Goal: Contribute content: Contribute content

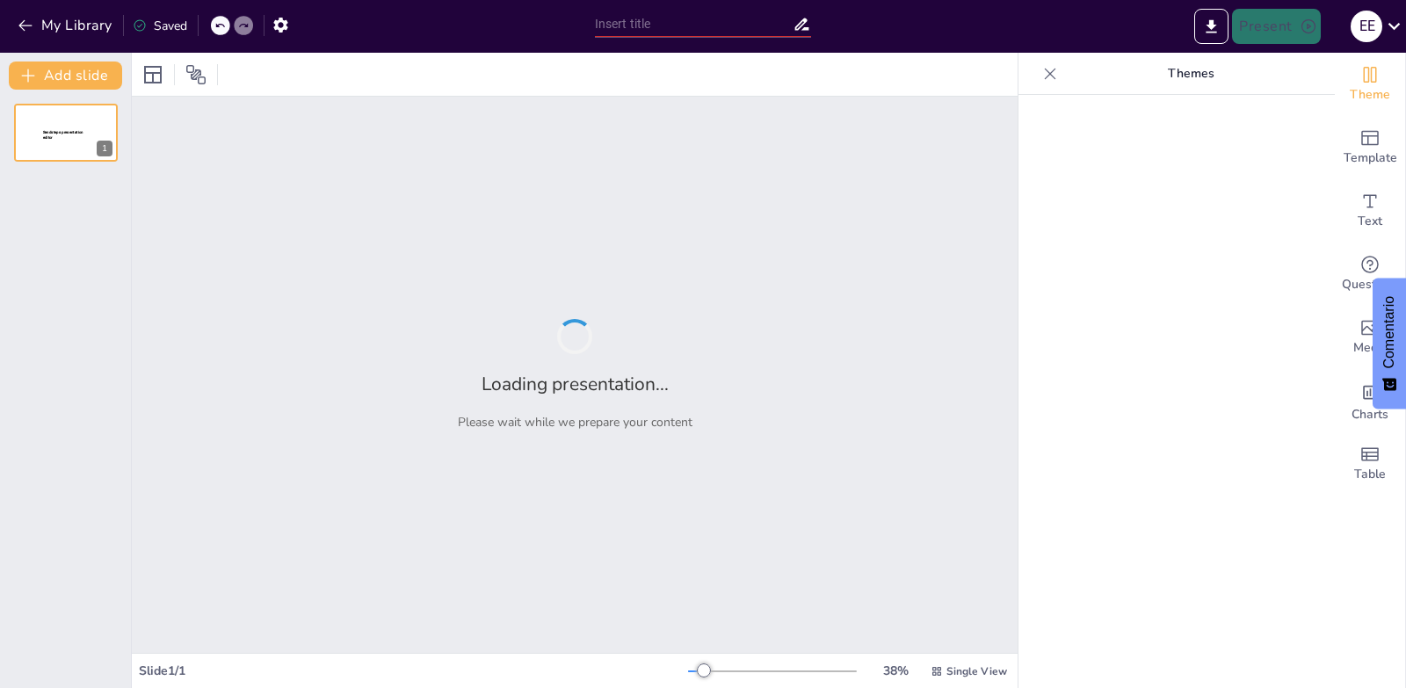
type input "¿Comida o droga? La adicción a los ultraprocesados"
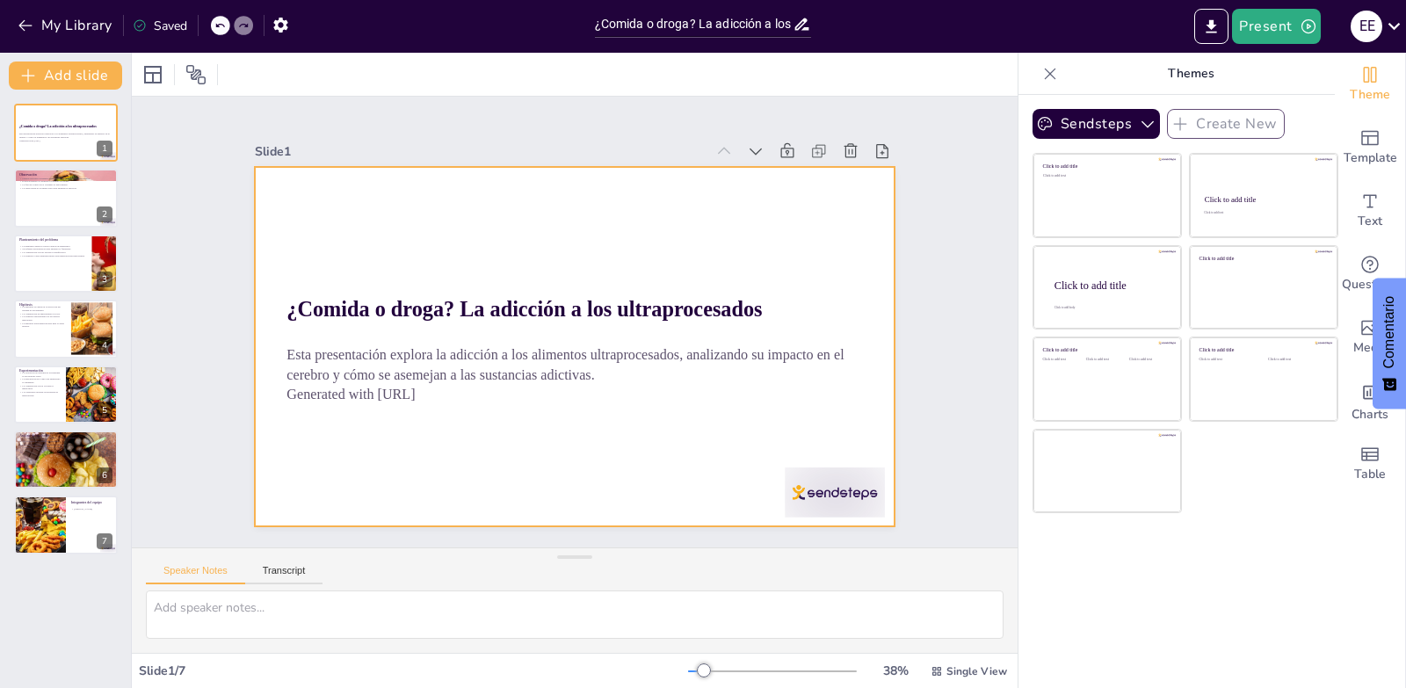
click at [824, 489] on div at bounding box center [816, 519] width 105 height 60
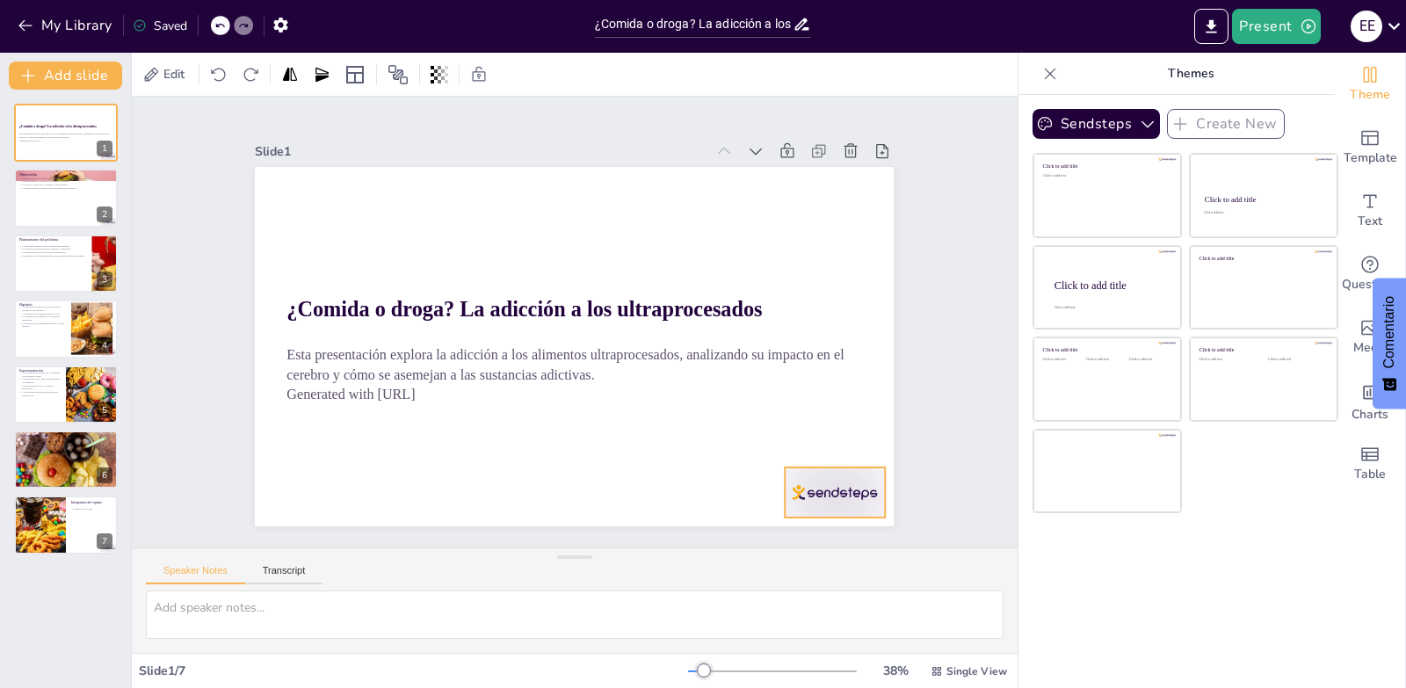
click at [824, 489] on div at bounding box center [816, 519] width 105 height 60
click at [799, 516] on div at bounding box center [780, 534] width 37 height 37
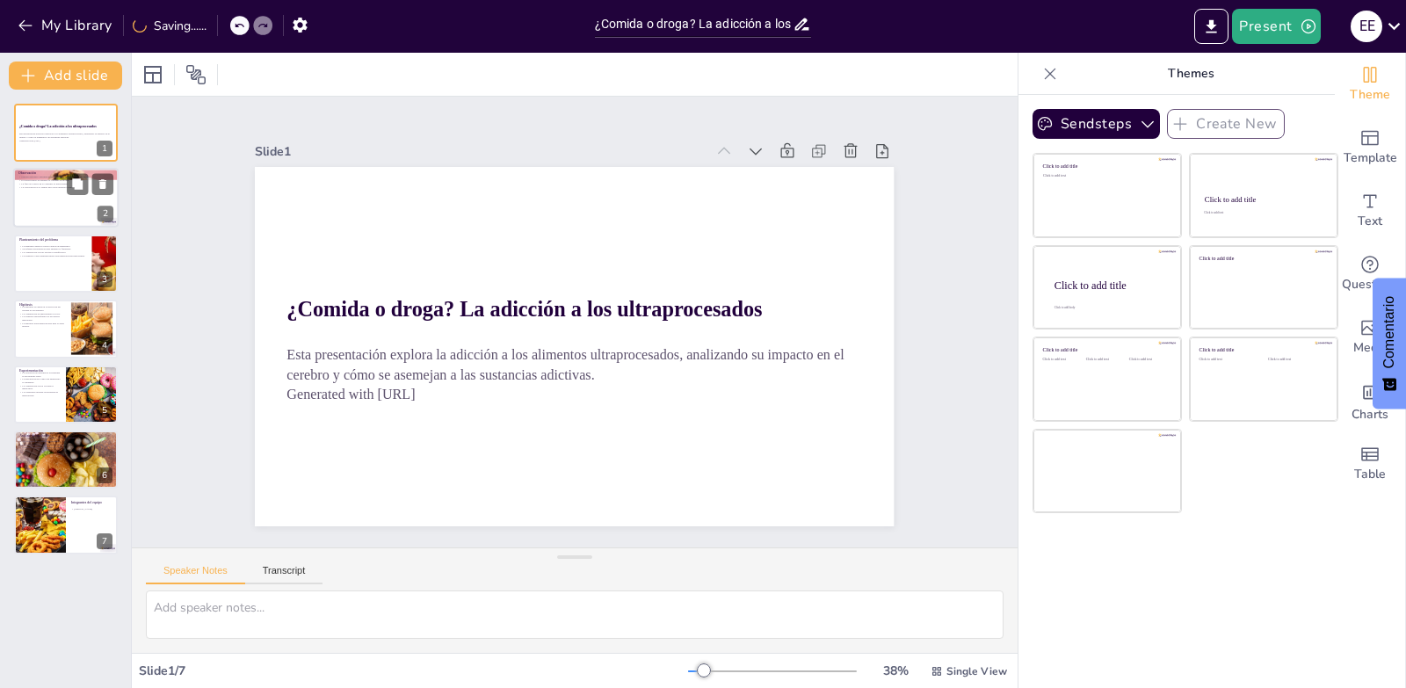
click at [38, 198] on div at bounding box center [65, 199] width 105 height 60
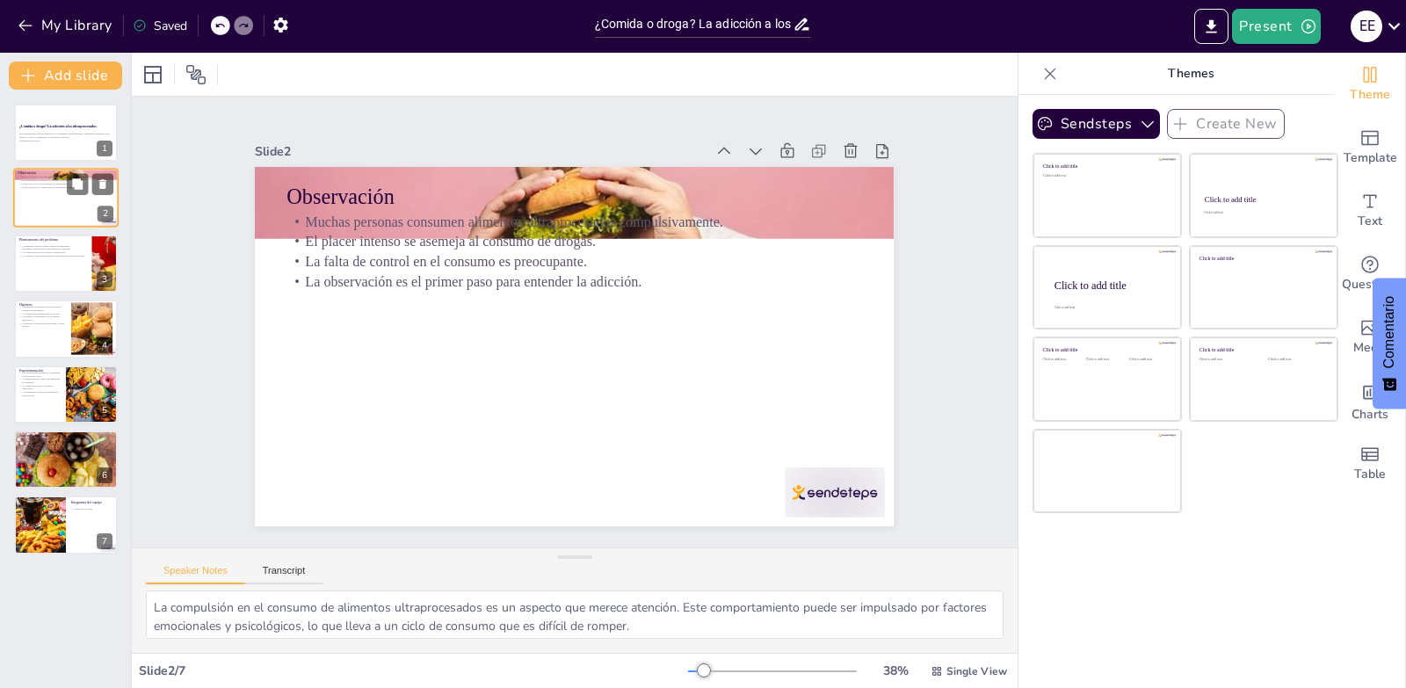
type textarea "La compulsión en el consumo de alimentos ultraprocesados es un aspecto que mere…"
click at [809, 508] on div at bounding box center [794, 542] width 108 height 69
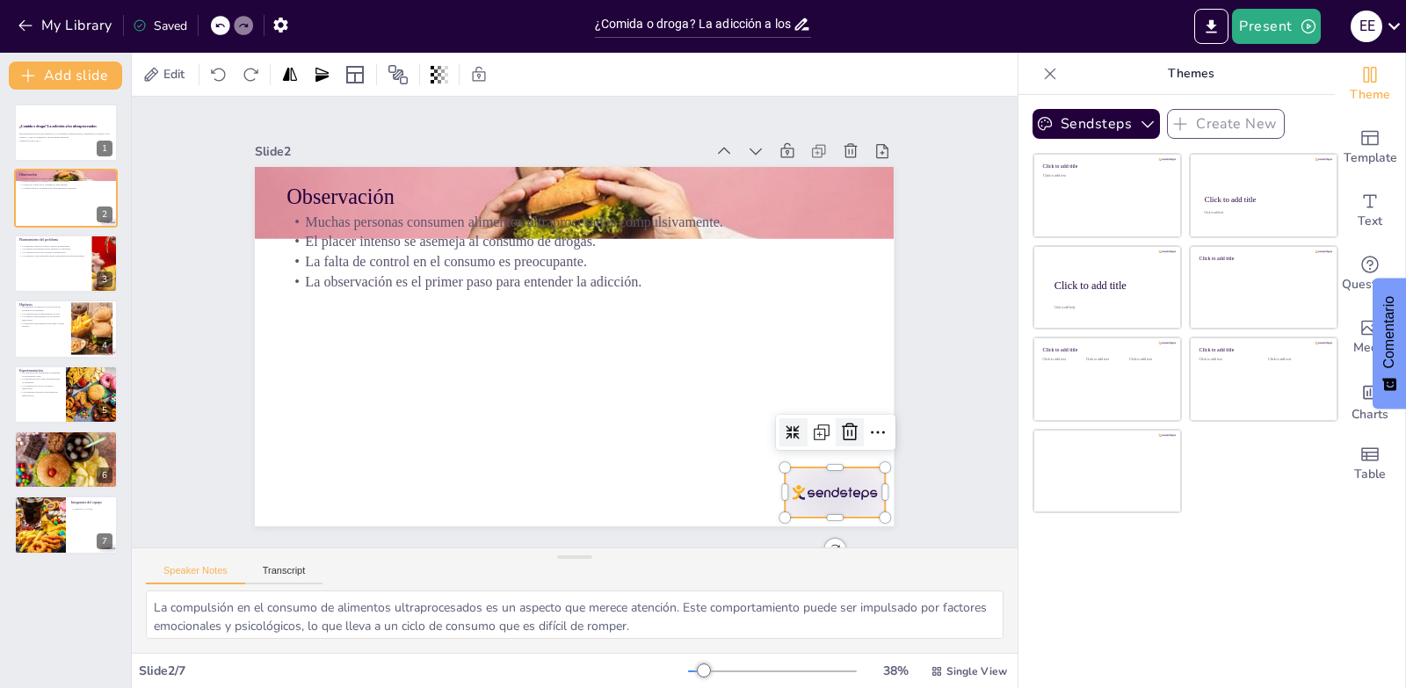
click at [841, 449] on icon at bounding box center [836, 460] width 23 height 23
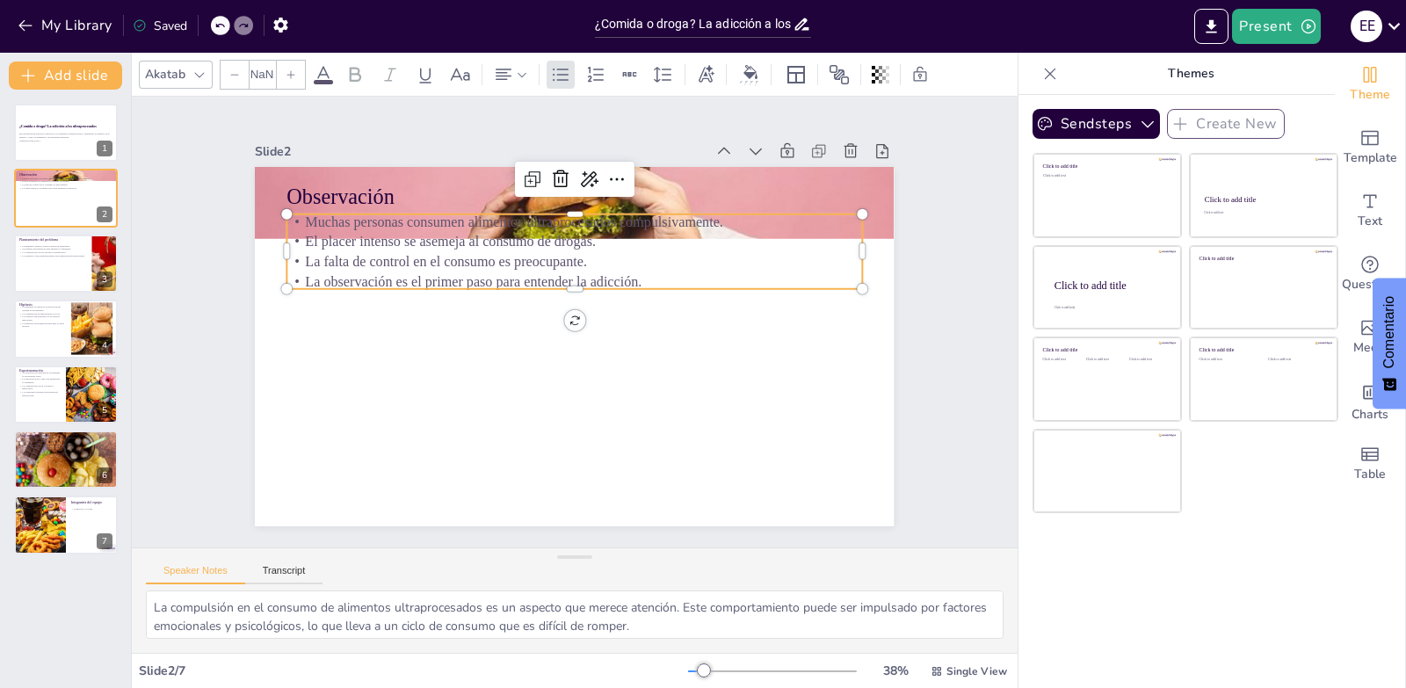
type input "32"
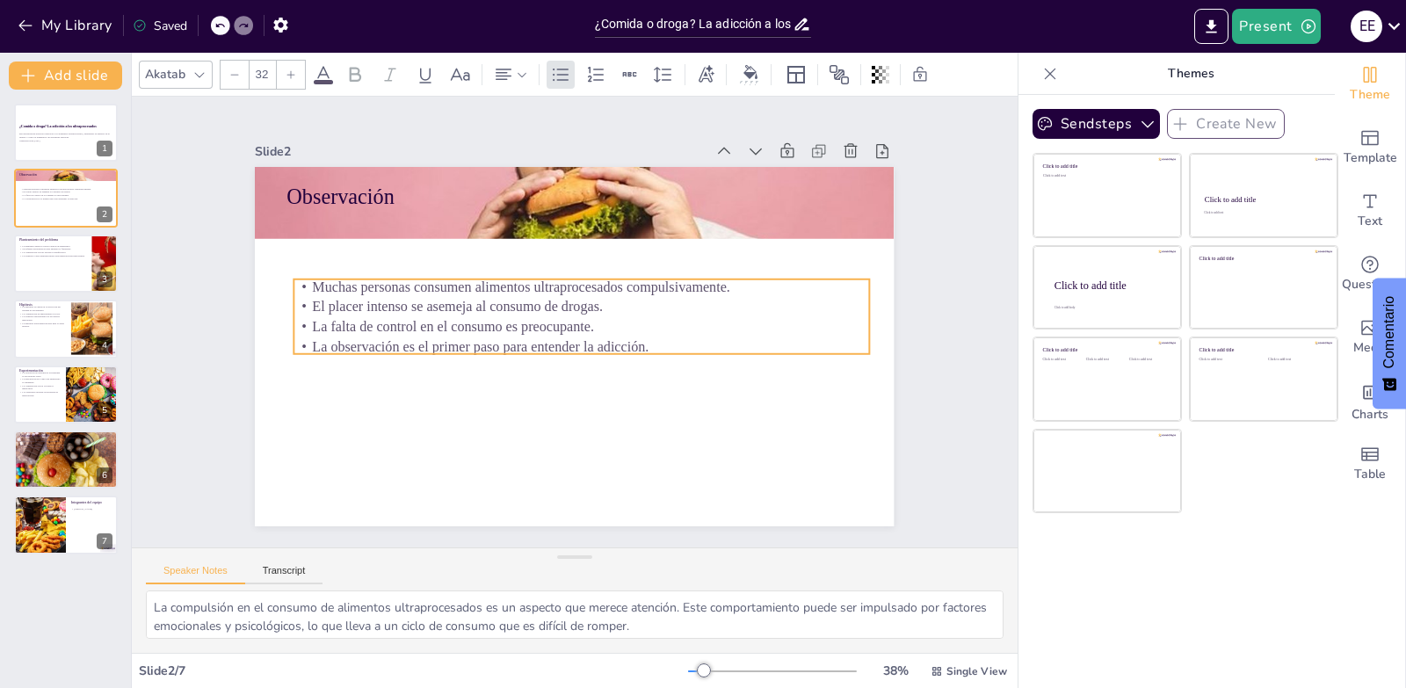
drag, startPoint x: 362, startPoint y: 250, endPoint x: 369, endPoint y: 315, distance: 65.4
click at [369, 315] on p "La falta de control en el consumo es preocupante." at bounding box center [579, 328] width 553 height 197
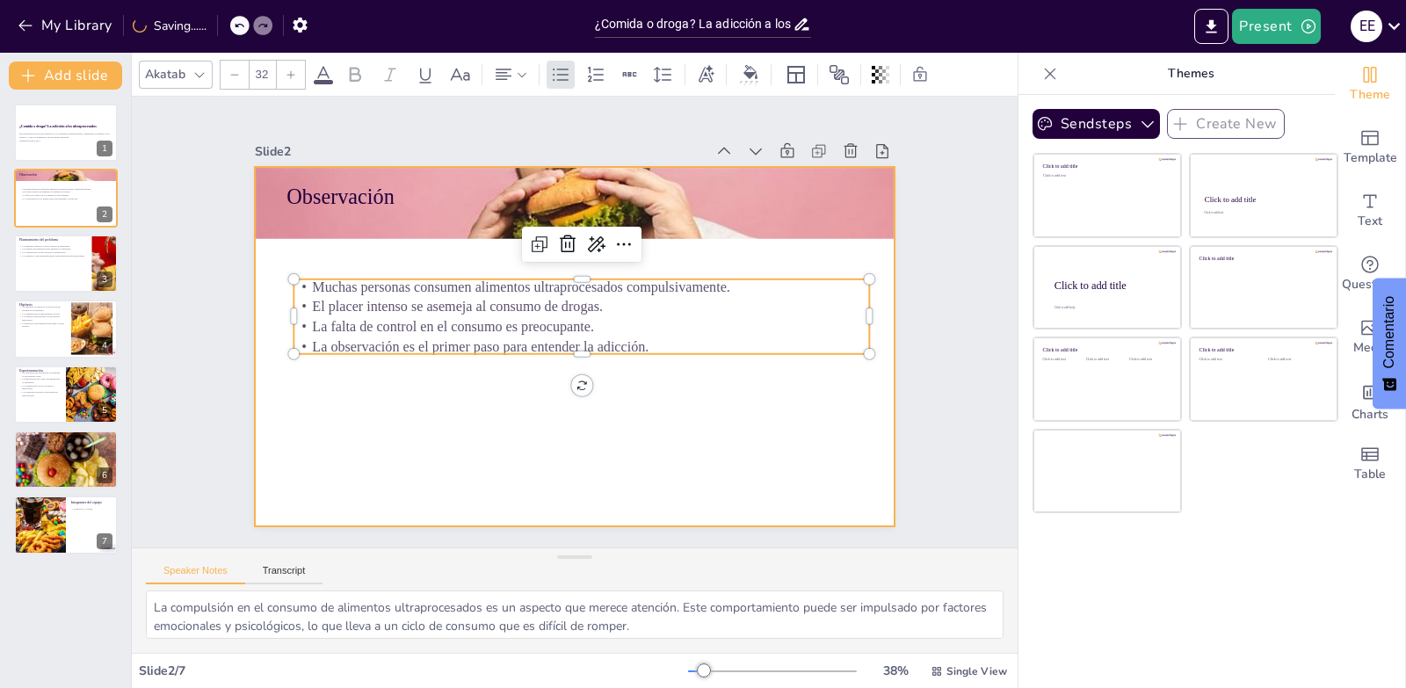
click at [423, 416] on div at bounding box center [571, 346] width 673 height 424
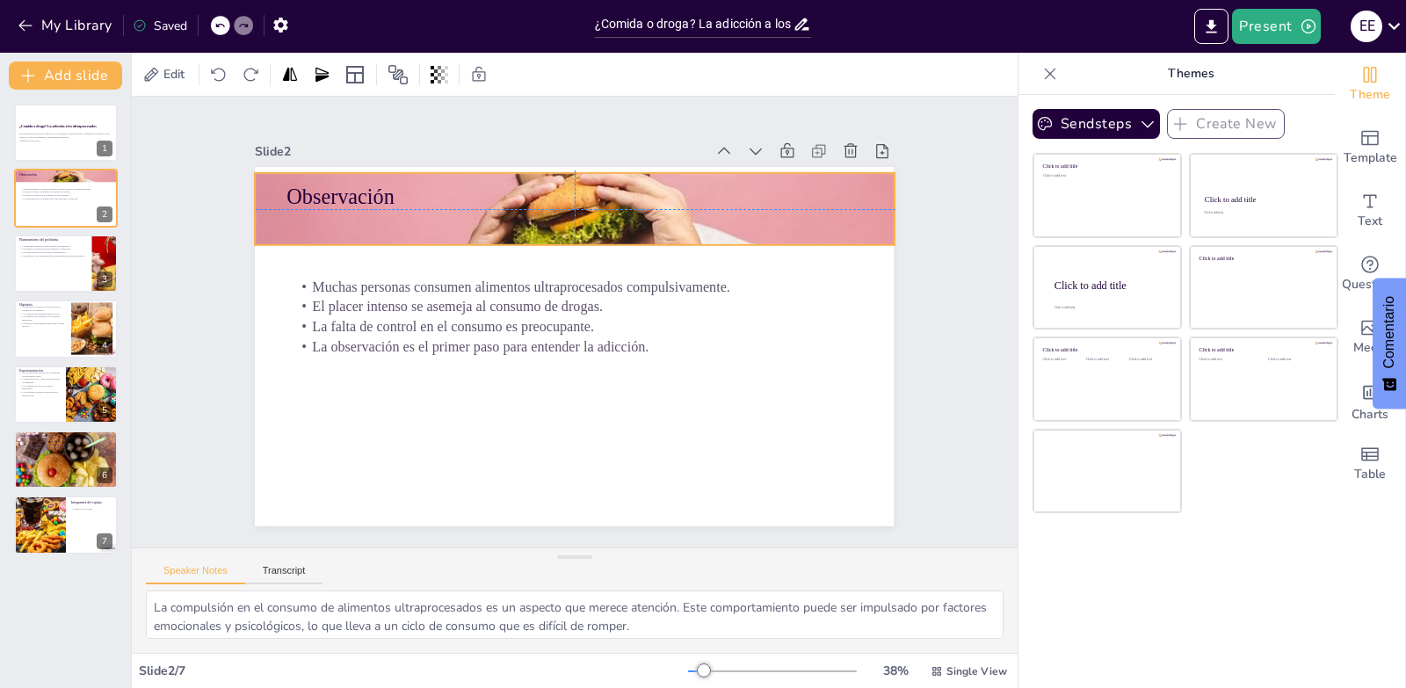
click at [555, 227] on div at bounding box center [598, 211] width 699 height 484
click at [54, 339] on div at bounding box center [65, 329] width 105 height 60
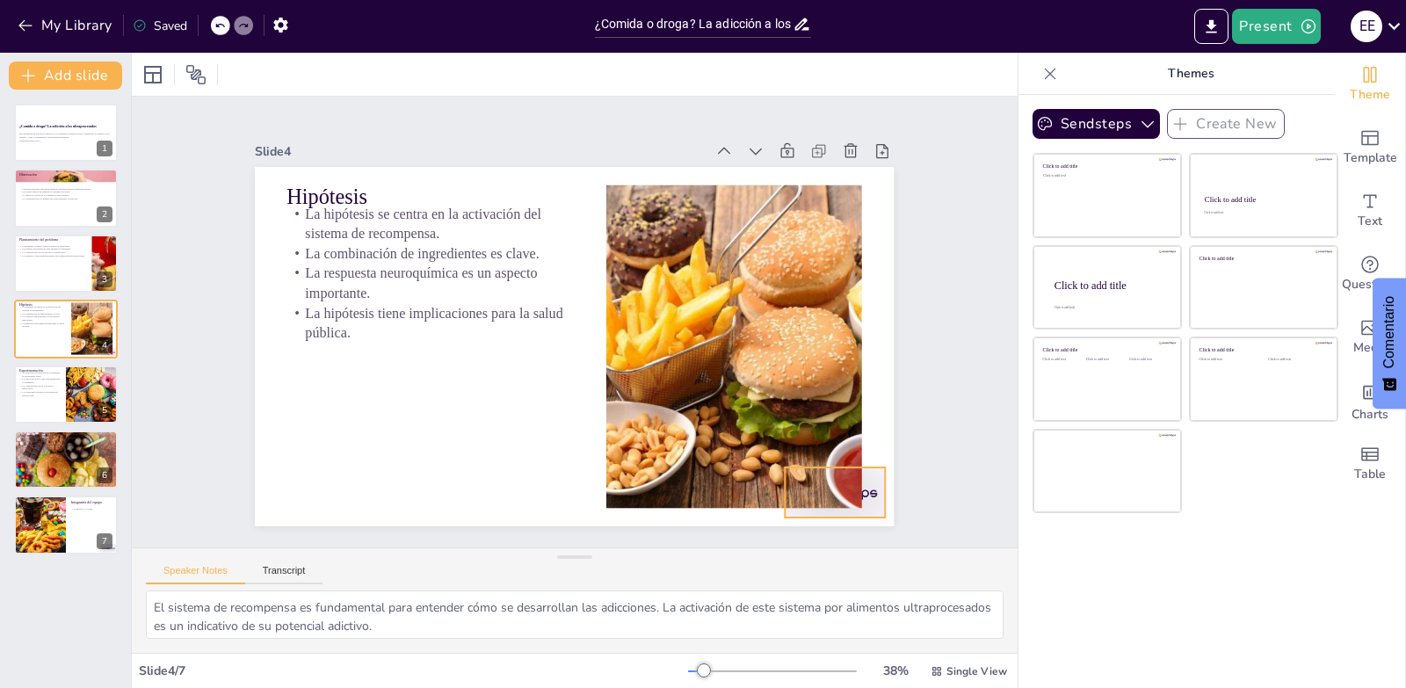
click at [862, 489] on div at bounding box center [816, 519] width 105 height 60
click at [792, 523] on icon at bounding box center [781, 534] width 21 height 22
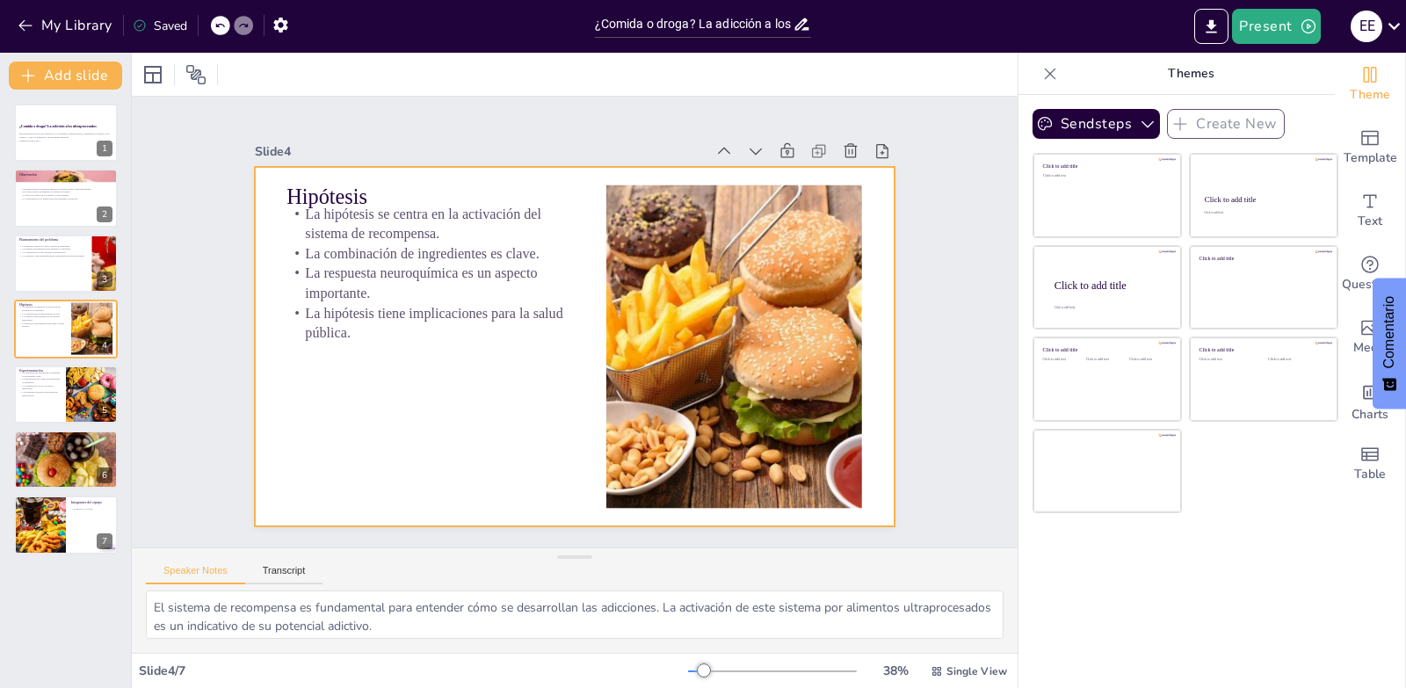
click at [0, 228] on div "¿Comida o droga? La adicción a los ultraprocesados Esta presentación explora la…" at bounding box center [65, 329] width 131 height 451
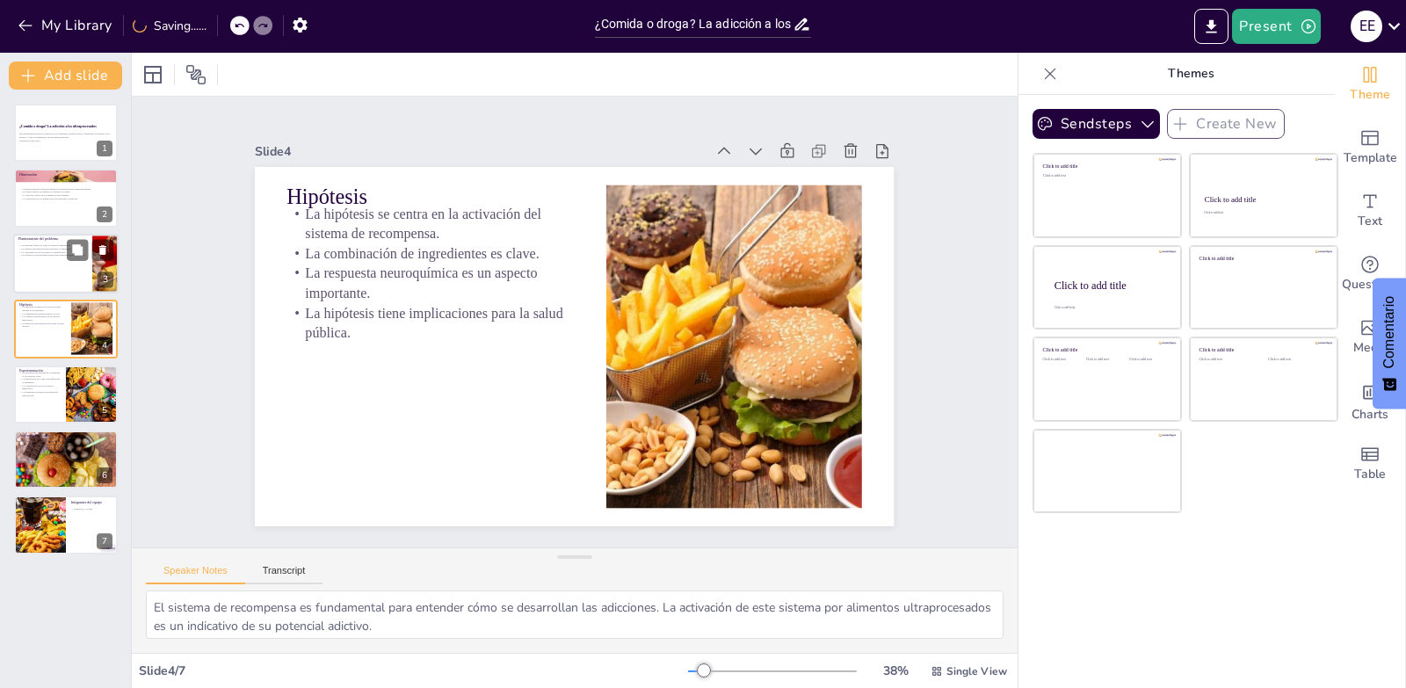
click at [47, 260] on div at bounding box center [65, 264] width 105 height 60
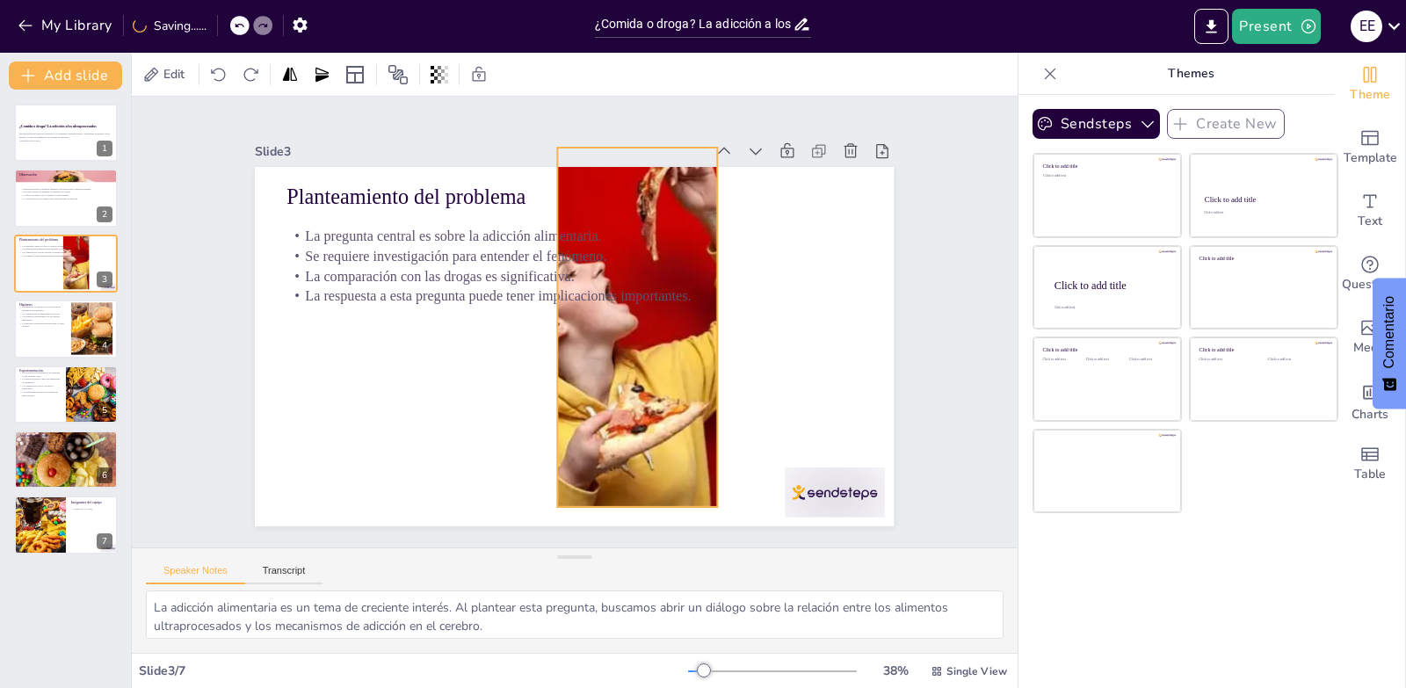
drag, startPoint x: 836, startPoint y: 481, endPoint x: 659, endPoint y: 462, distance: 177.7
click at [659, 462] on div at bounding box center [635, 340] width 699 height 484
click at [825, 495] on div at bounding box center [816, 519] width 105 height 60
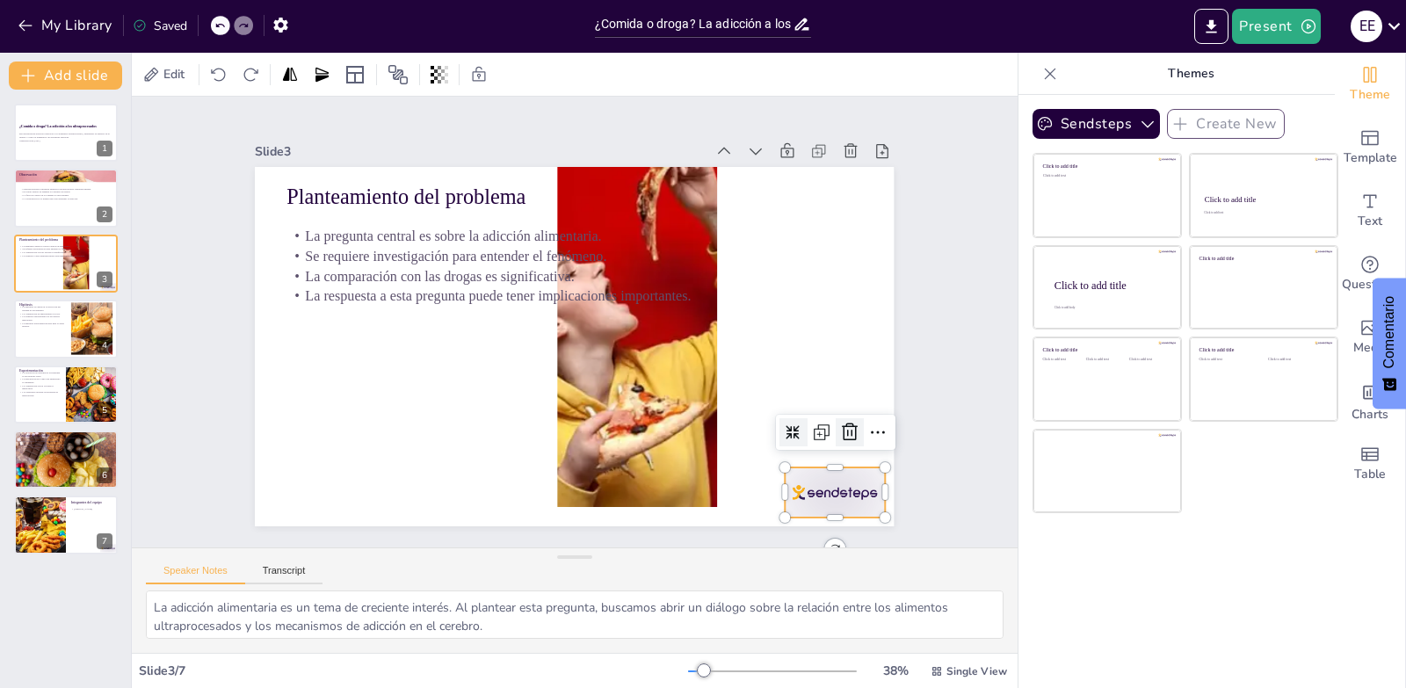
click at [795, 520] on icon at bounding box center [781, 534] width 28 height 28
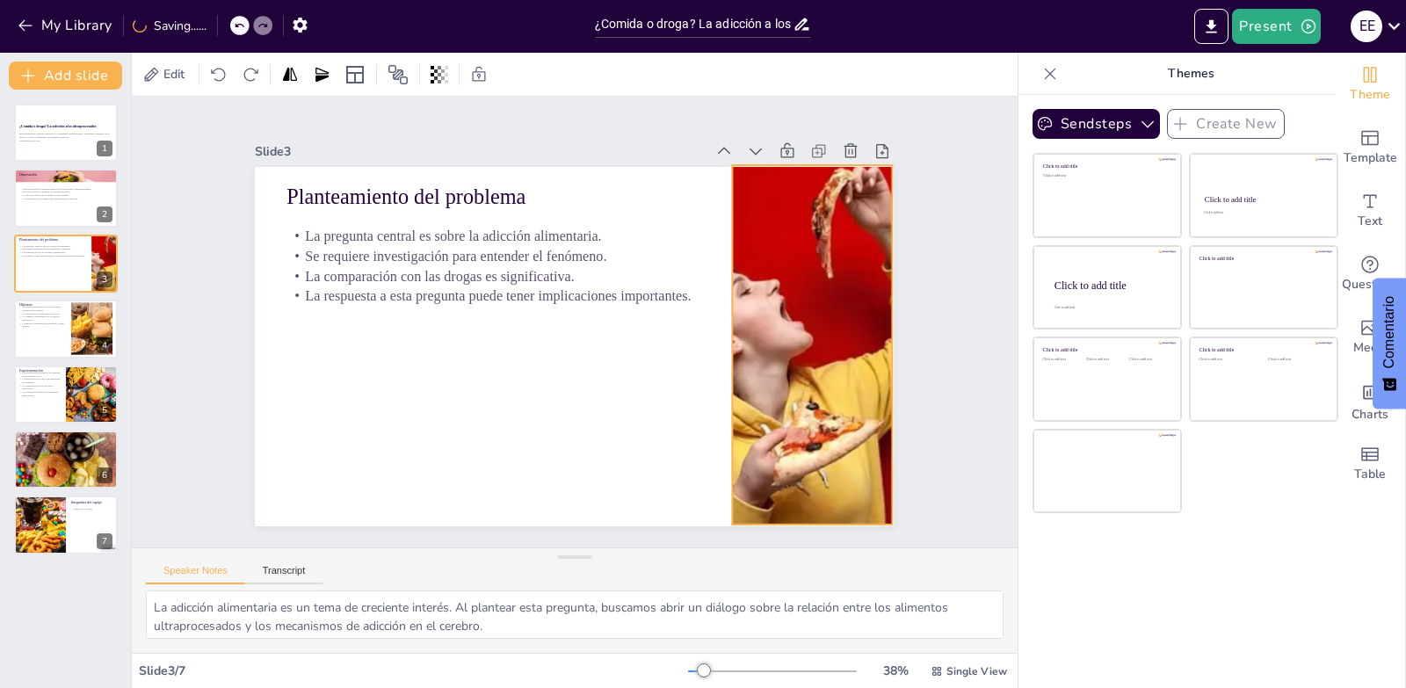
drag, startPoint x: 724, startPoint y: 430, endPoint x: 850, endPoint y: 448, distance: 127.0
click at [850, 448] on div at bounding box center [801, 394] width 699 height 484
click at [62, 431] on div "Análisis de resultados Los circuitos cerebrales son activados por ultraprocesad…" at bounding box center [65, 460] width 105 height 60
type textarea "La activación de circuitos cerebrales por alimentos ultraprocesados es un halla…"
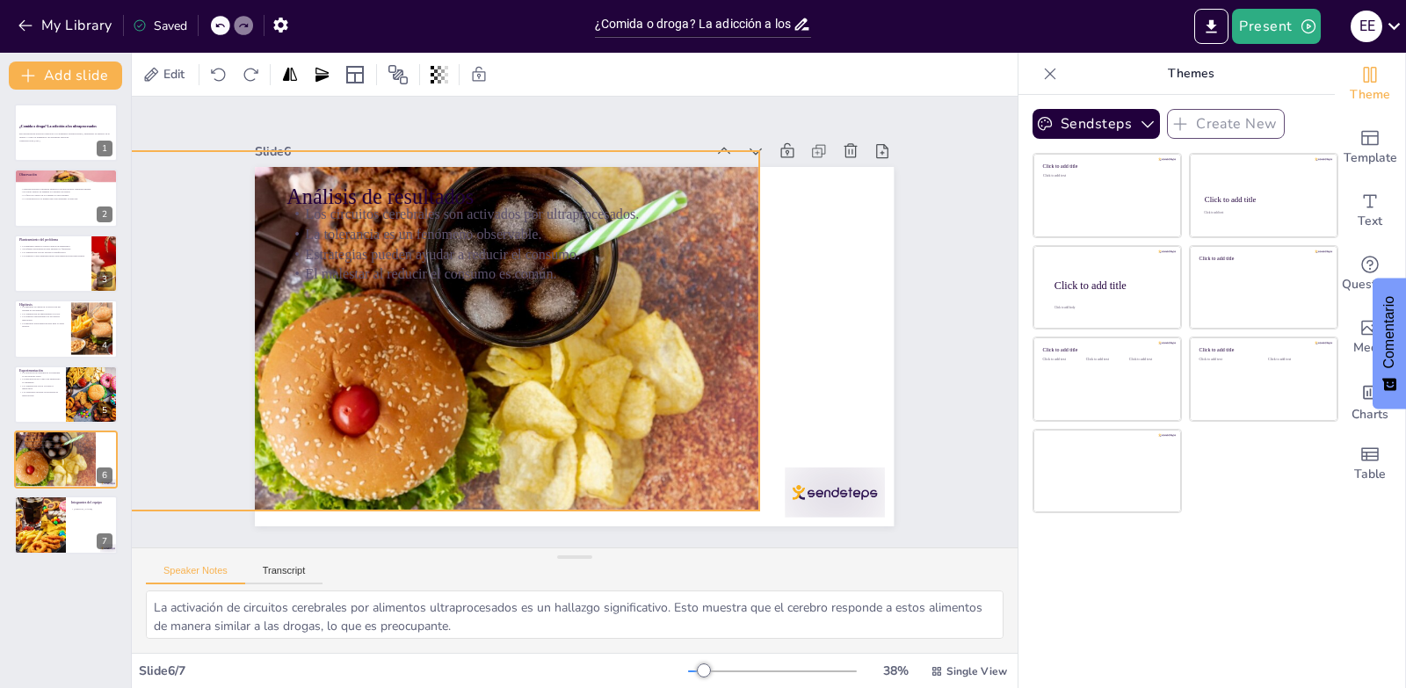
drag, startPoint x: 682, startPoint y: 416, endPoint x: 546, endPoint y: 401, distance: 136.2
click at [546, 401] on div at bounding box center [453, 262] width 766 height 688
click at [837, 508] on div at bounding box center [794, 542] width 108 height 69
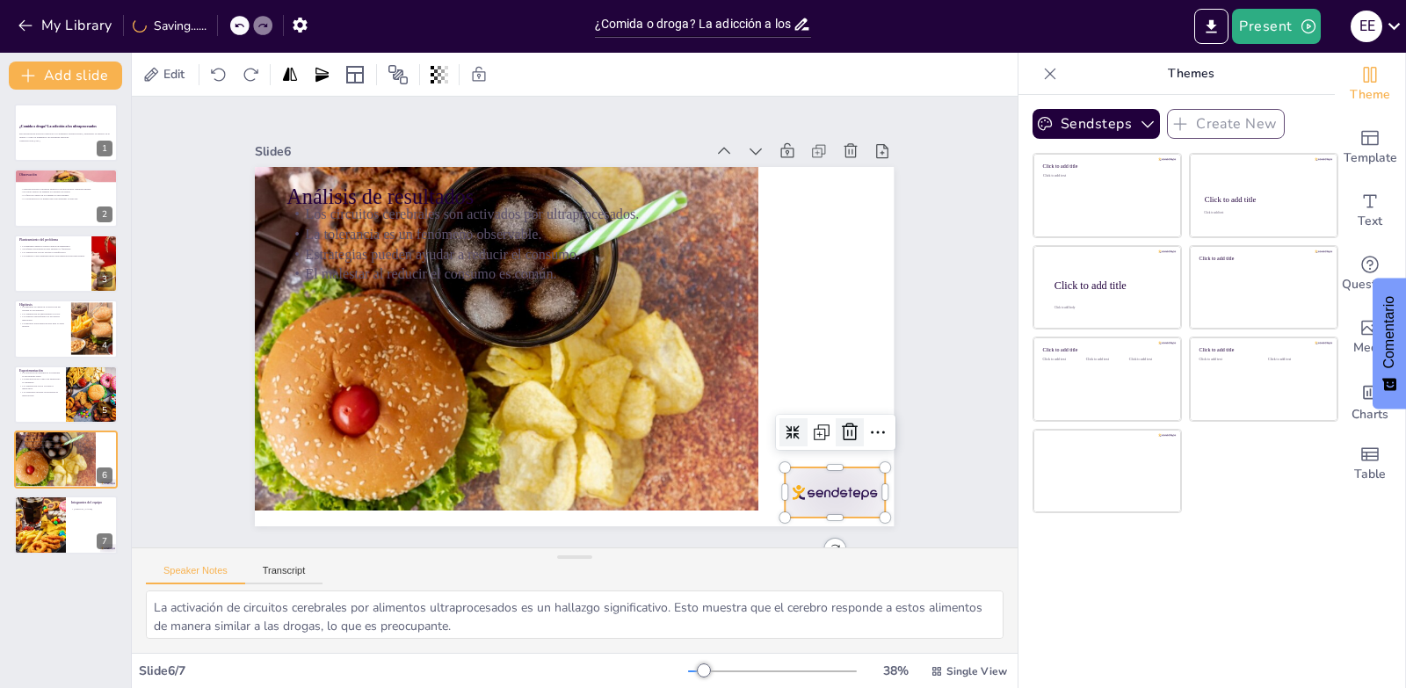
click at [830, 476] on icon at bounding box center [820, 486] width 19 height 20
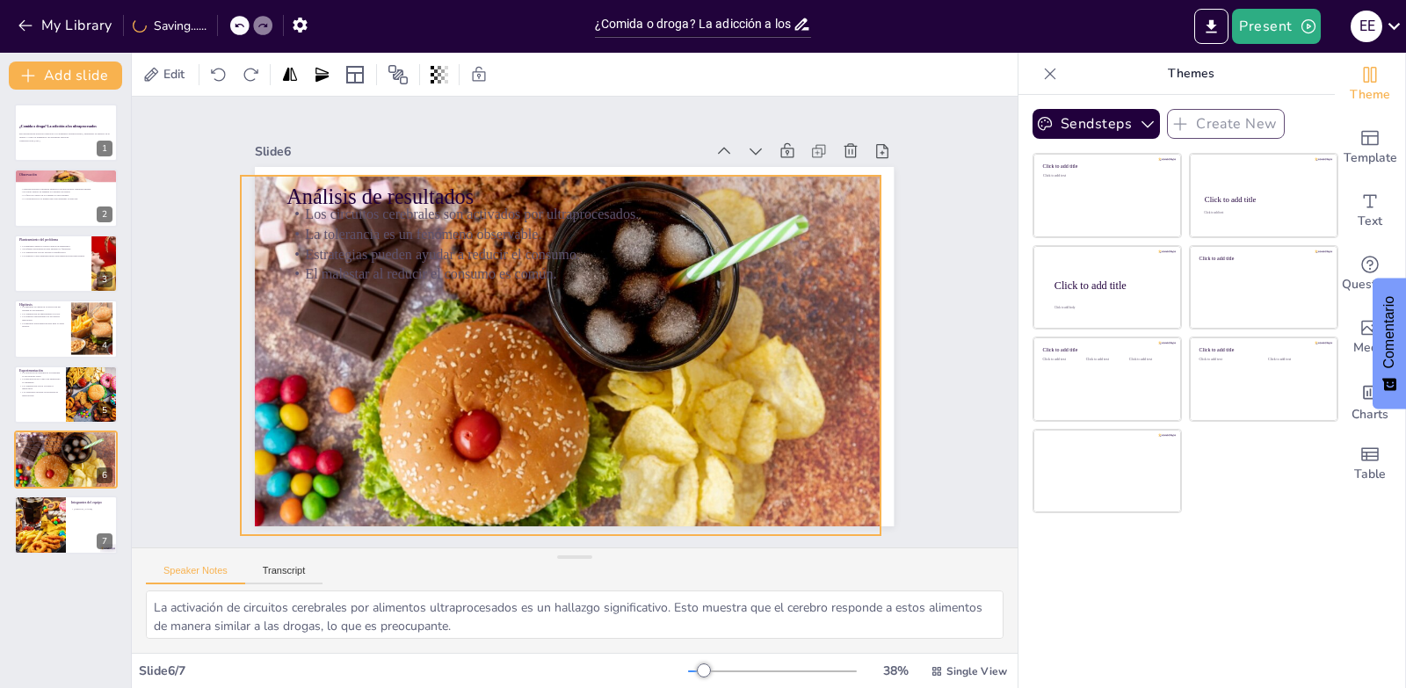
drag, startPoint x: 598, startPoint y: 401, endPoint x: 720, endPoint y: 425, distance: 123.7
click at [720, 425] on div at bounding box center [550, 349] width 739 height 603
click at [83, 525] on div at bounding box center [65, 526] width 105 height 60
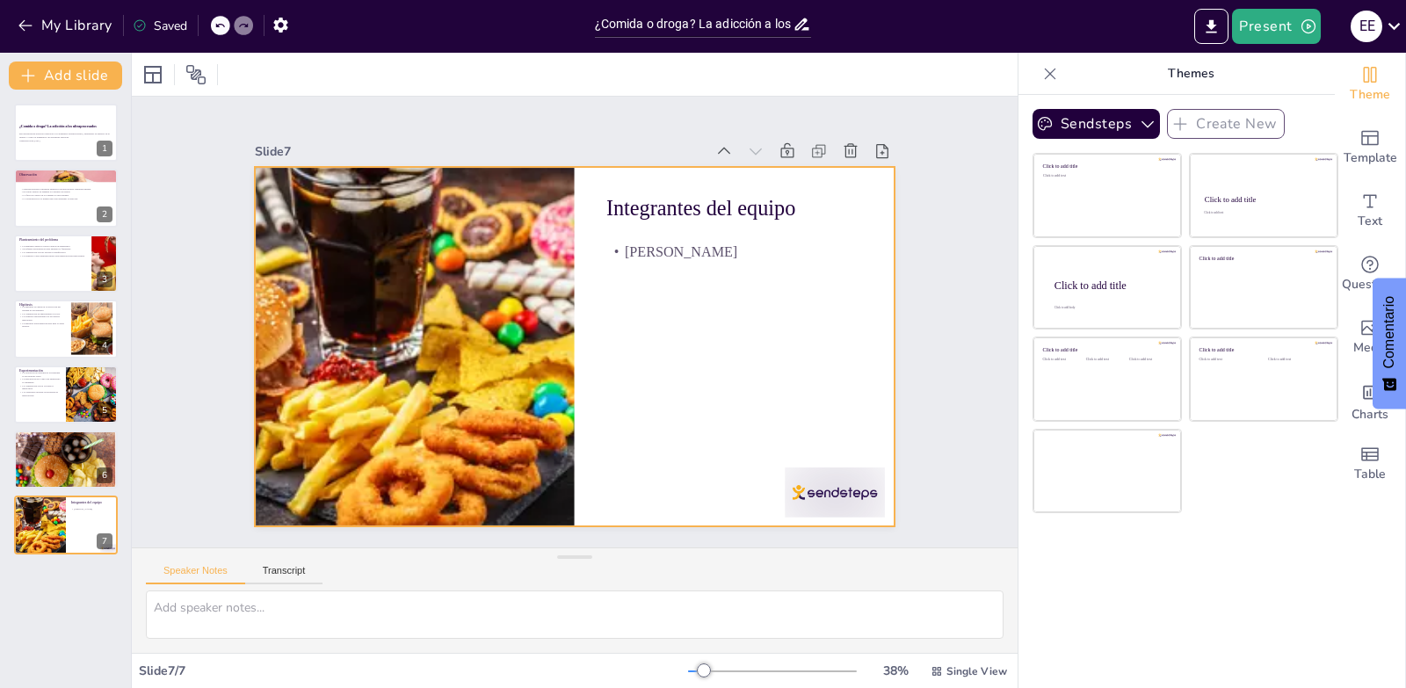
click at [775, 494] on div at bounding box center [816, 519] width 105 height 60
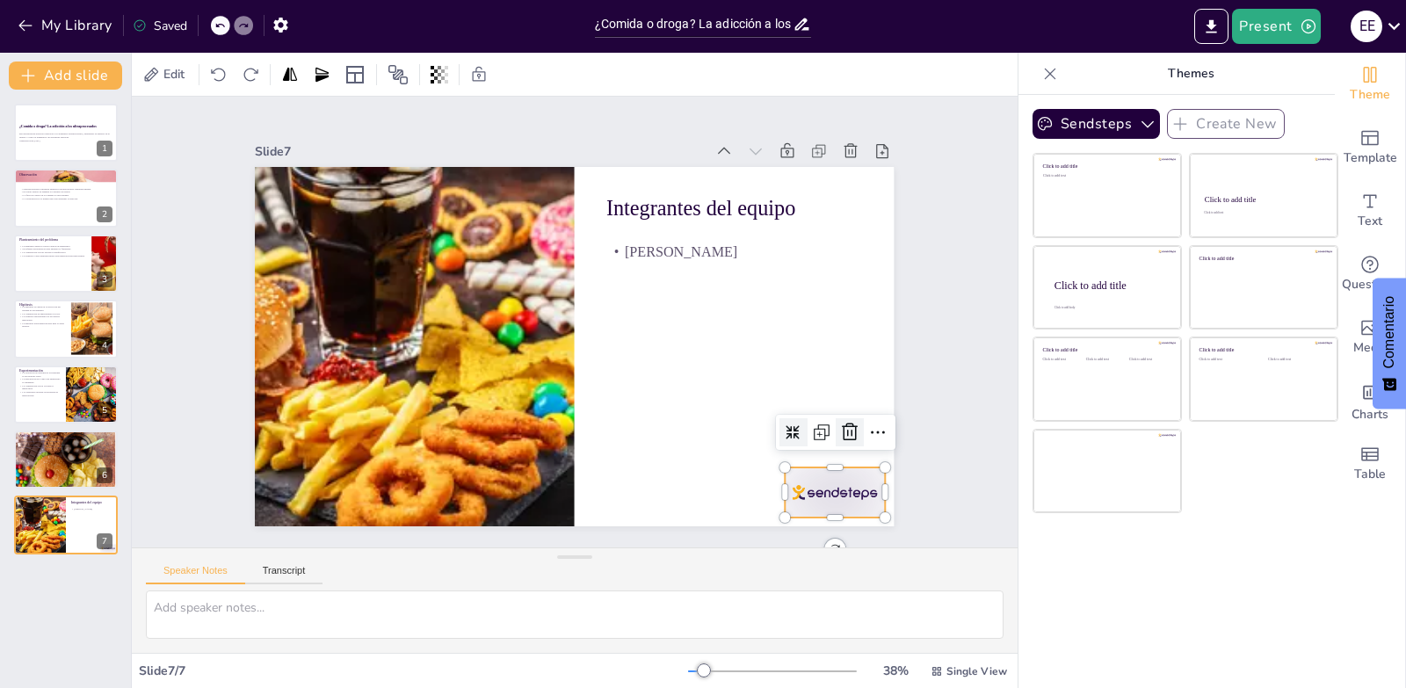
click at [814, 498] on icon at bounding box center [801, 511] width 26 height 26
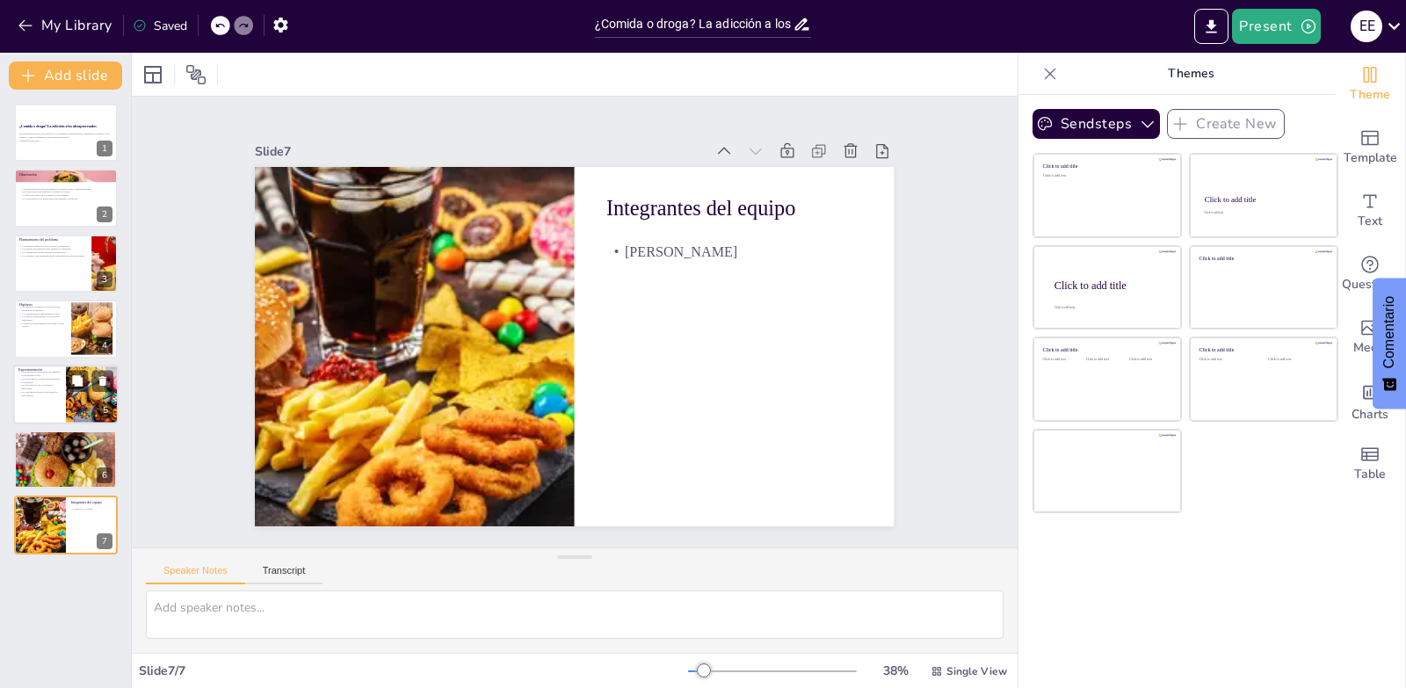
click at [62, 398] on div at bounding box center [65, 395] width 105 height 60
type textarea "La activación del sistema de recompensa por alimentos ultraprocesados es un hal…"
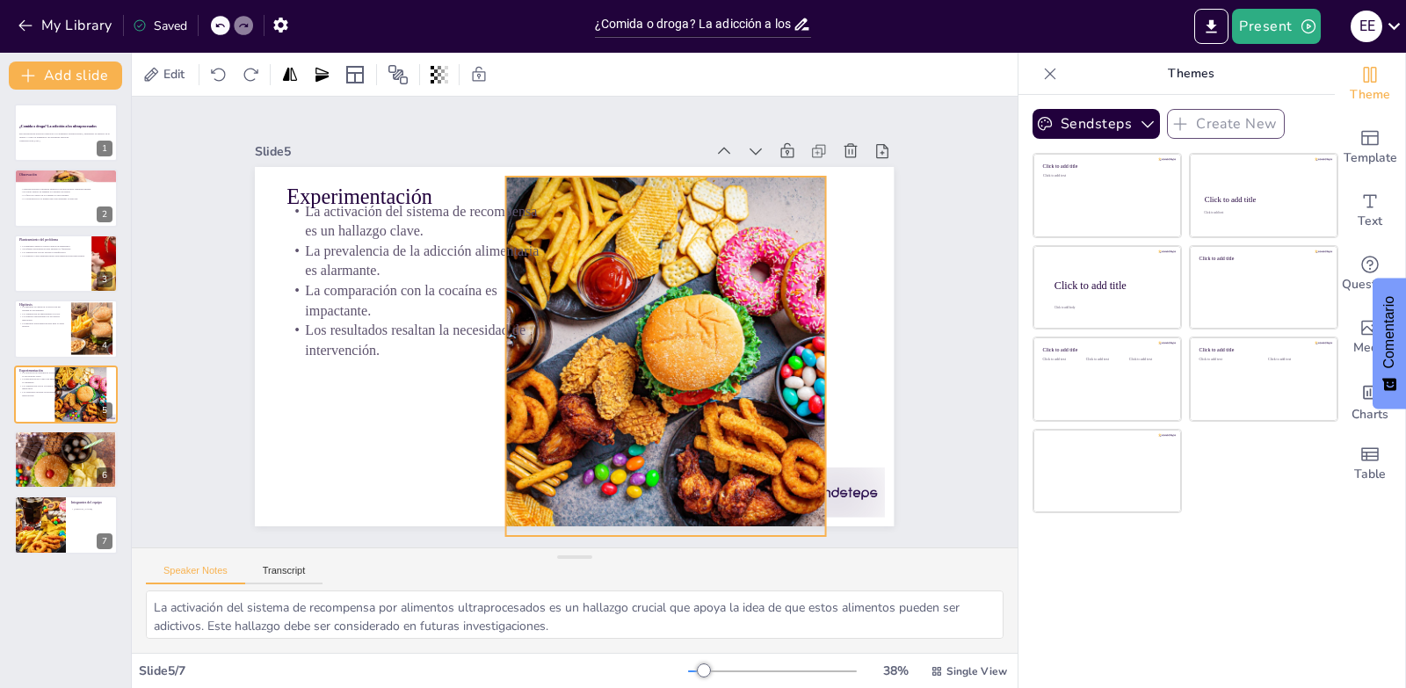
drag, startPoint x: 748, startPoint y: 445, endPoint x: 679, endPoint y: 455, distance: 69.2
click at [679, 455] on div at bounding box center [477, 327] width 639 height 547
click at [848, 508] on div at bounding box center [794, 542] width 108 height 69
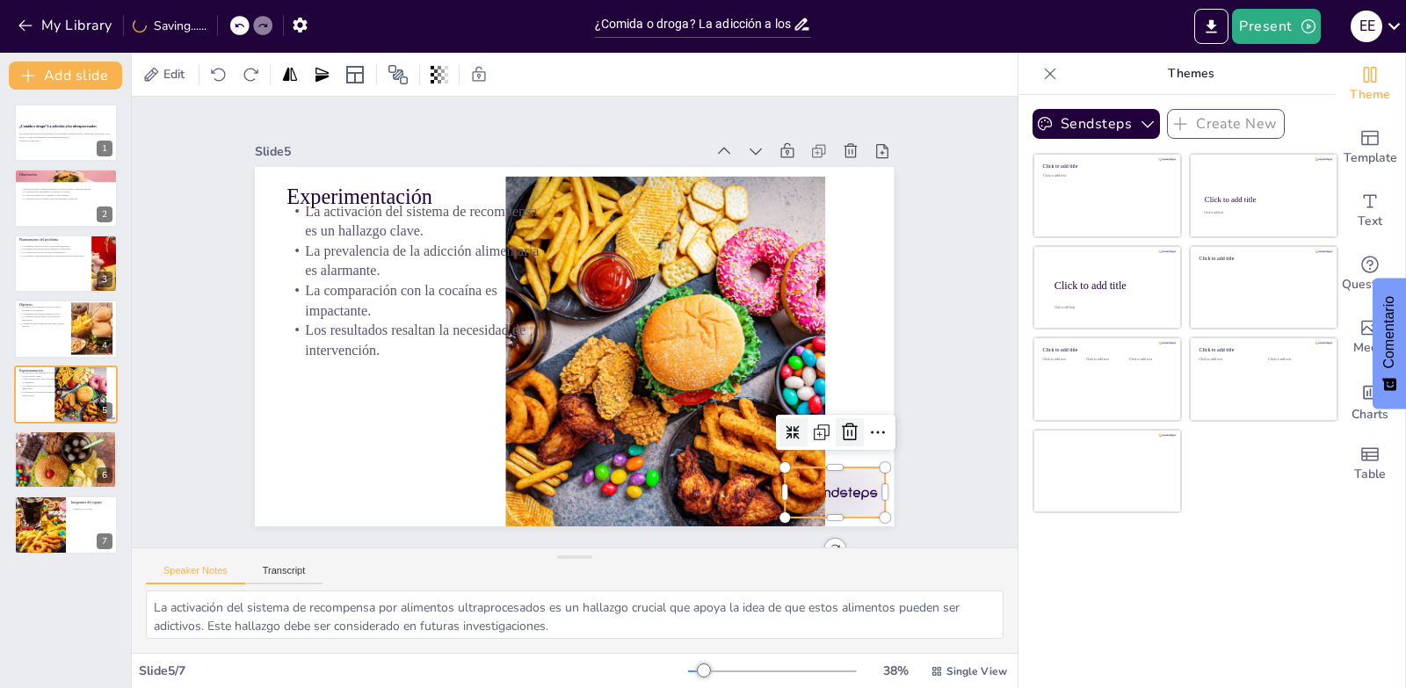
click at [832, 474] on icon at bounding box center [819, 486] width 25 height 25
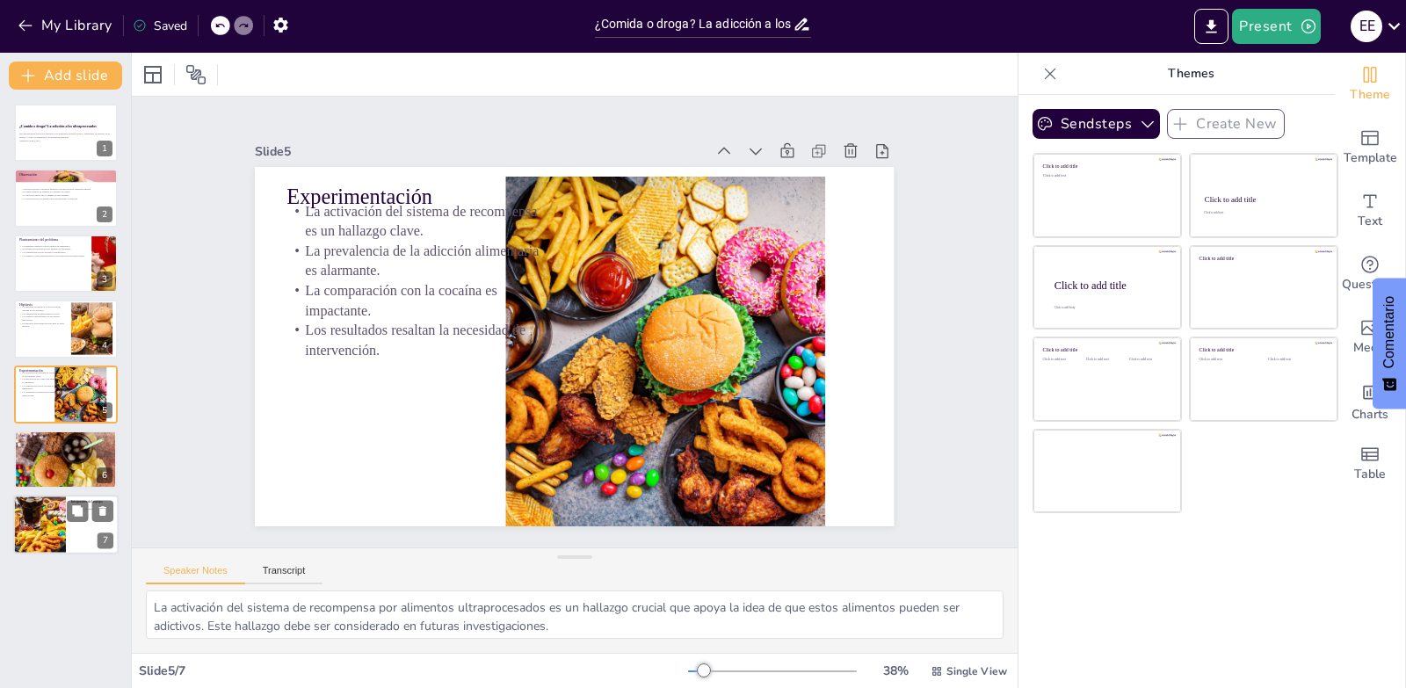
click at [59, 527] on div at bounding box center [40, 526] width 106 height 60
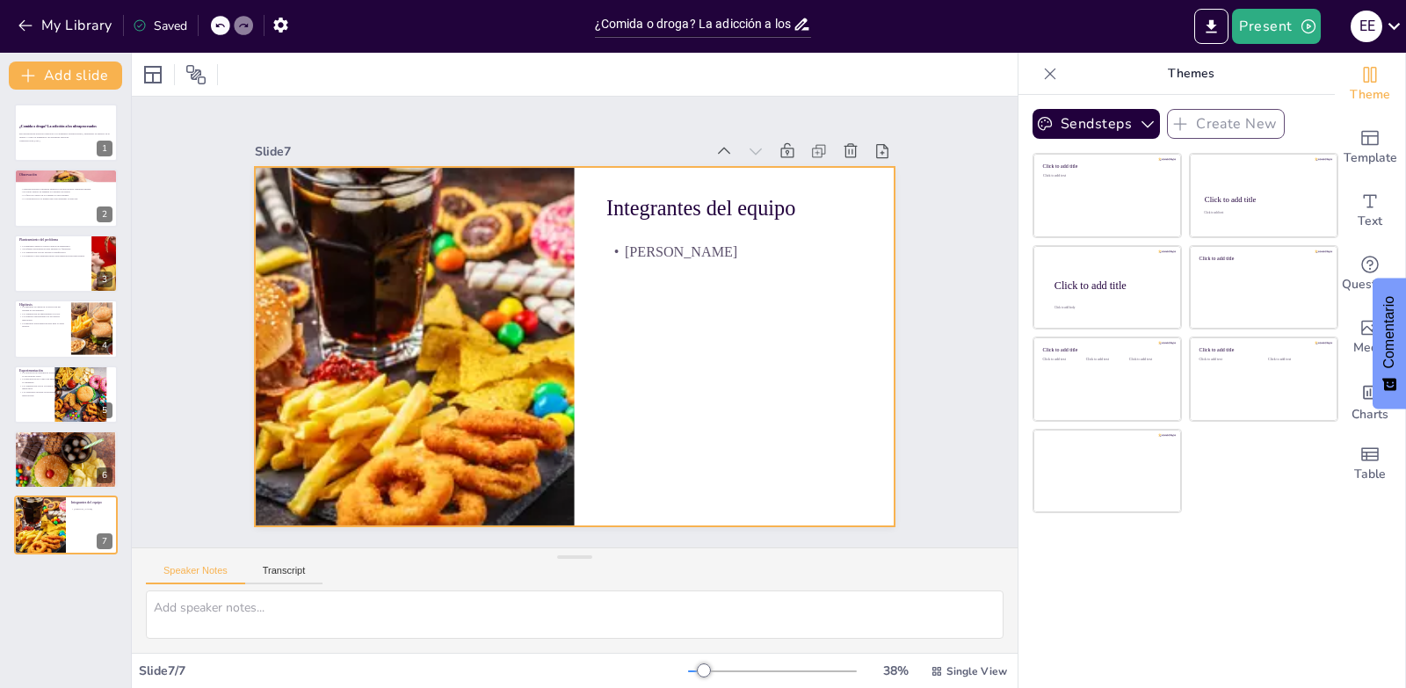
click at [741, 319] on div at bounding box center [566, 345] width 719 height 539
click at [796, 250] on p "[PERSON_NAME]" at bounding box center [746, 286] width 254 height 73
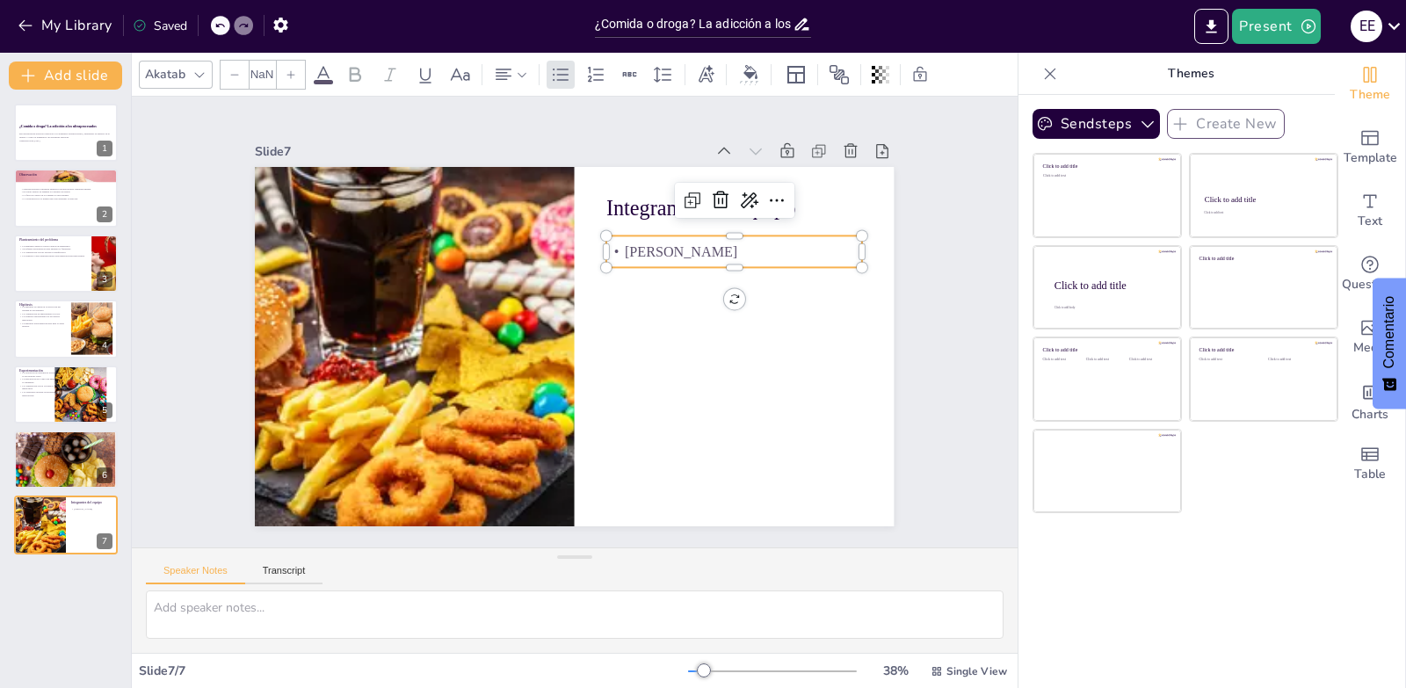
type input "32"
click at [802, 250] on p "[PERSON_NAME]" at bounding box center [746, 286] width 254 height 73
click at [765, 319] on p "[PERSON_NAME]" at bounding box center [704, 440] width 122 height 242
click at [805, 256] on p "[PERSON_NAME]" at bounding box center [749, 305] width 250 height 98
click at [789, 246] on p "[PERSON_NAME]" at bounding box center [740, 268] width 257 height 47
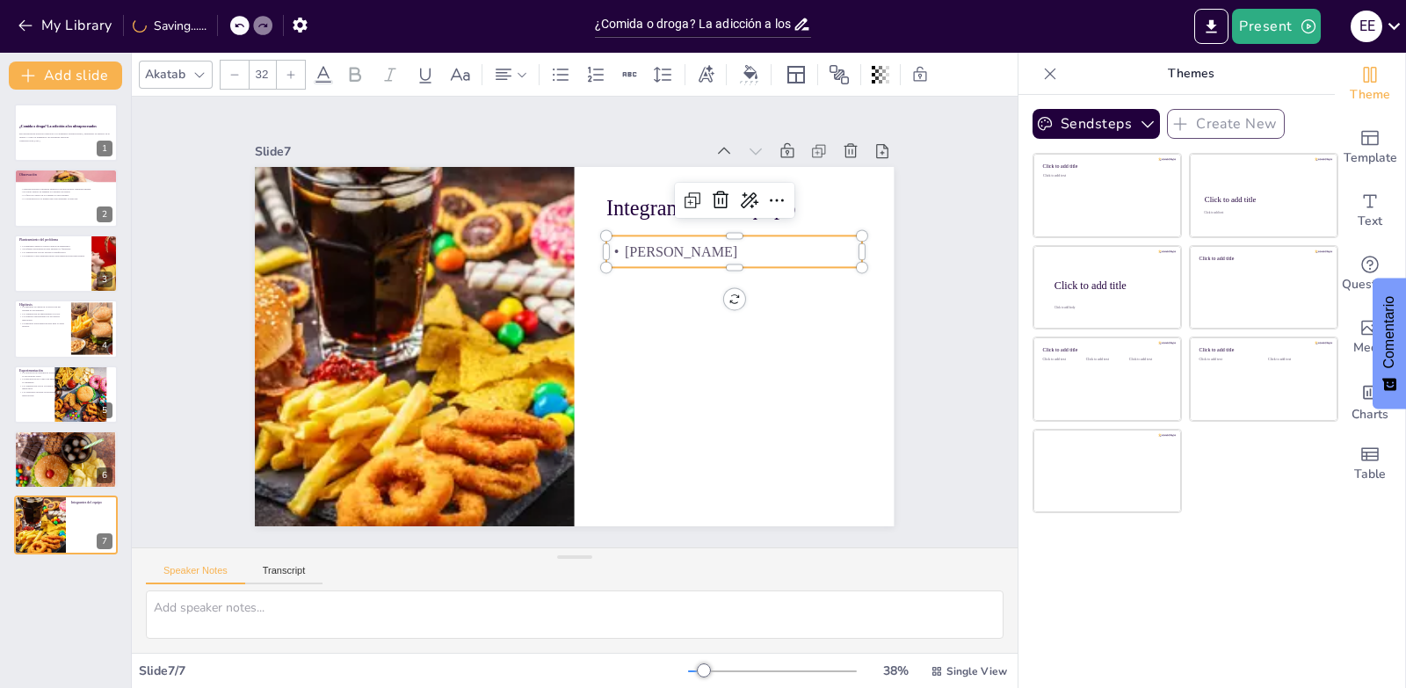
click at [805, 292] on p "[PERSON_NAME]" at bounding box center [733, 393] width 185 height 203
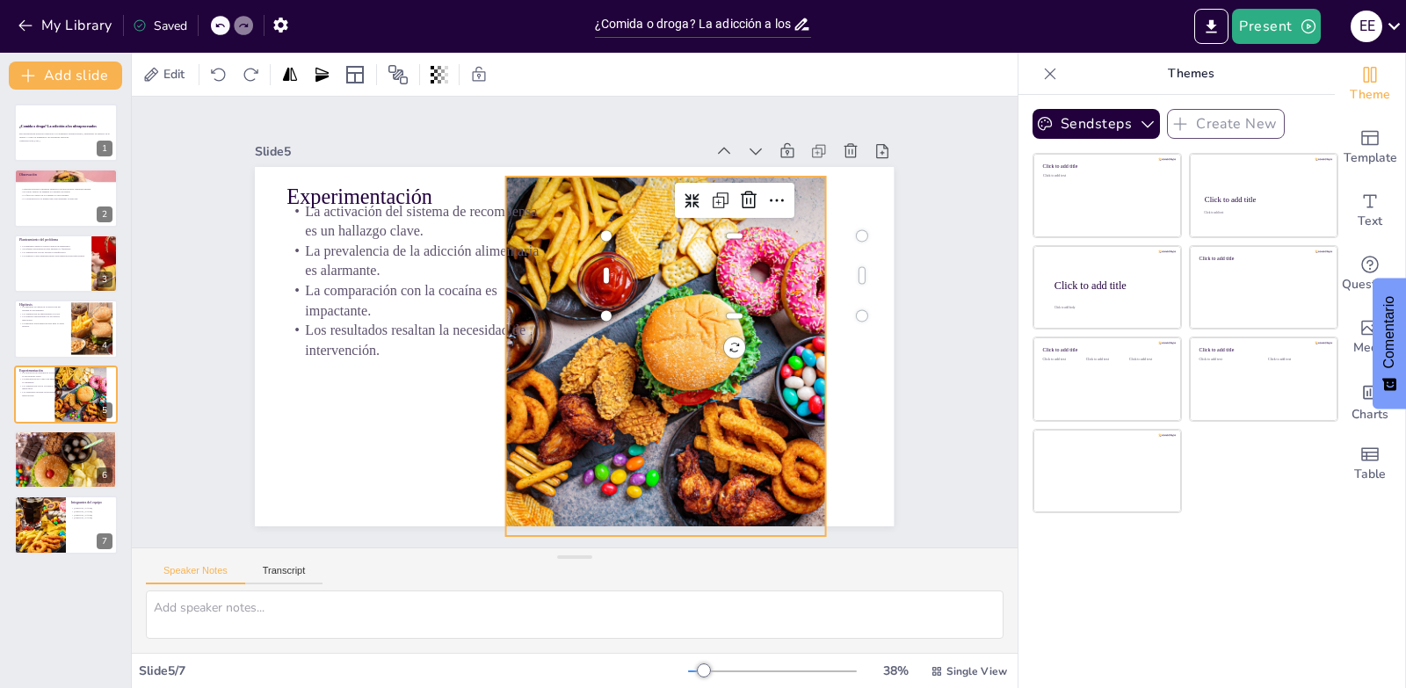
drag, startPoint x: 721, startPoint y: 413, endPoint x: 277, endPoint y: 445, distance: 445.7
click at [619, 422] on div "Slide 1 ¿Comida o droga? La adicción a los ultraprocesados Esta presentación ex…" at bounding box center [574, 322] width 734 height 586
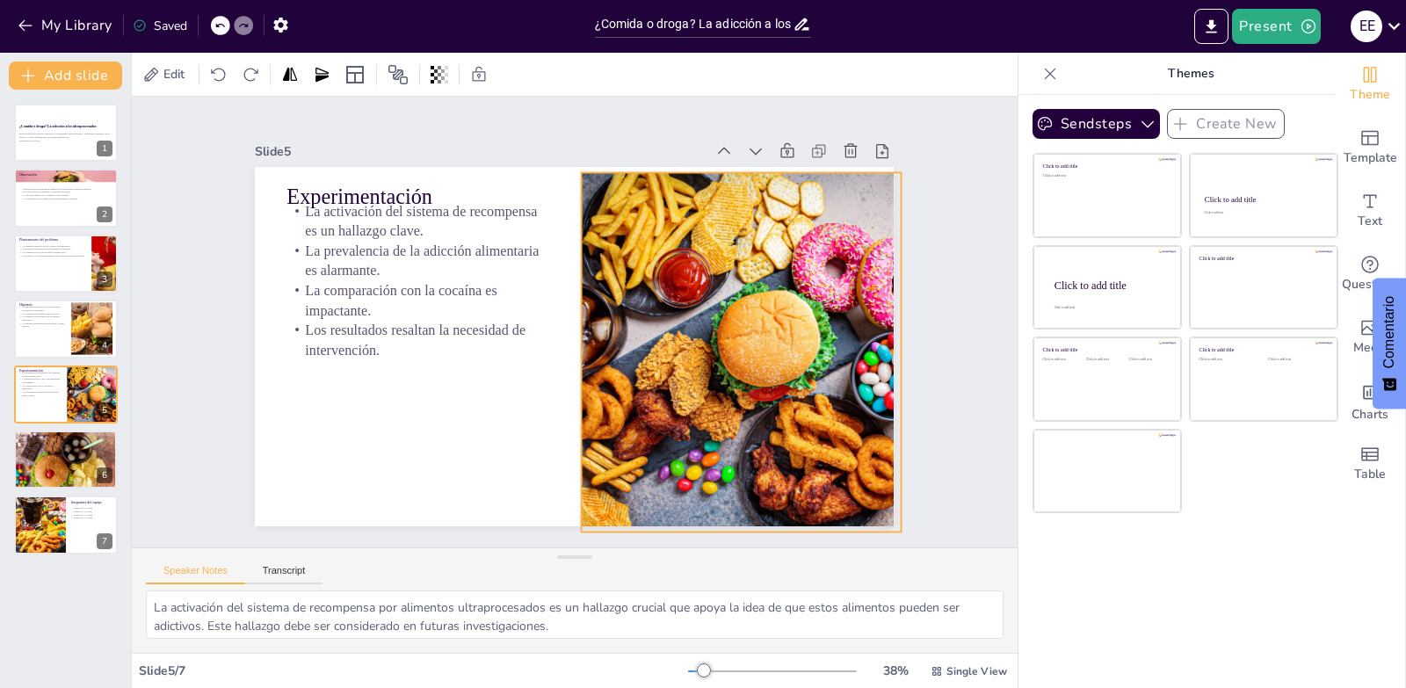
drag, startPoint x: 727, startPoint y: 389, endPoint x: 629, endPoint y: 377, distance: 98.3
click at [629, 377] on div at bounding box center [724, 402] width 624 height 508
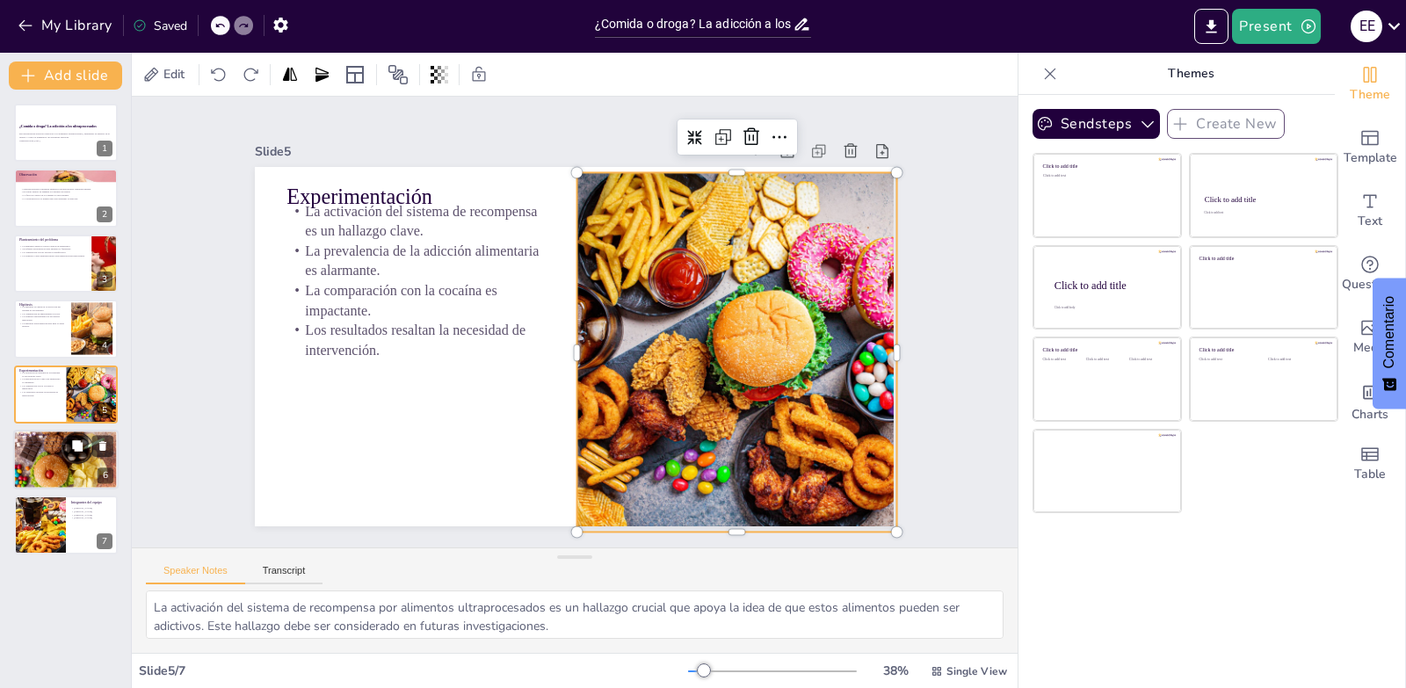
click at [42, 474] on div at bounding box center [63, 461] width 105 height 70
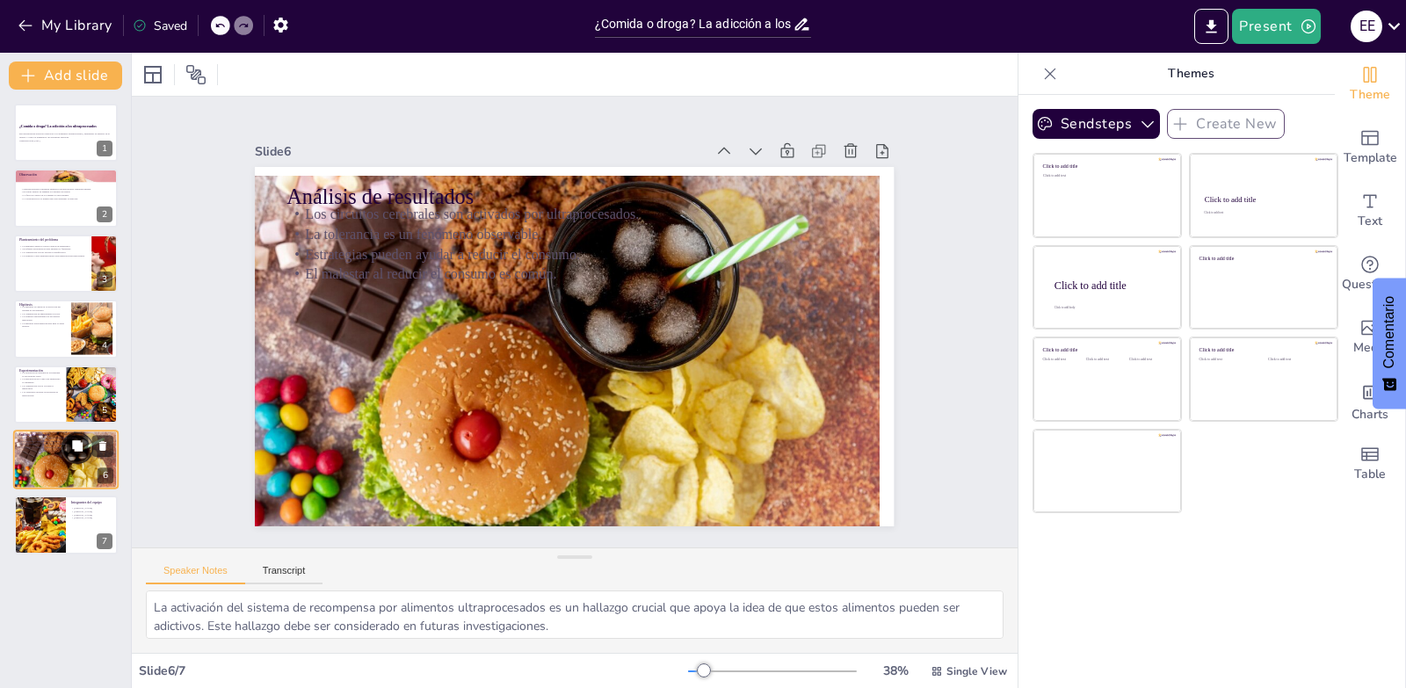
type textarea "La activación de circuitos cerebrales por alimentos ultraprocesados es un halla…"
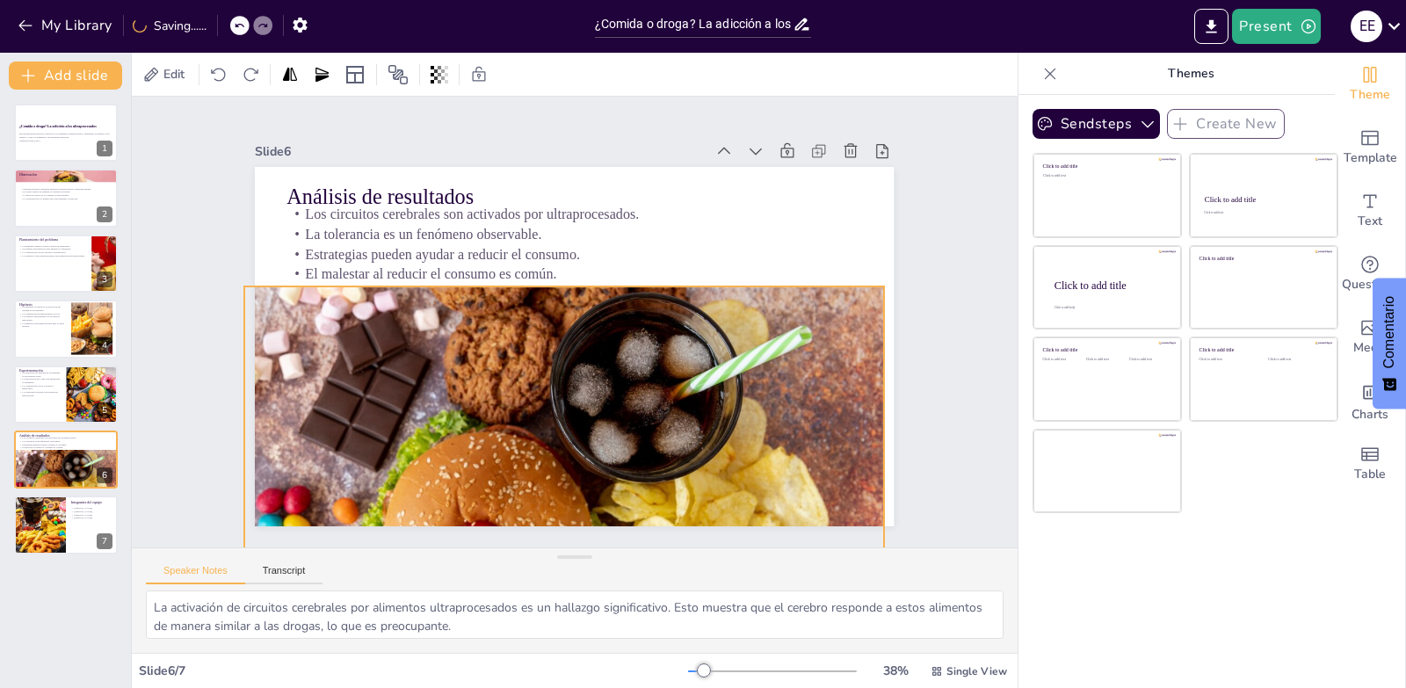
drag, startPoint x: 471, startPoint y: 322, endPoint x: 474, endPoint y: 432, distance: 110.8
click at [474, 432] on div at bounding box center [461, 411] width 744 height 760
click at [899, 210] on div "Slide 1 ¿Comida o droga? La adicción a los ultraprocesados Esta presentación ex…" at bounding box center [574, 323] width 807 height 554
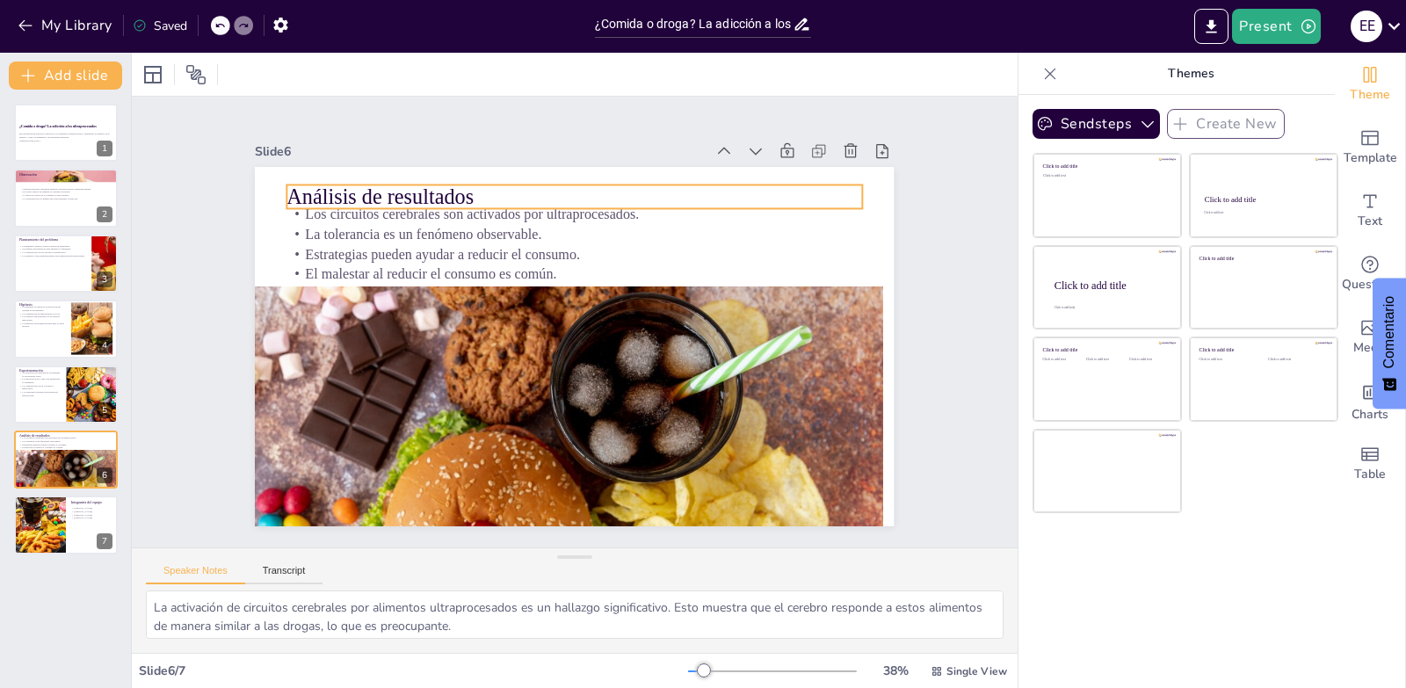
click at [316, 185] on p "Análisis de resultados" at bounding box center [600, 200] width 568 height 148
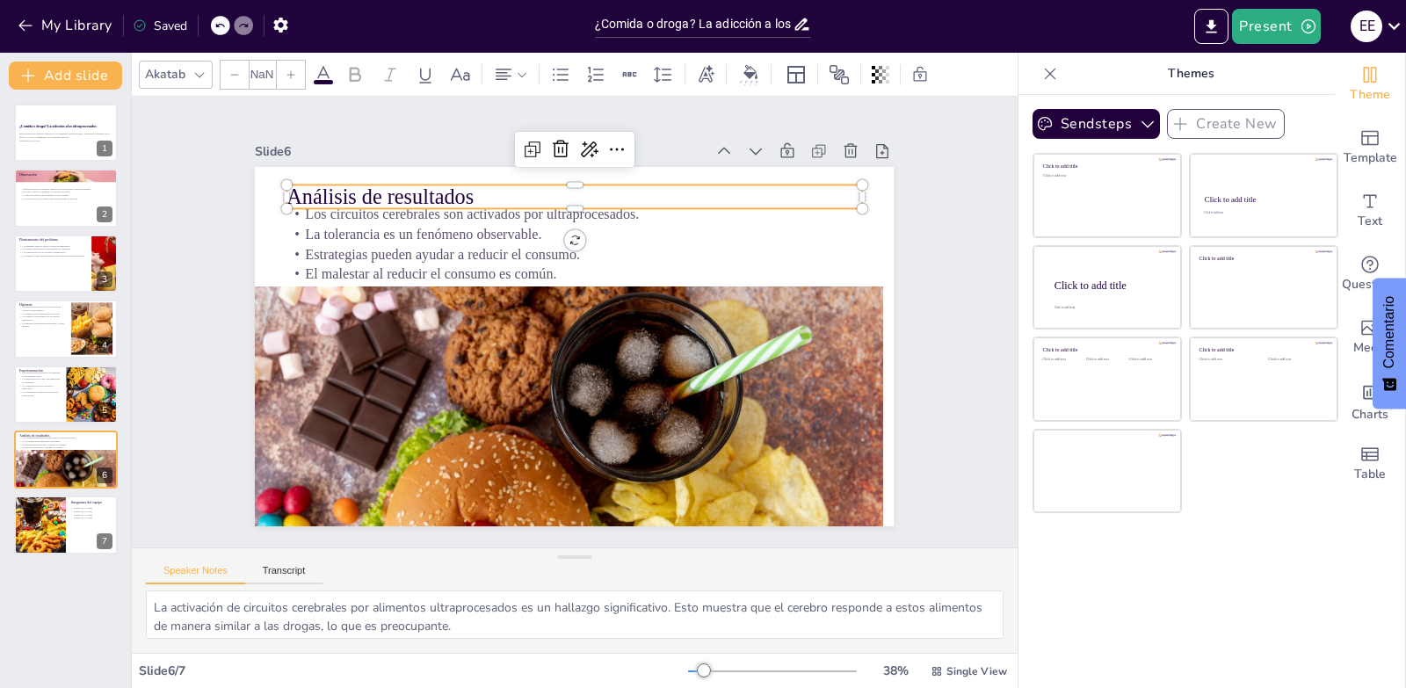
type input "48"
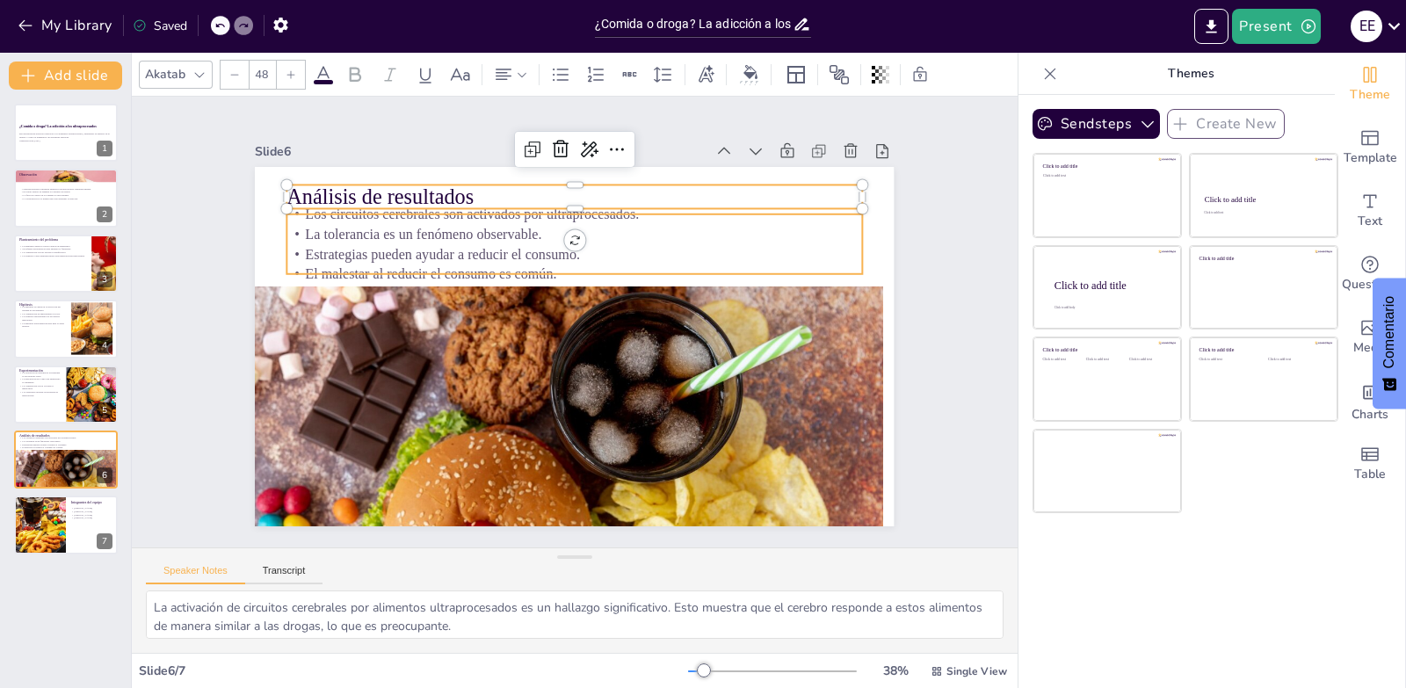
click at [470, 197] on p "Análisis de resultados" at bounding box center [587, 198] width 575 height 90
click at [623, 197] on p "Análisis de resultados" at bounding box center [697, 295] width 148 height 568
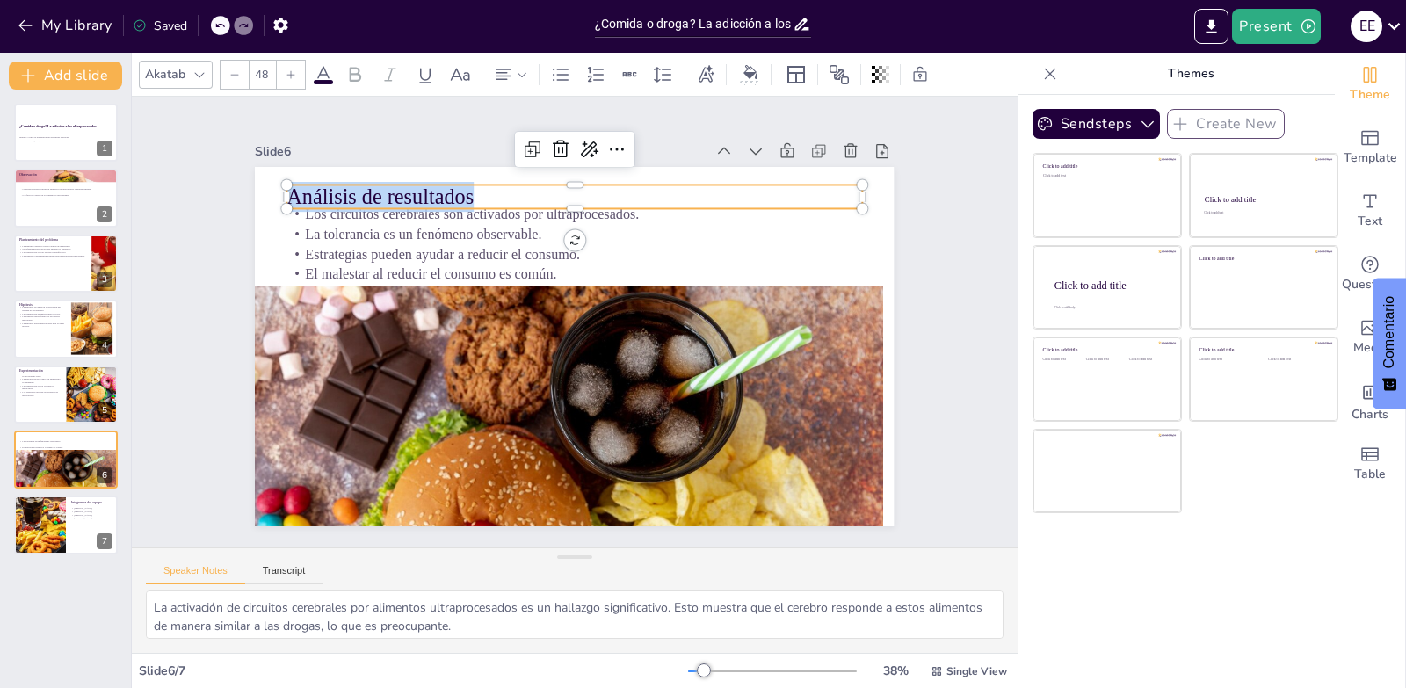
drag, startPoint x: 470, startPoint y: 192, endPoint x: 268, endPoint y: 200, distance: 202.3
click at [268, 200] on div "Los circuitos cerebrales son activados por ultraprocesados. La tolerancia es un…" at bounding box center [569, 346] width 699 height 484
click at [329, 78] on icon at bounding box center [323, 74] width 21 height 21
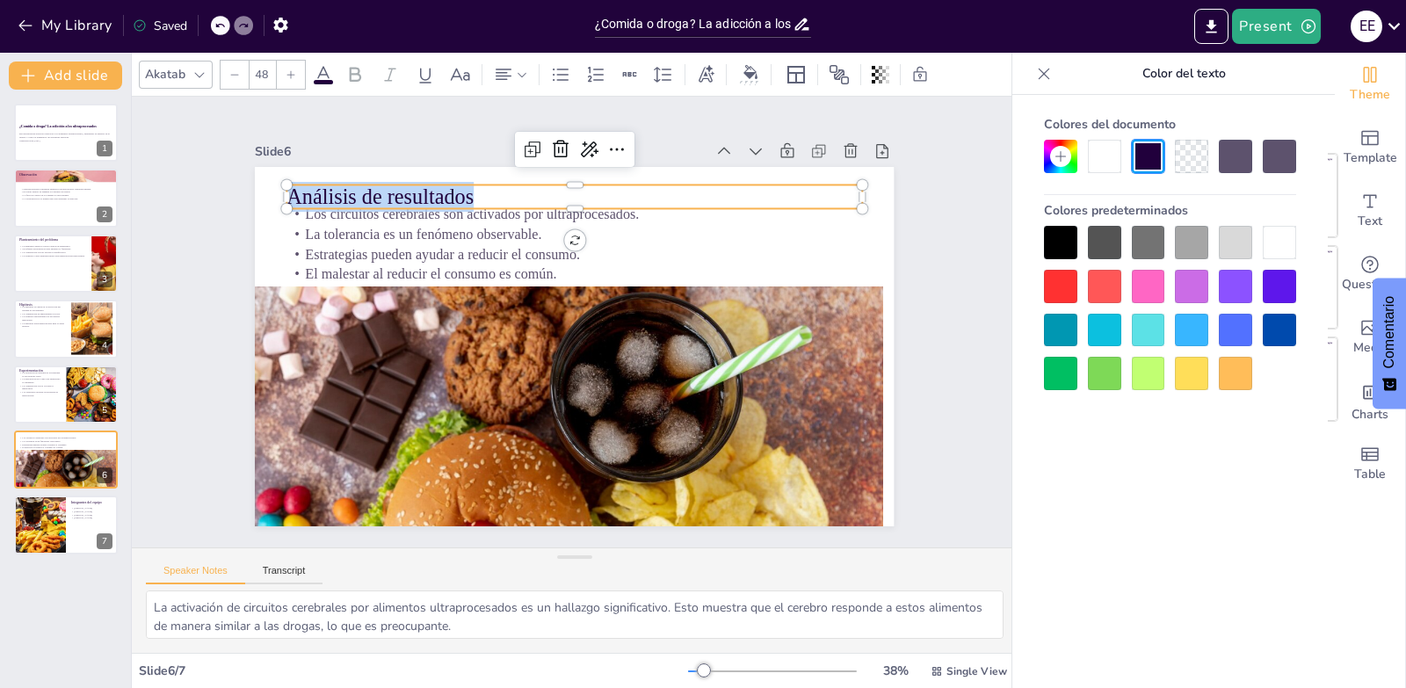
click at [1072, 285] on div at bounding box center [1060, 286] width 33 height 33
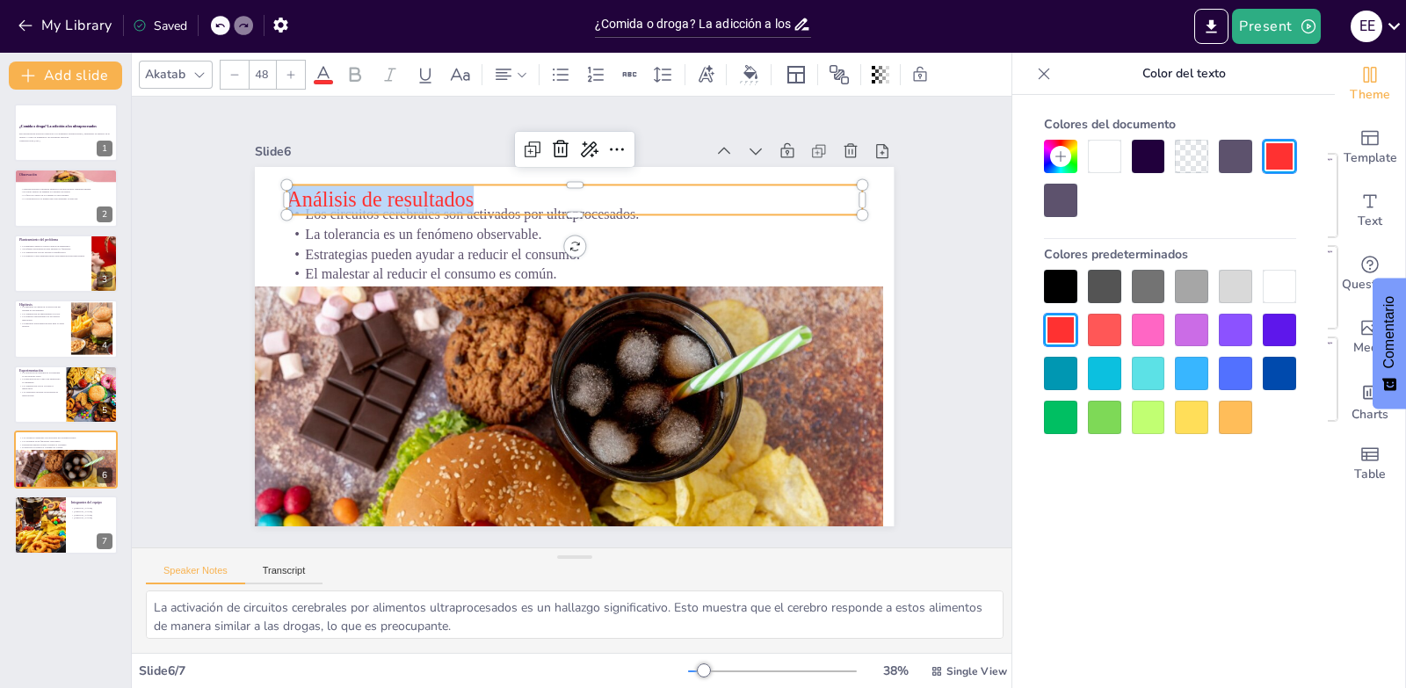
click at [981, 331] on div "Slide 1 ¿Comida o droga? La adicción a los ultraprocesados Esta presentación ex…" at bounding box center [575, 322] width 960 height 625
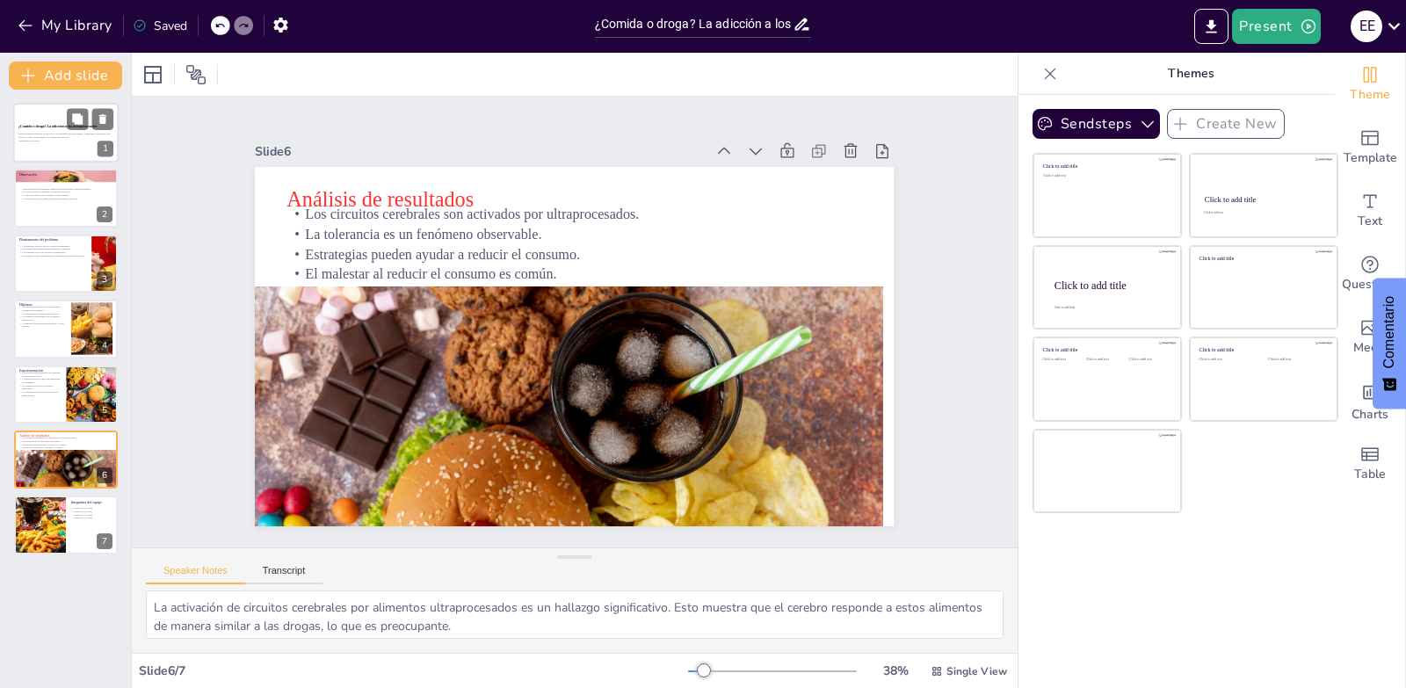
click at [71, 146] on div at bounding box center [65, 133] width 105 height 60
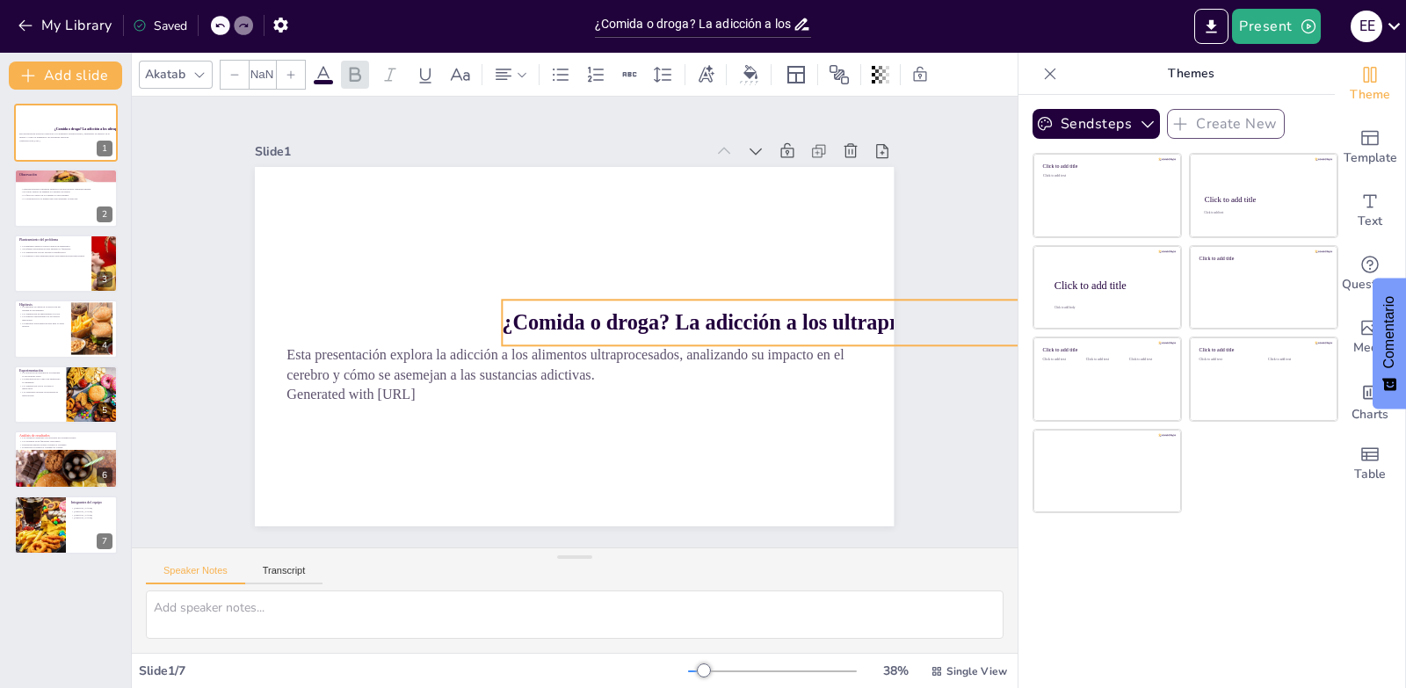
type input "48"
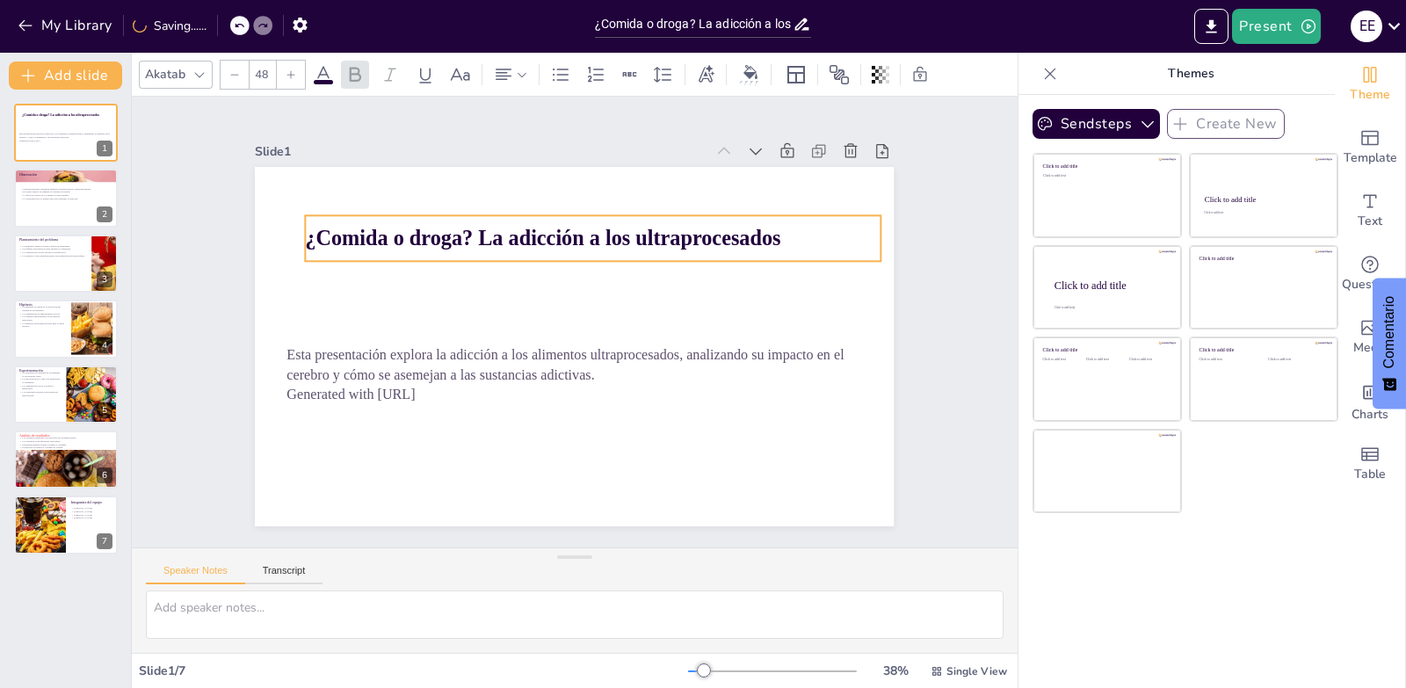
drag, startPoint x: 341, startPoint y: 304, endPoint x: 284, endPoint y: 227, distance: 96.1
click at [315, 227] on strong "¿Comida o droga? La adicción a los ultraprocesados" at bounding box center [552, 235] width 475 height 73
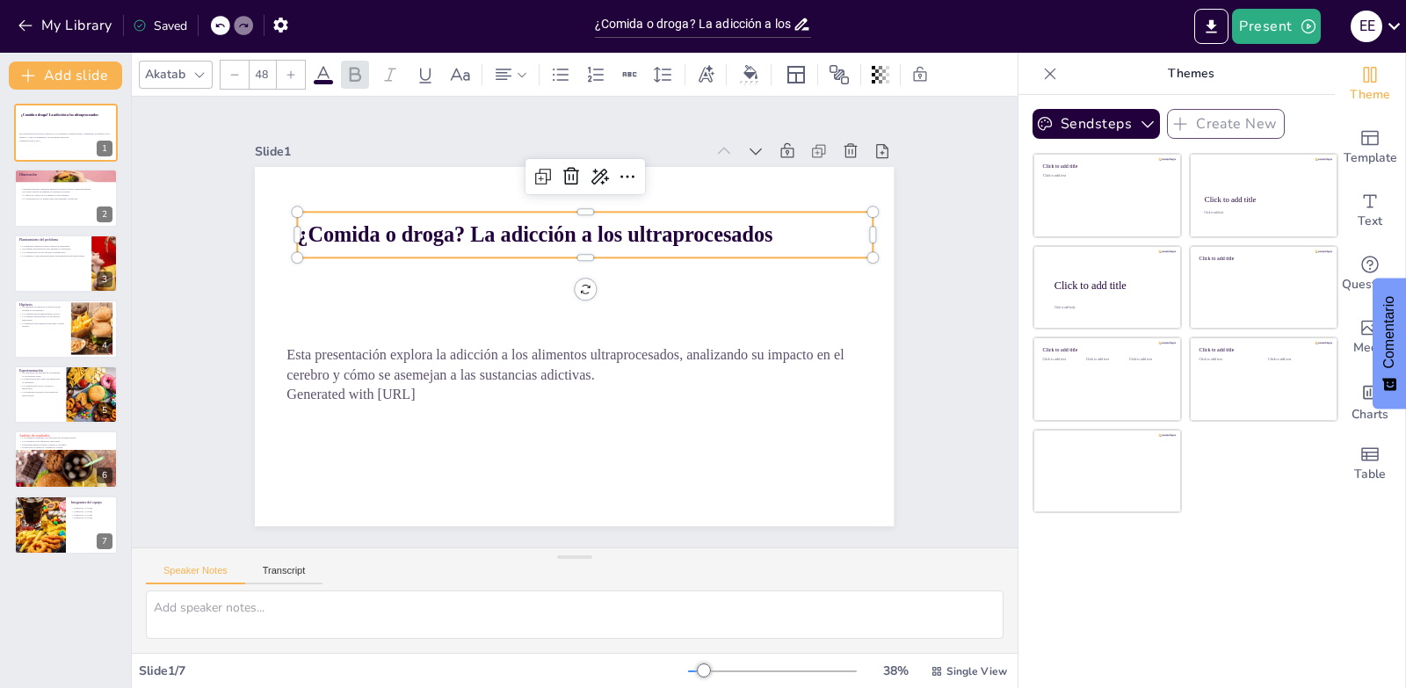
click at [749, 228] on strong "¿Comida o droga? La adicción a los ultraprocesados" at bounding box center [584, 227] width 423 height 258
click at [746, 228] on strong "¿Comida o droga? La adicción a los ultraprocesados" at bounding box center [638, 251] width 215 height 444
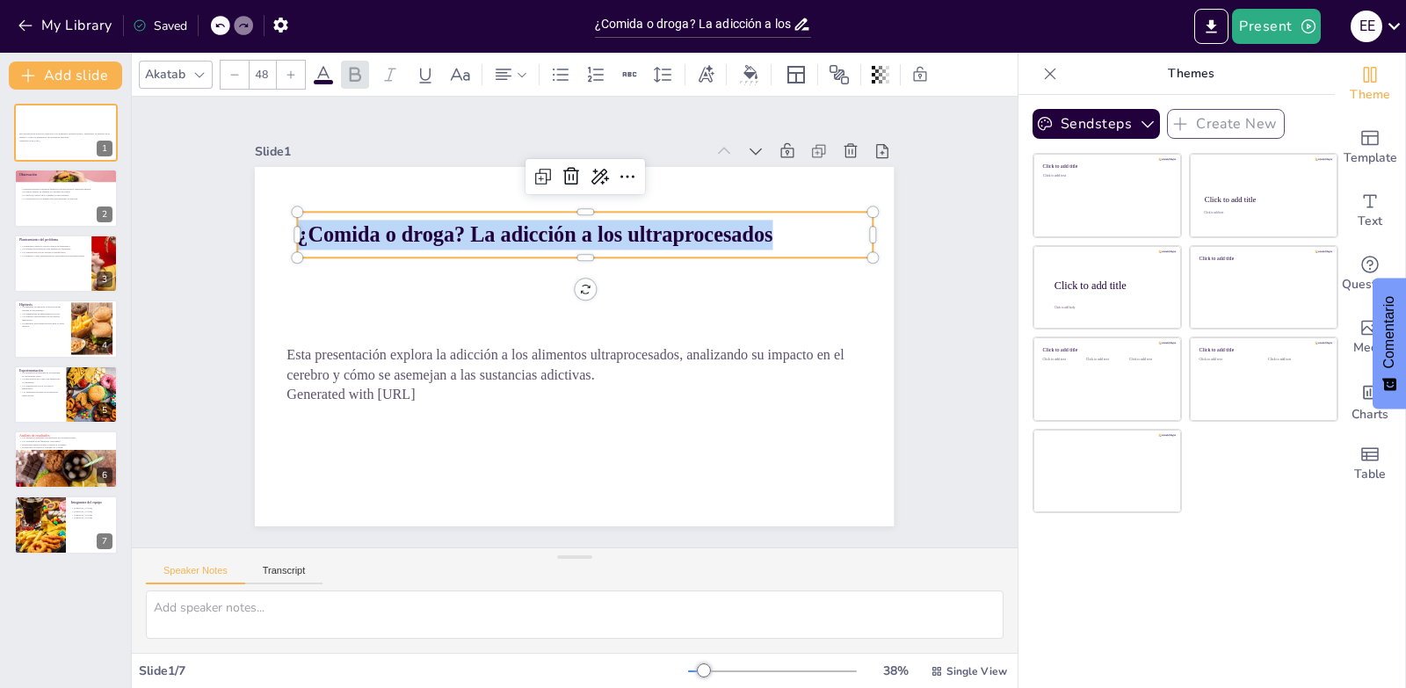
drag, startPoint x: 782, startPoint y: 228, endPoint x: 232, endPoint y: 247, distance: 550.4
click at [232, 247] on div "Slide 1 Esta presentación explora la adicción a los alimentos ultraprocesados, …" at bounding box center [574, 321] width 776 height 483
click at [325, 80] on span at bounding box center [323, 82] width 19 height 4
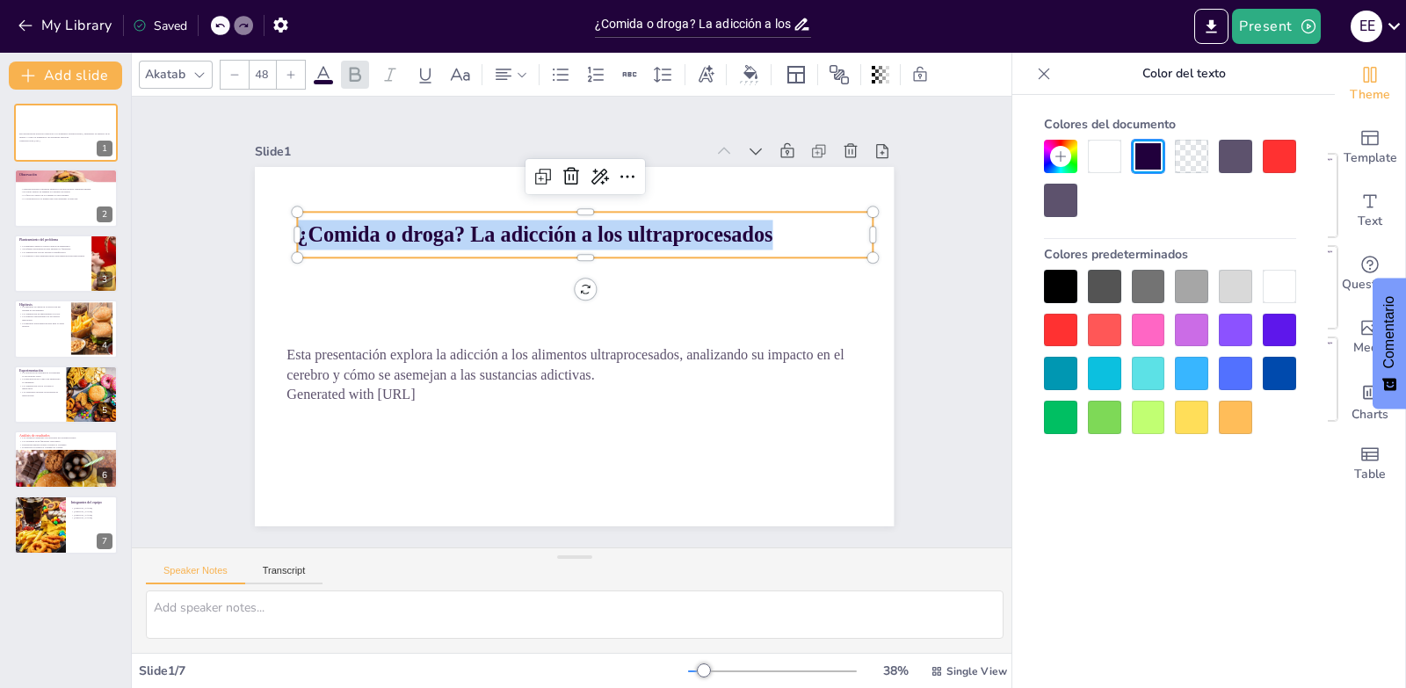
click at [1101, 369] on div at bounding box center [1104, 373] width 33 height 33
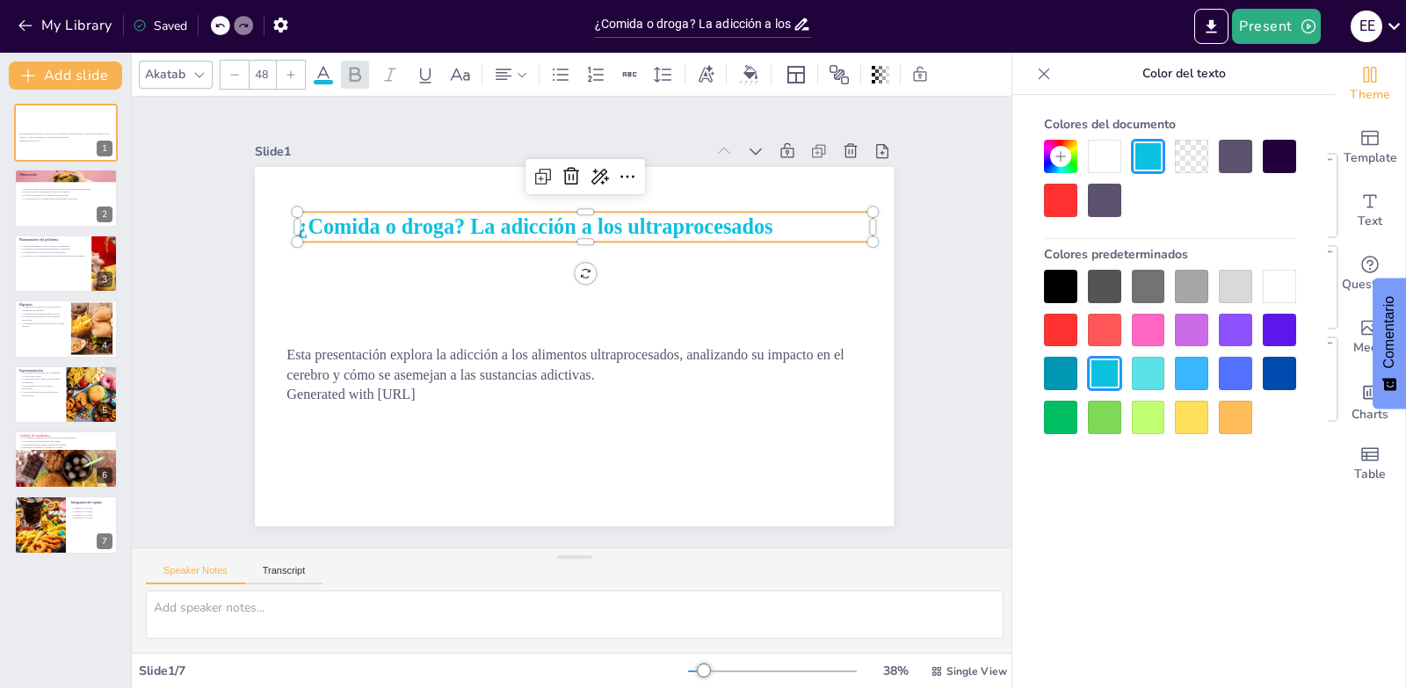
click at [952, 381] on div "Slide 1 Esta presentación explora la adicción a los alimentos ultraprocesados, …" at bounding box center [575, 322] width 928 height 540
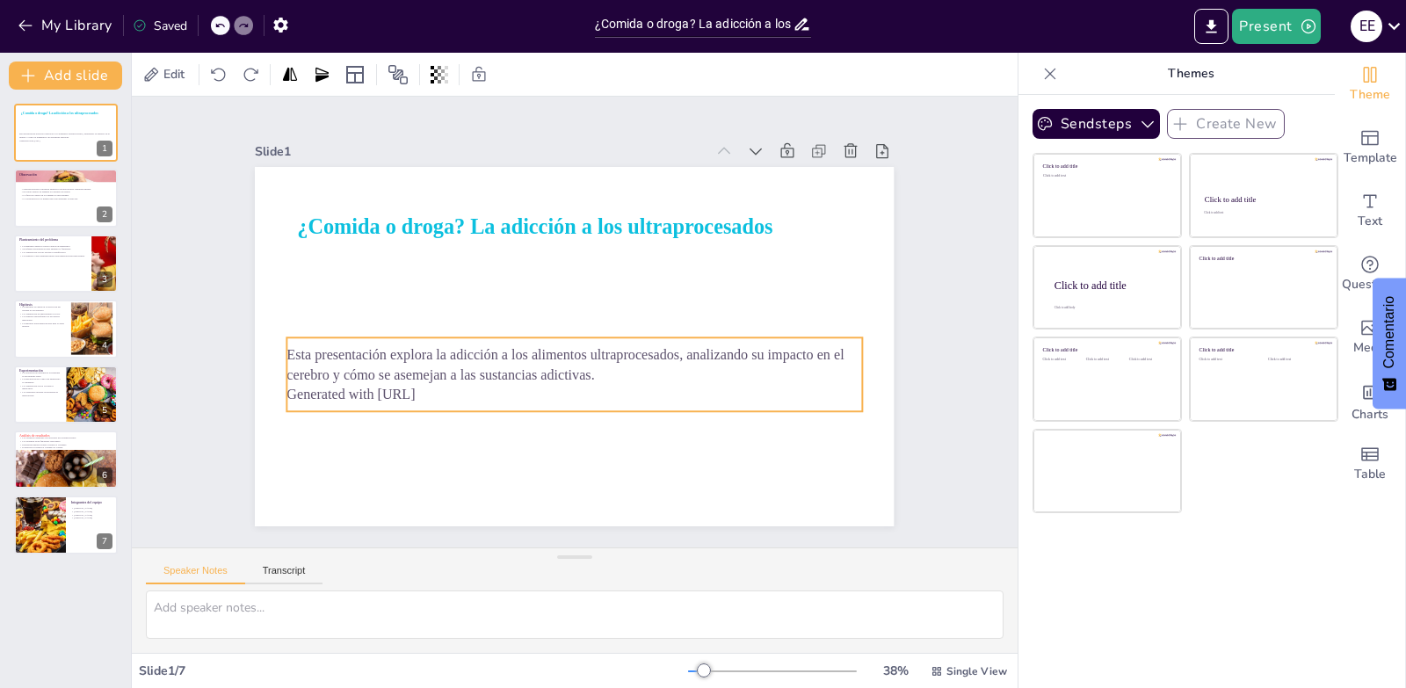
click at [432, 385] on p "Generated with Sendsteps.ai" at bounding box center [559, 392] width 567 height 139
click at [432, 385] on p "Generated with Sendsteps.ai" at bounding box center [552, 391] width 553 height 197
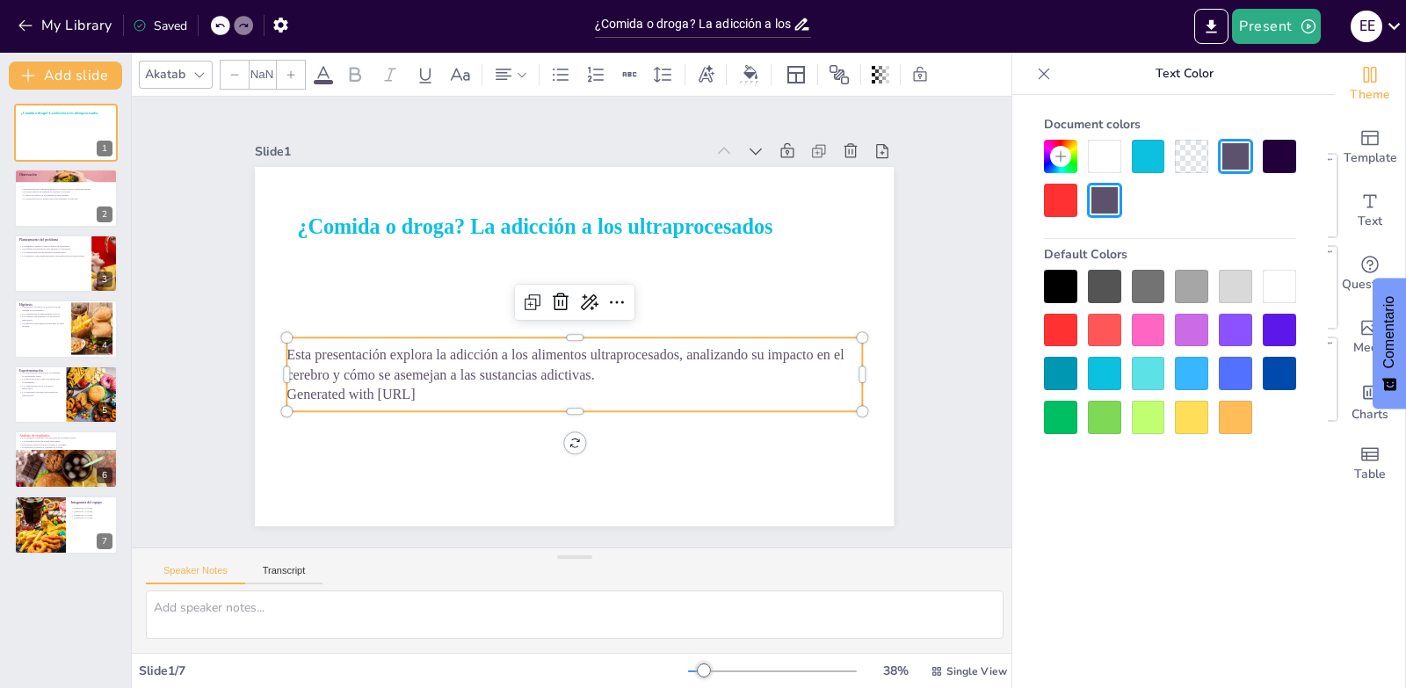
type input "32"
drag, startPoint x: 435, startPoint y: 385, endPoint x: 272, endPoint y: 397, distance: 163.0
click at [272, 397] on div "¿Comida o droga? La adicción a los ultraprocesados Esta presentación explora la…" at bounding box center [571, 346] width 673 height 424
click at [489, 397] on p "Generated with Sendsteps.ai" at bounding box center [559, 392] width 567 height 139
drag, startPoint x: 453, startPoint y: 396, endPoint x: 275, endPoint y: 391, distance: 178.4
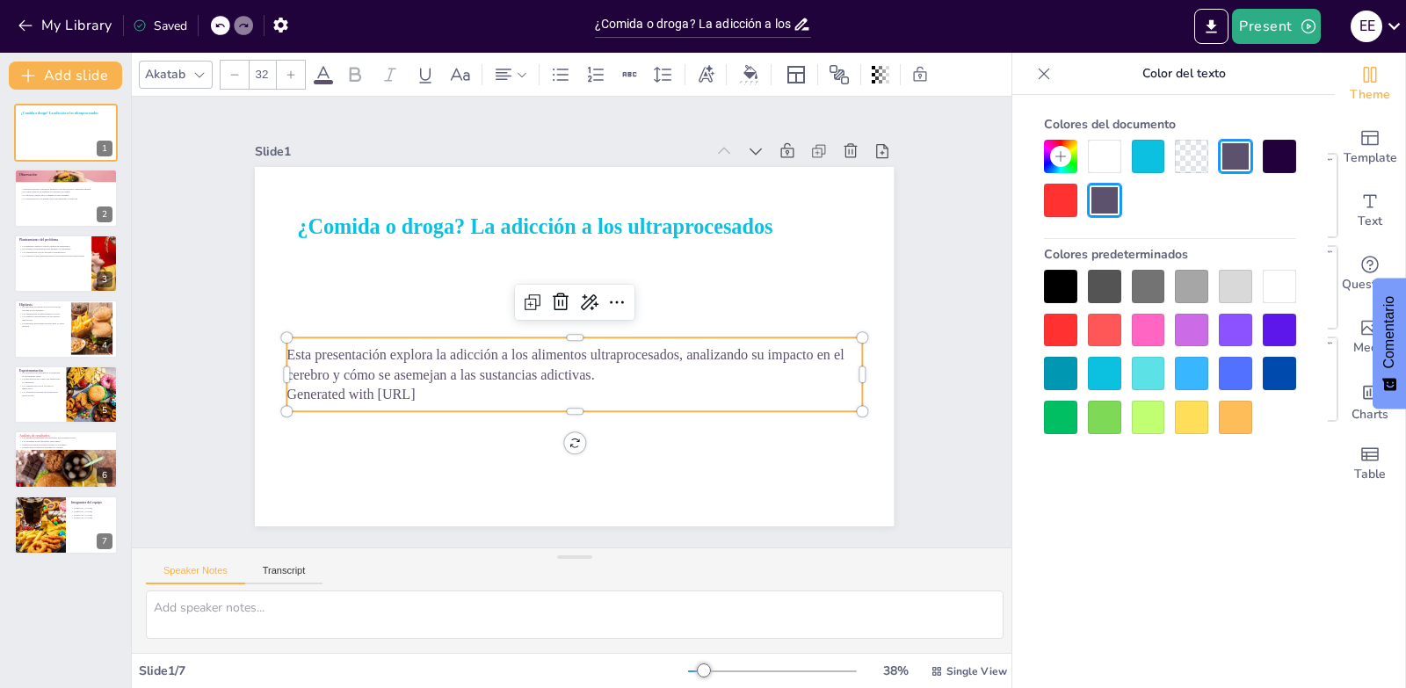
click at [280, 391] on p "Generated with Sendsteps.ai" at bounding box center [567, 394] width 574 height 80
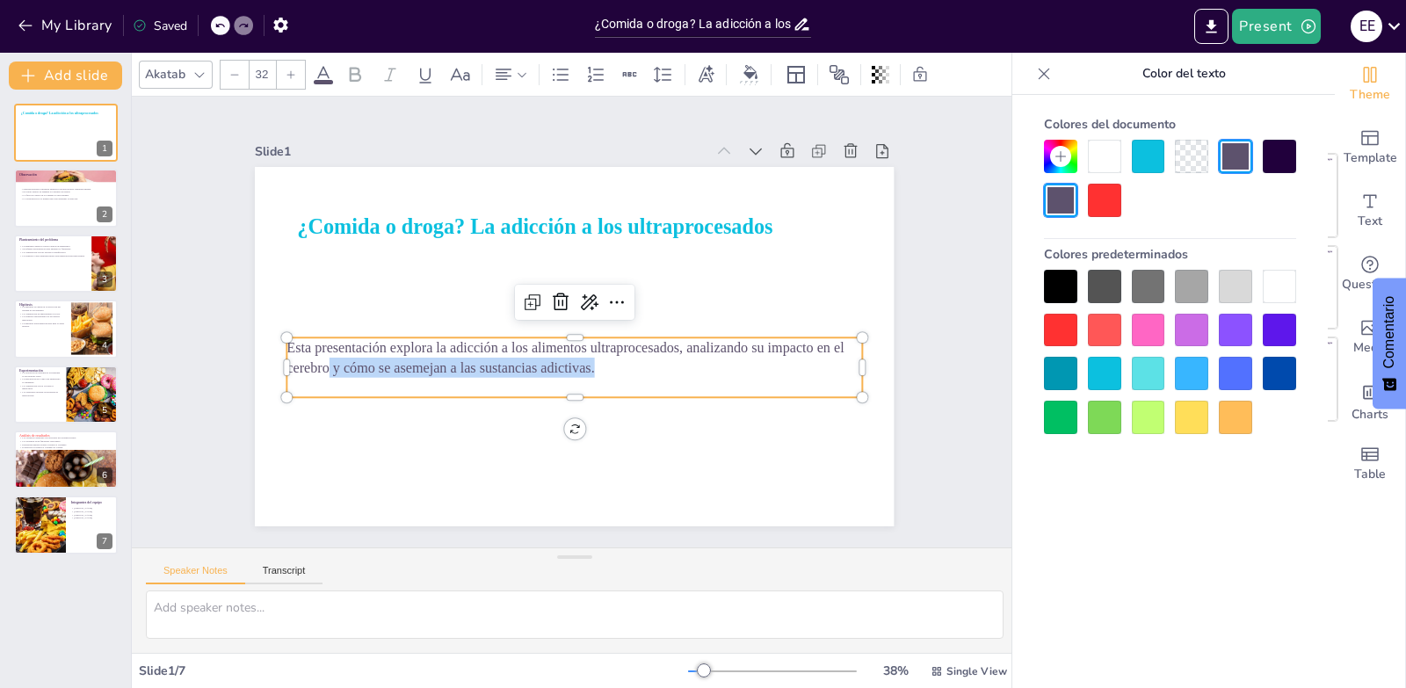
drag, startPoint x: 594, startPoint y: 368, endPoint x: 317, endPoint y: 355, distance: 277.1
click at [317, 355] on p "Esta presentación explora la adicción a los alimentos ultraprocesados, analizan…" at bounding box center [571, 357] width 576 height 99
click at [590, 387] on p at bounding box center [561, 385] width 567 height 139
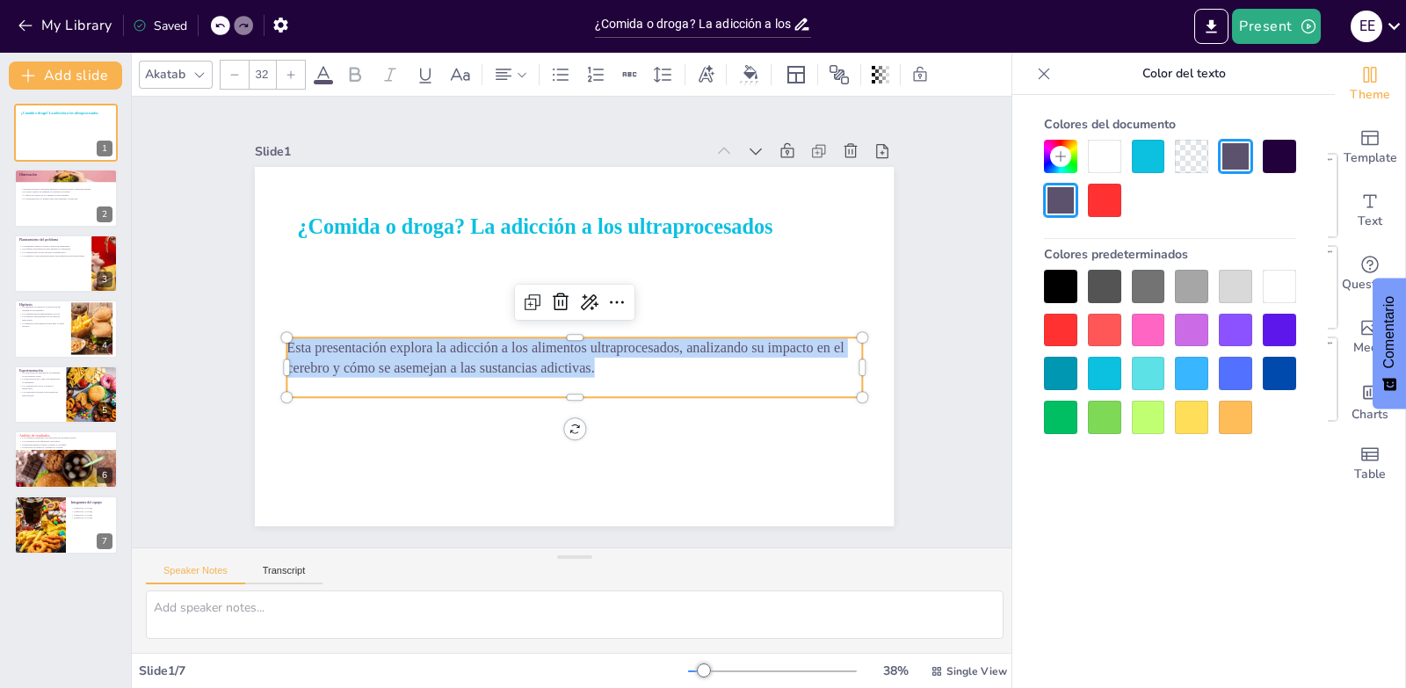
drag, startPoint x: 590, startPoint y: 366, endPoint x: 276, endPoint y: 341, distance: 314.6
click at [289, 341] on p "Esta presentación explora la adicción a los alimentos ultraprocesados, analizan…" at bounding box center [559, 355] width 541 height 271
click at [505, 65] on icon at bounding box center [503, 74] width 21 height 21
click at [417, 82] on icon at bounding box center [425, 74] width 21 height 21
click at [351, 78] on icon at bounding box center [355, 74] width 11 height 15
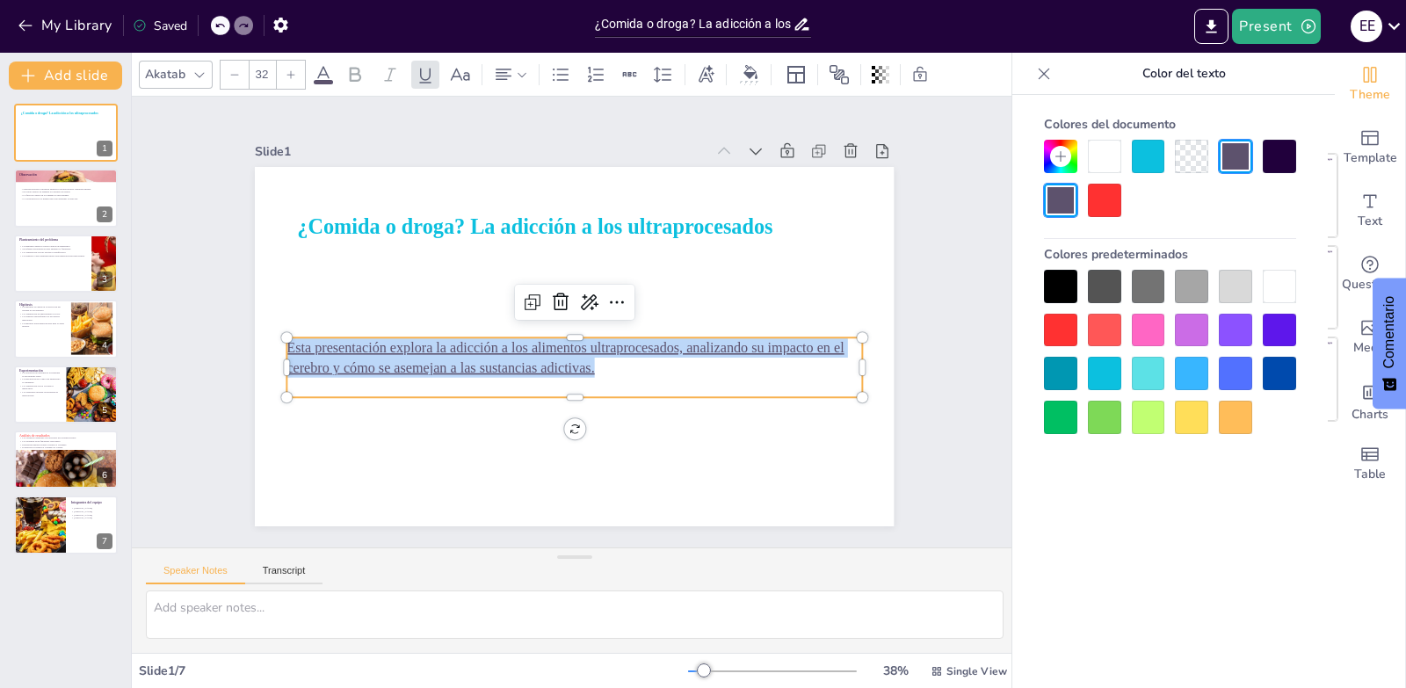
click at [349, 122] on div "Slide 1 ¿Comida o droga? La adicción a los ultraprocesados Esta presentación ex…" at bounding box center [574, 322] width 678 height 474
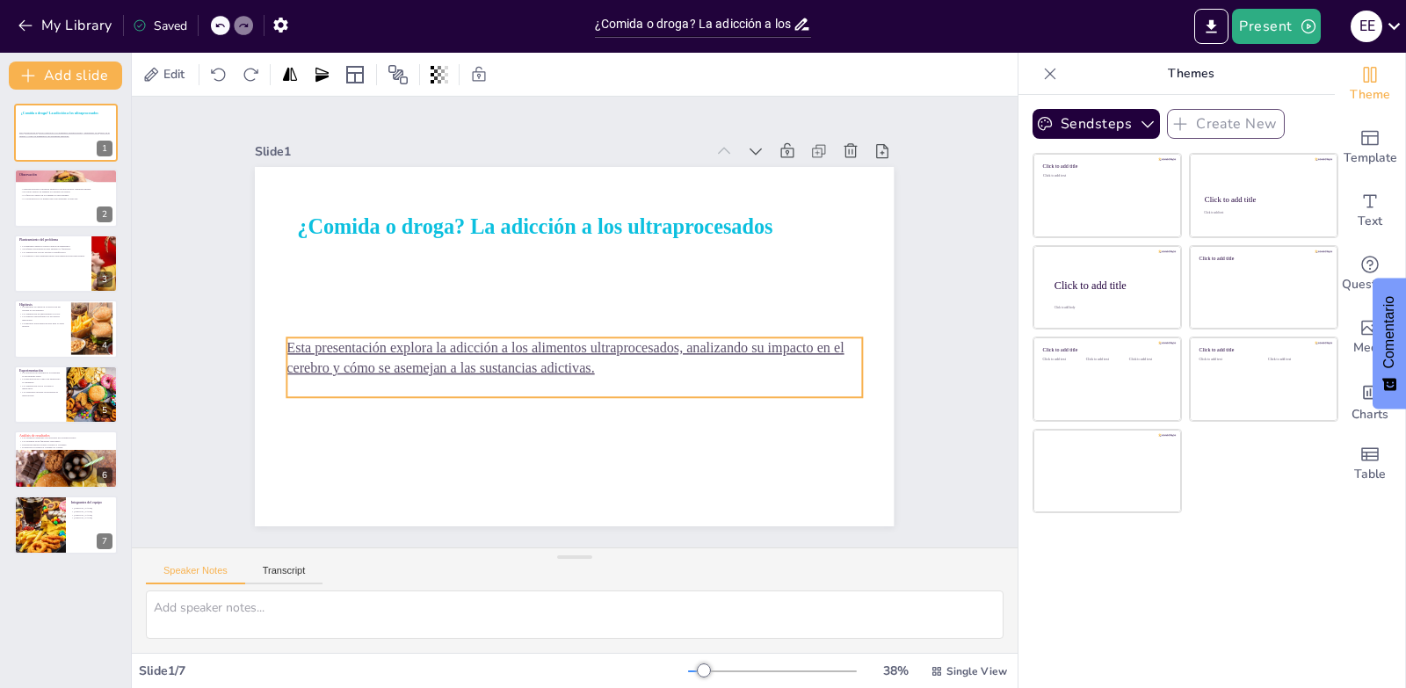
click at [586, 365] on p "Esta presentación explora la adicción a los alimentos ultraprocesados, analizan…" at bounding box center [571, 358] width 576 height 100
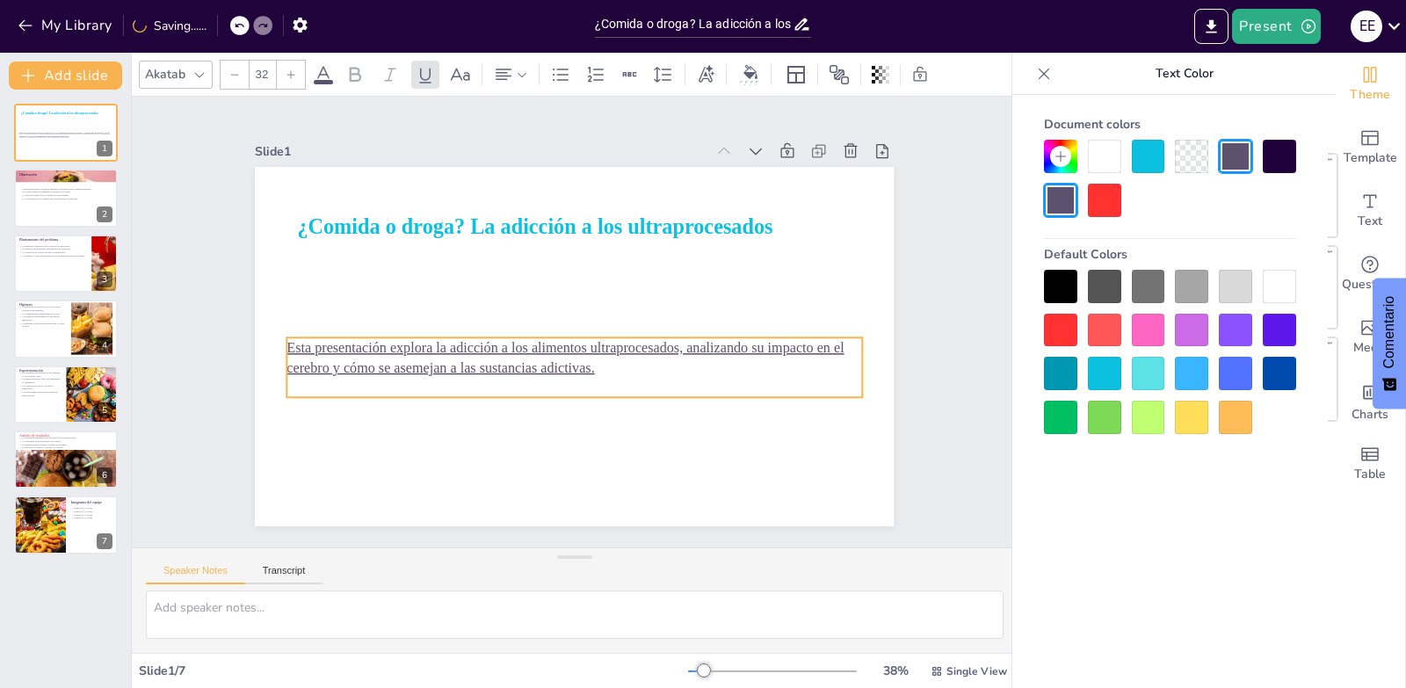
click at [586, 365] on p "Esta presentación explora la adicción a los alimentos ultraprocesados, analizan…" at bounding box center [567, 357] width 571 height 158
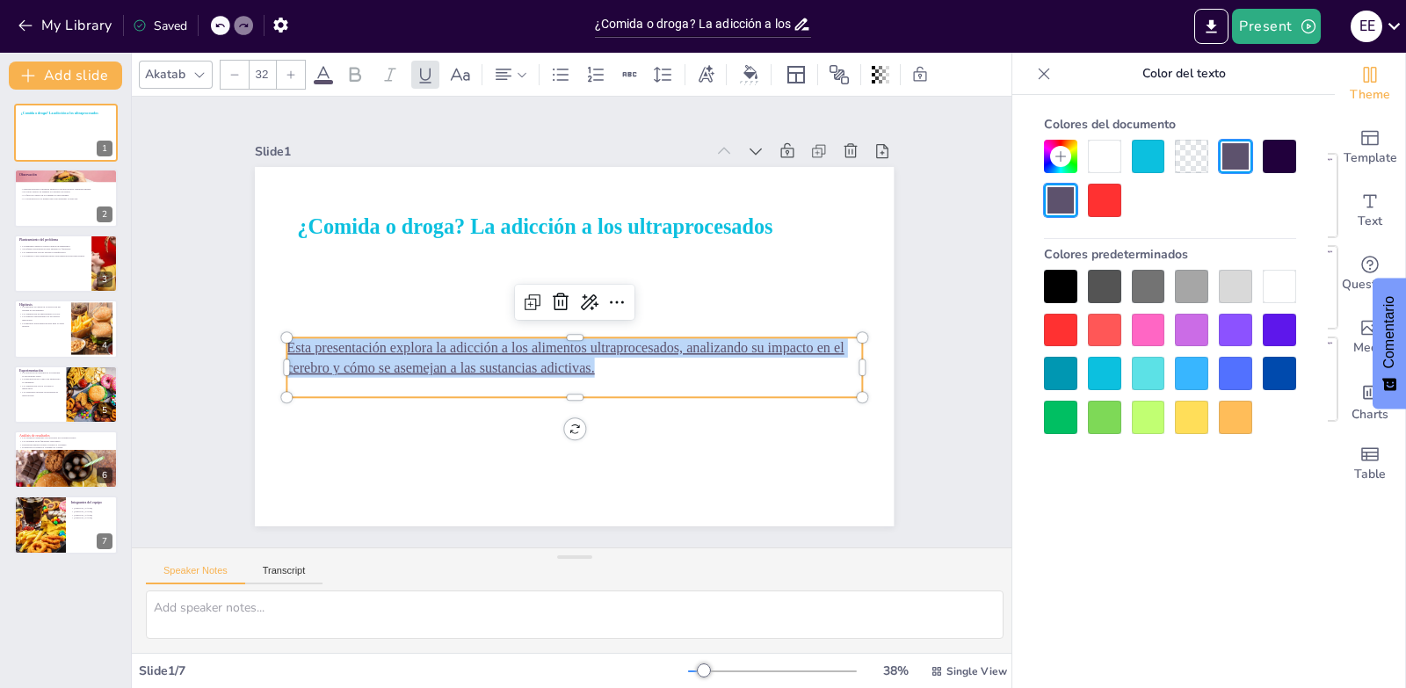
drag, startPoint x: 586, startPoint y: 365, endPoint x: 268, endPoint y: 348, distance: 318.5
click at [268, 348] on div "¿Comida o droga? La adicción a los ultraprocesados Esta presentación explora la…" at bounding box center [571, 346] width 673 height 424
click at [315, 83] on span at bounding box center [323, 82] width 19 height 4
drag, startPoint x: 1116, startPoint y: 300, endPoint x: 1116, endPoint y: 291, distance: 9.7
click at [1116, 292] on div at bounding box center [1104, 286] width 33 height 33
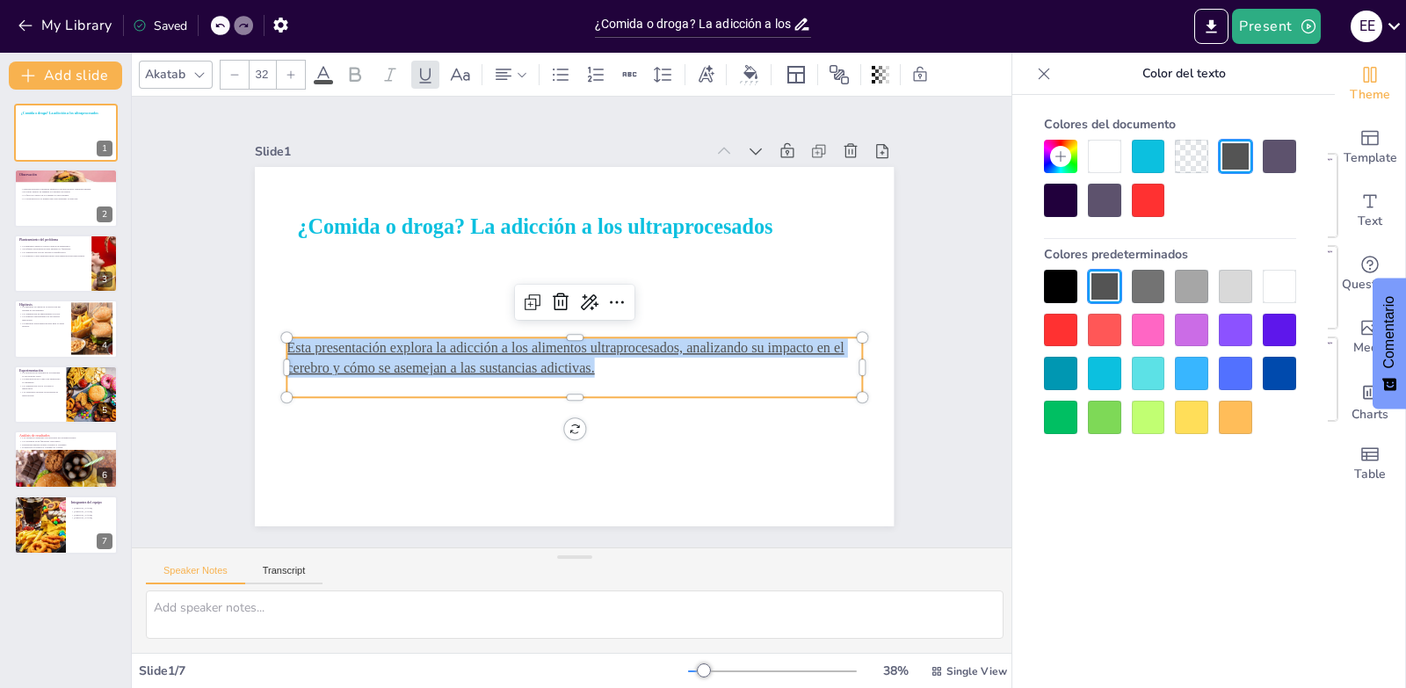
click at [966, 356] on div "Slide 1 ¿Comida o droga? La adicción a los ultraprocesados Esta presentación ex…" at bounding box center [575, 322] width 928 height 541
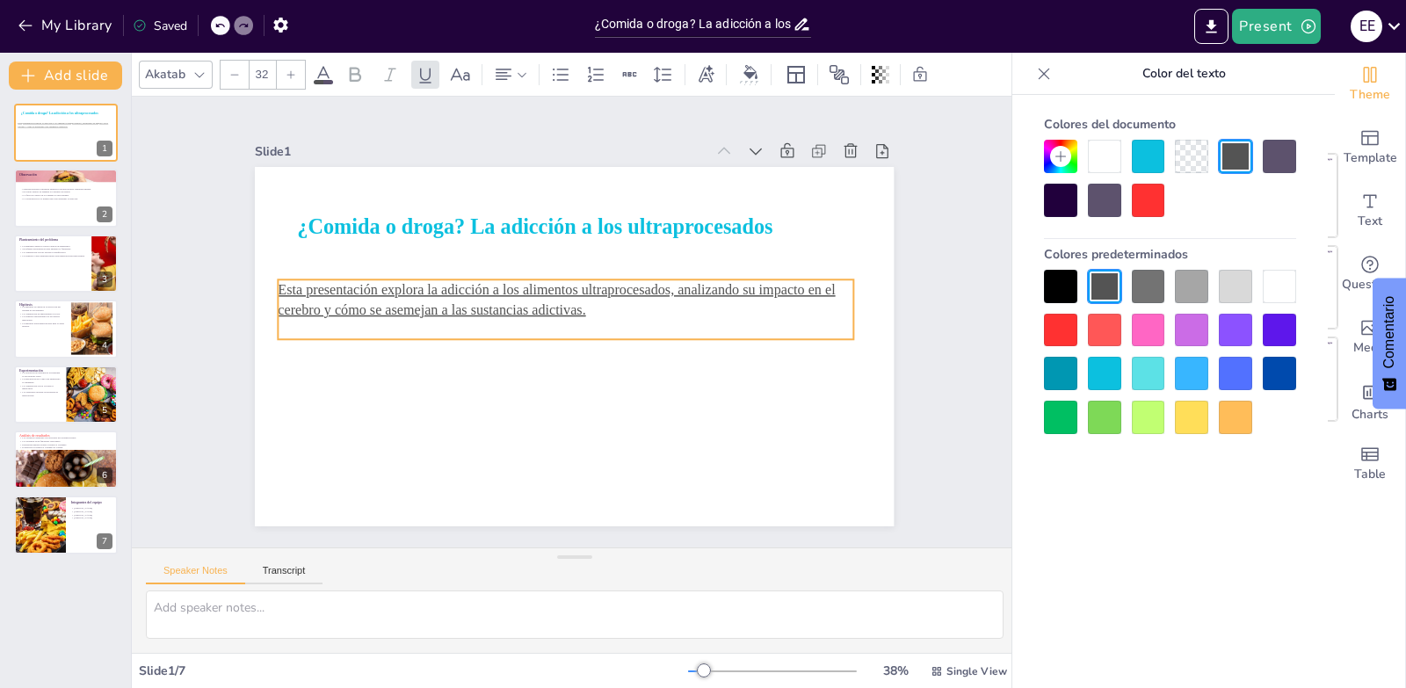
drag, startPoint x: 588, startPoint y: 338, endPoint x: 590, endPoint y: 306, distance: 32.6
click at [590, 306] on p "Esta presentación explora la adicción a los alimentos ultraprocesados, analizan…" at bounding box center [587, 301] width 370 height 489
click at [86, 199] on div at bounding box center [65, 199] width 105 height 60
type textarea "La compulsión en el consumo de alimentos ultraprocesados es un aspecto que mere…"
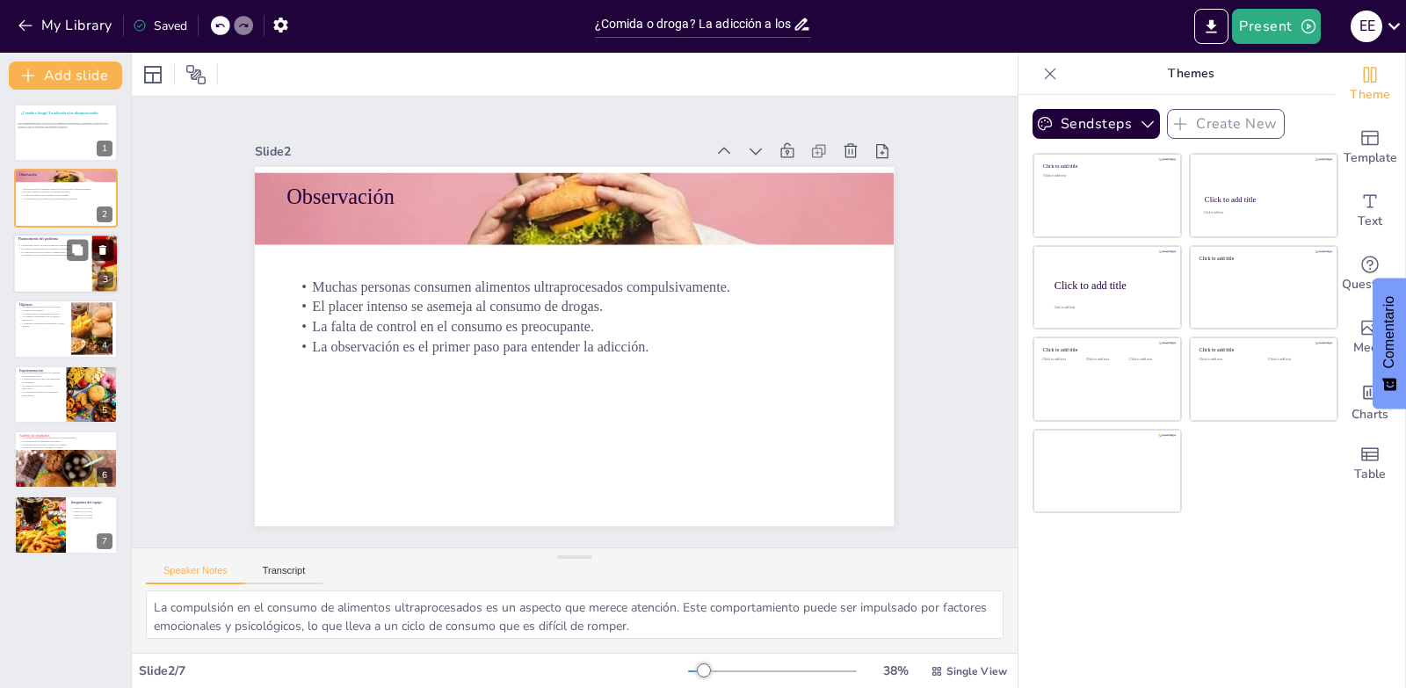
click at [97, 254] on icon at bounding box center [103, 249] width 12 height 12
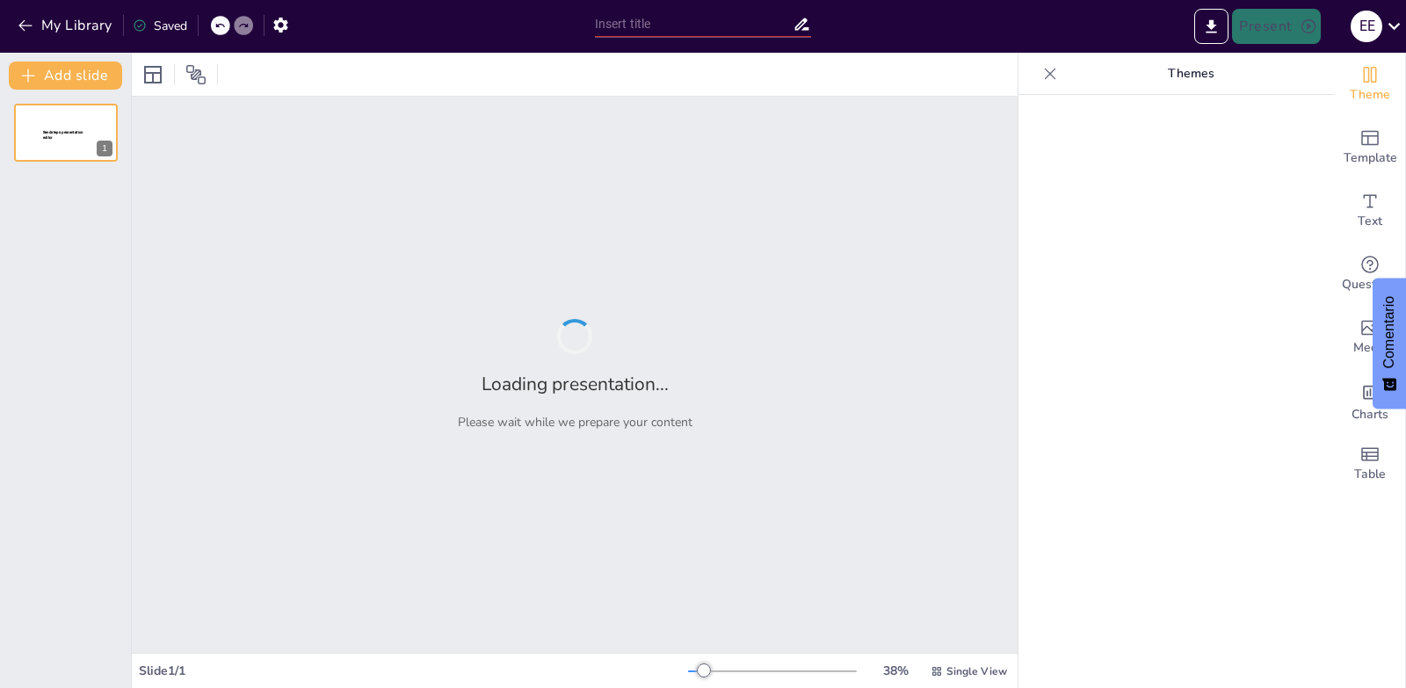
type input "¿Comida o droga? La adicción a los ultraprocesados"
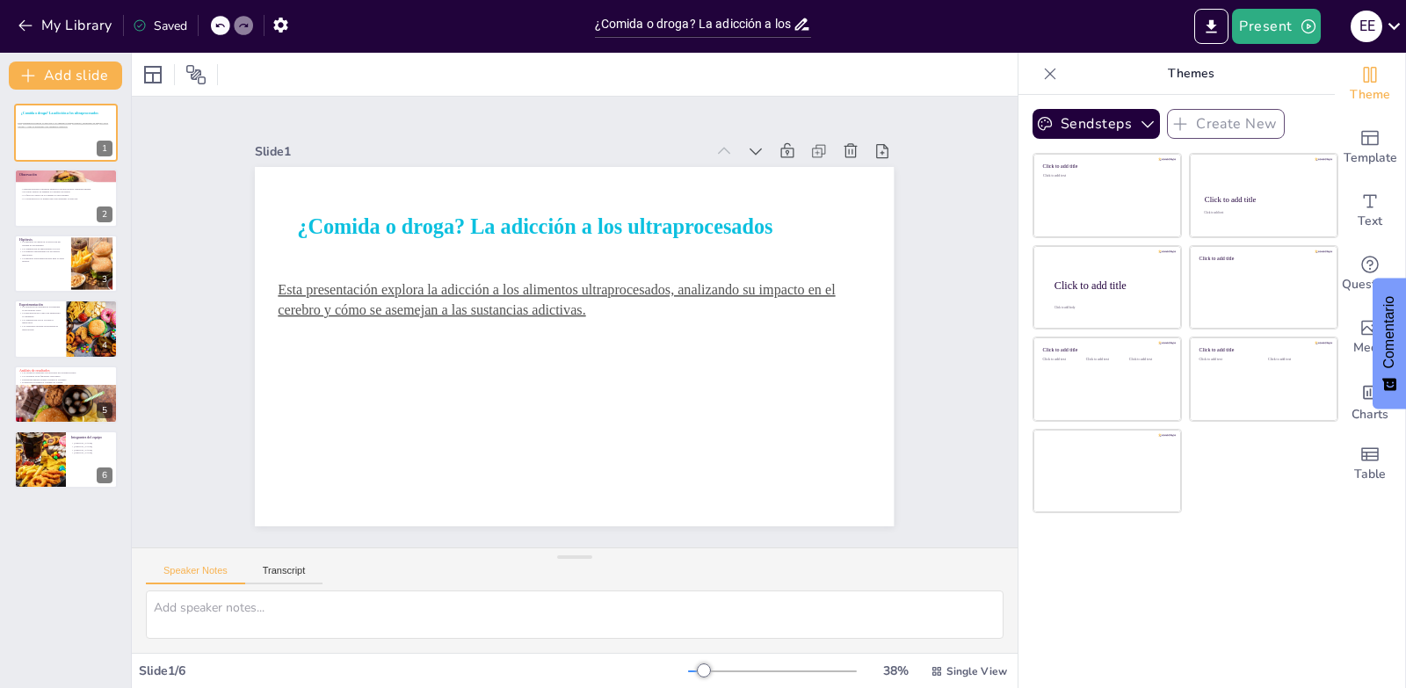
click at [225, 24] on icon at bounding box center [219, 25] width 11 height 11
click at [98, 325] on button at bounding box center [102, 315] width 21 height 21
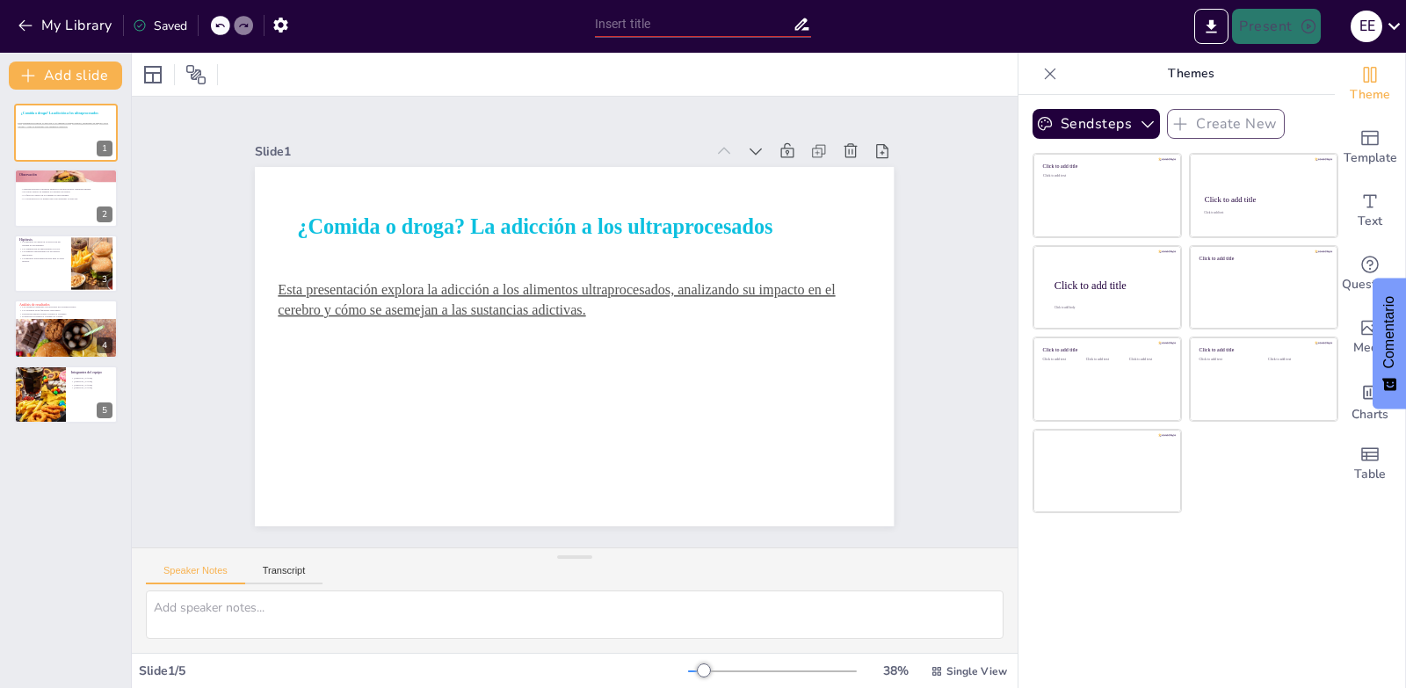
click at [217, 33] on div at bounding box center [220, 25] width 19 height 19
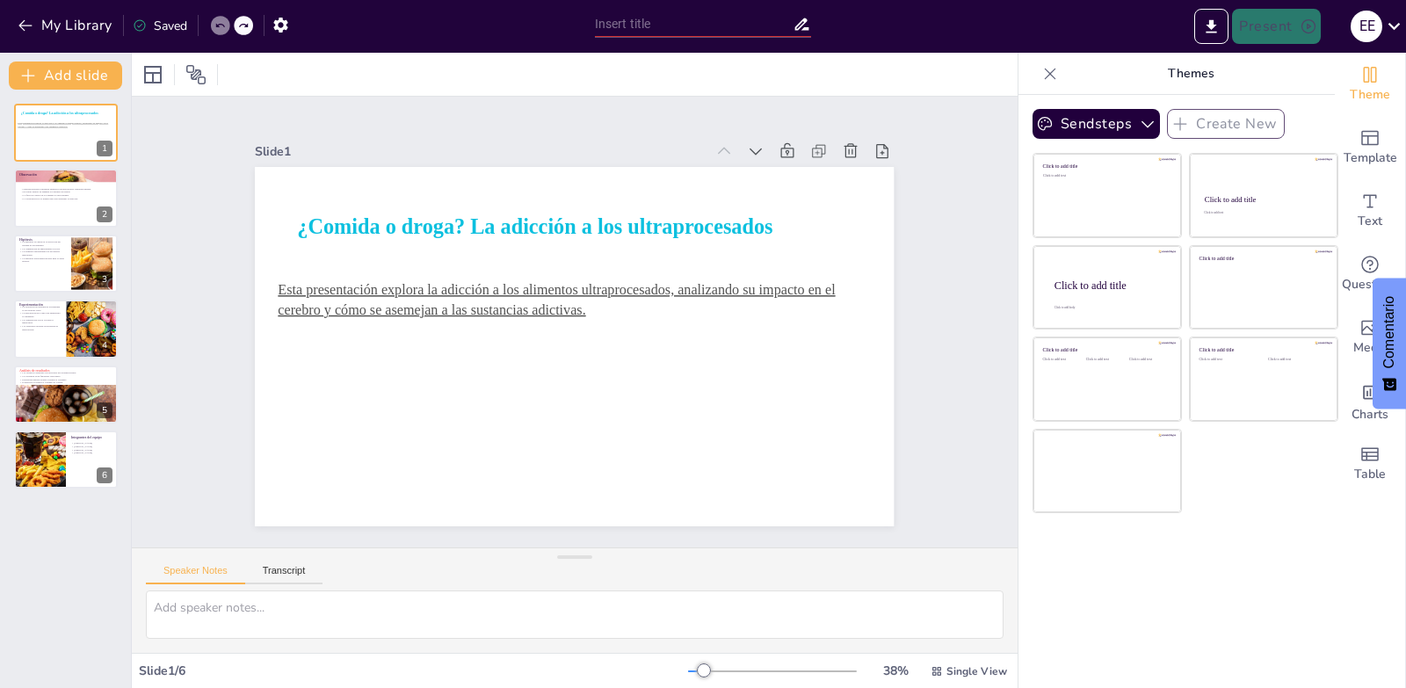
click at [217, 33] on div at bounding box center [220, 25] width 19 height 19
click at [69, 251] on button at bounding box center [77, 249] width 21 height 21
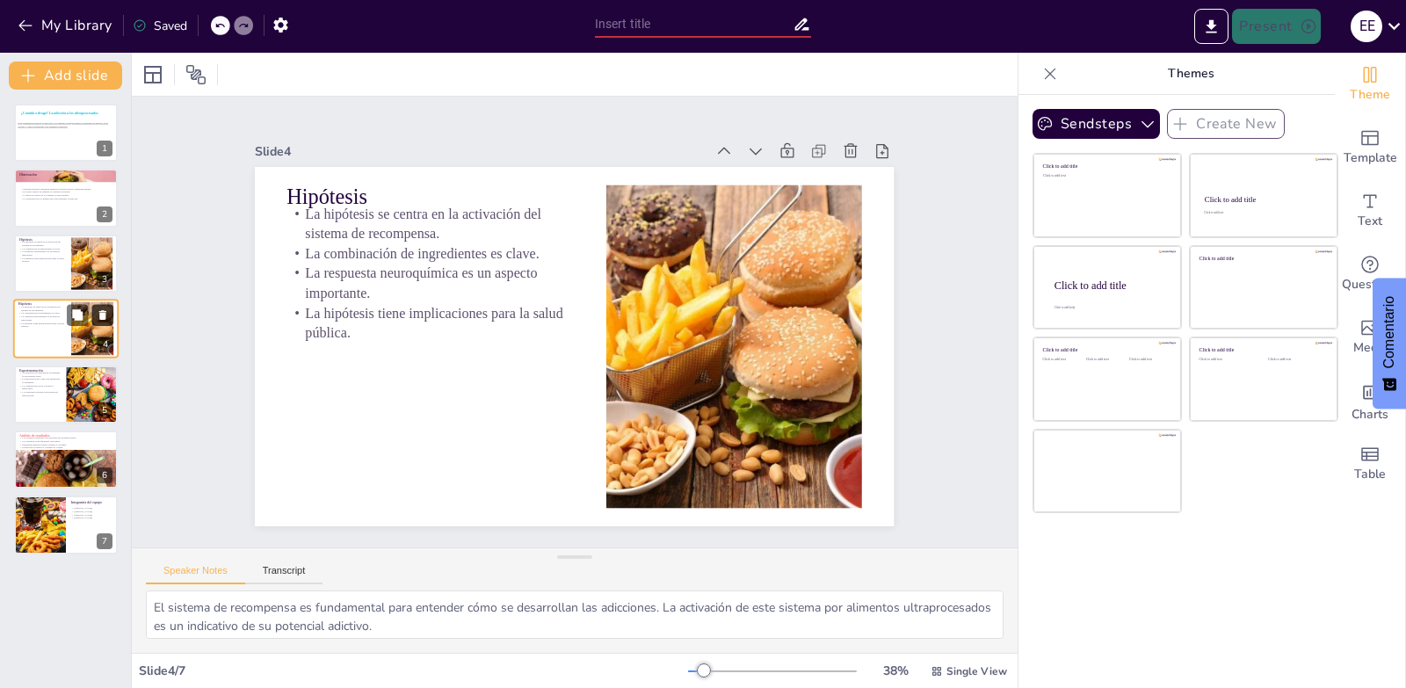
click at [99, 313] on icon at bounding box center [103, 315] width 12 height 12
type textarea "La activación del sistema de recompensa por alimentos ultraprocesados es un hal…"
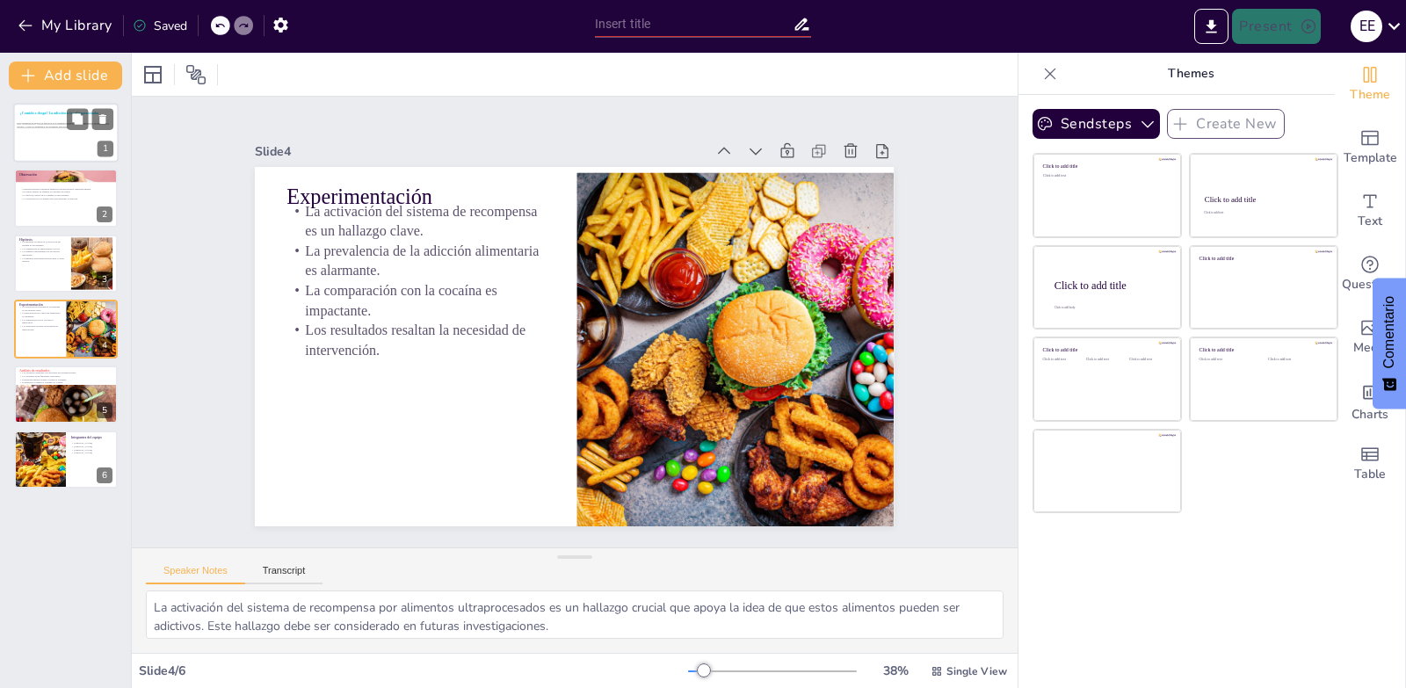
click at [54, 148] on div at bounding box center [65, 133] width 105 height 60
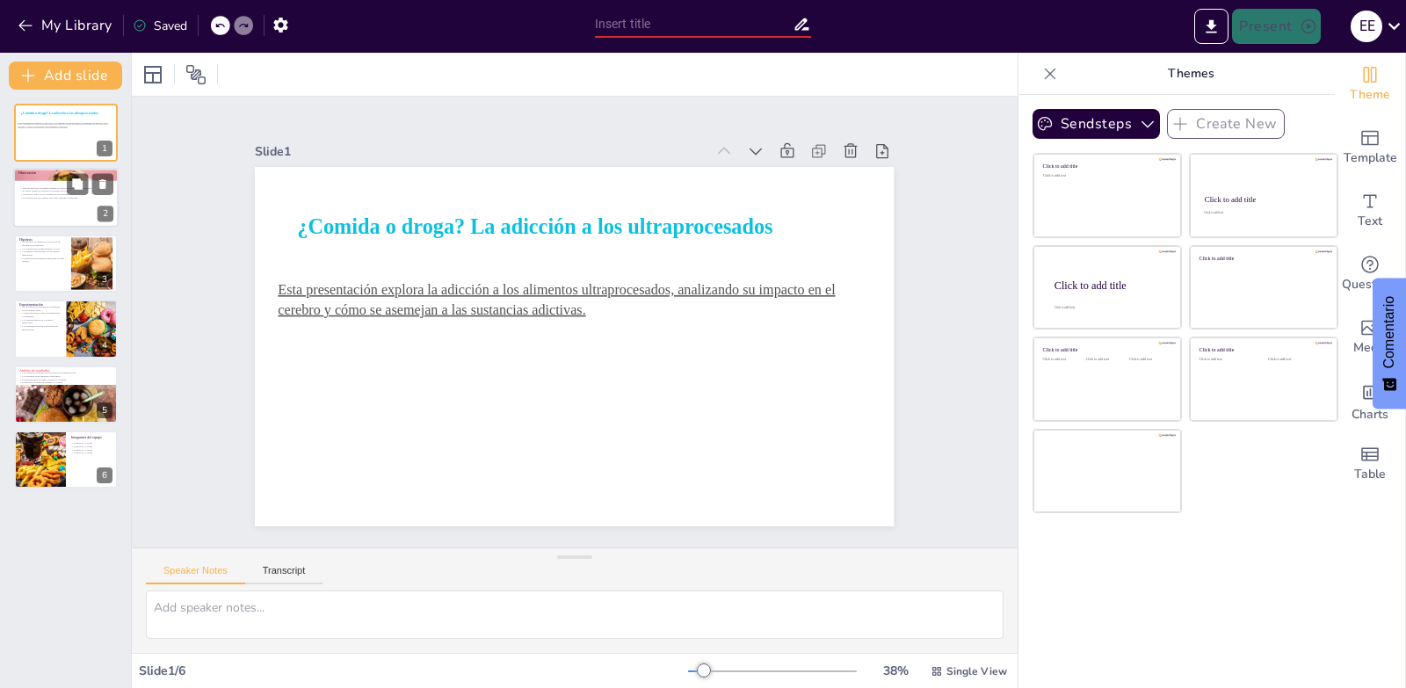
click at [44, 208] on div at bounding box center [65, 199] width 105 height 60
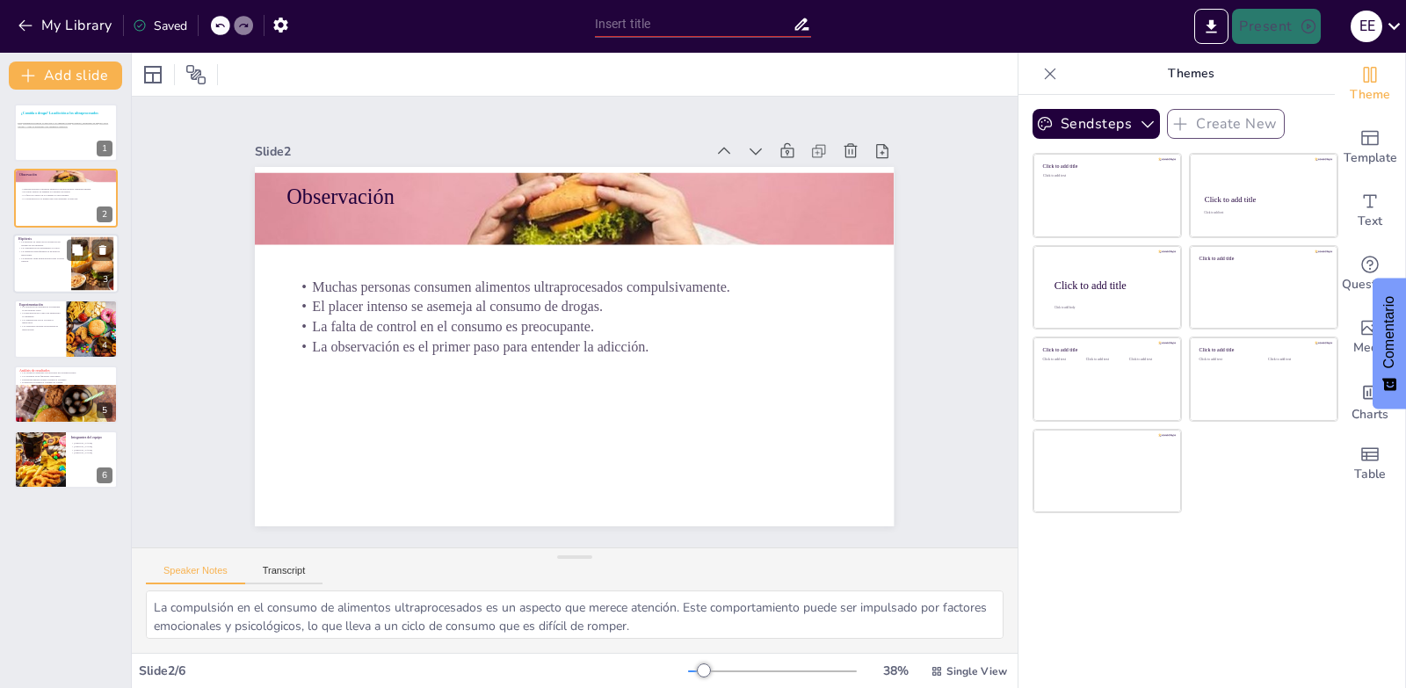
click at [46, 257] on p "La hipótesis tiene implicaciones para la salud pública." at bounding box center [41, 260] width 47 height 6
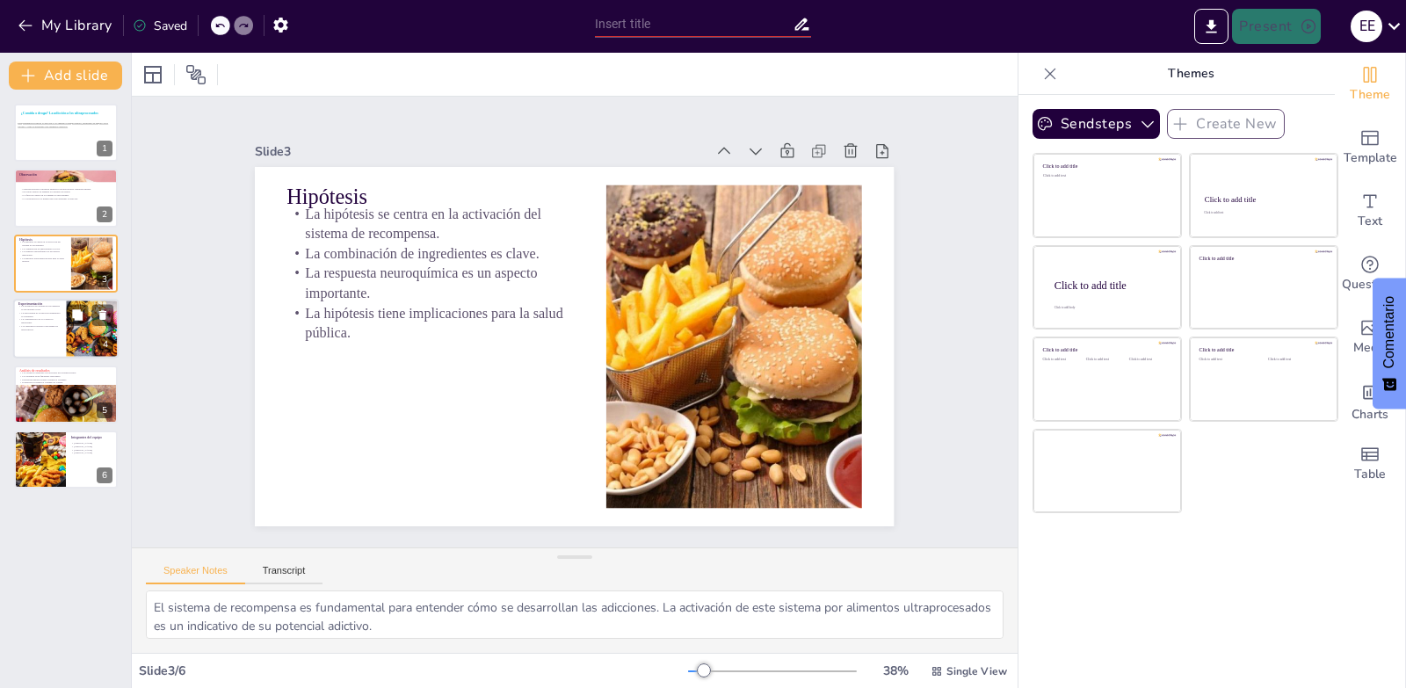
click at [37, 330] on p "Los resultados resaltan la necesidad de intervención." at bounding box center [39, 327] width 42 height 6
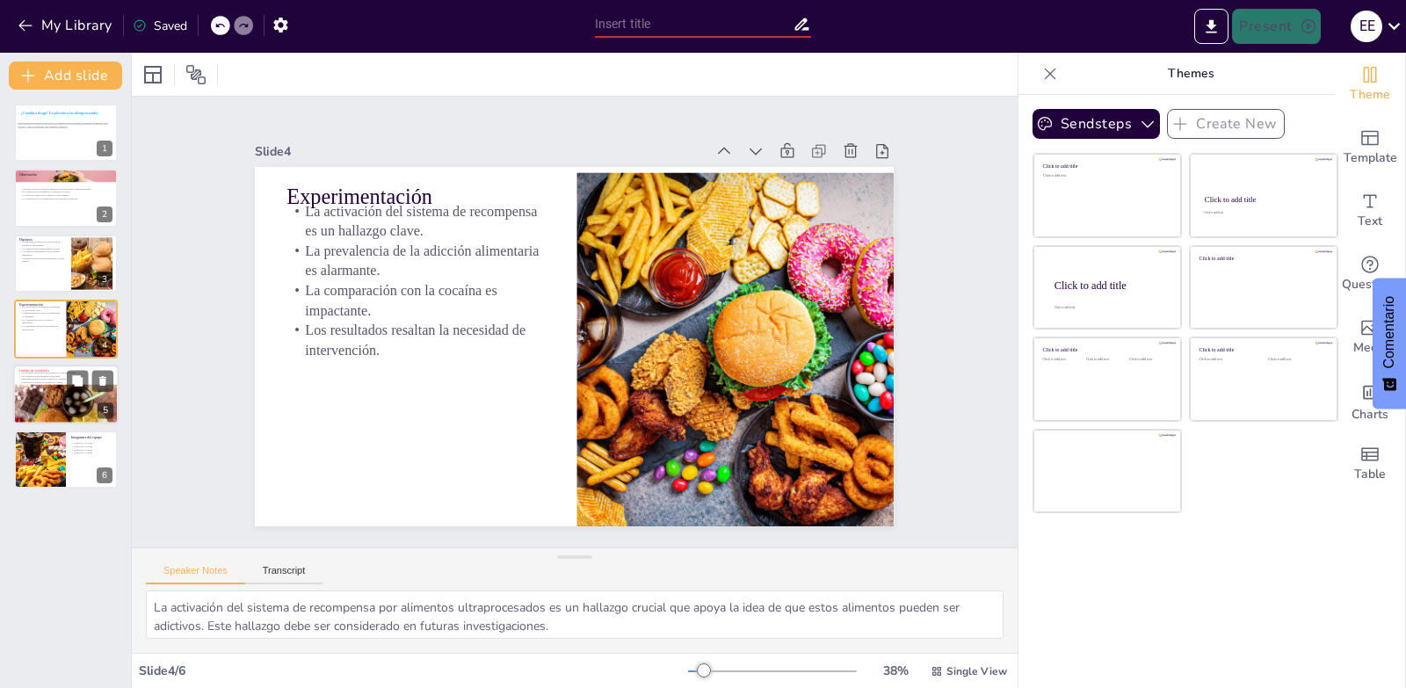
click at [46, 396] on div at bounding box center [63, 414] width 105 height 70
type textarea "La activación de circuitos cerebrales por alimentos ultraprocesados es un halla…"
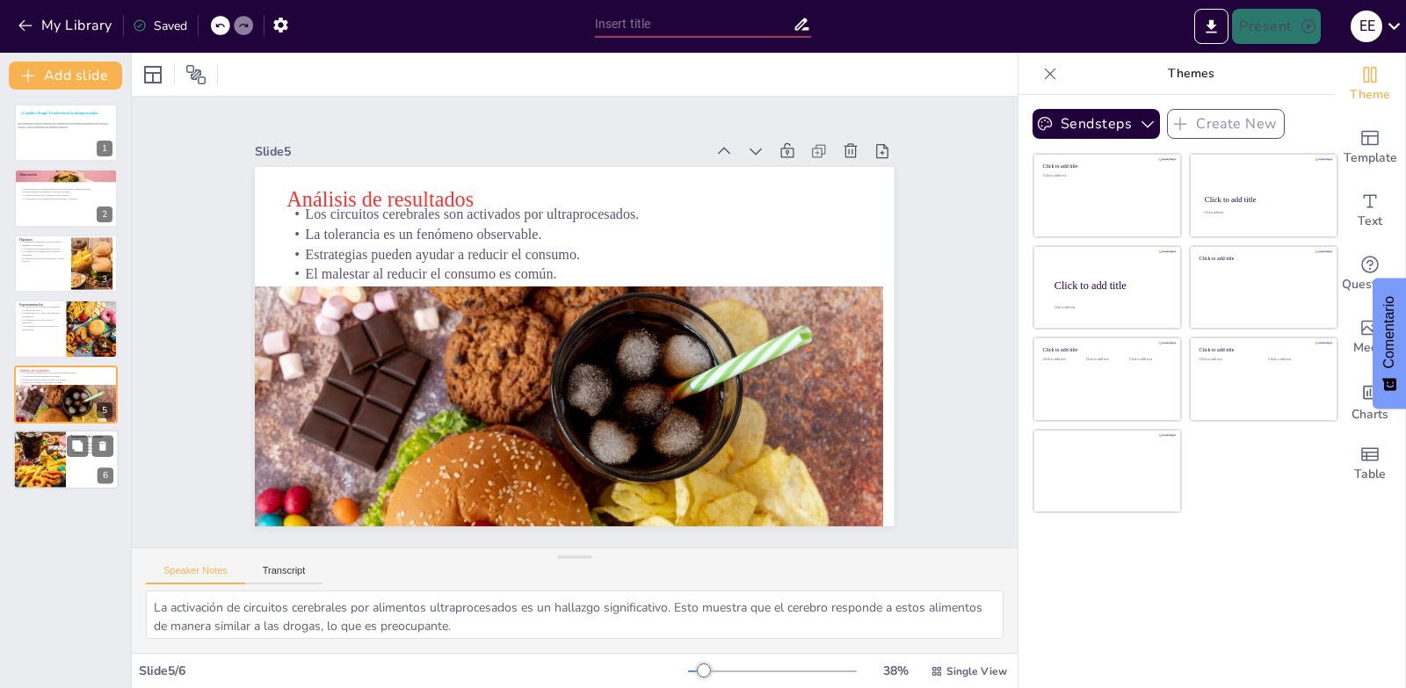
click at [53, 464] on div at bounding box center [40, 460] width 106 height 60
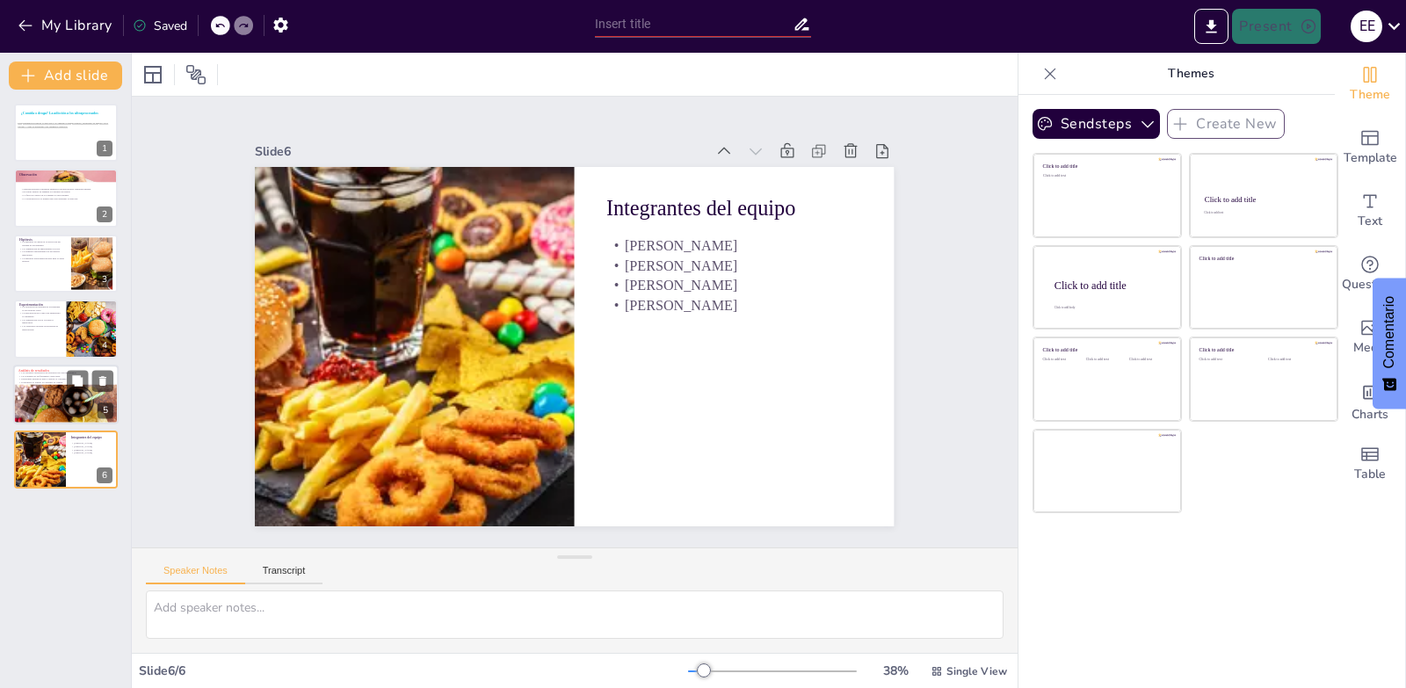
click at [59, 406] on div at bounding box center [63, 414] width 105 height 70
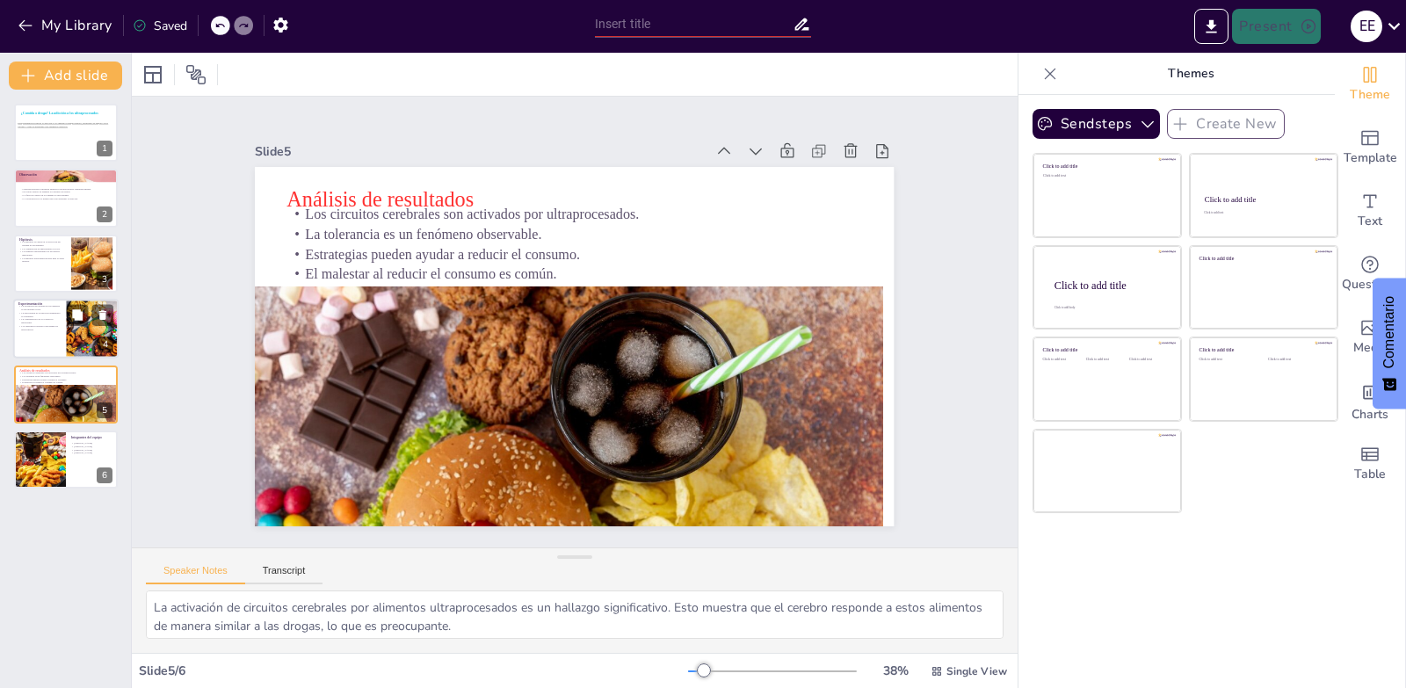
click at [44, 328] on p "Los resultados resaltan la necesidad de intervención." at bounding box center [39, 327] width 42 height 6
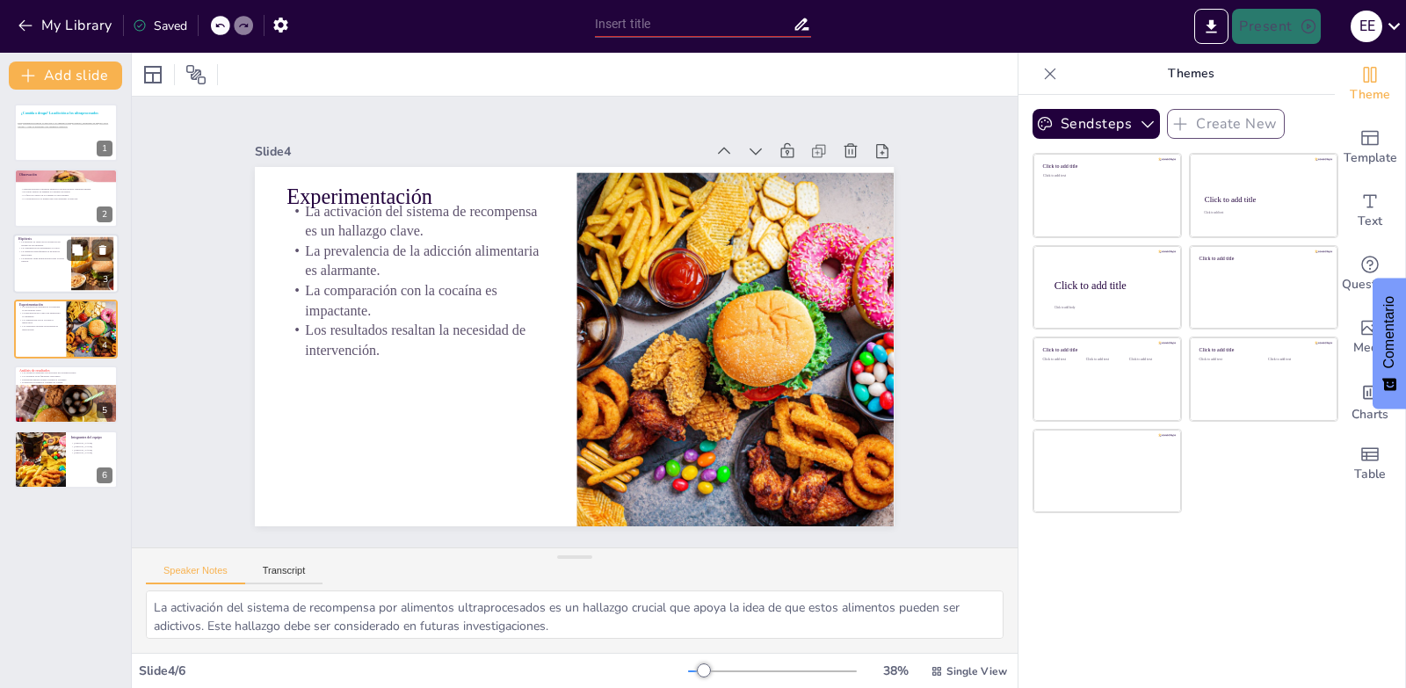
click at [44, 277] on div at bounding box center [65, 264] width 105 height 60
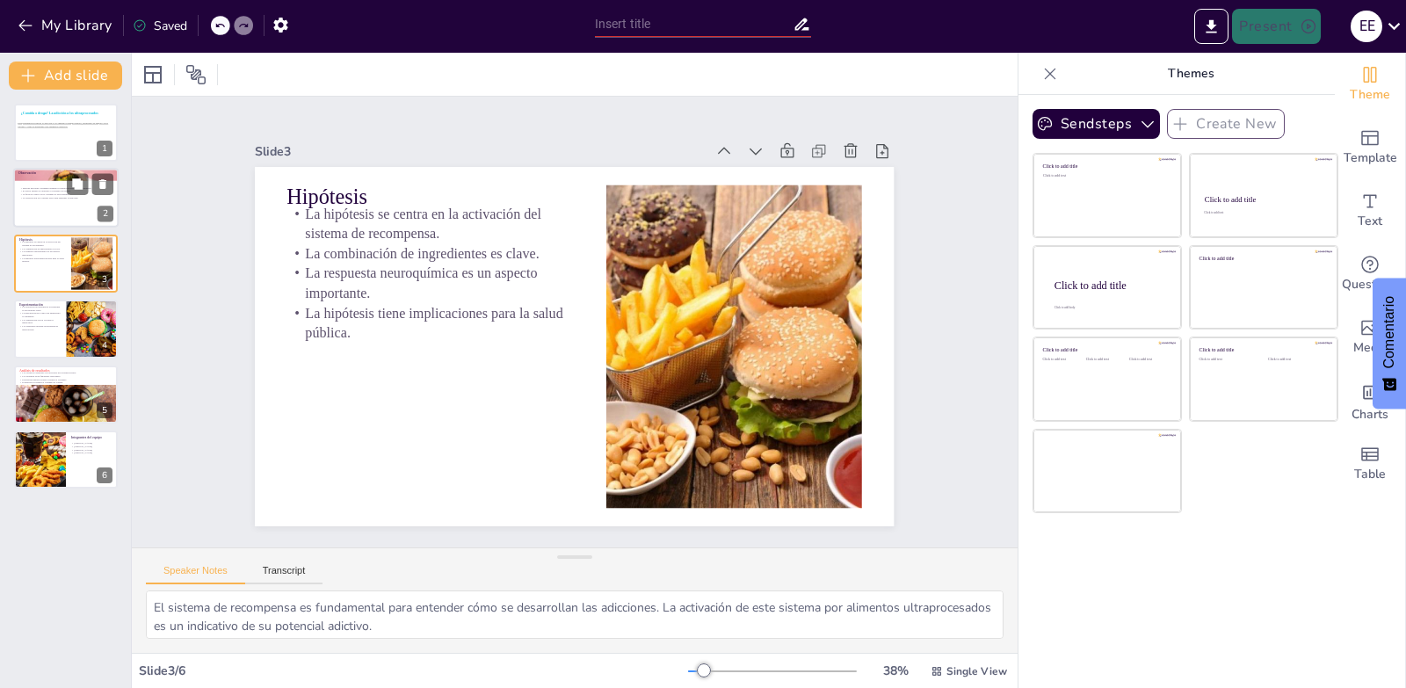
click at [49, 208] on div at bounding box center [65, 199] width 105 height 60
type textarea "La compulsión en el consumo de alimentos ultraprocesados es un aspecto que mere…"
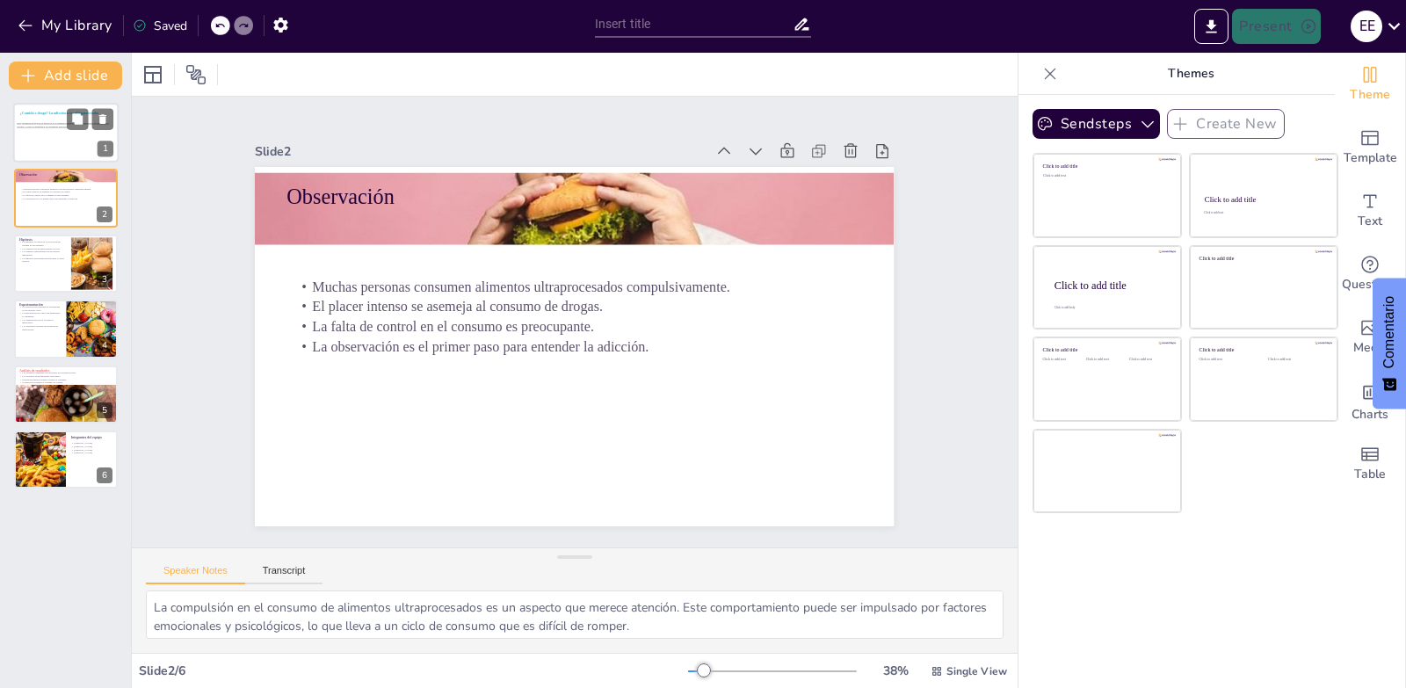
click at [31, 125] on span "Esta presentación explora la adicción a los alimentos ultraprocesados, analizan…" at bounding box center [63, 125] width 92 height 6
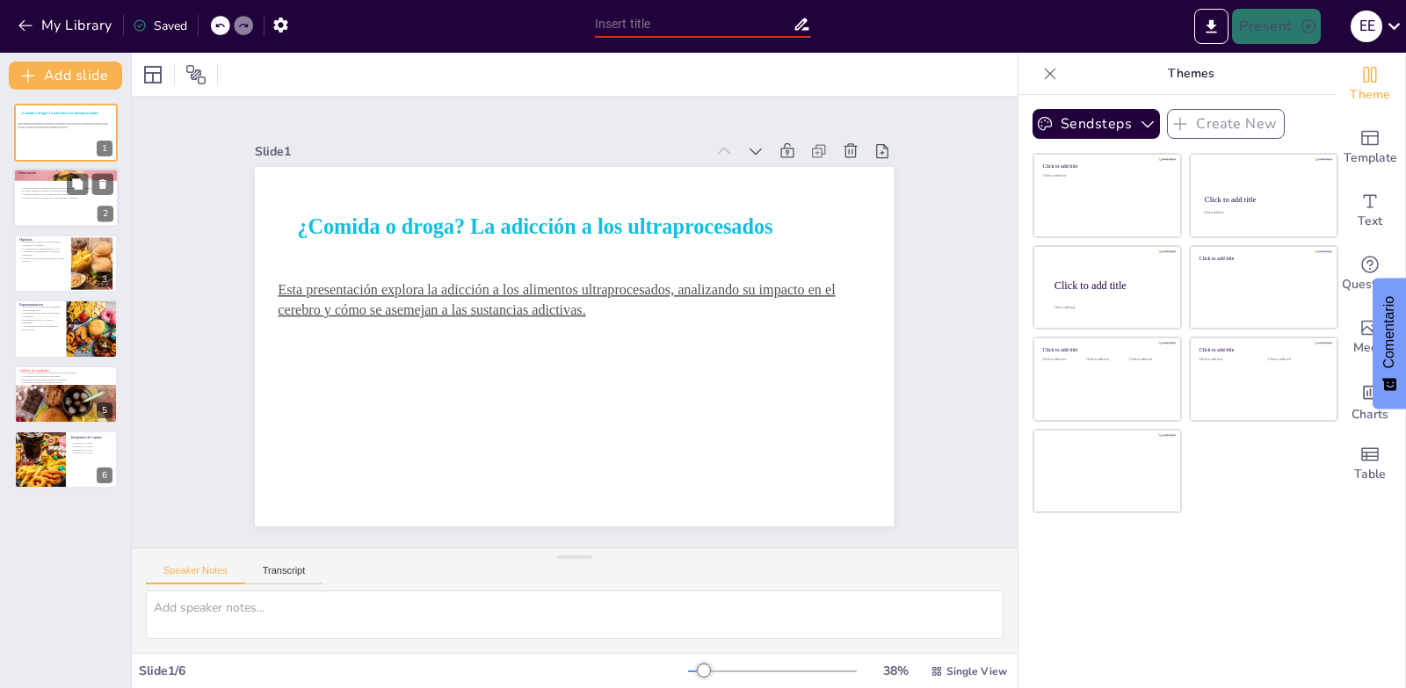
click at [47, 202] on div at bounding box center [65, 199] width 105 height 60
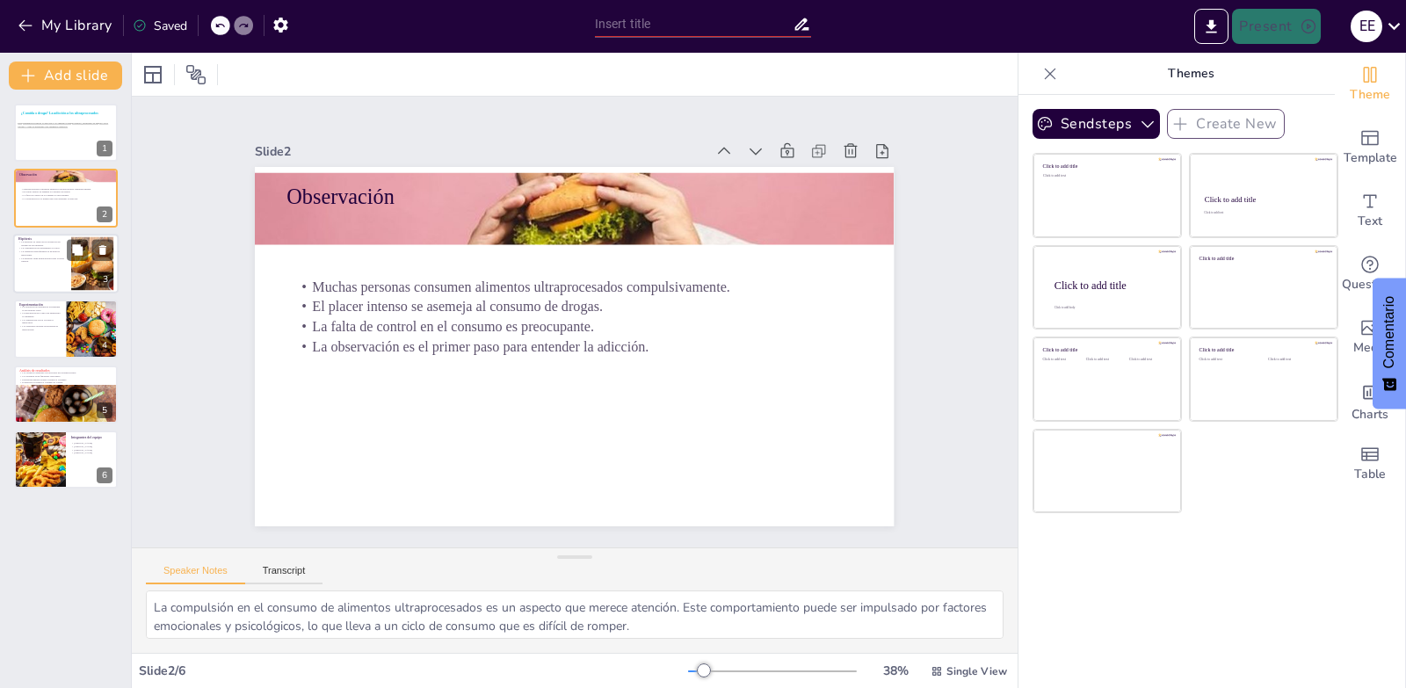
click at [39, 265] on div at bounding box center [65, 264] width 105 height 60
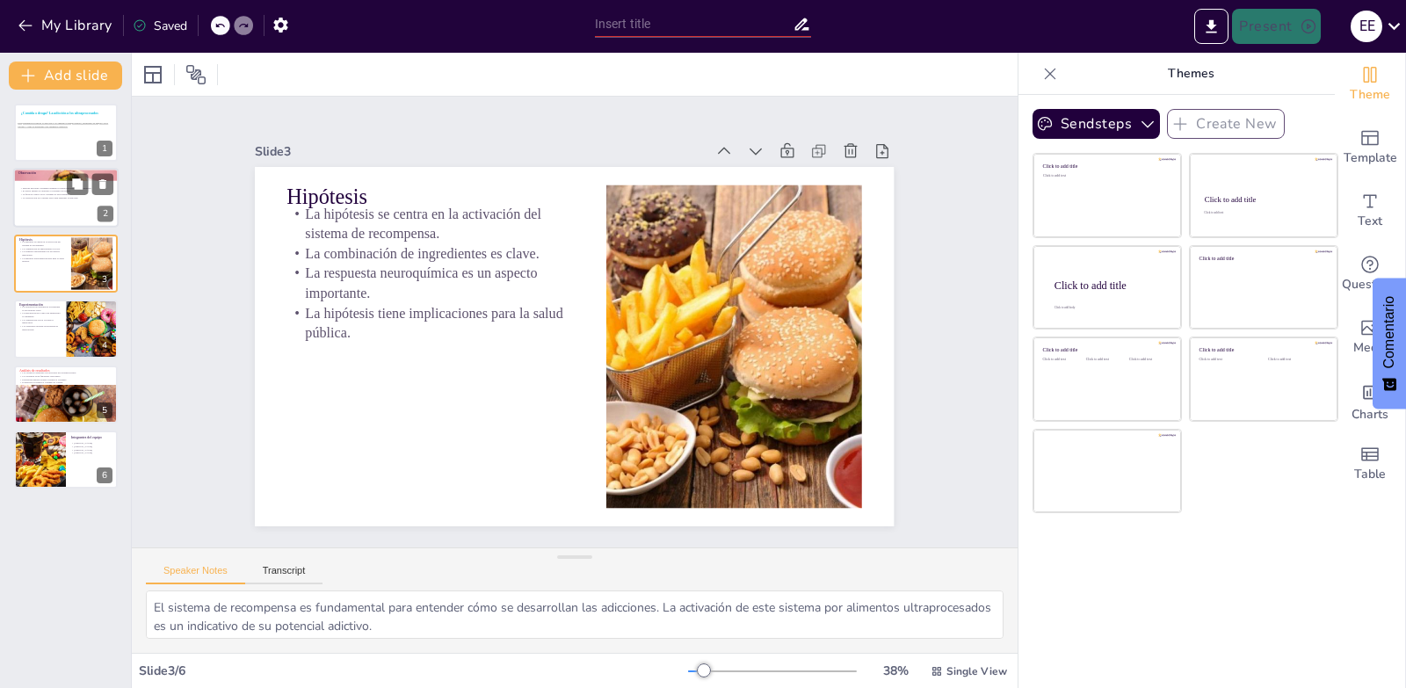
click at [56, 211] on div at bounding box center [65, 199] width 105 height 60
type textarea "La compulsión en el consumo de alimentos ultraprocesados es un aspecto que mere…"
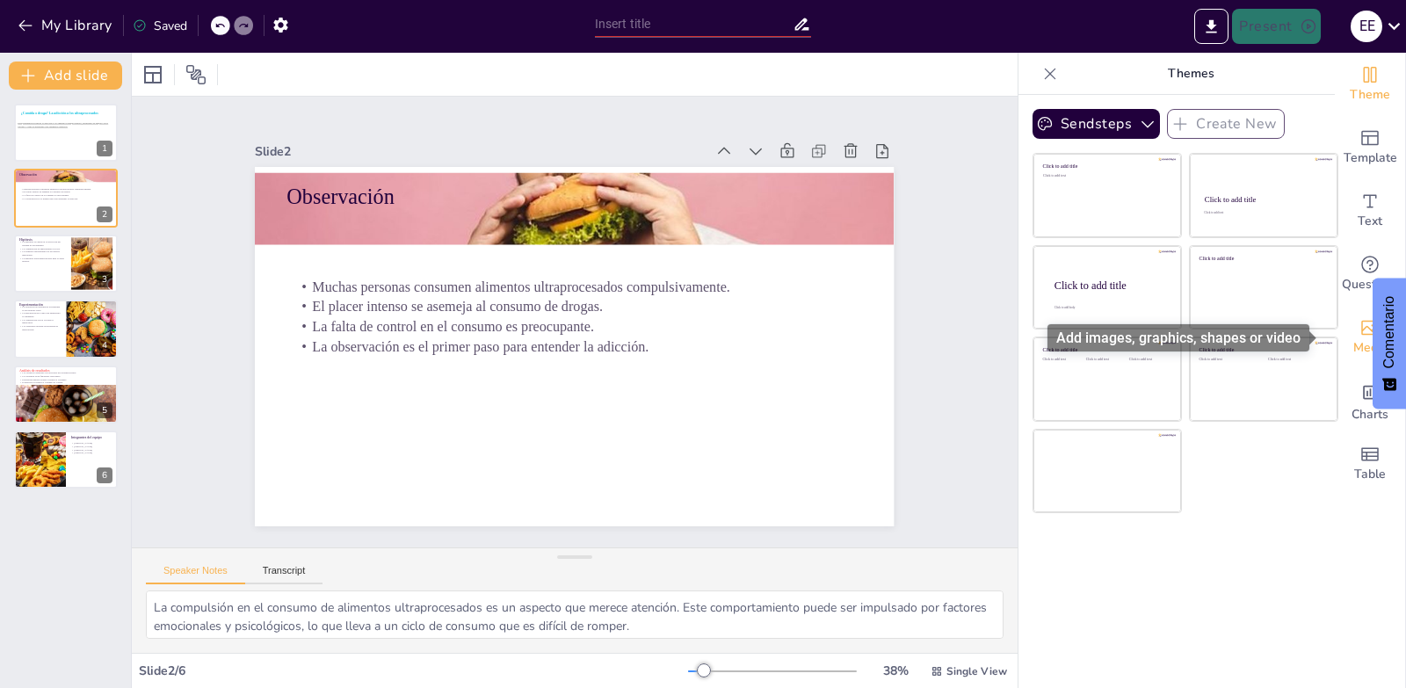
click at [1359, 341] on span "Media" at bounding box center [1370, 347] width 34 height 19
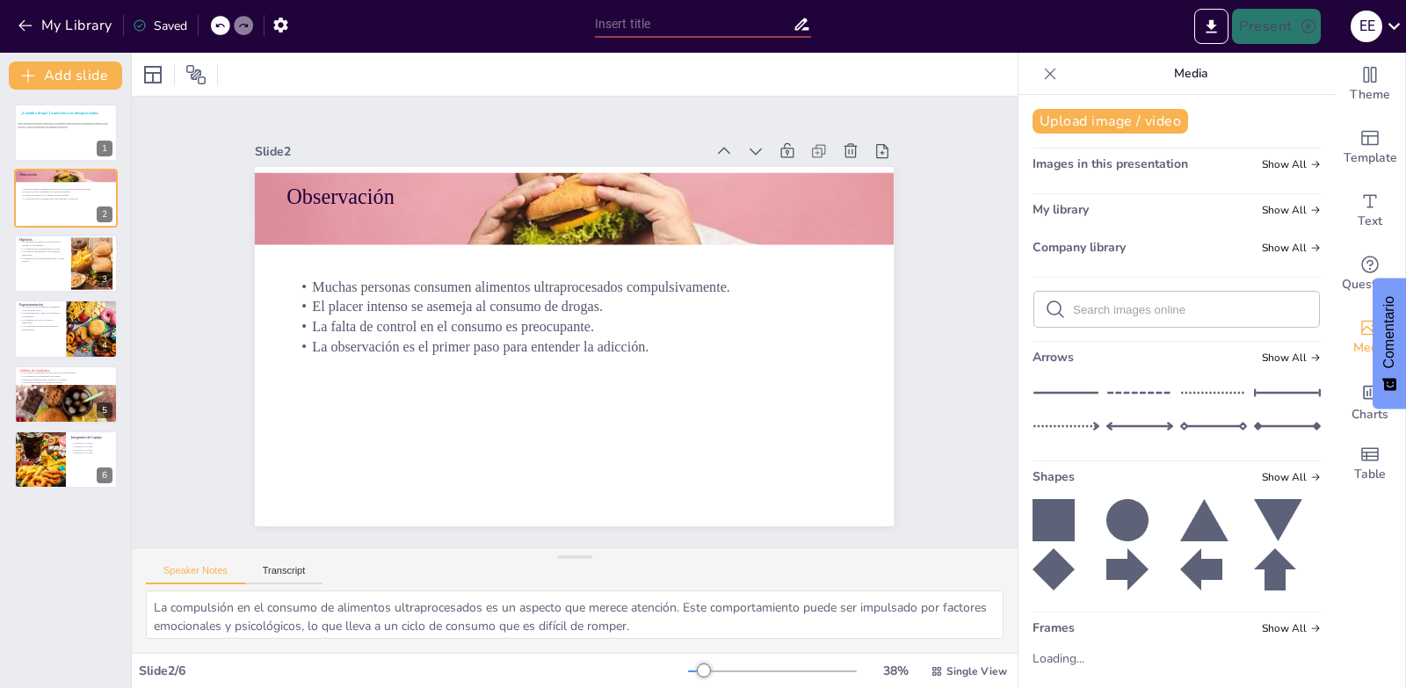
click at [1120, 532] on icon at bounding box center [1127, 520] width 42 height 42
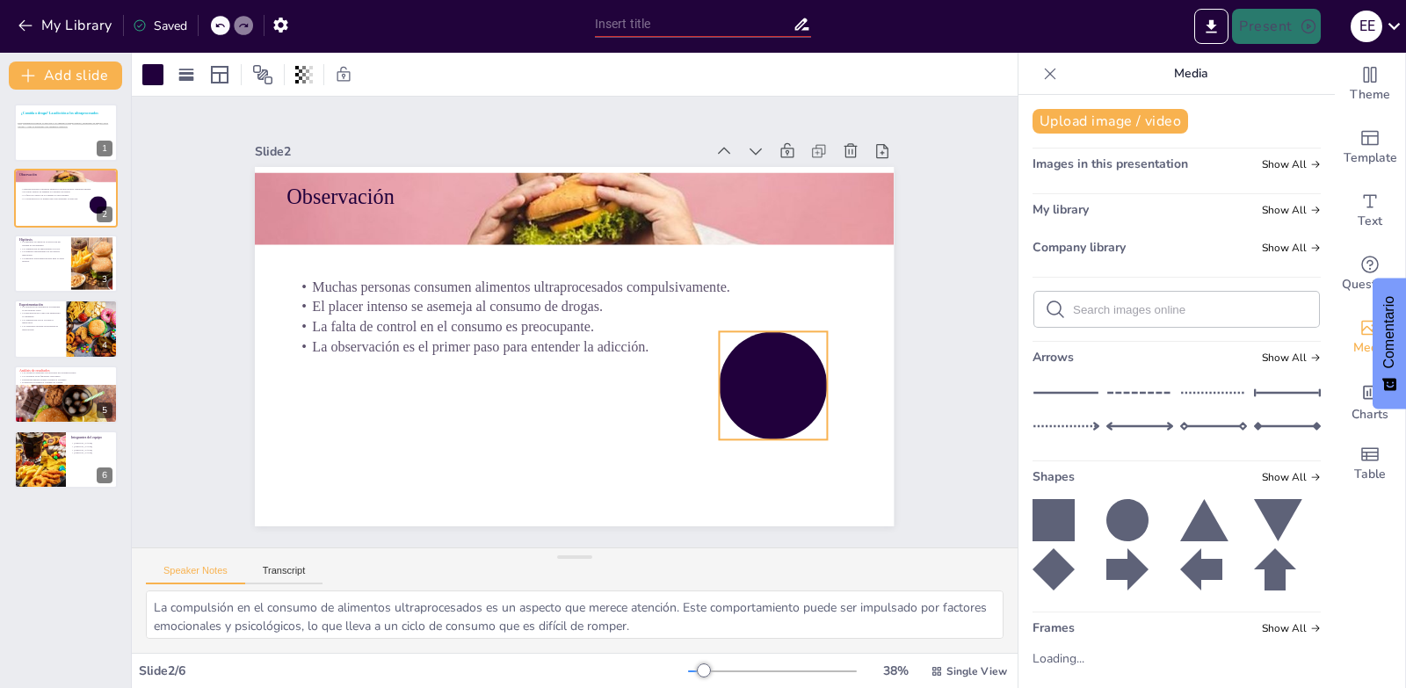
drag, startPoint x: 592, startPoint y: 386, endPoint x: 776, endPoint y: 369, distance: 184.4
click at [776, 376] on div at bounding box center [745, 444] width 136 height 136
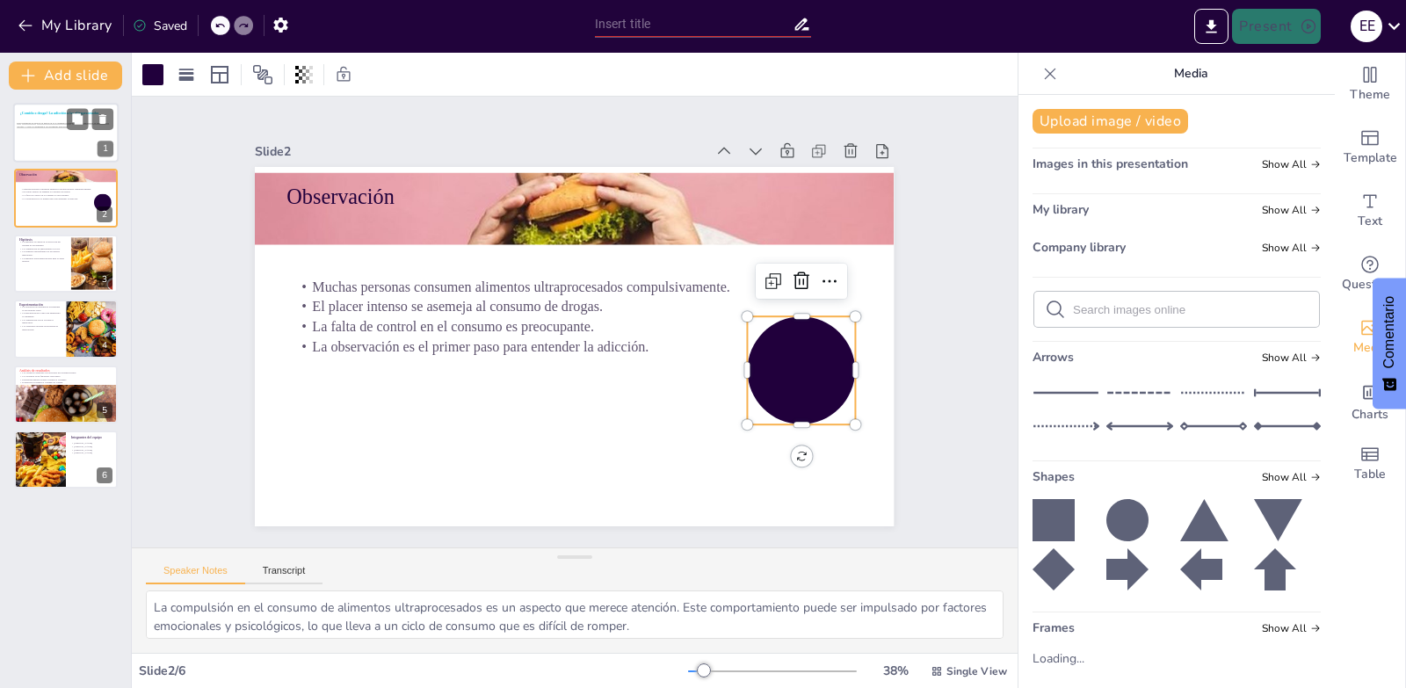
click at [83, 150] on div at bounding box center [65, 133] width 105 height 60
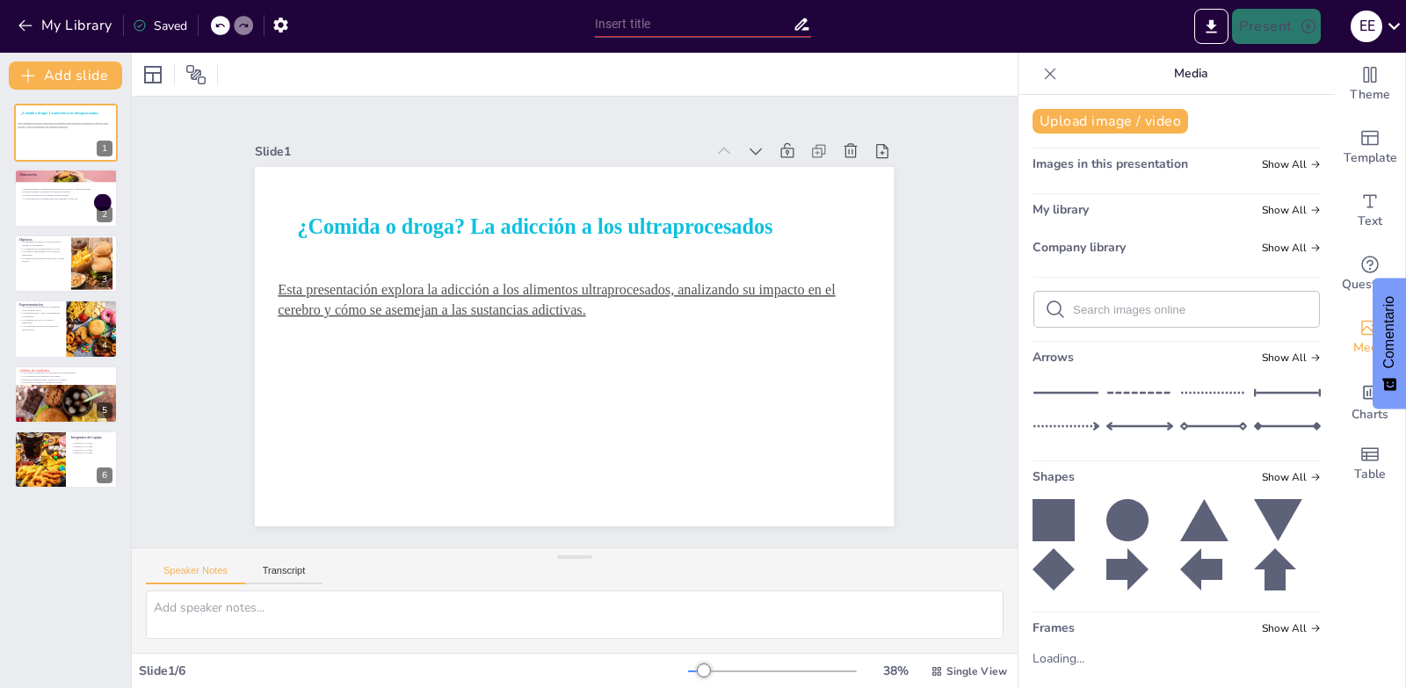
click at [1122, 583] on icon at bounding box center [1127, 569] width 42 height 42
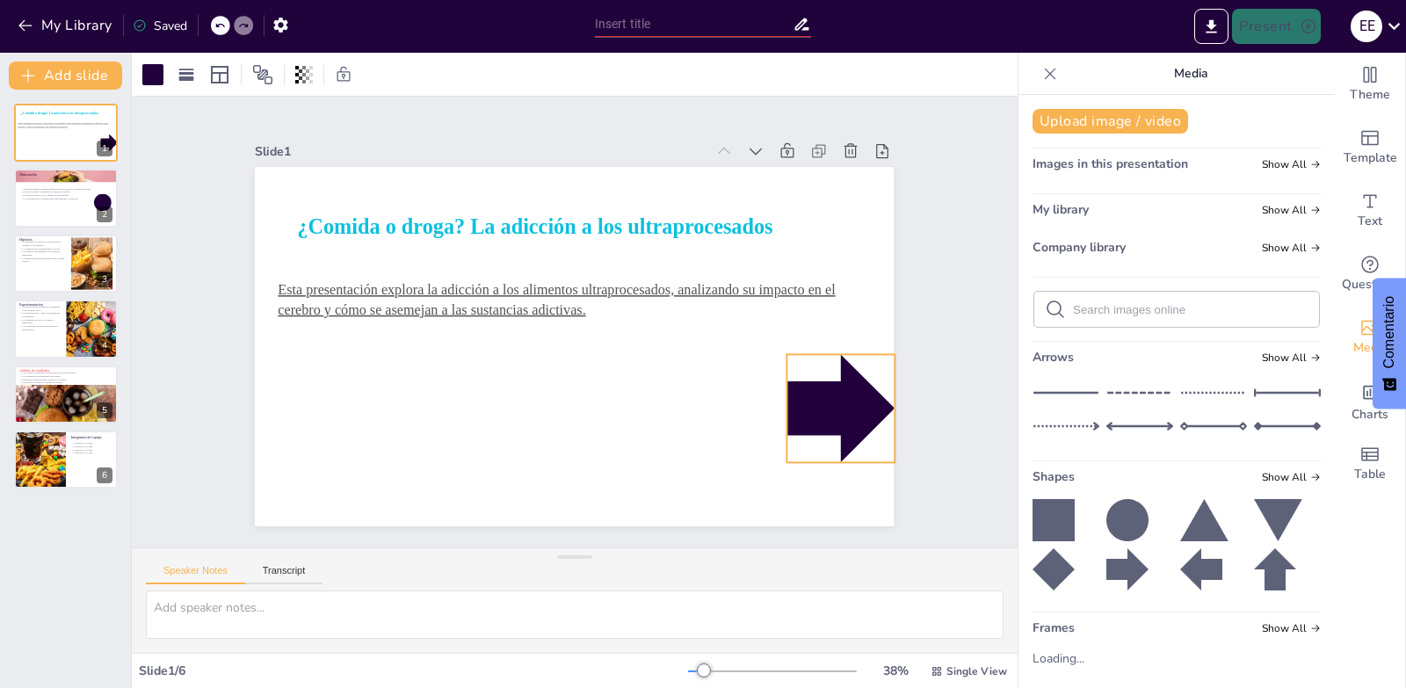
drag, startPoint x: 493, startPoint y: 340, endPoint x: 786, endPoint y: 440, distance: 310.1
click at [786, 456] on div at bounding box center [763, 530] width 148 height 148
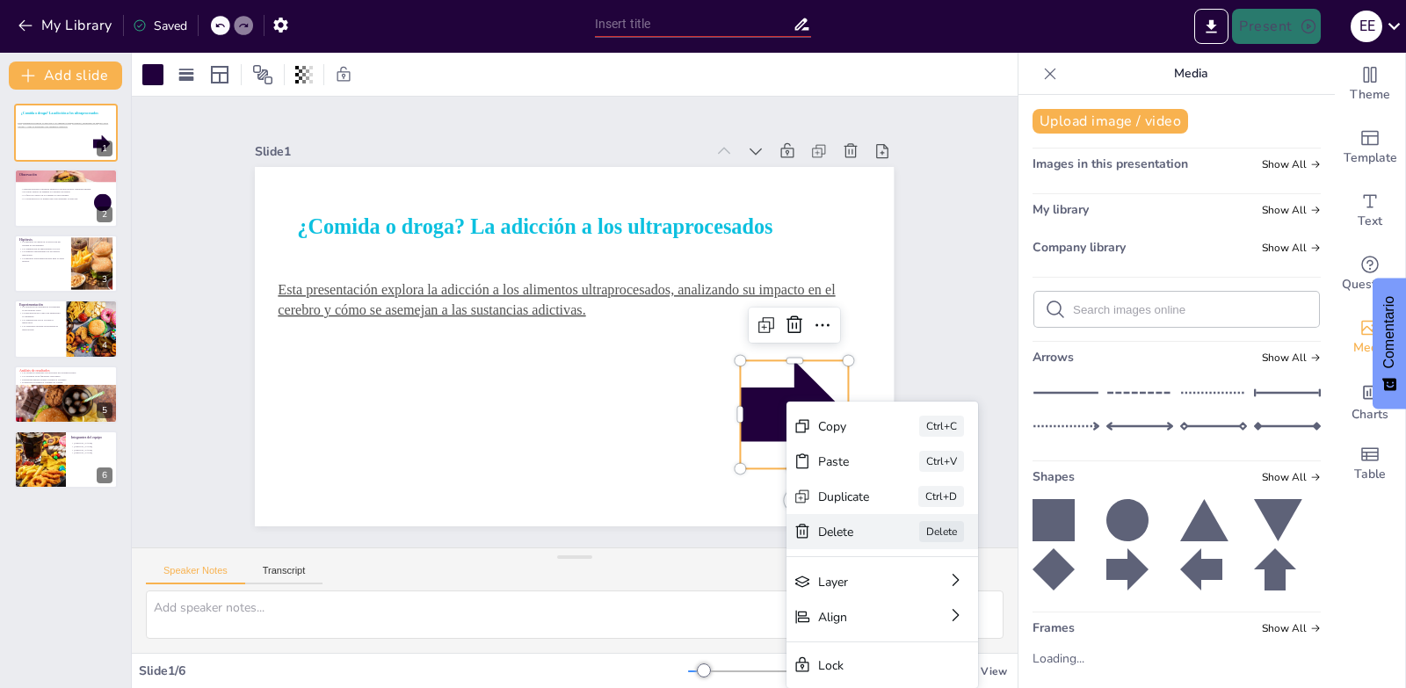
click at [1036, 204] on div "Delete" at bounding box center [1058, 178] width 44 height 52
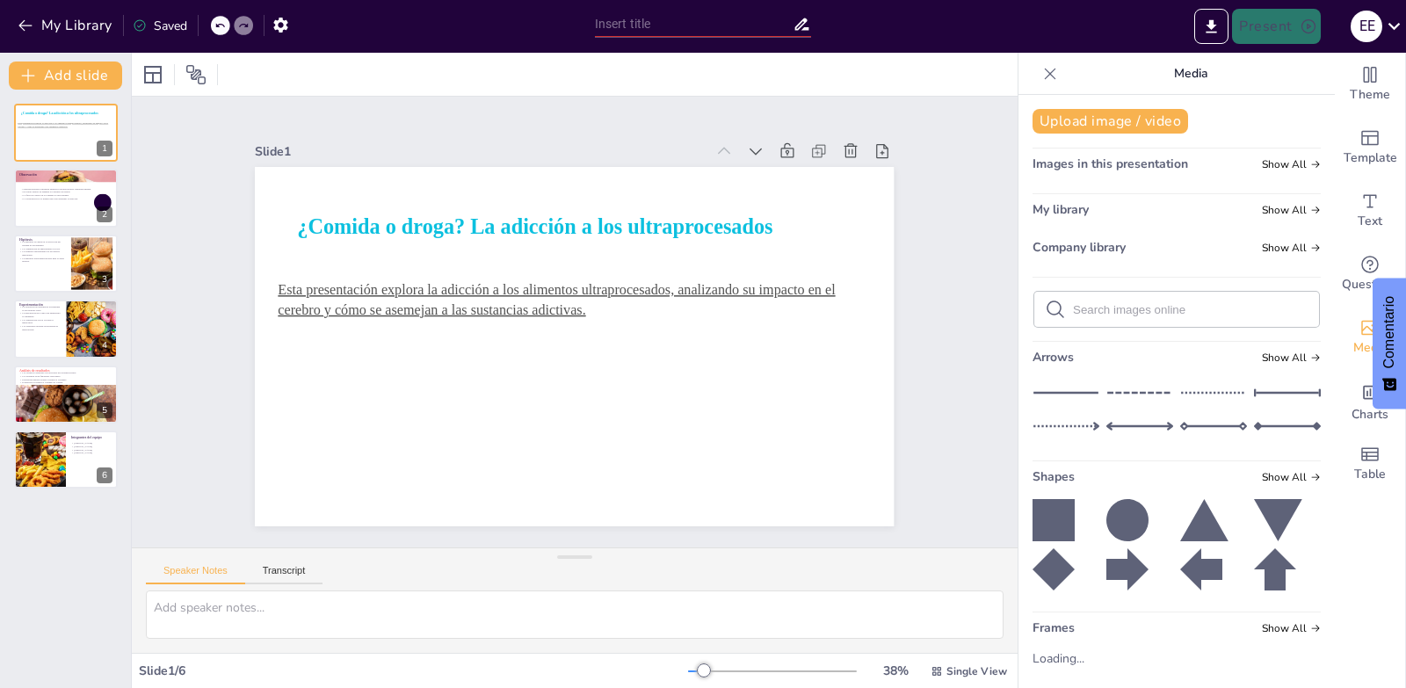
click at [1235, 293] on div at bounding box center [1176, 309] width 285 height 35
click at [1233, 315] on input "text" at bounding box center [1190, 309] width 235 height 13
type input "comida"
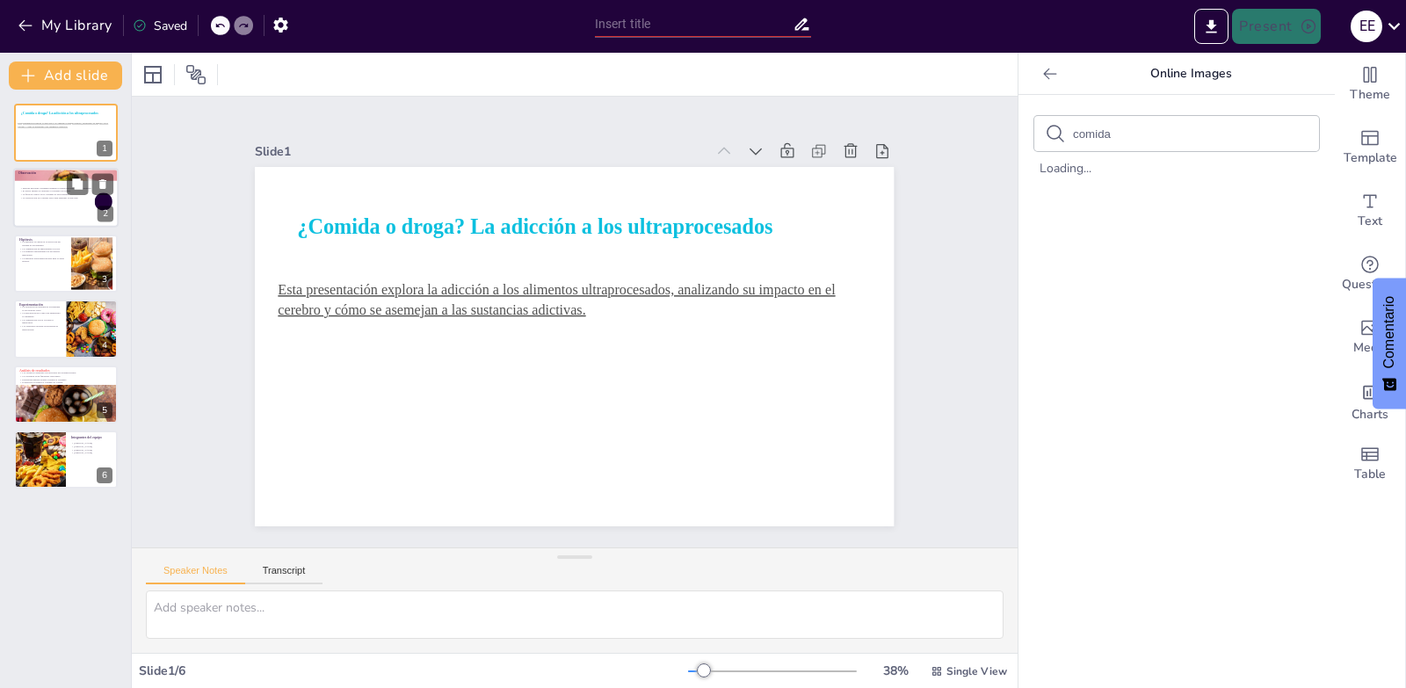
click at [67, 197] on p "La observación es el primer paso para entender la adicción." at bounding box center [66, 199] width 95 height 4
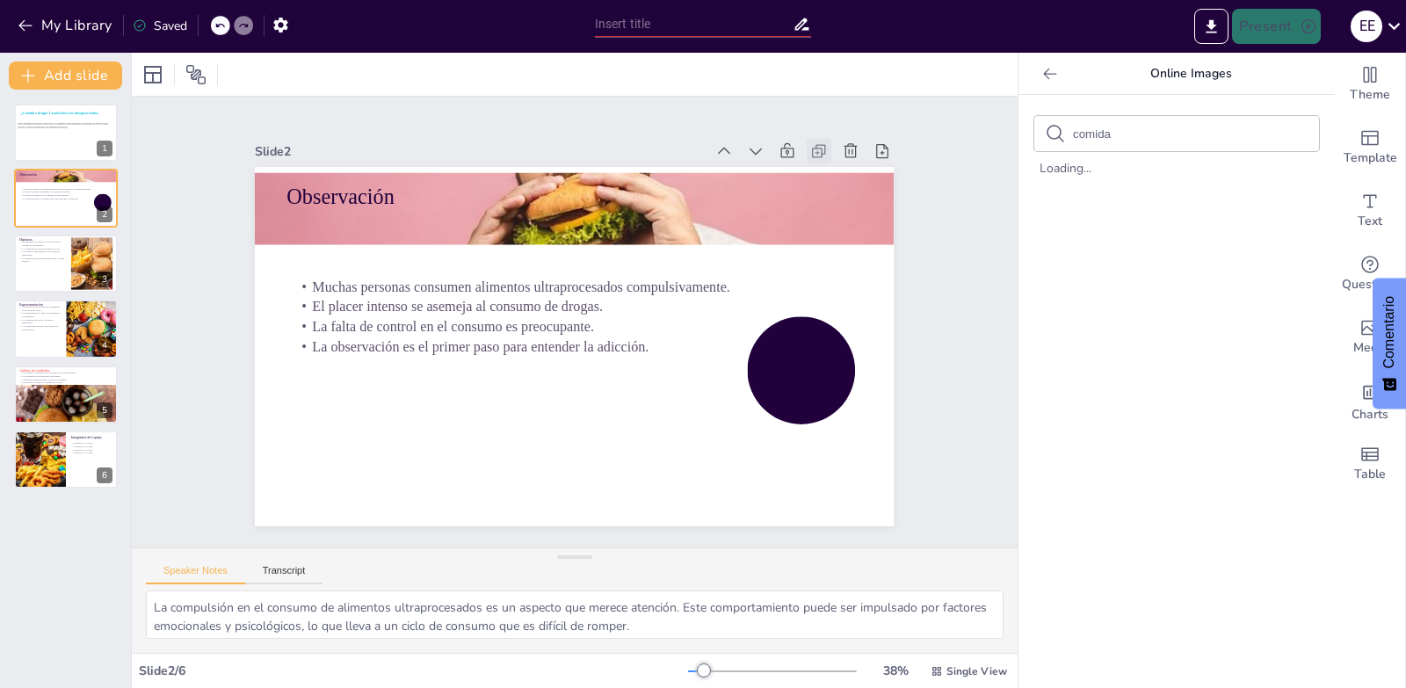
click at [860, 315] on icon at bounding box center [872, 327] width 25 height 25
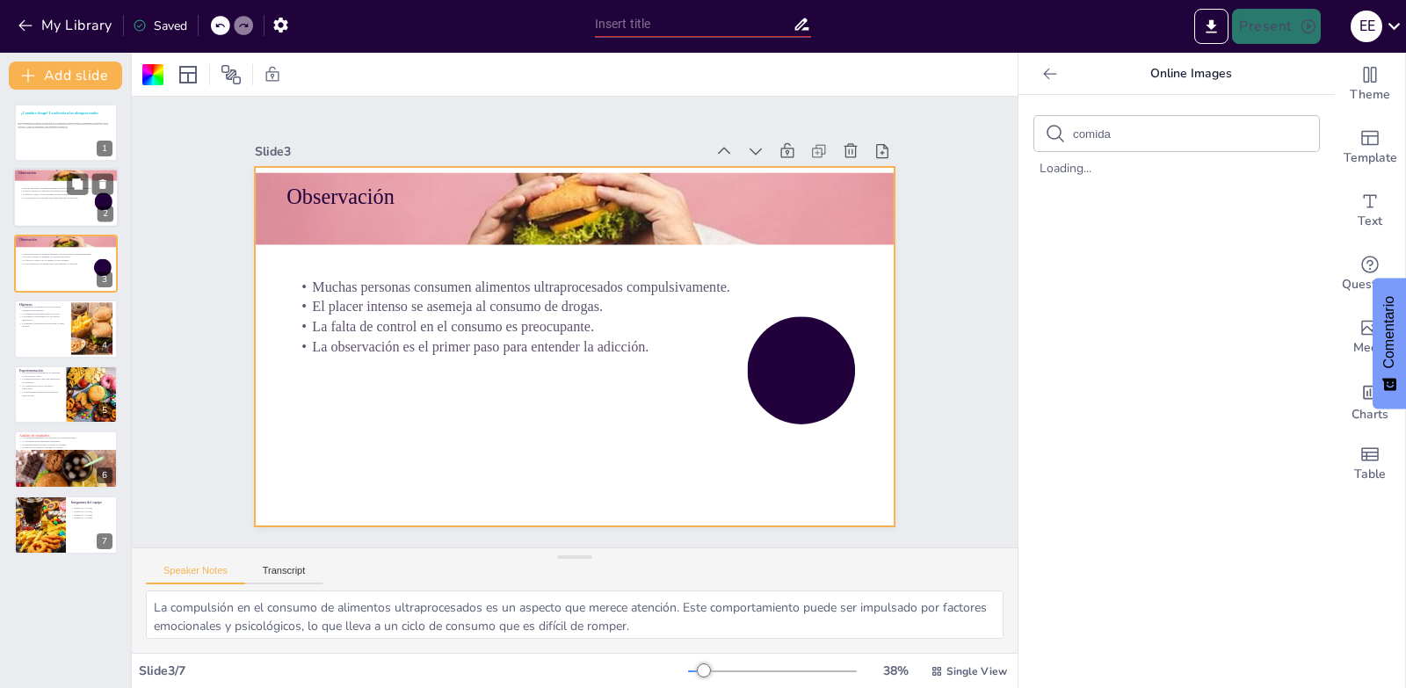
click at [76, 198] on p "La observación es el primer paso para entender la adicción." at bounding box center [66, 199] width 95 height 4
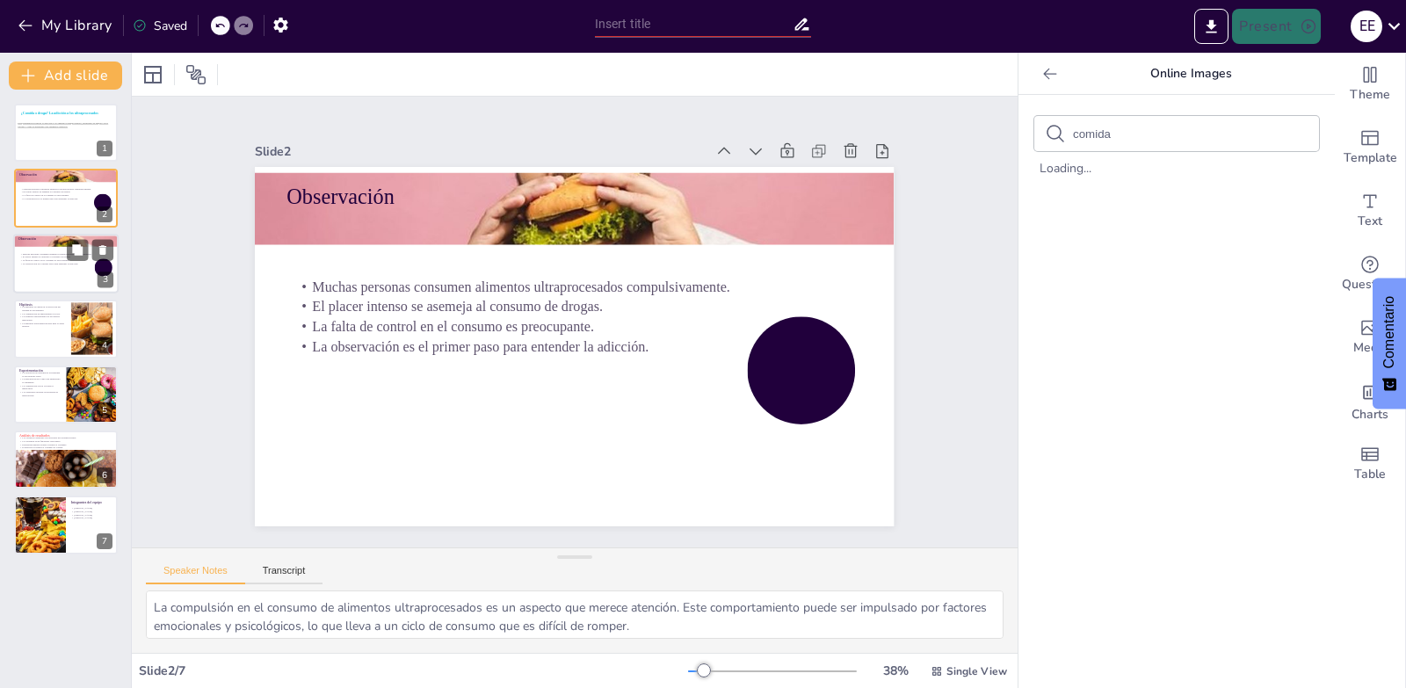
click at [60, 277] on div at bounding box center [65, 264] width 105 height 60
click at [99, 249] on icon at bounding box center [103, 249] width 12 height 12
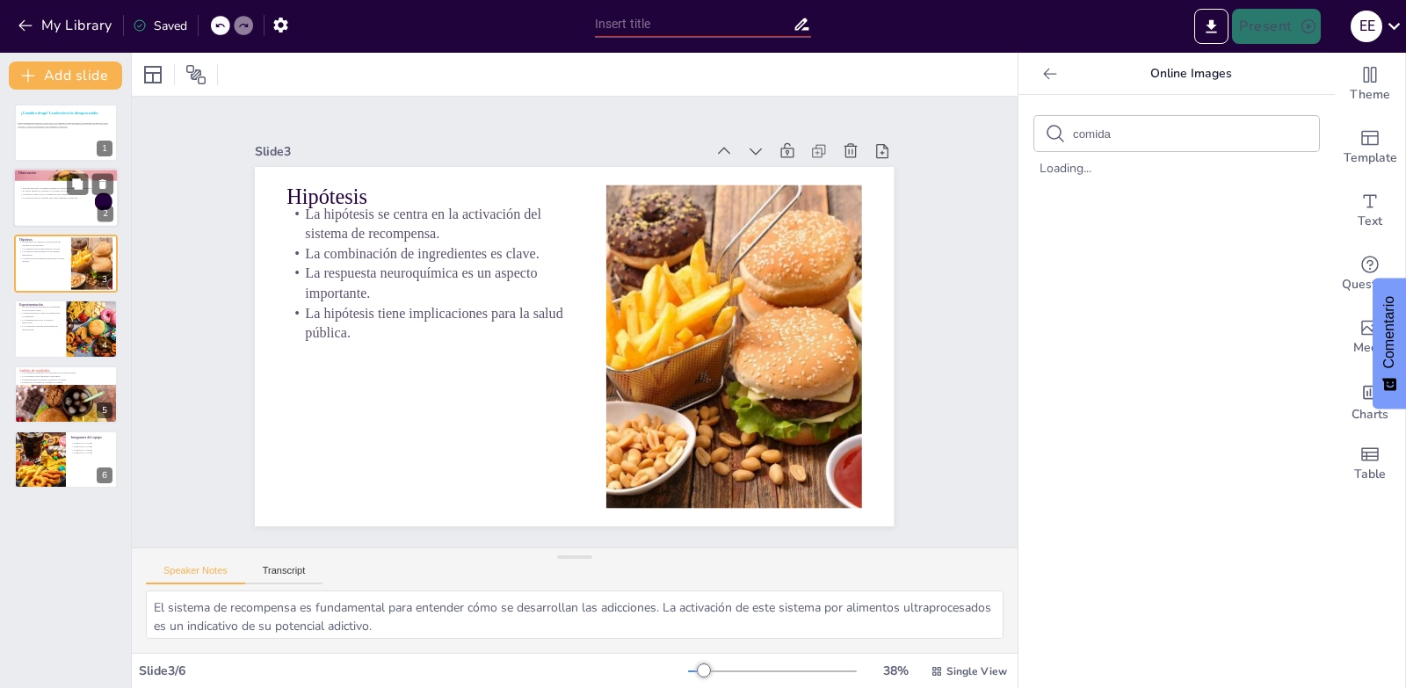
click at [75, 210] on div at bounding box center [65, 199] width 105 height 60
type textarea "La compulsión en el consumo de alimentos ultraprocesados es un aspecto que mere…"
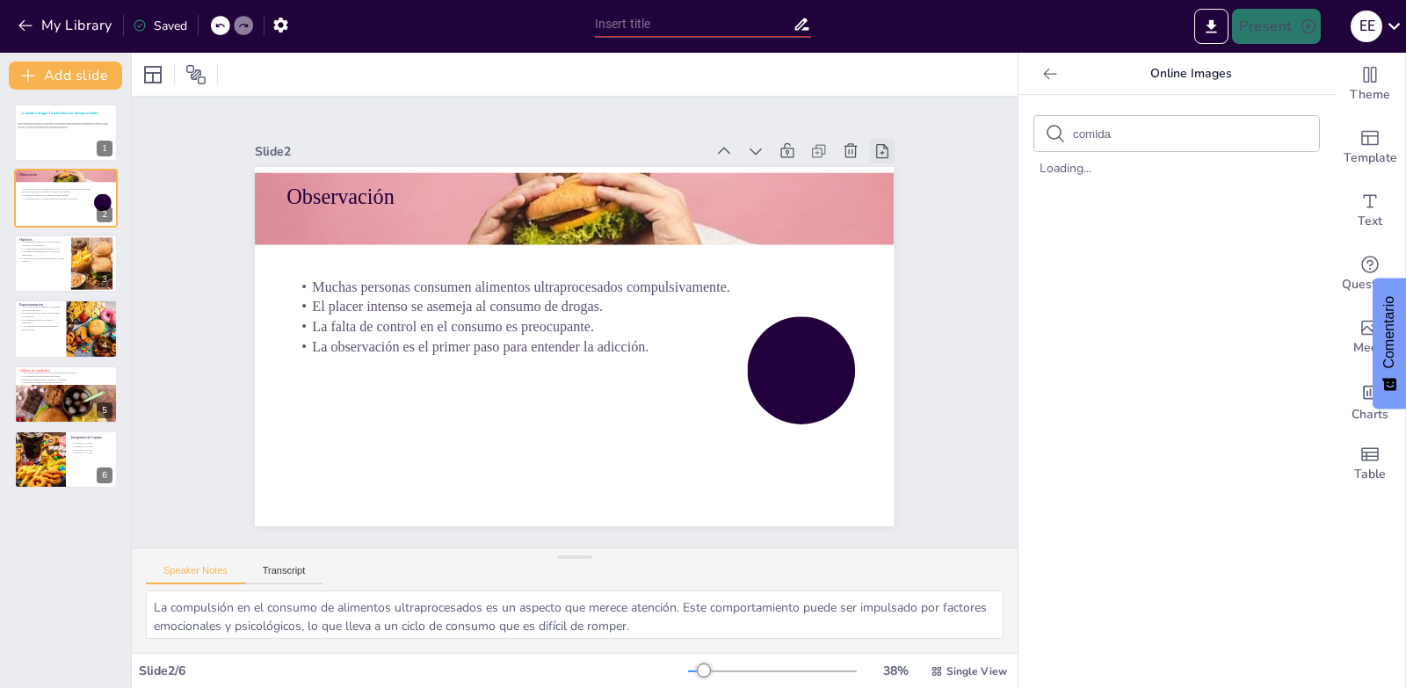
click at [328, 93] on icon at bounding box center [317, 82] width 22 height 22
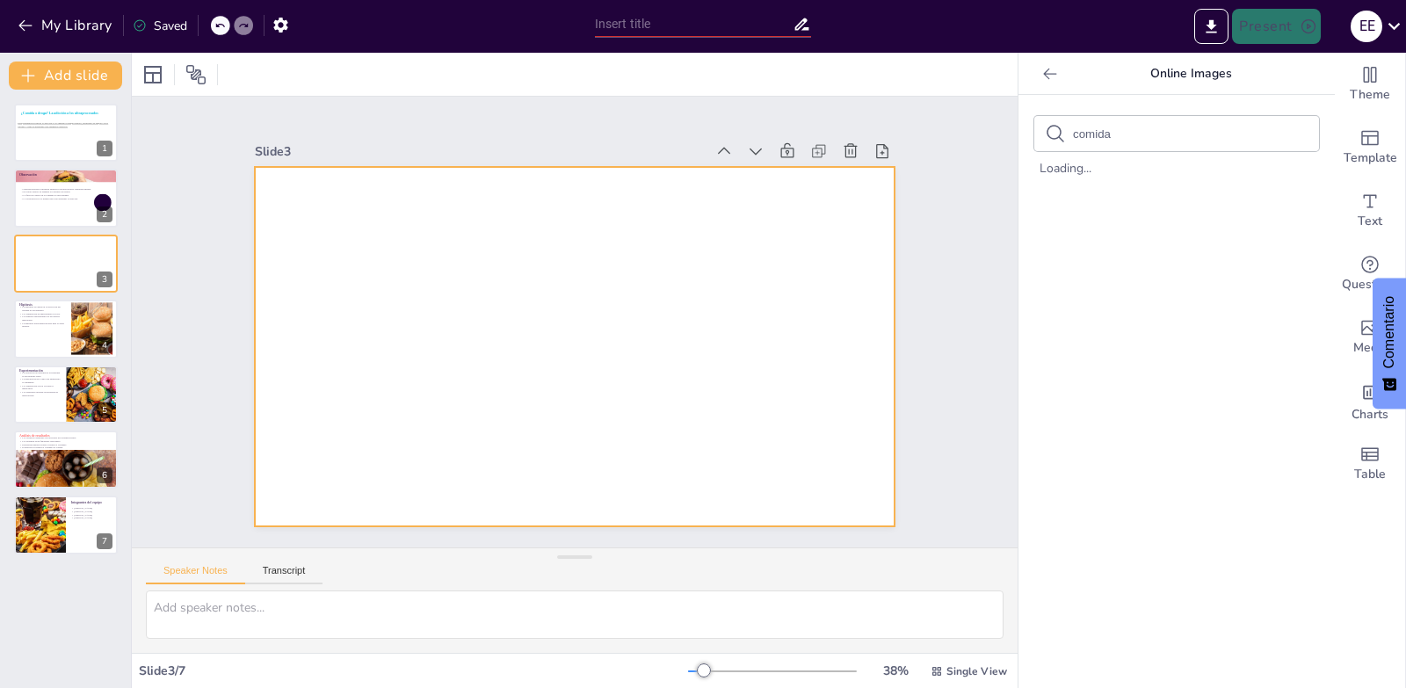
click at [639, 210] on div at bounding box center [549, 319] width 423 height 673
click at [449, 239] on div at bounding box center [564, 344] width 730 height 588
click at [449, 239] on div at bounding box center [553, 309] width 631 height 733
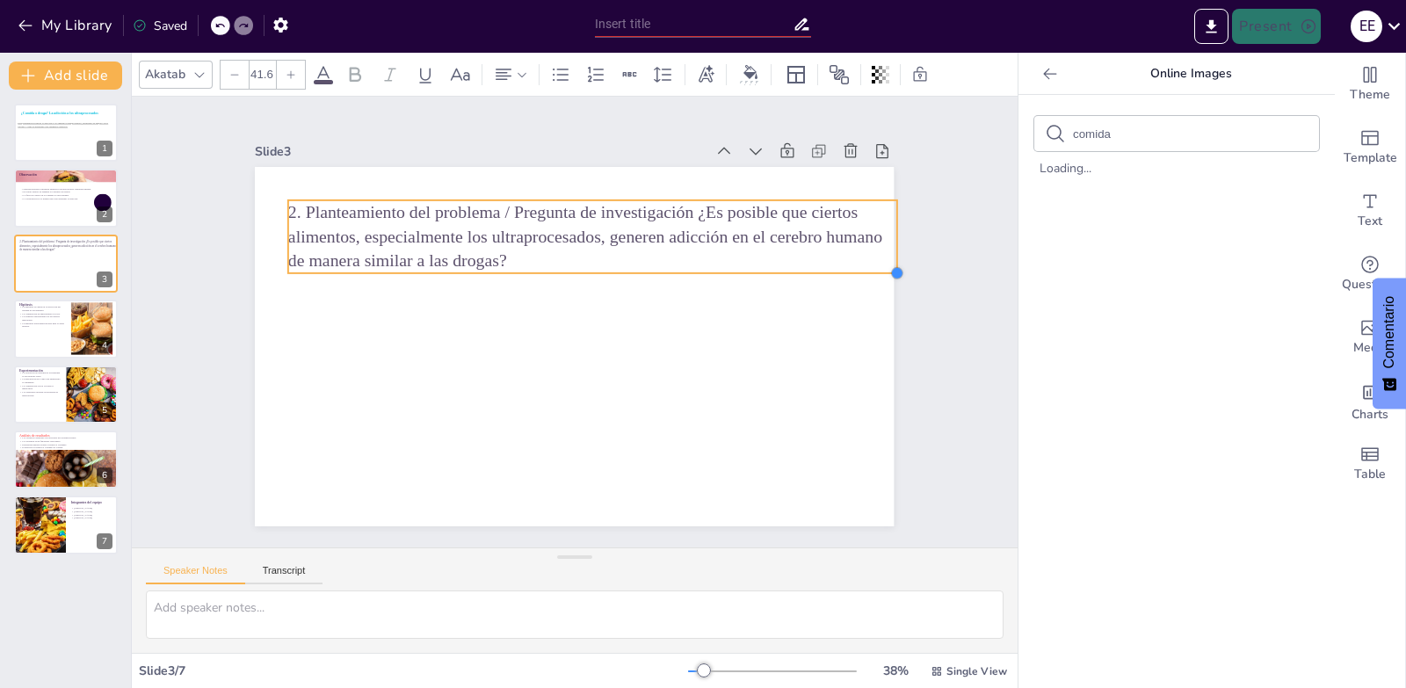
type input "52.2"
drag, startPoint x: 551, startPoint y: 227, endPoint x: 355, endPoint y: 266, distance: 199.9
click at [355, 266] on div "2. Planteamiento del problema / Pregunta de investigación ¿Es posible que ciert…" at bounding box center [566, 345] width 719 height 539
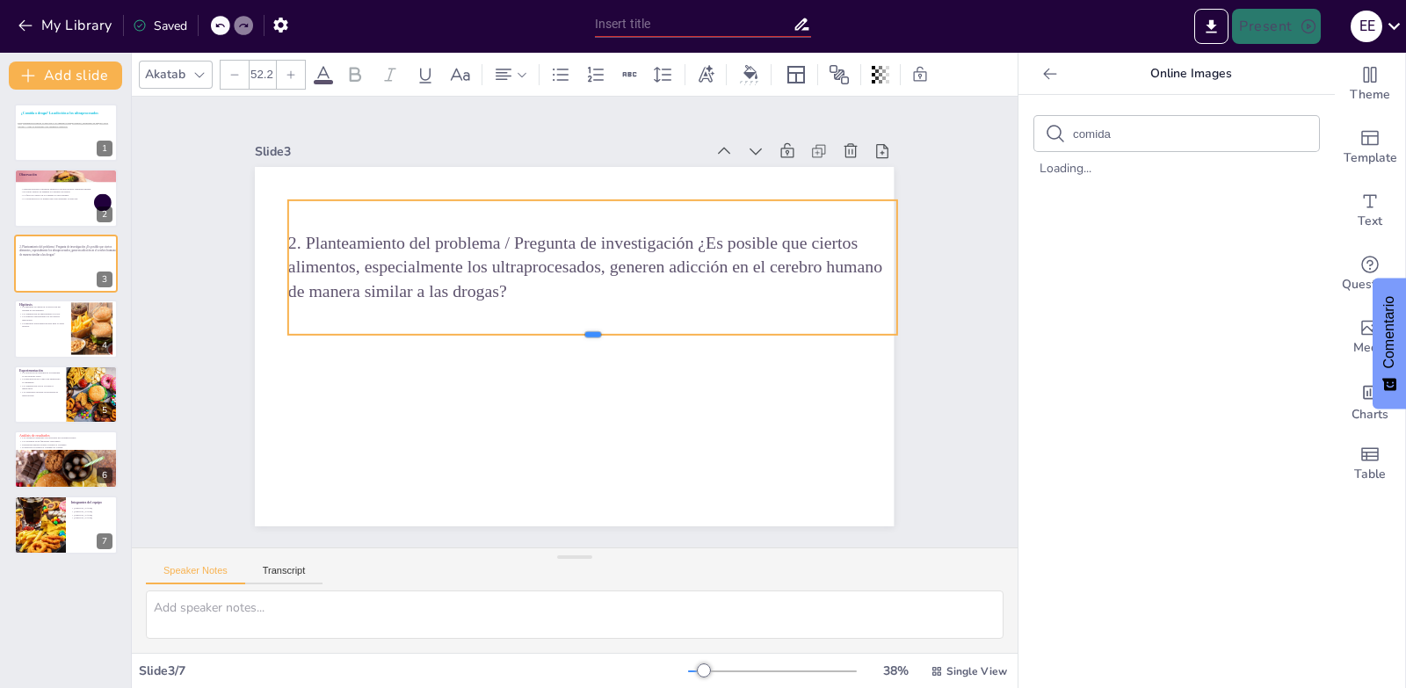
drag, startPoint x: 581, startPoint y: 267, endPoint x: 564, endPoint y: 329, distance: 63.7
click at [564, 329] on div at bounding box center [574, 349] width 461 height 417
click at [935, 149] on div "Slide 1 ¿Comida o droga? La adicción a los ultraprocesados Esta presentación ex…" at bounding box center [574, 322] width 771 height 992
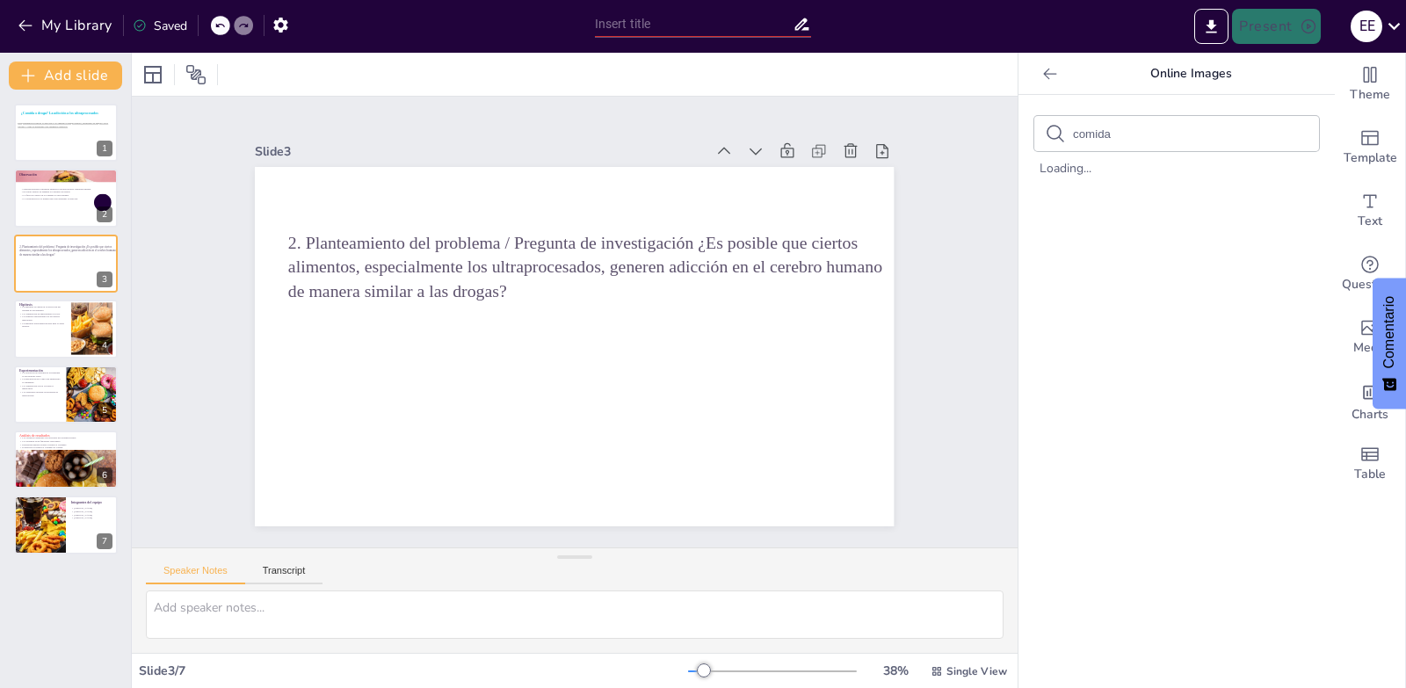
click at [1041, 82] on icon at bounding box center [1050, 74] width 18 height 18
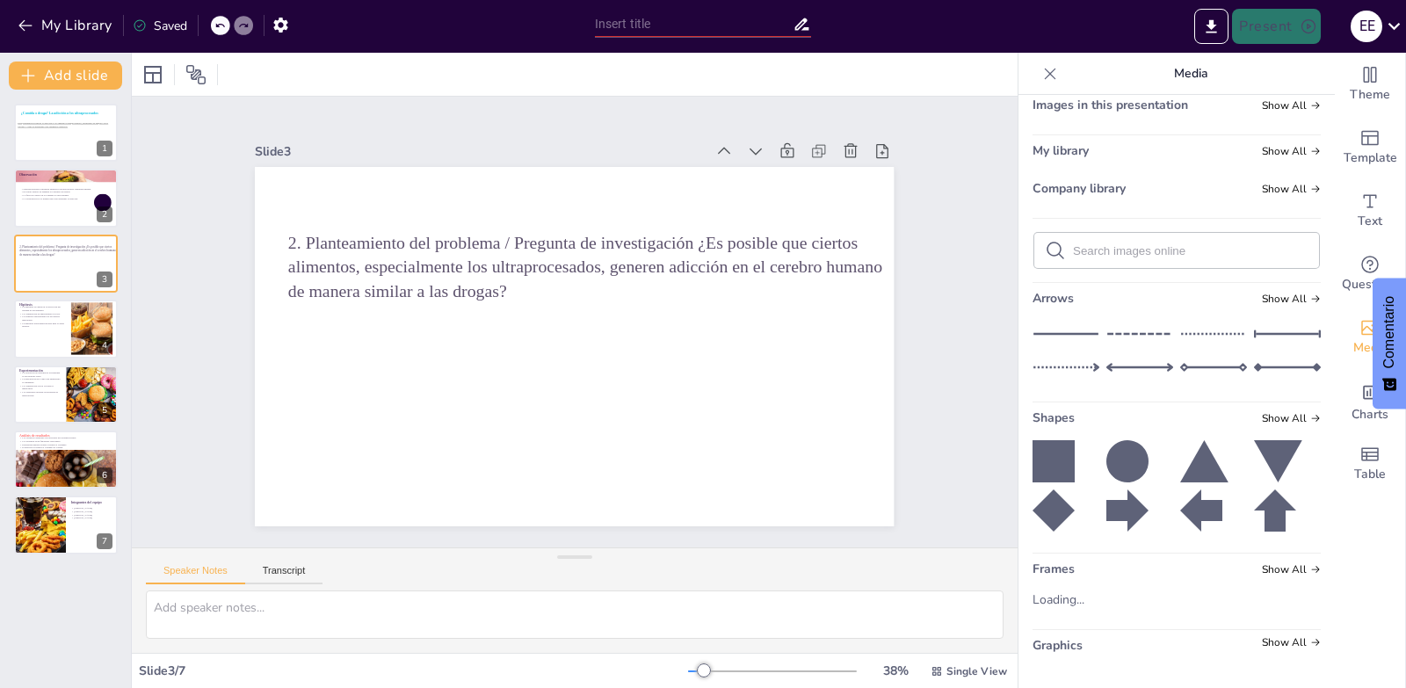
scroll to position [60, 0]
click at [1285, 305] on div "Arrows Show All" at bounding box center [1176, 301] width 288 height 24
click at [1287, 194] on span "Show All" at bounding box center [1291, 188] width 59 height 12
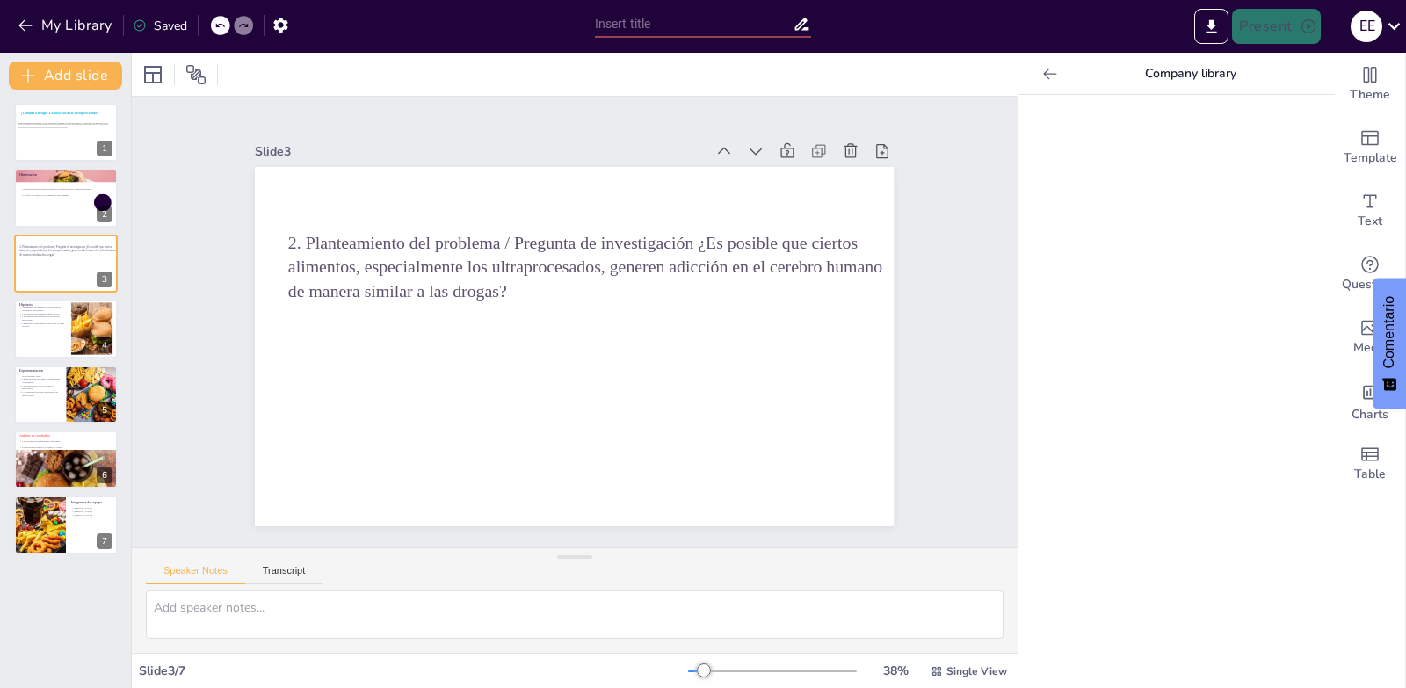
click at [1041, 81] on icon at bounding box center [1050, 74] width 18 height 18
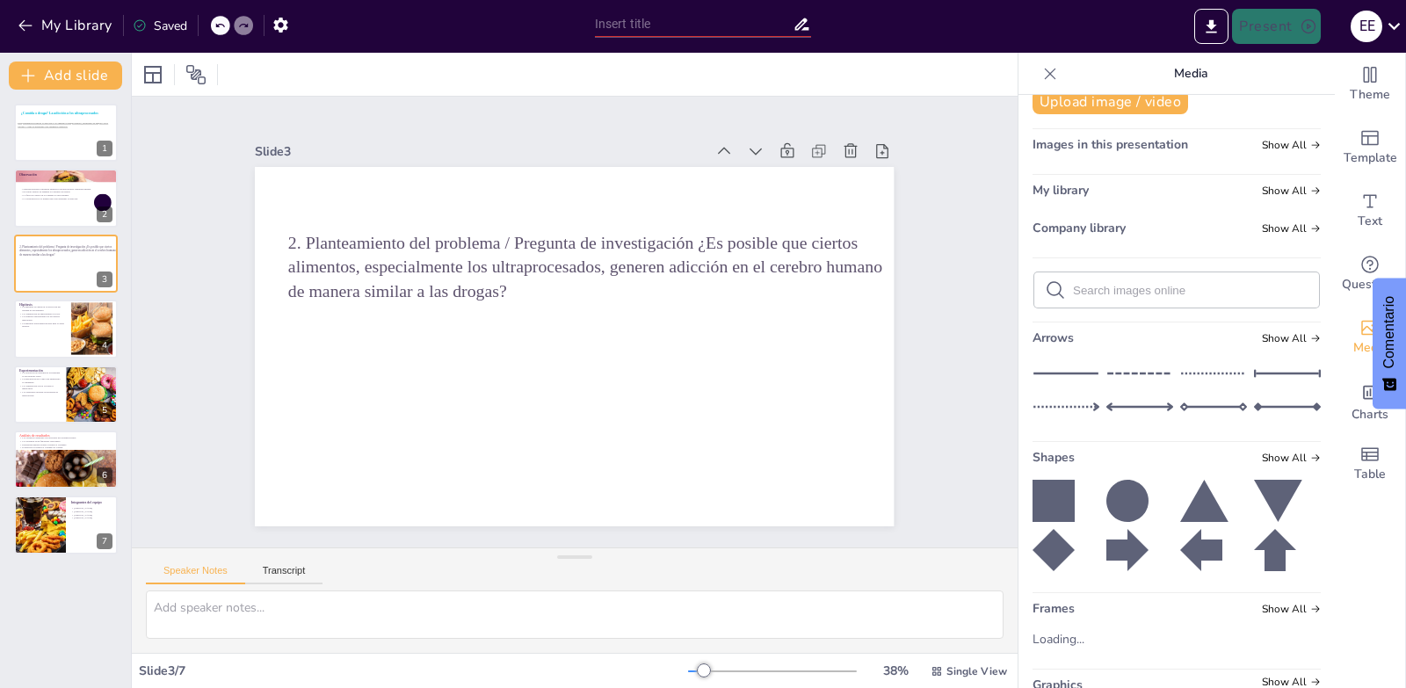
scroll to position [0, 0]
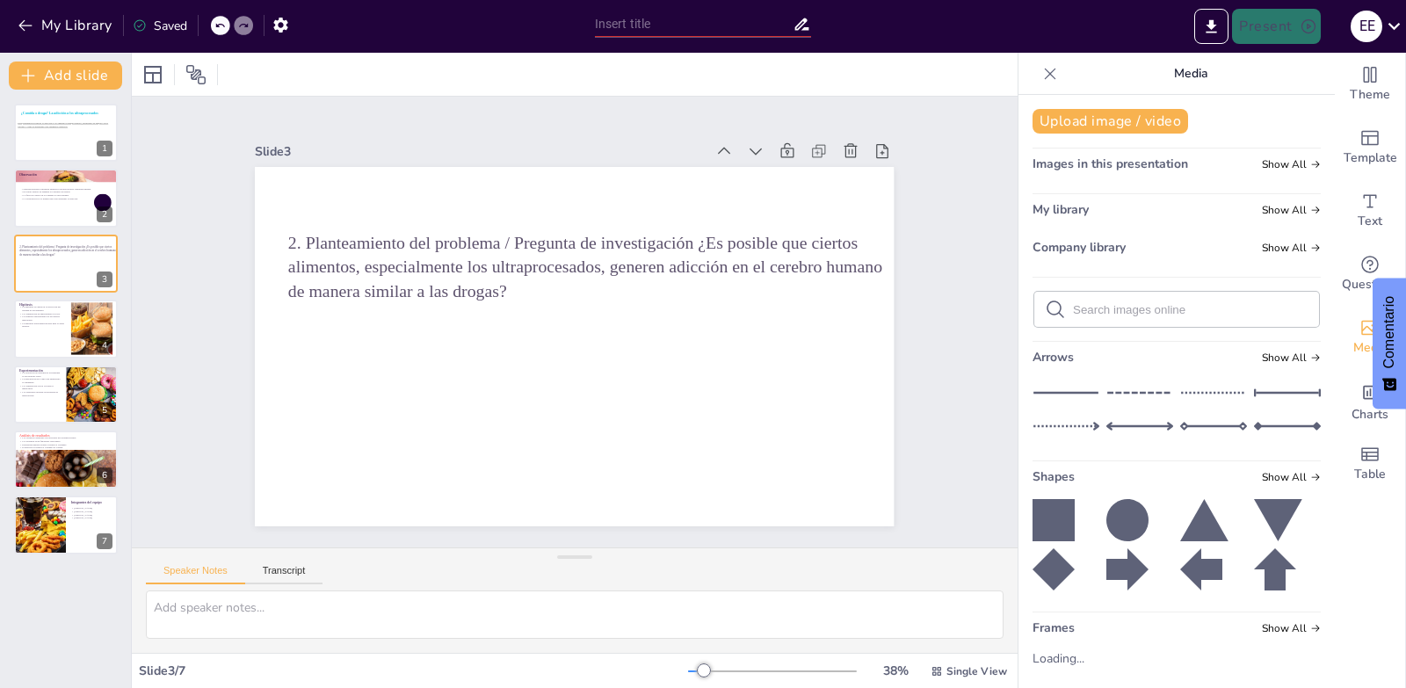
click at [1147, 301] on form at bounding box center [1190, 309] width 235 height 17
click at [1147, 314] on input "text" at bounding box center [1190, 309] width 235 height 13
type input "comida"
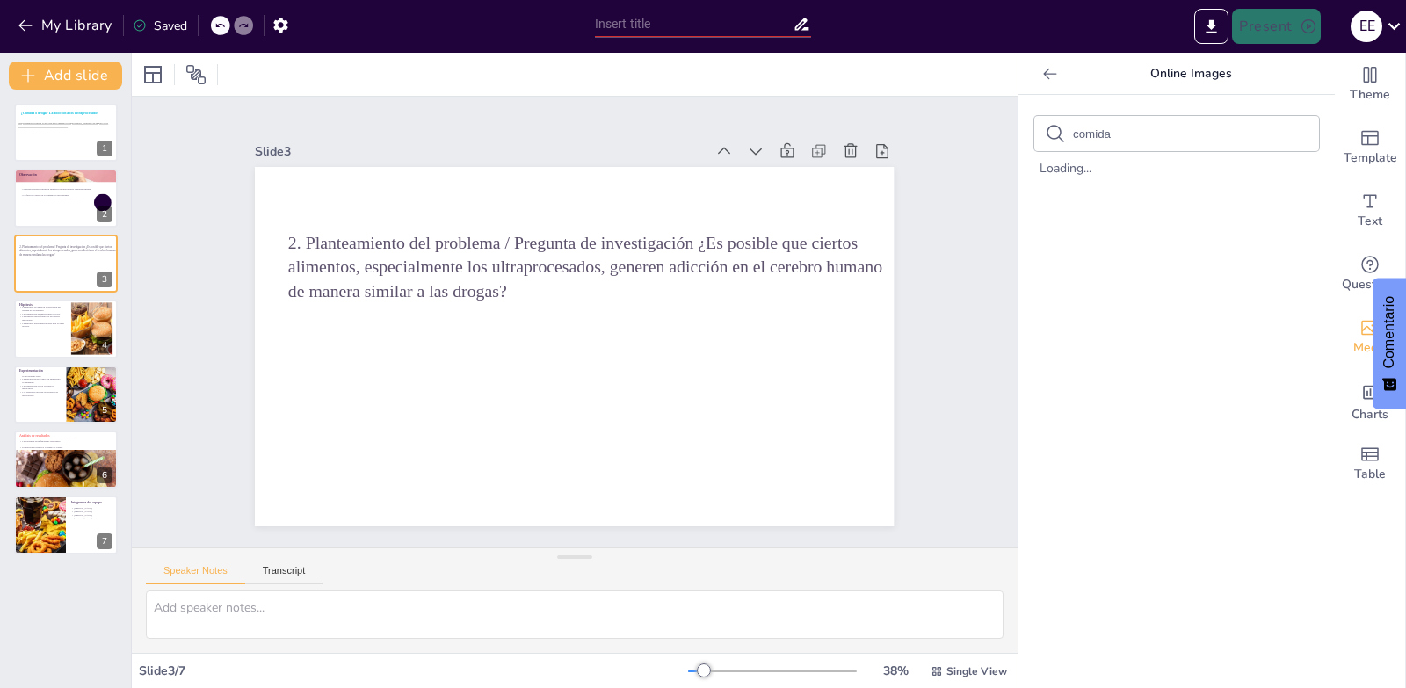
click at [1353, 344] on span "Media" at bounding box center [1370, 347] width 34 height 19
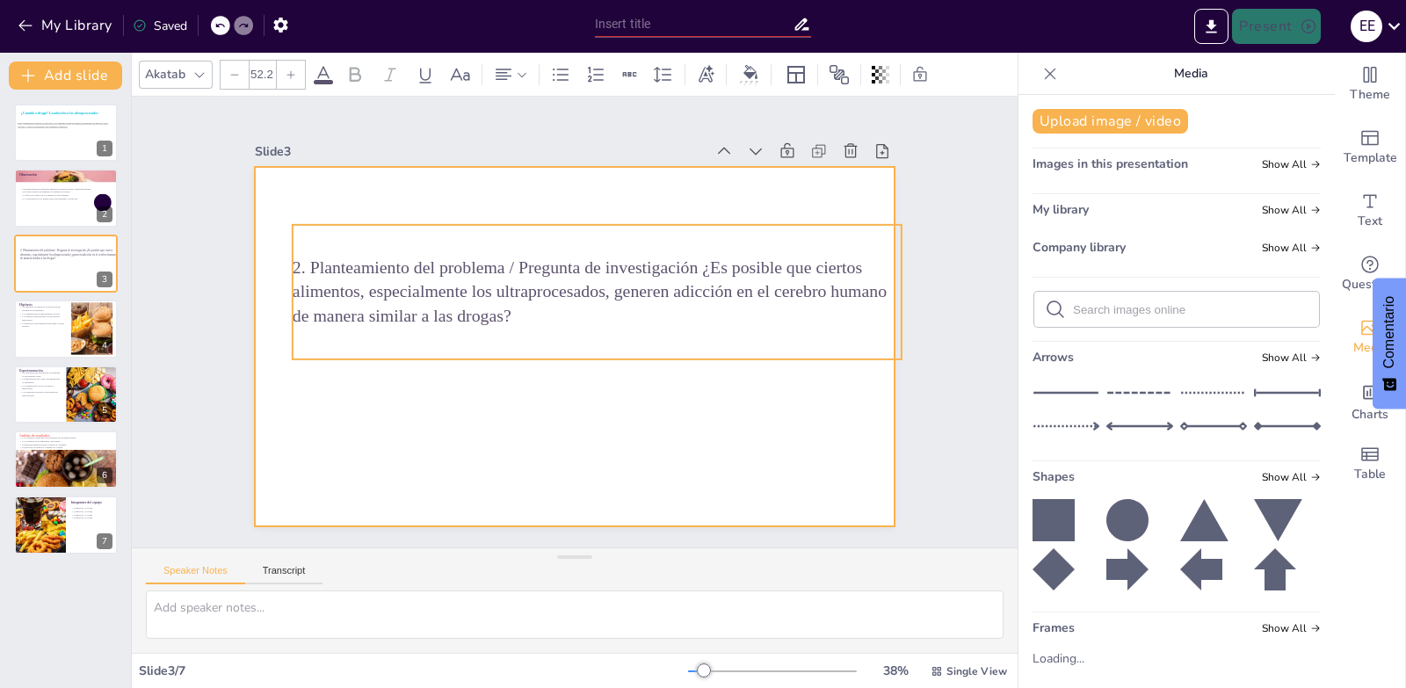
drag, startPoint x: 529, startPoint y: 318, endPoint x: 535, endPoint y: 355, distance: 37.4
click at [535, 355] on div "2. Planteamiento del problema / Pregunta de investigación ¿Es posible que ciert…" at bounding box center [607, 304] width 611 height 371
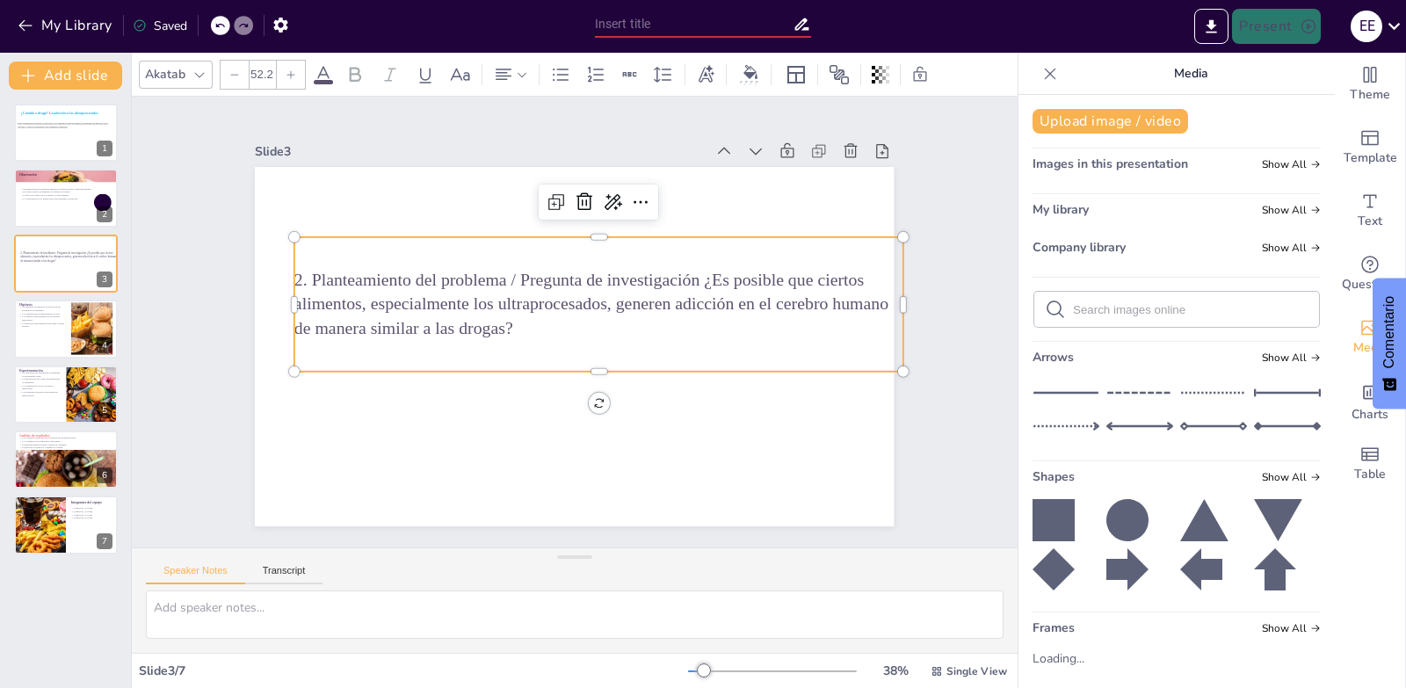
click at [515, 315] on p "2. Planteamiento del problema / Pregunta de investigación ¿Es posible que ciert…" at bounding box center [603, 316] width 585 height 315
click at [515, 315] on p "2. Planteamiento del problema / Pregunta de investigación ¿Es posible que ciert…" at bounding box center [604, 321] width 535 height 416
click at [510, 324] on p "2. Planteamiento del problema / Pregunta de investigación ¿Es posible que ciert…" at bounding box center [603, 316] width 585 height 314
click at [1190, 214] on div "My library Show All" at bounding box center [1176, 213] width 288 height 24
click at [1310, 160] on icon at bounding box center [1315, 164] width 11 height 11
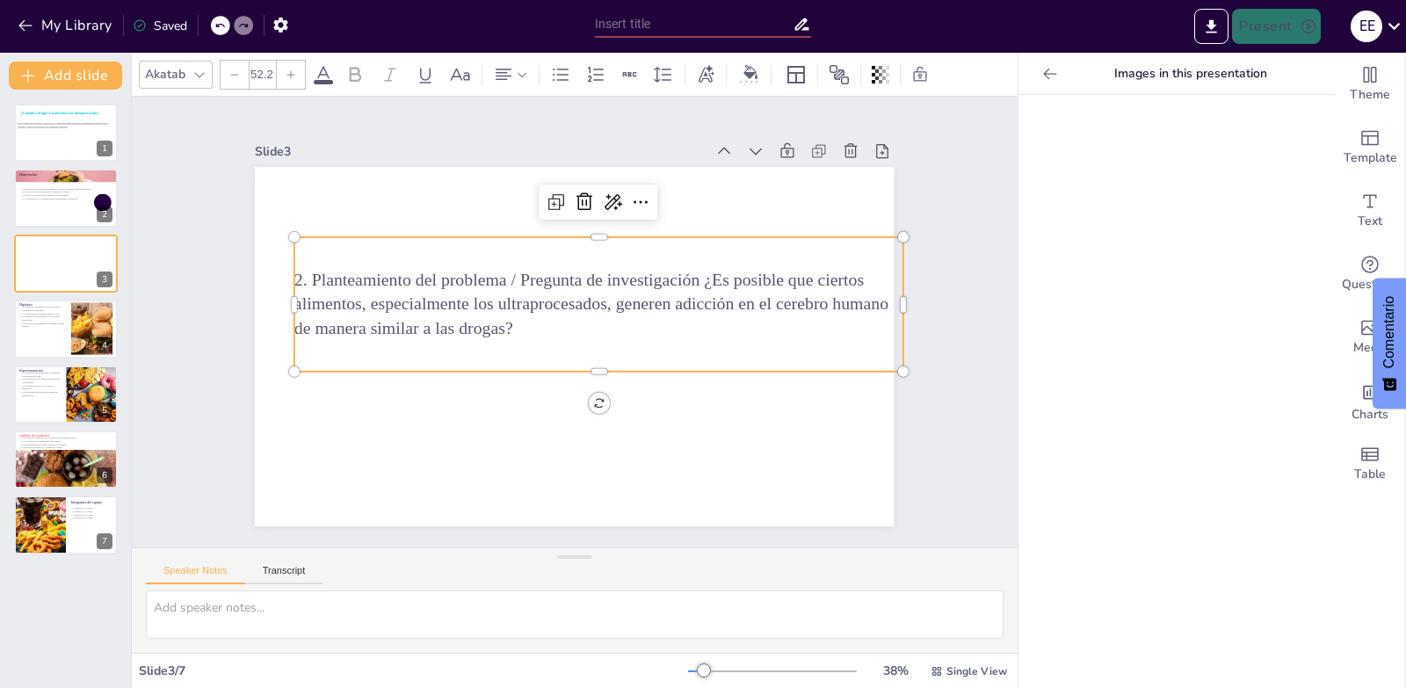
click at [1045, 78] on icon at bounding box center [1050, 74] width 18 height 18
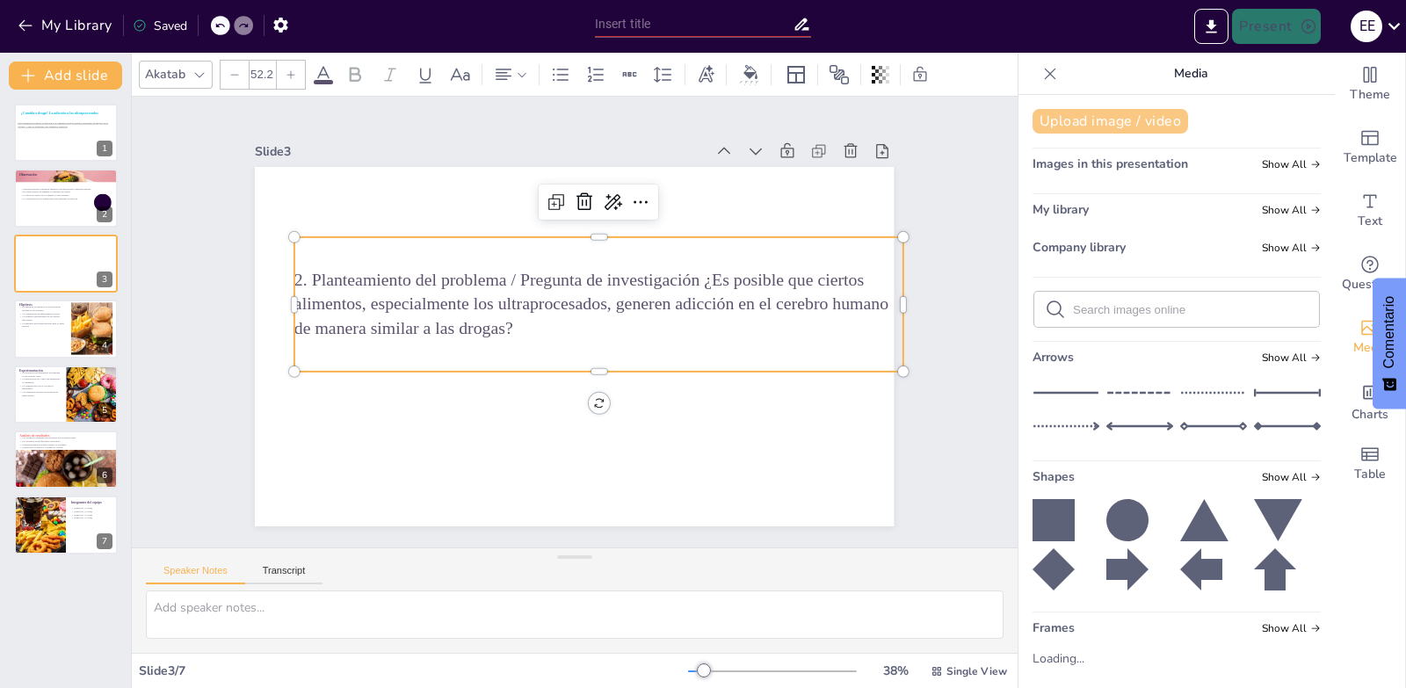
click at [1104, 122] on button "Upload image / video" at bounding box center [1110, 121] width 156 height 25
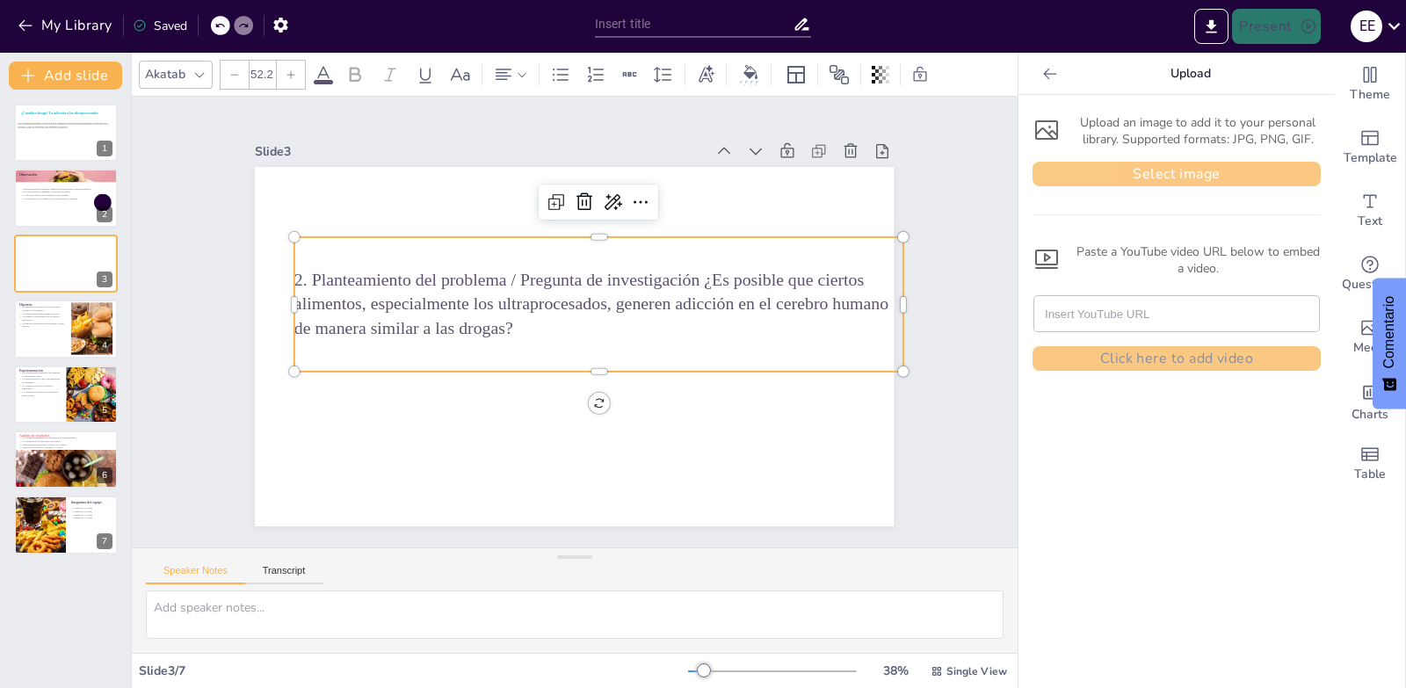
click at [1108, 170] on button "Select image" at bounding box center [1176, 174] width 288 height 25
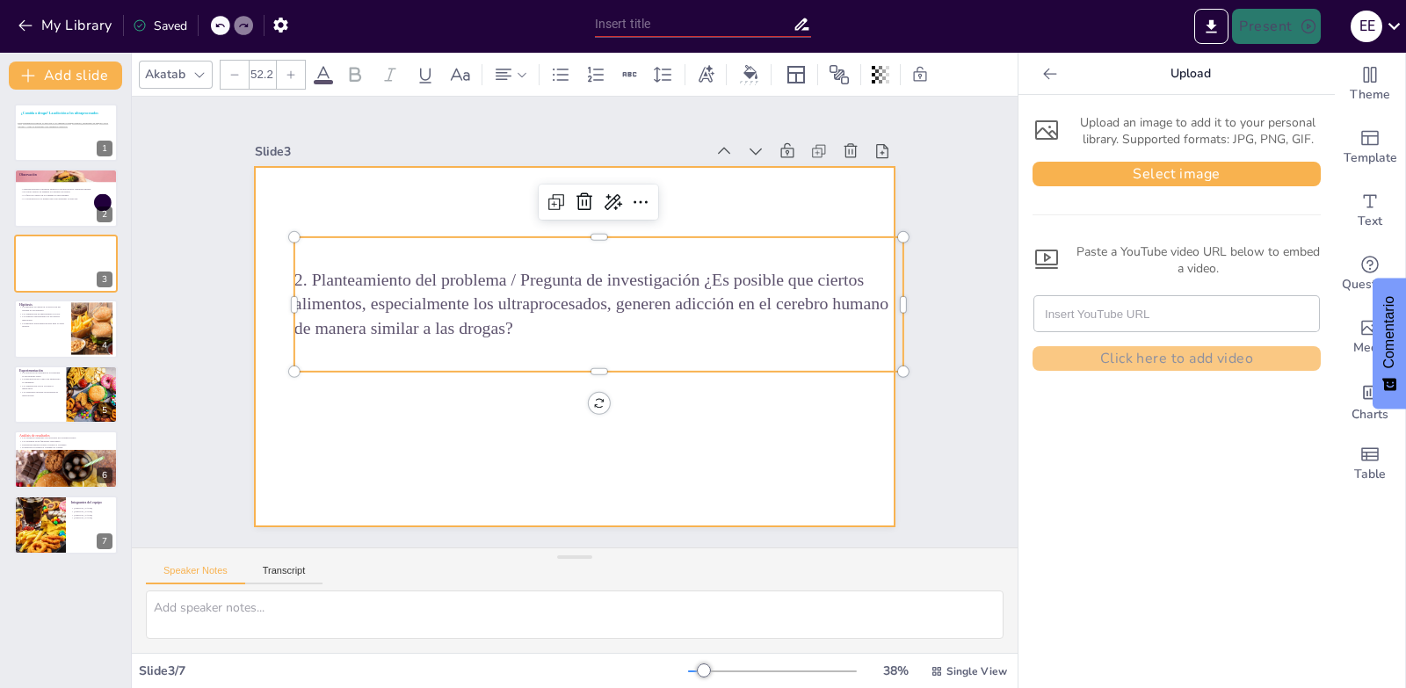
drag, startPoint x: 707, startPoint y: 327, endPoint x: 693, endPoint y: 420, distance: 94.2
click at [693, 420] on div "2. Planteamiento del problema / Pregunta de investigación ¿Es posible que ciert…" at bounding box center [564, 344] width 730 height 588
drag, startPoint x: 727, startPoint y: 321, endPoint x: 680, endPoint y: 411, distance: 101.8
drag, startPoint x: 622, startPoint y: 452, endPoint x: 642, endPoint y: 372, distance: 82.5
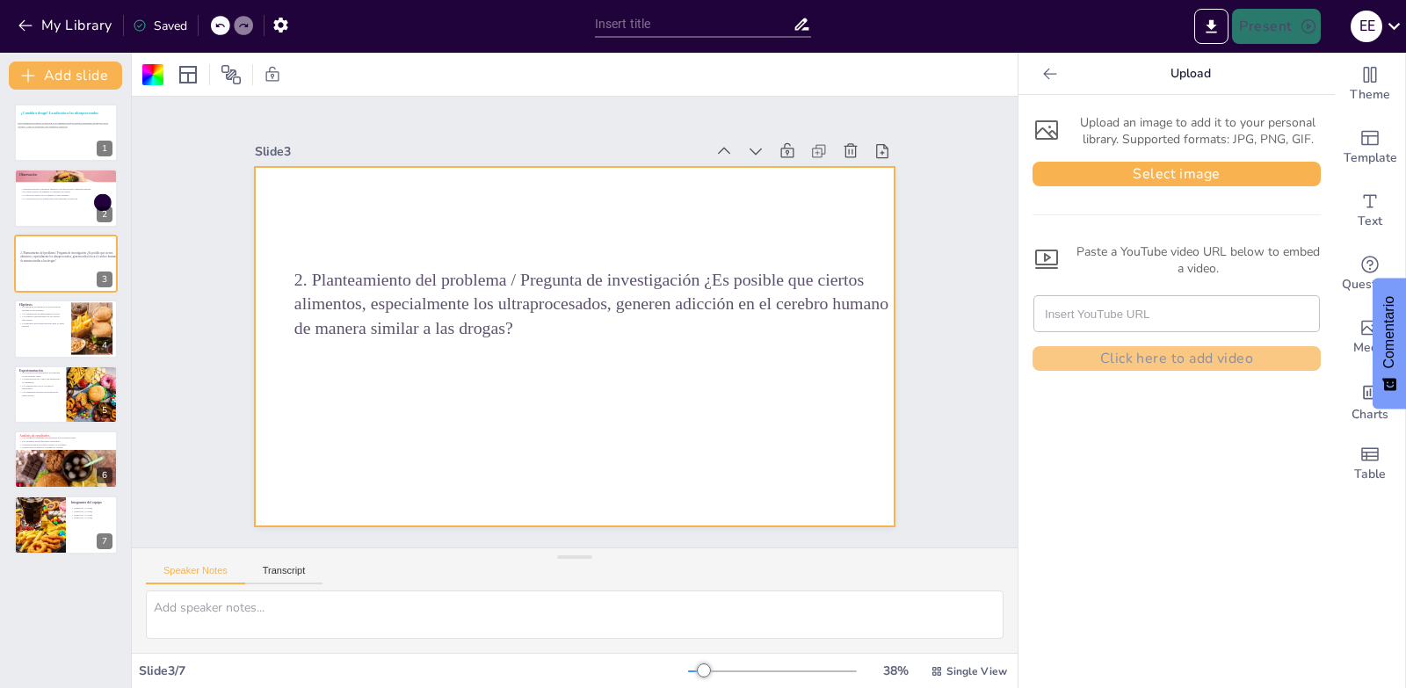
drag, startPoint x: 638, startPoint y: 329, endPoint x: 609, endPoint y: 394, distance: 71.2
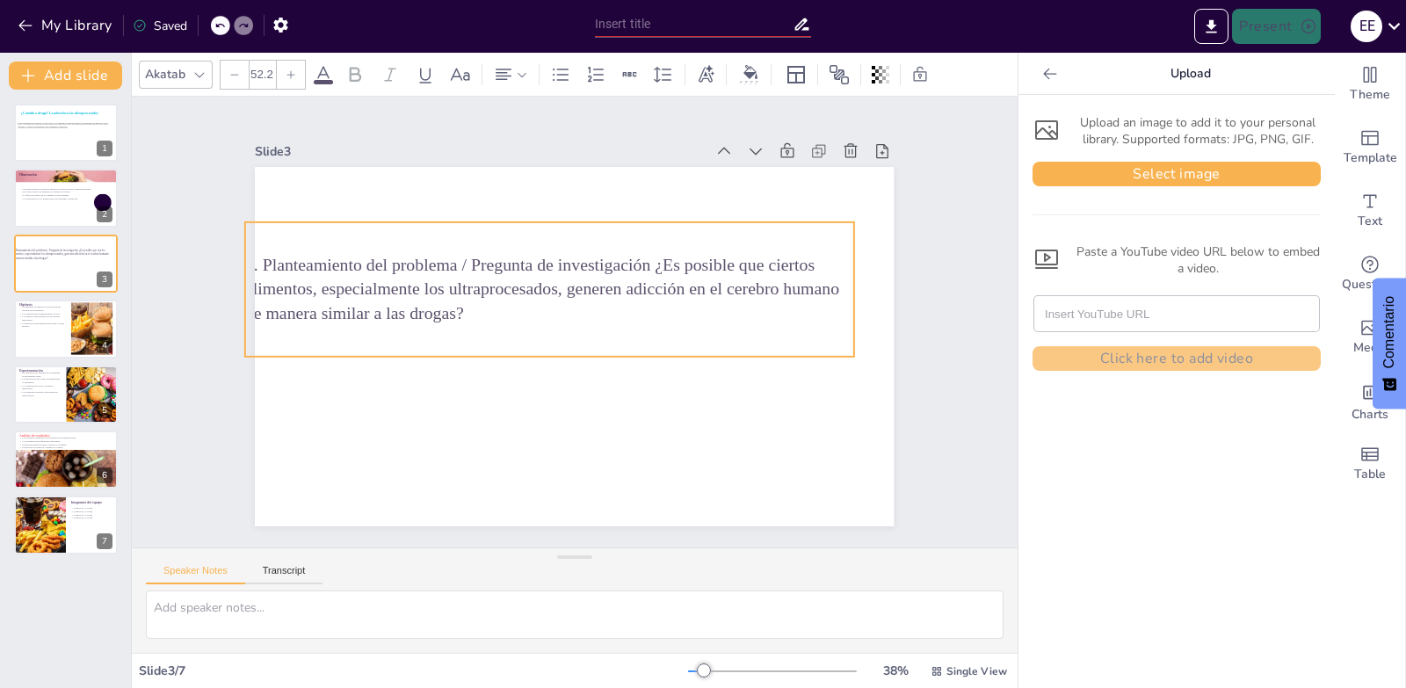
drag, startPoint x: 597, startPoint y: 345, endPoint x: 648, endPoint y: 331, distance: 52.9
click at [559, 331] on div "2. Planteamiento del problema / Pregunta de investigación ¿Es posible que ciert…" at bounding box center [565, 282] width 611 height 371
click at [911, 322] on div "Slide 1 ¿Comida o droga? La adicción a los ultraprocesados Esta presentación ex…" at bounding box center [574, 322] width 673 height 840
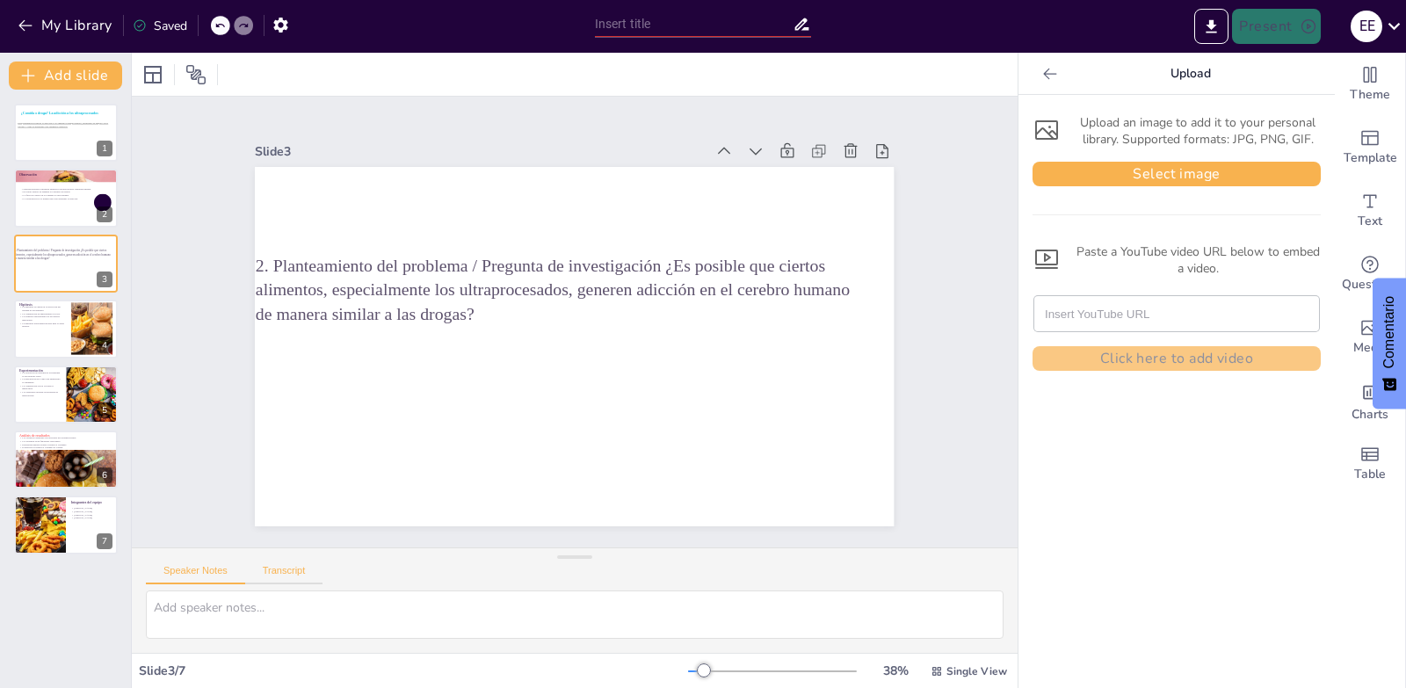
click at [289, 566] on button "Transcript" at bounding box center [284, 574] width 78 height 19
click at [216, 566] on button "Speaker Notes" at bounding box center [195, 574] width 99 height 19
click at [346, 608] on textarea at bounding box center [575, 614] width 858 height 48
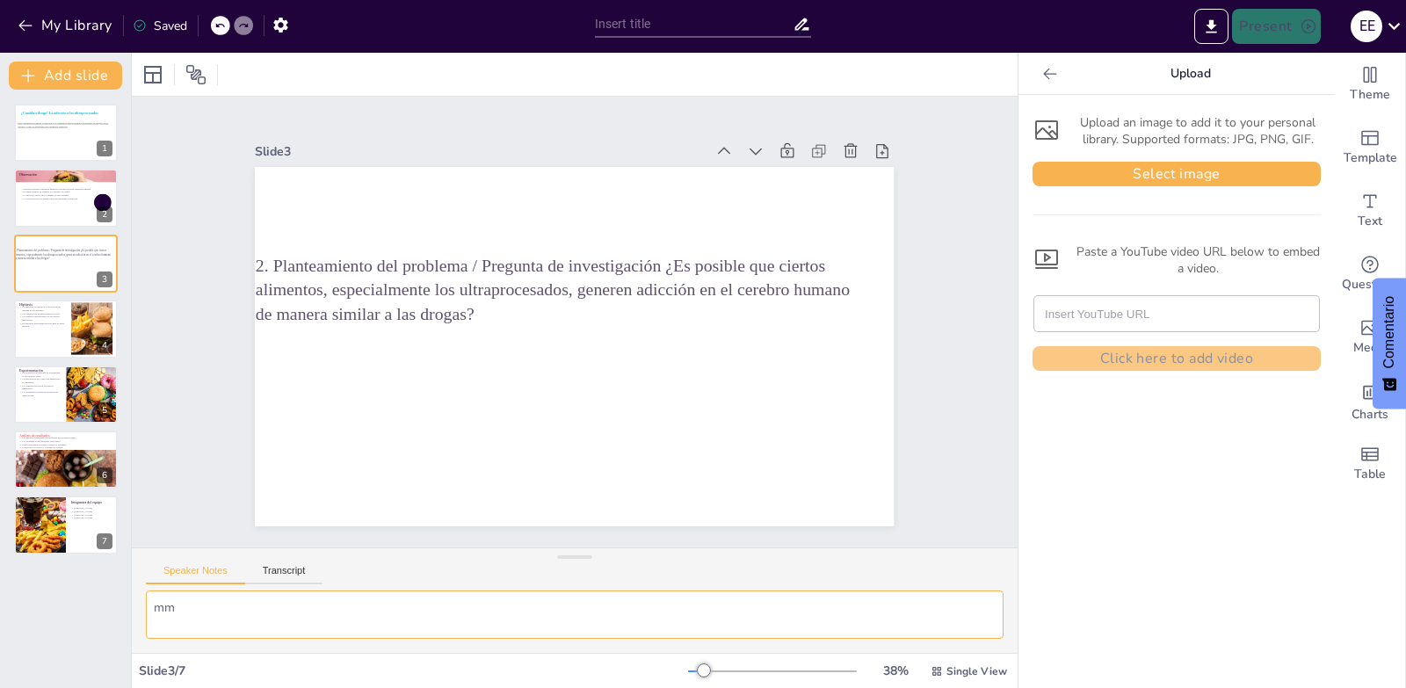
type textarea "m"
click at [1048, 76] on div at bounding box center [1050, 74] width 28 height 28
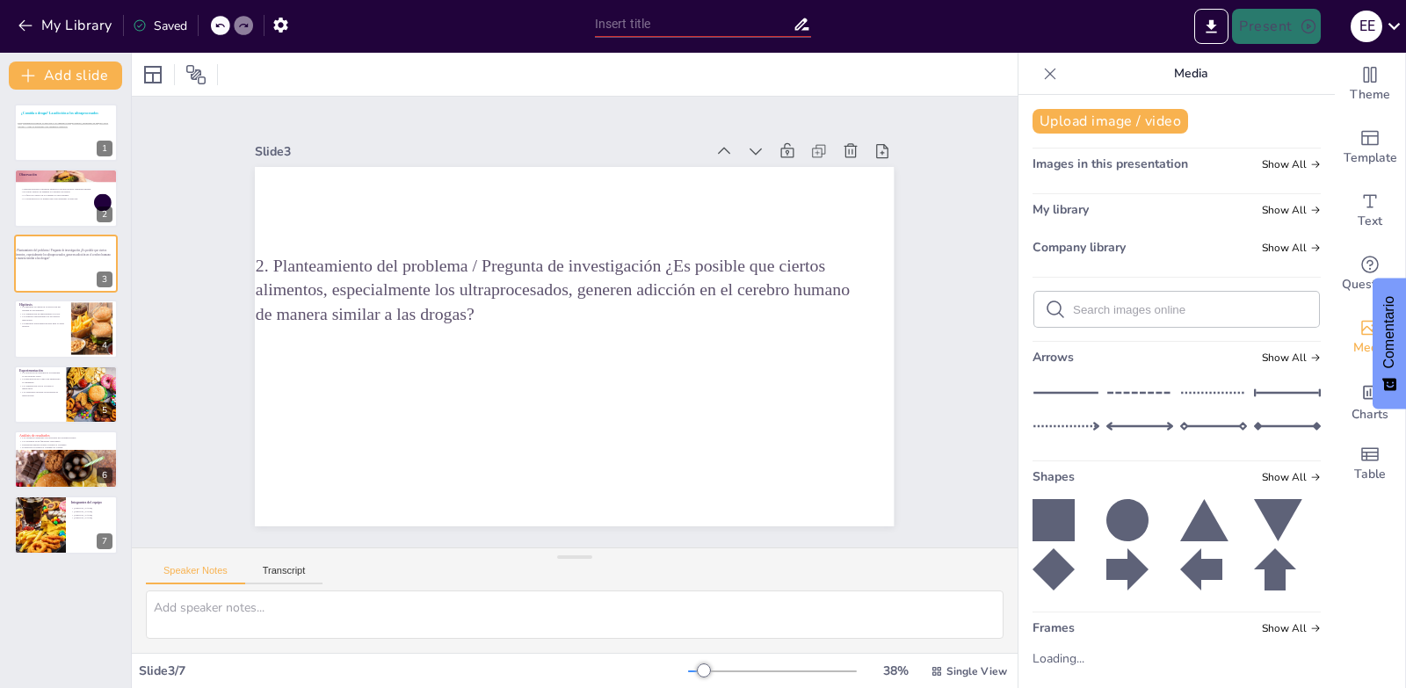
click at [1277, 430] on icon at bounding box center [1287, 426] width 67 height 26
drag, startPoint x: 400, startPoint y: 339, endPoint x: 274, endPoint y: 339, distance: 125.6
click at [354, 135] on div at bounding box center [364, 125] width 20 height 20
drag, startPoint x: 717, startPoint y: 342, endPoint x: 835, endPoint y: 345, distance: 117.8
click at [813, 439] on div at bounding box center [803, 448] width 18 height 18
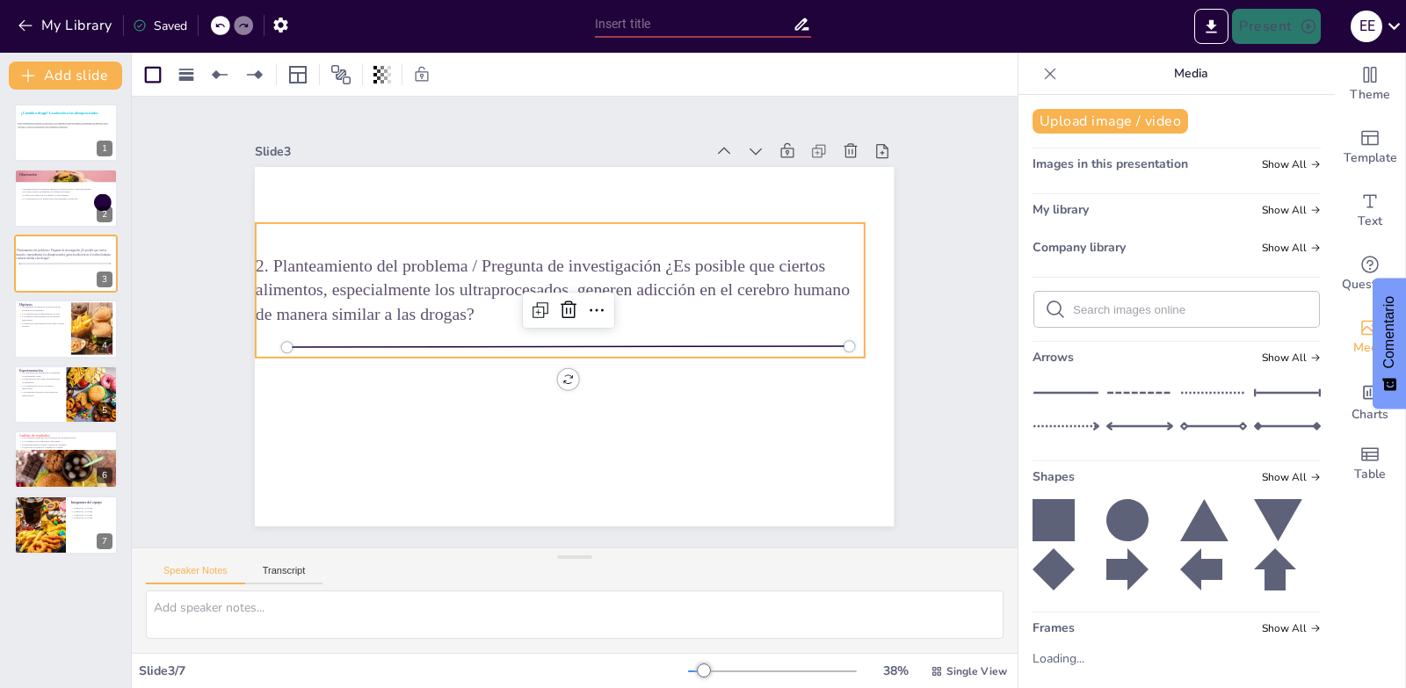
click at [454, 264] on span "2. Planteamiento del problema / Pregunta de investigación ¿Es posible que ciert…" at bounding box center [572, 275] width 470 height 430
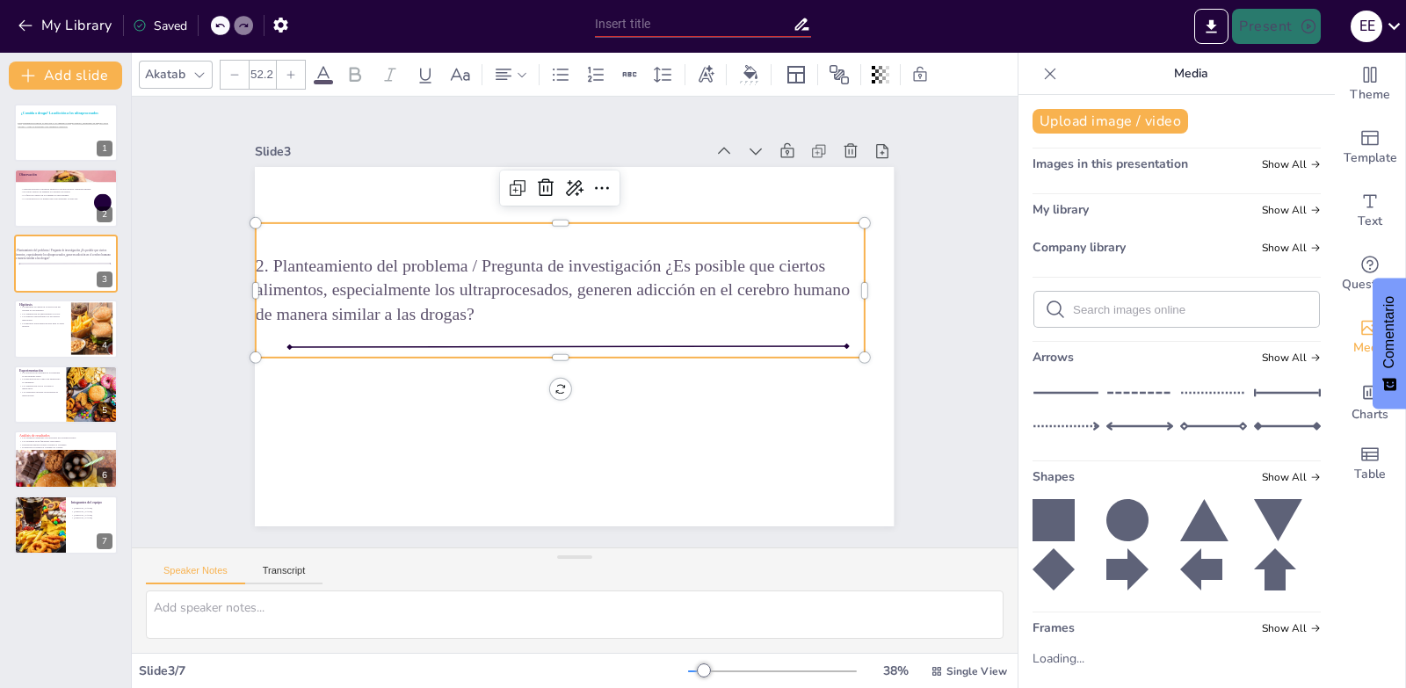
click at [337, 253] on span "2. Planteamiento del problema / Pregunta de investigación ¿Es posible que ciert…" at bounding box center [572, 275] width 470 height 430
click at [316, 254] on span "2. Planteamiento del problema / Pregunta de investigación ¿Es posible que ciert…" at bounding box center [569, 274] width 506 height 384
drag, startPoint x: 463, startPoint y: 260, endPoint x: 650, endPoint y: 267, distance: 187.3
click at [650, 267] on span "2. Planteamiento del problema / Pregunta de investigación ¿Es posible que ciert…" at bounding box center [623, 313] width 334 height 536
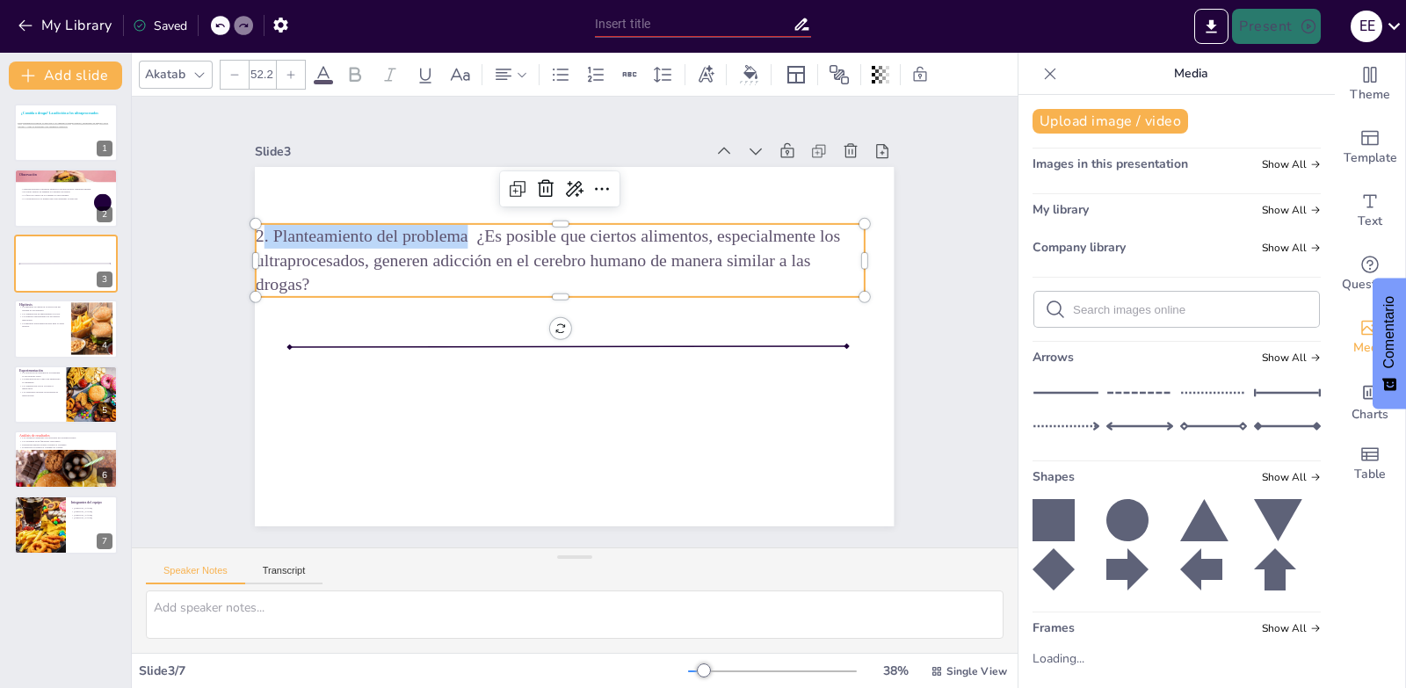
drag, startPoint x: 456, startPoint y: 229, endPoint x: 247, endPoint y: 230, distance: 209.1
click at [334, 230] on span "2. Planteamiento del problema ¿Es posible que ciertos alimentos, especialmente …" at bounding box center [590, 237] width 512 height 361
click at [293, 74] on icon at bounding box center [291, 74] width 11 height 11
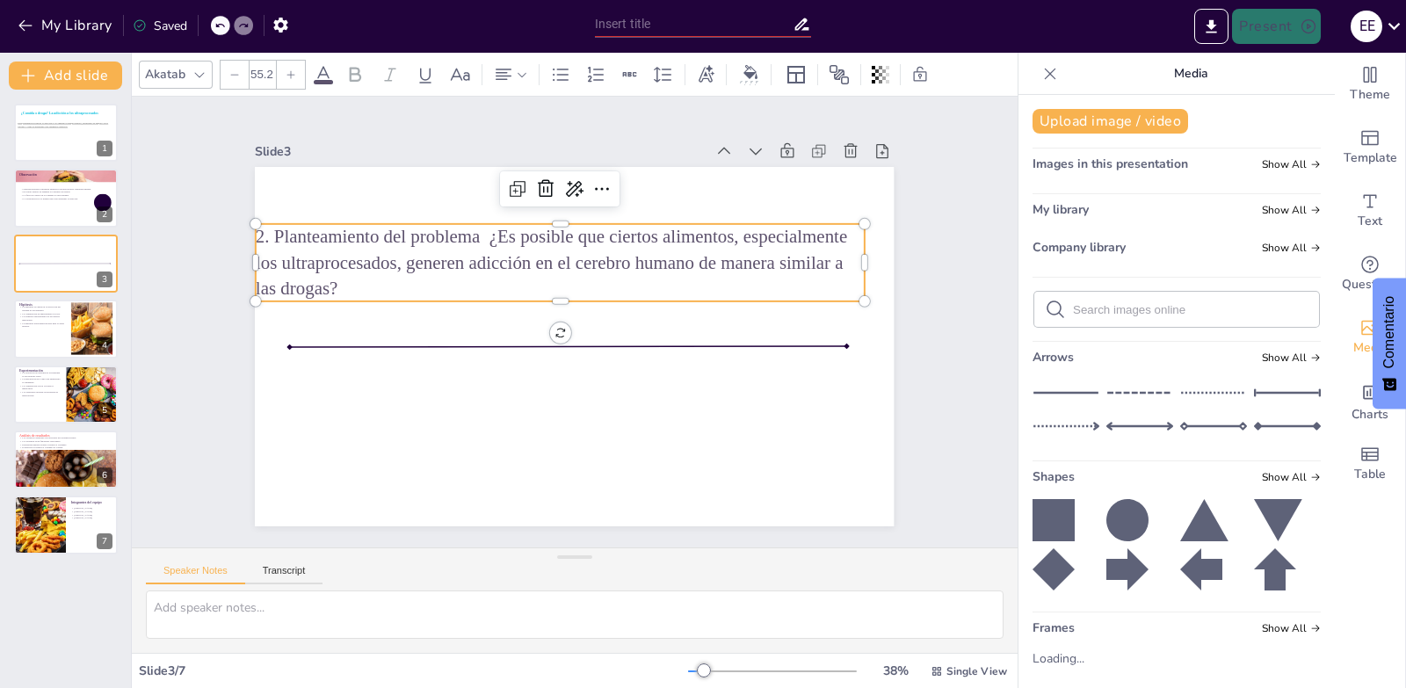
click at [293, 74] on icon at bounding box center [291, 74] width 11 height 11
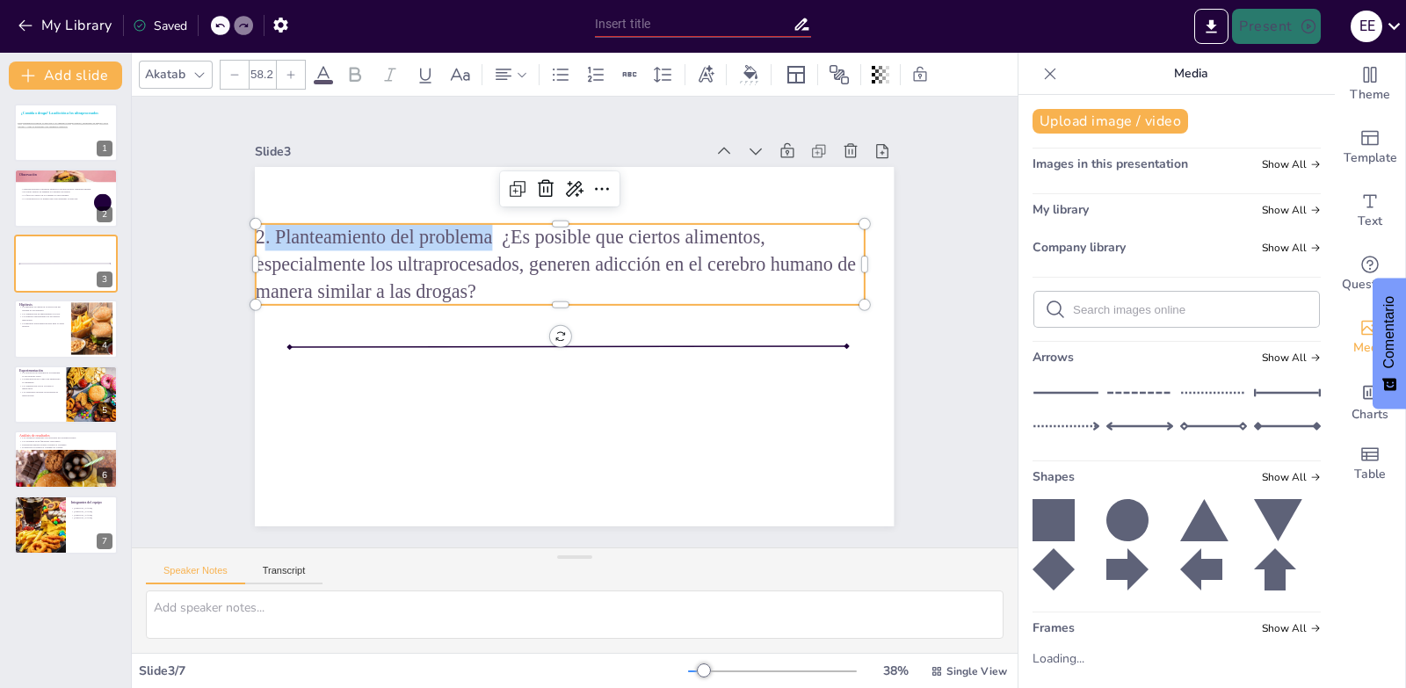
click at [225, 82] on div at bounding box center [235, 75] width 28 height 28
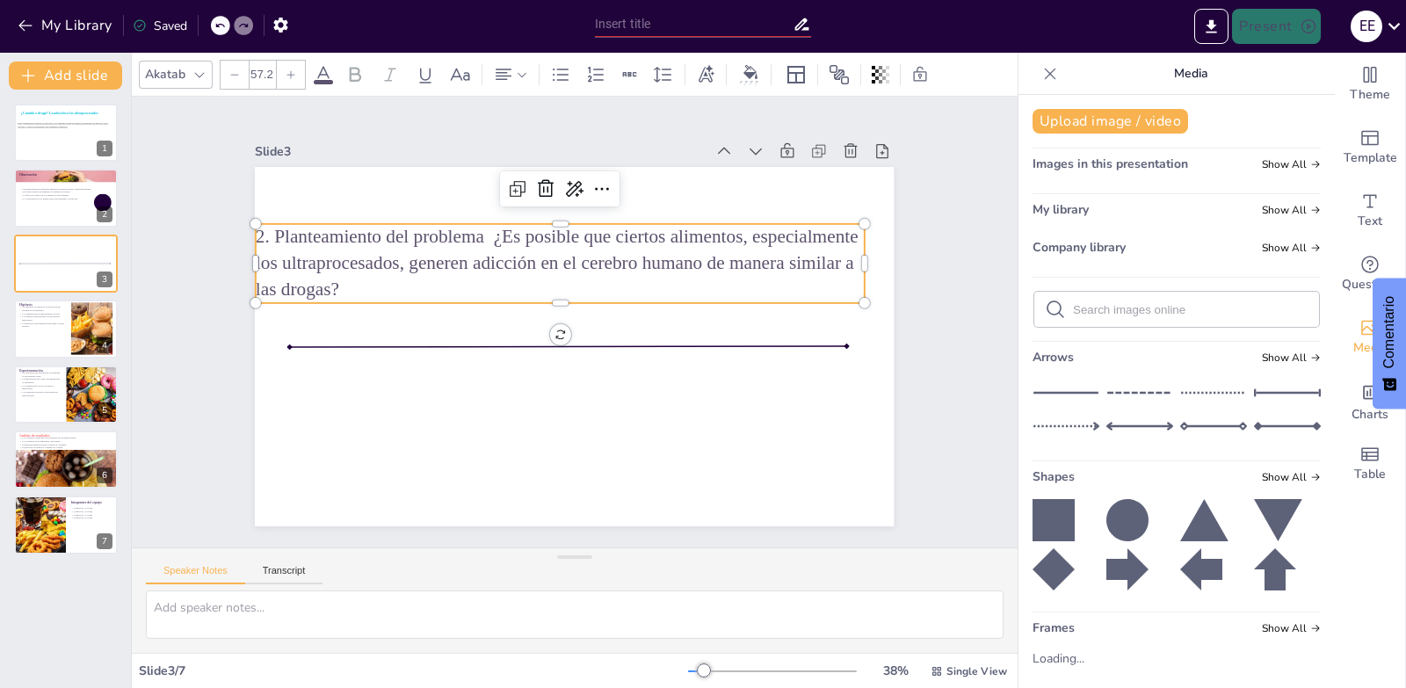
type input "56.2"
click at [333, 79] on icon at bounding box center [323, 74] width 21 height 21
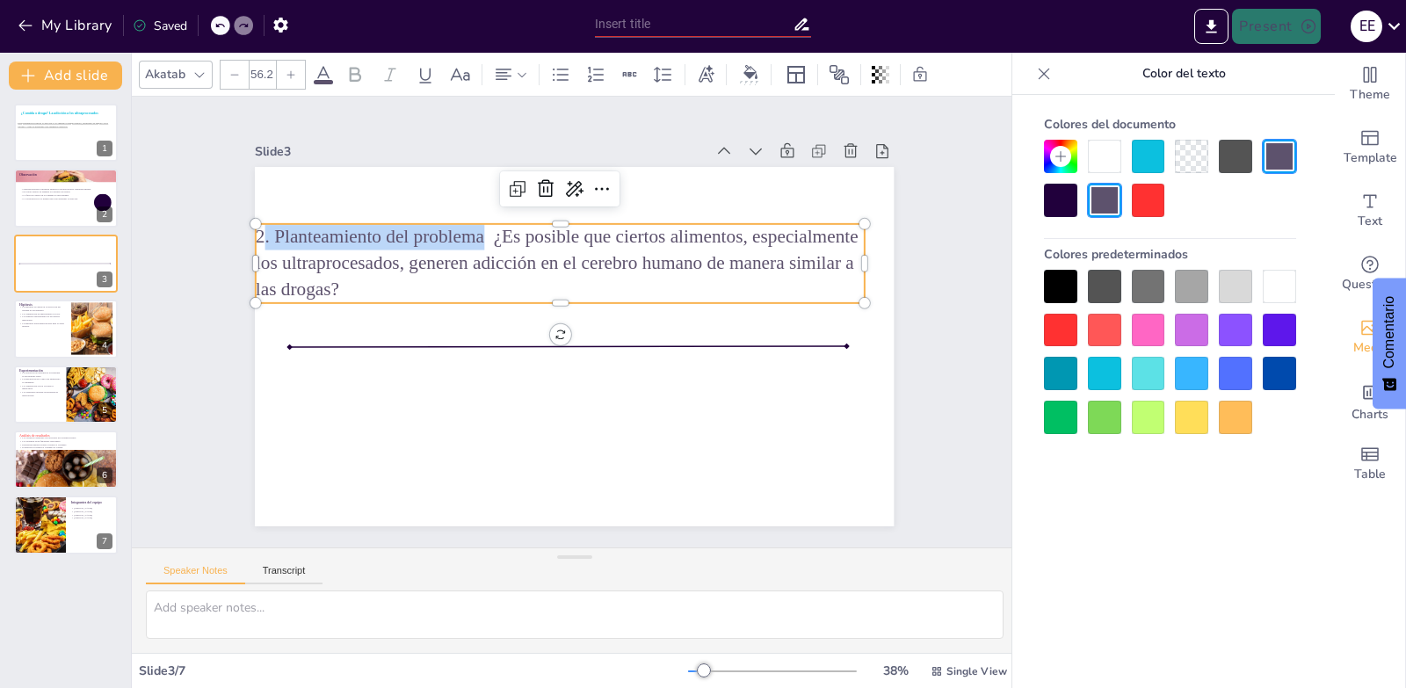
click at [1149, 338] on div at bounding box center [1148, 330] width 33 height 33
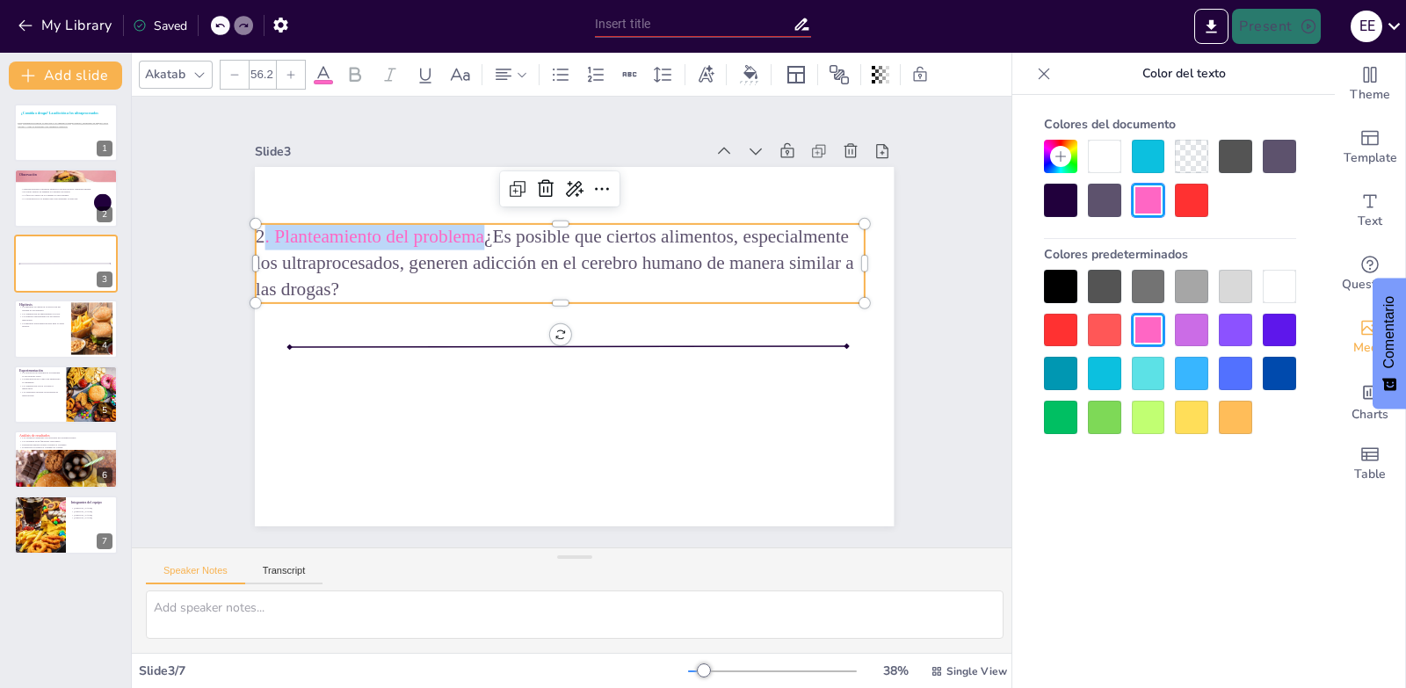
click at [1139, 385] on div at bounding box center [1148, 373] width 33 height 33
click at [951, 424] on div "Slide 1 ¿Comida o droga? La adicción a los ultraprocesados Esta presentación ex…" at bounding box center [575, 323] width 960 height 626
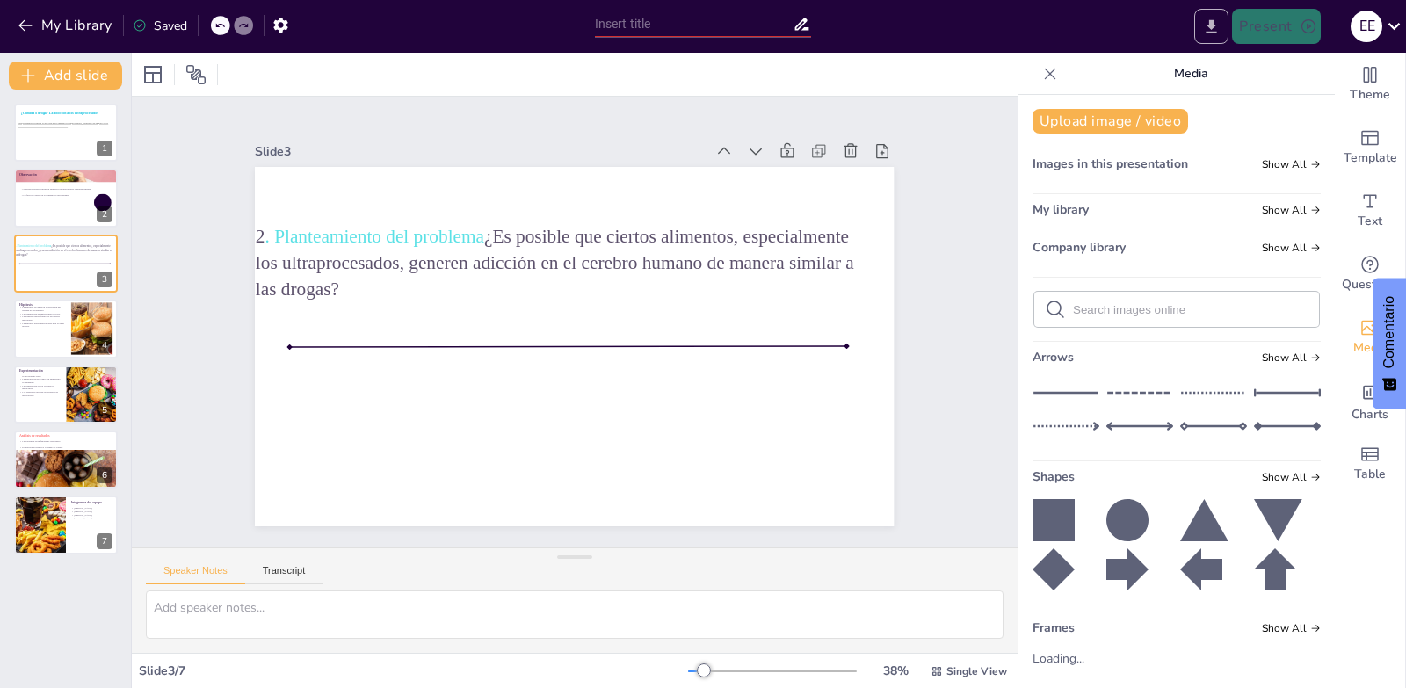
click at [1226, 27] on button "Export to PowerPoint" at bounding box center [1211, 26] width 34 height 35
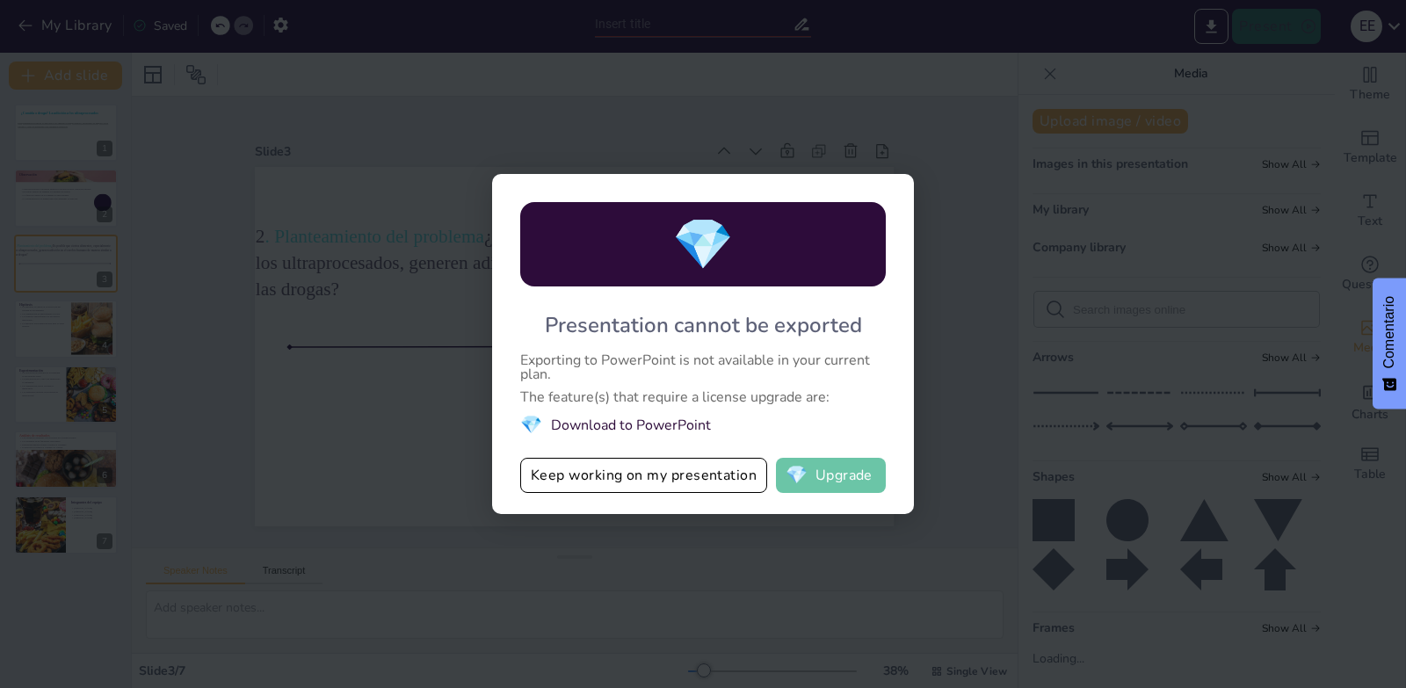
click at [826, 485] on button "💎 Upgrade" at bounding box center [831, 475] width 110 height 35
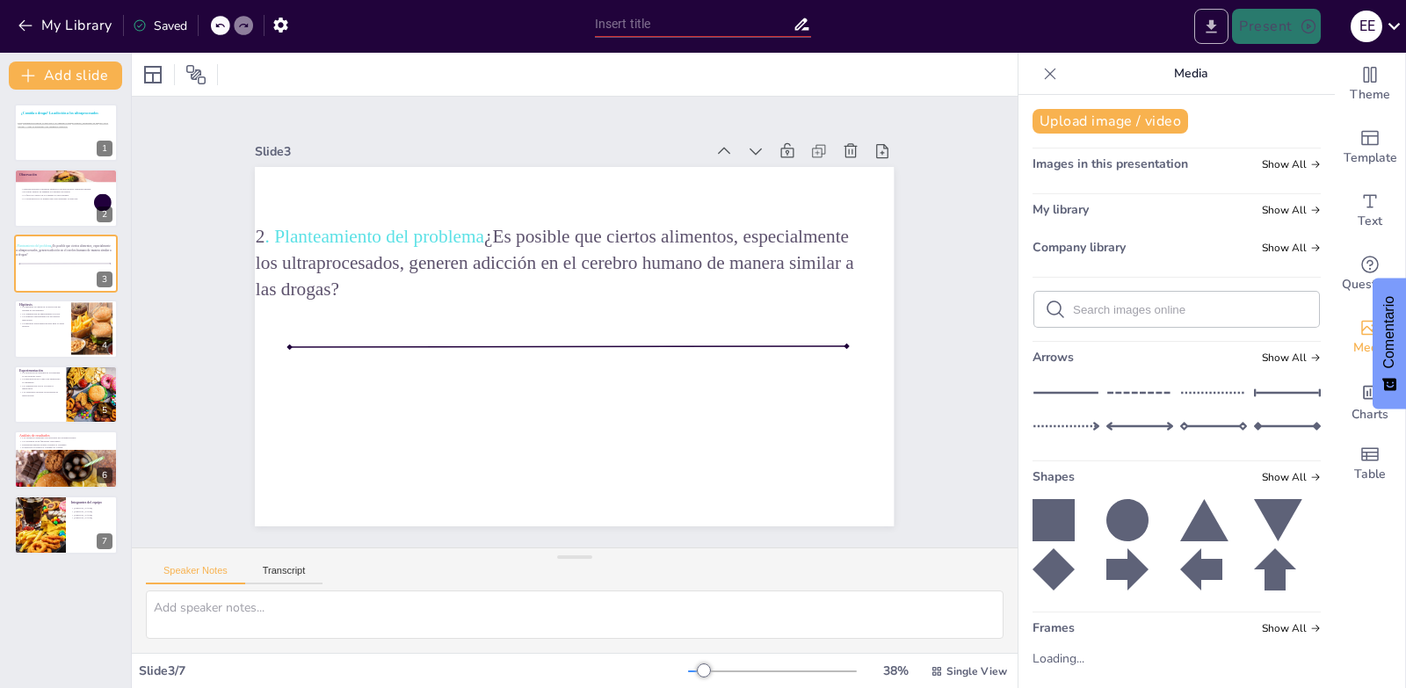
click at [1203, 18] on button "Export to PowerPoint" at bounding box center [1211, 26] width 34 height 35
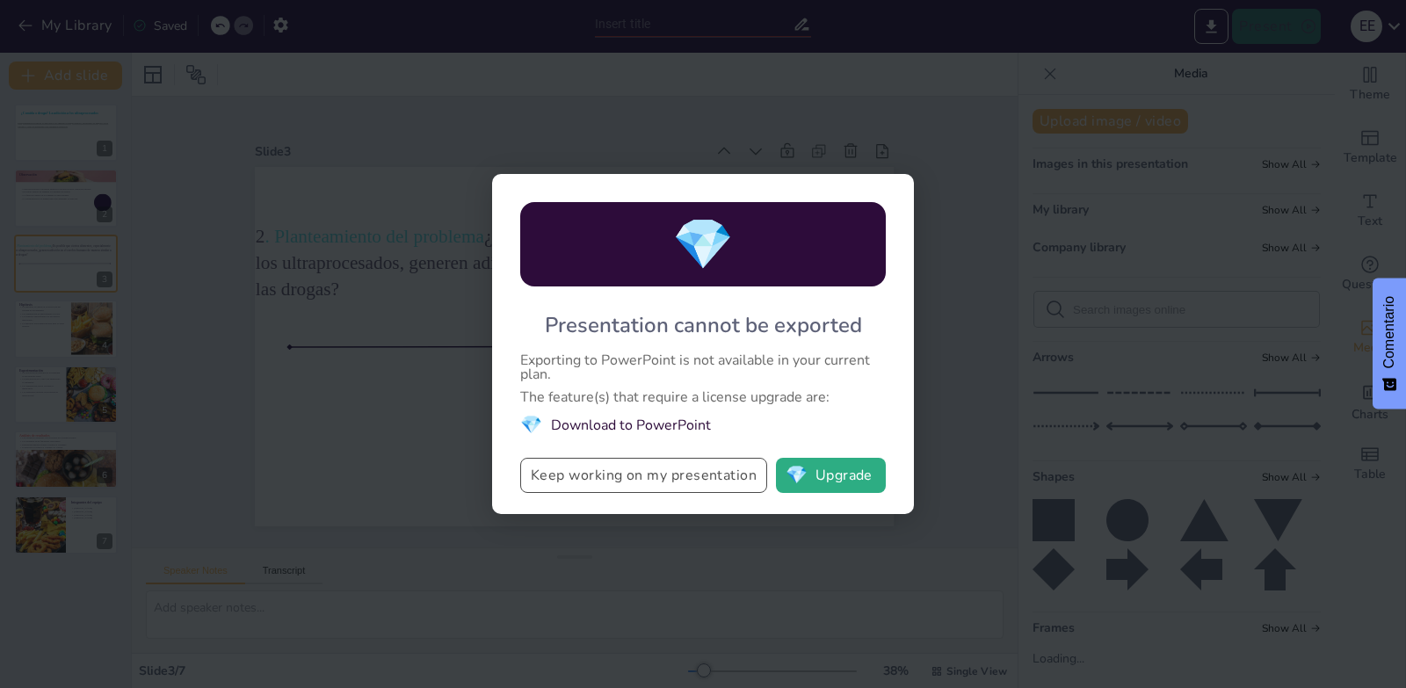
click at [641, 475] on button "Keep working on my presentation" at bounding box center [643, 475] width 247 height 35
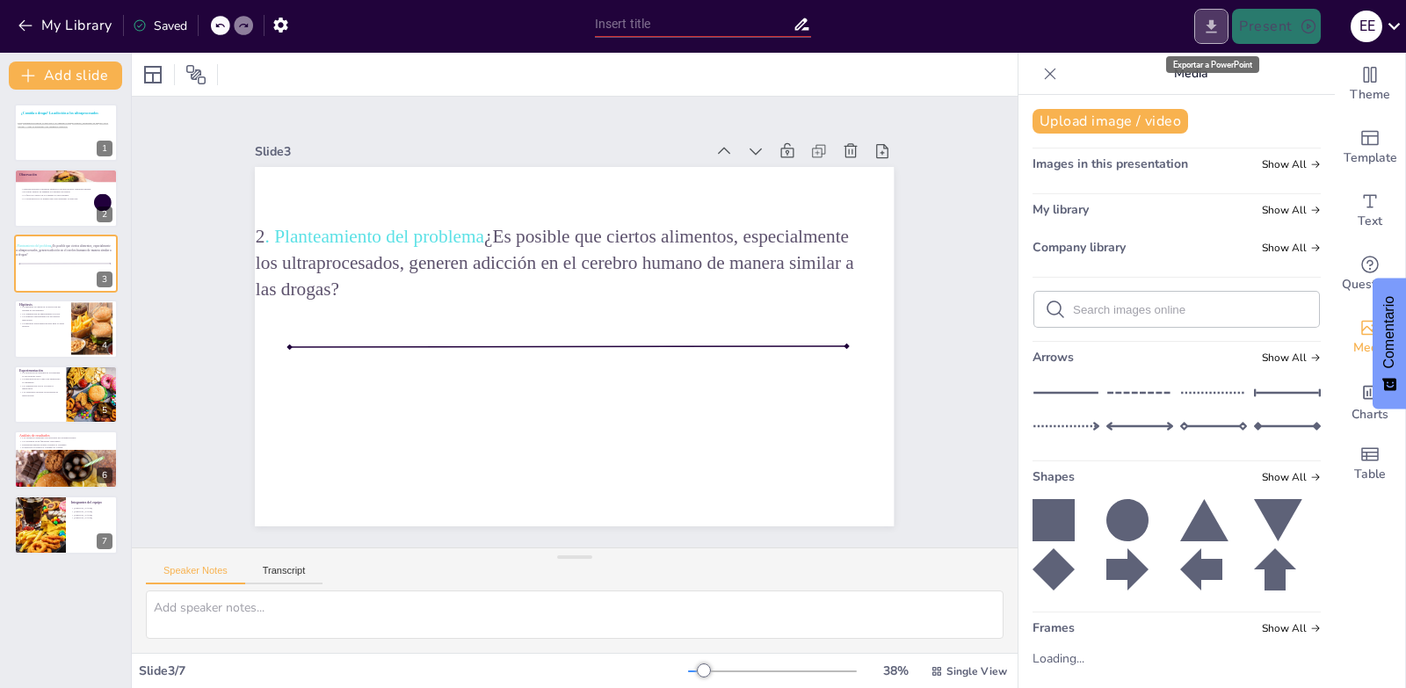
click at [1209, 30] on icon "Export to PowerPoint" at bounding box center [1211, 27] width 18 height 18
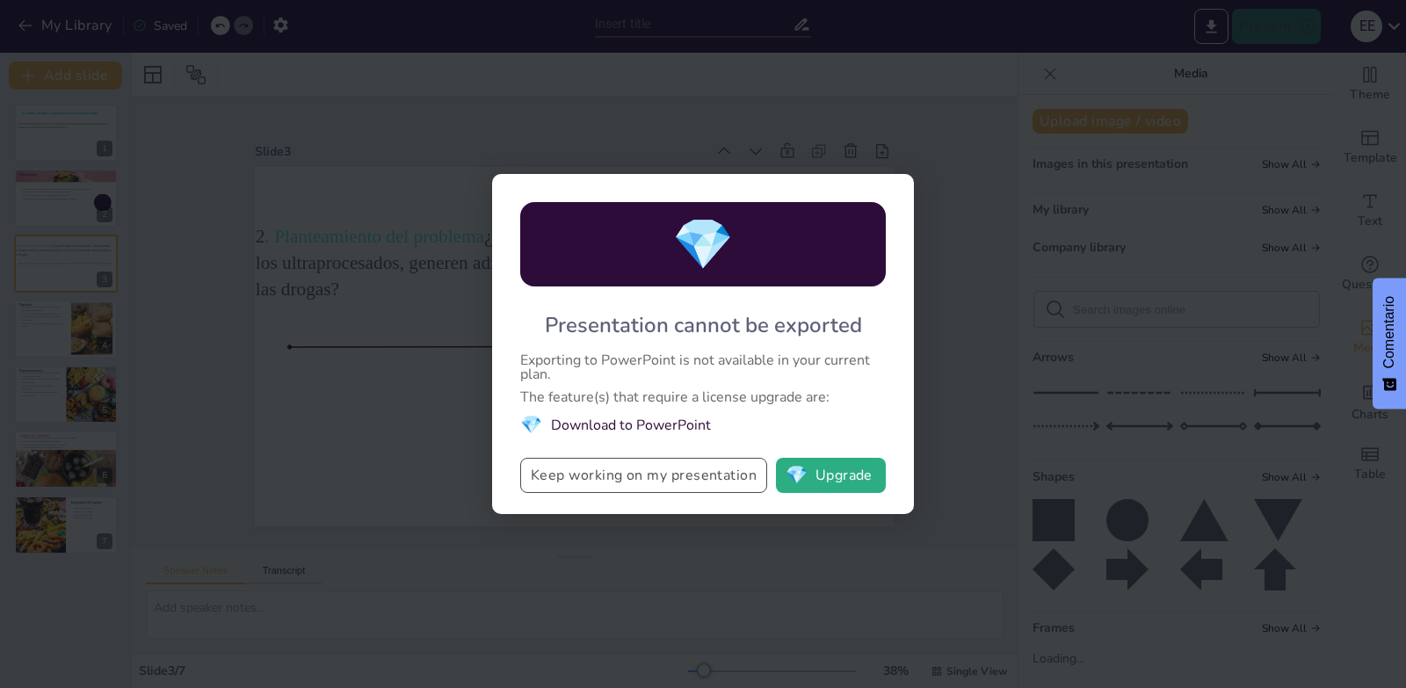
click at [717, 479] on button "Keep working on my presentation" at bounding box center [643, 475] width 247 height 35
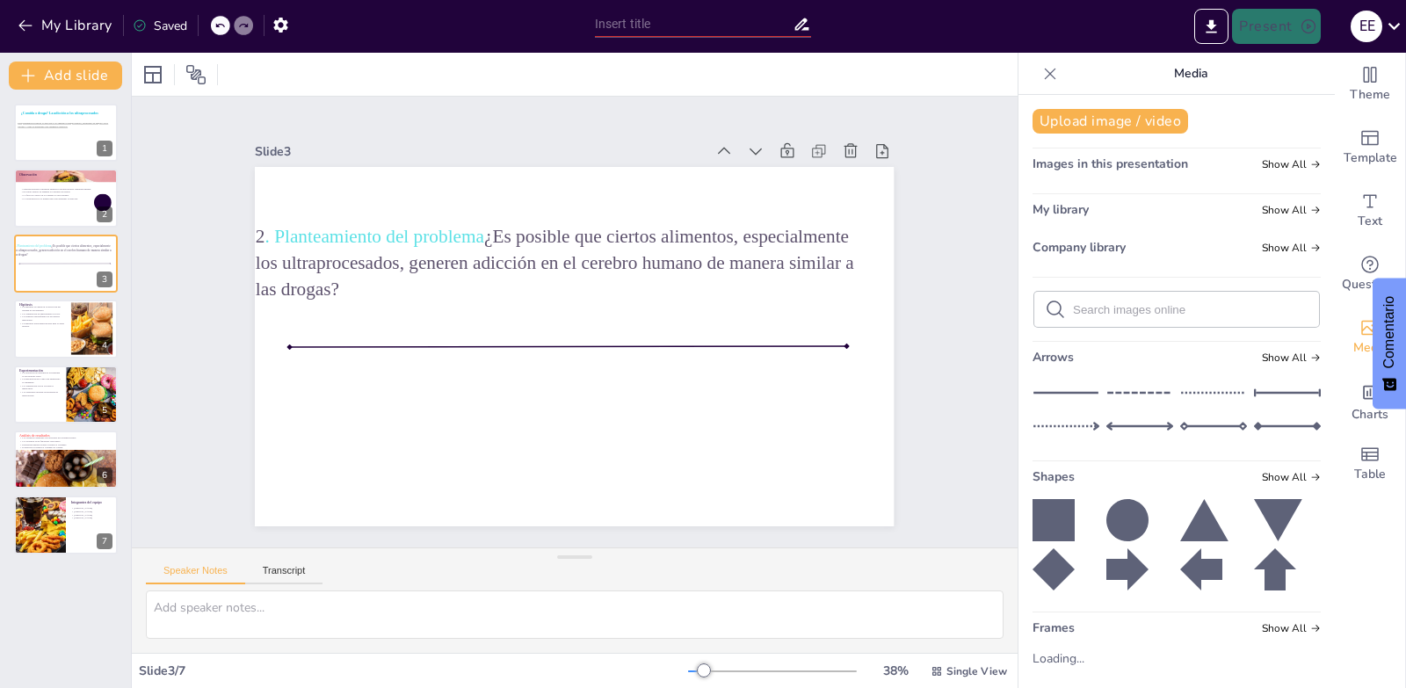
click at [1046, 72] on div at bounding box center [1050, 74] width 28 height 28
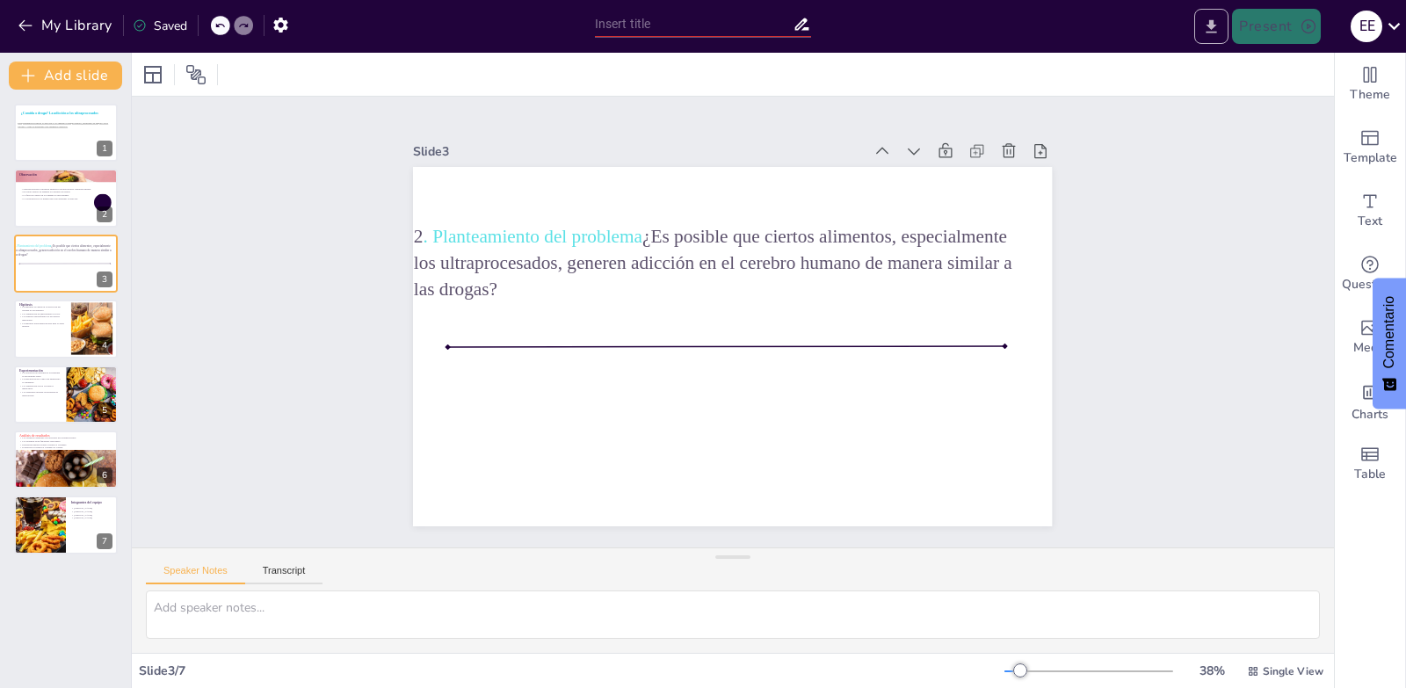
click at [1206, 37] on button "Export to PowerPoint" at bounding box center [1211, 26] width 34 height 35
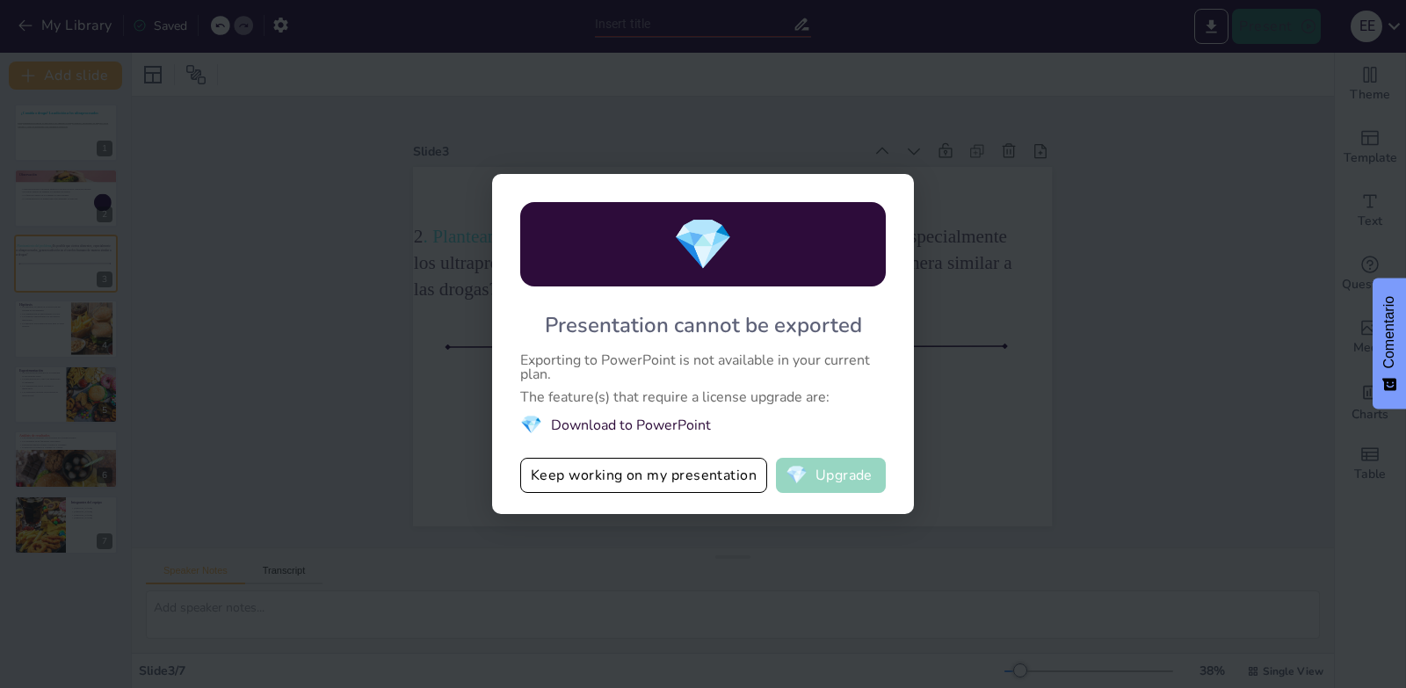
click at [836, 489] on button "💎 Upgrade" at bounding box center [831, 475] width 110 height 35
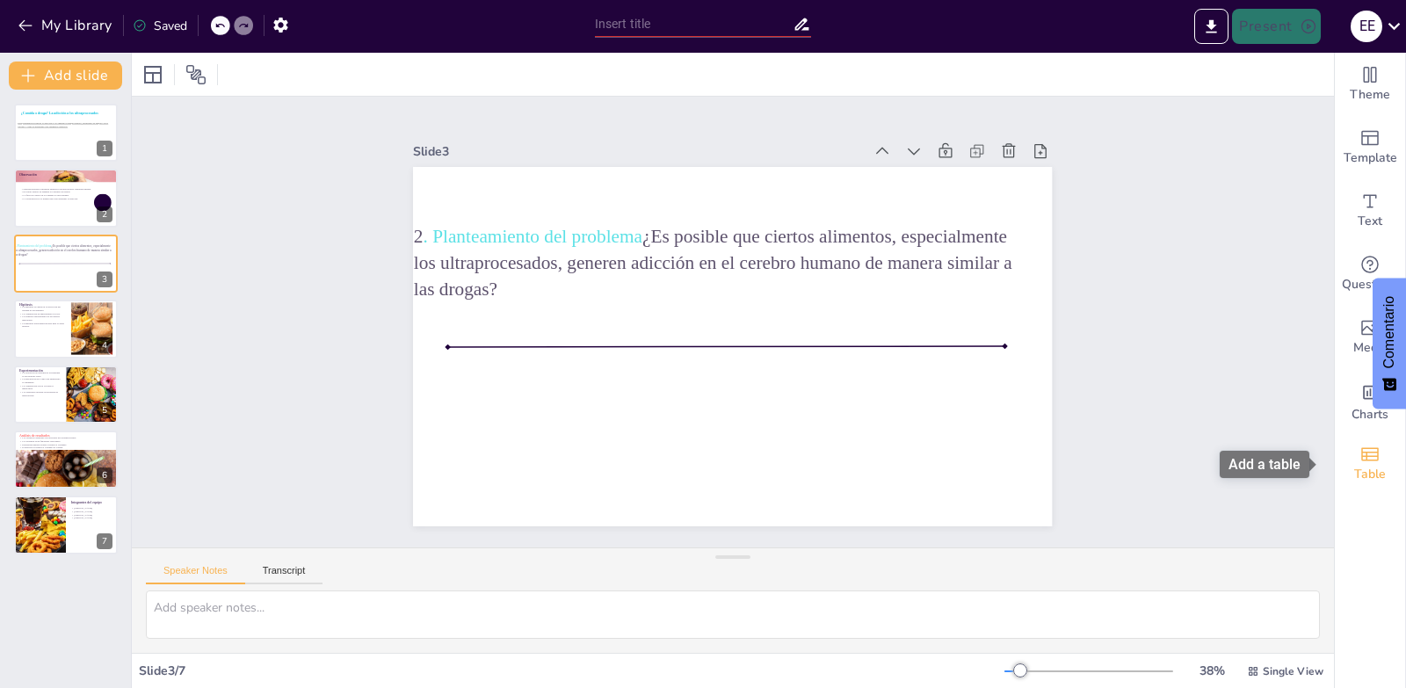
click at [1346, 489] on div "Table" at bounding box center [1370, 463] width 70 height 63
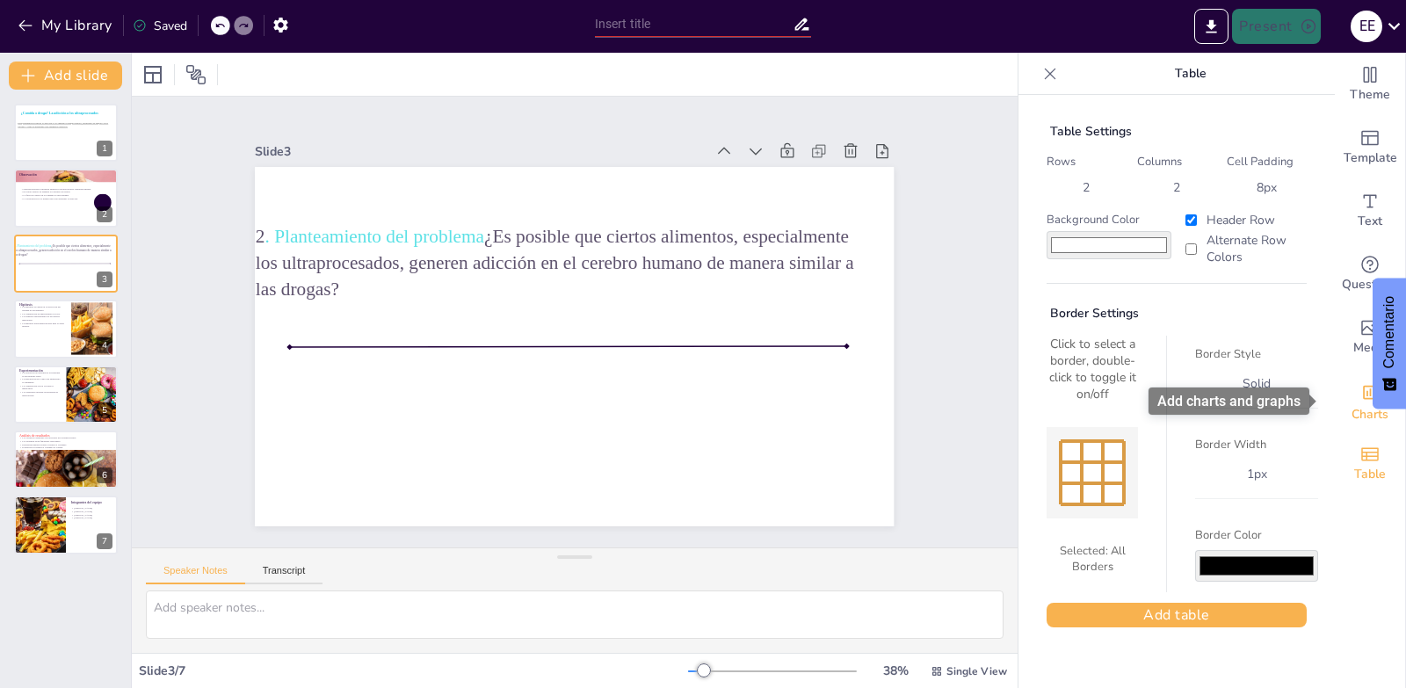
click at [1359, 414] on span "Charts" at bounding box center [1369, 414] width 37 height 19
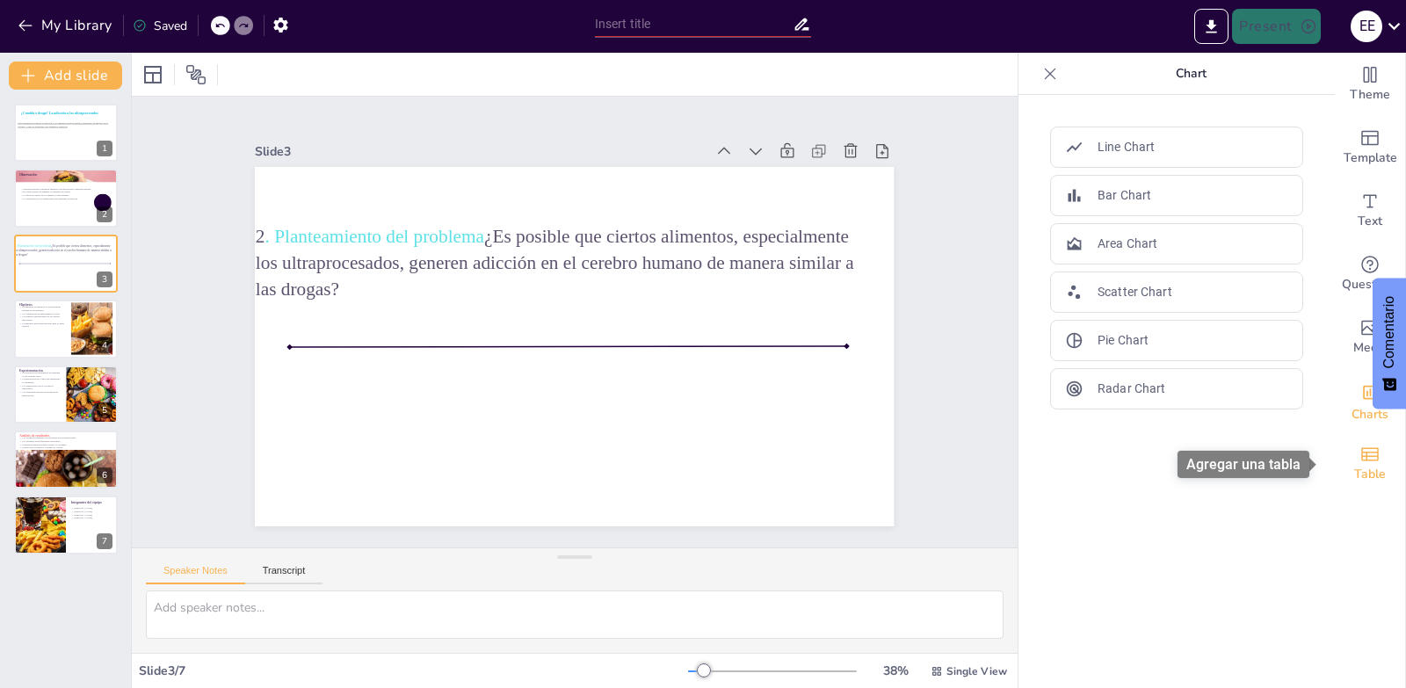
click at [1359, 446] on icon "Add a table" at bounding box center [1369, 454] width 21 height 21
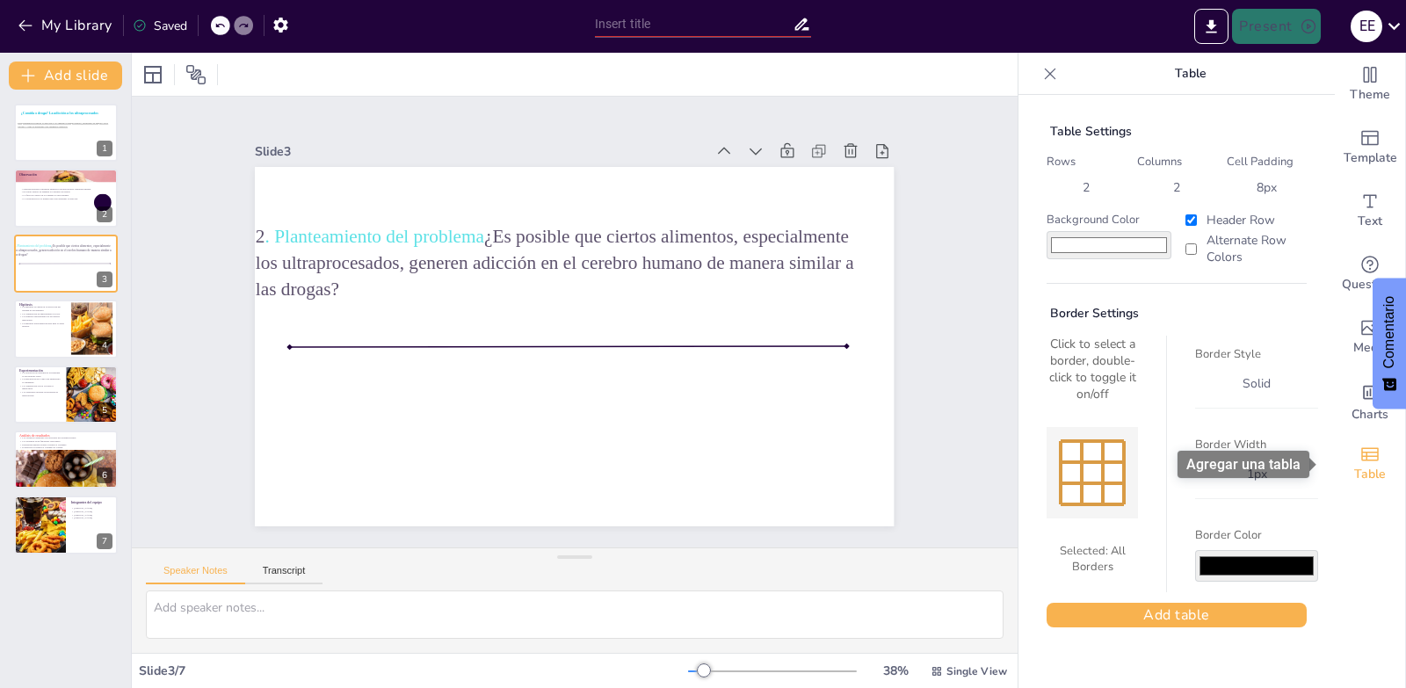
click at [1359, 446] on icon "Add a table" at bounding box center [1369, 454] width 21 height 21
click at [933, 423] on div "Slide 1 ¿Comida o droga? La adicción a los ultraprocesados Esta presentación ex…" at bounding box center [574, 323] width 959 height 928
click at [294, 34] on button "button" at bounding box center [280, 25] width 33 height 32
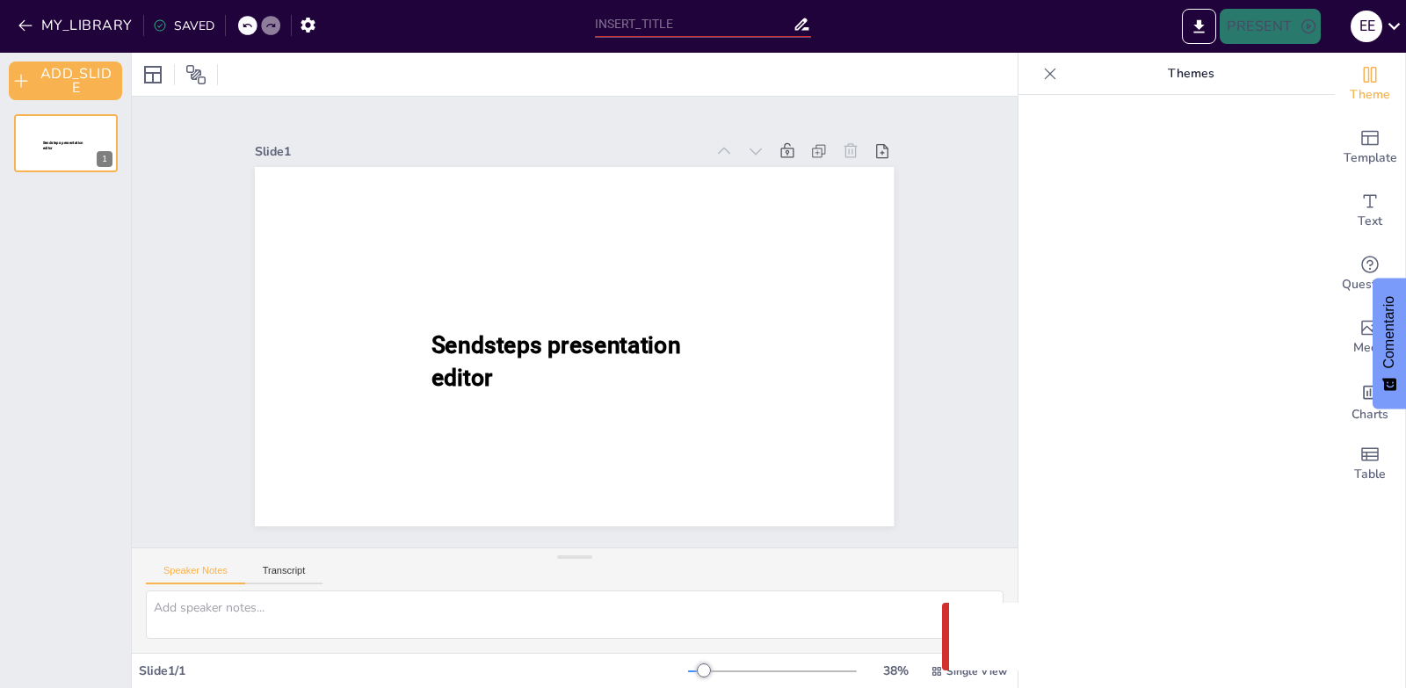
type input "¿Comida o droga? La adicción a los ultraprocesados"
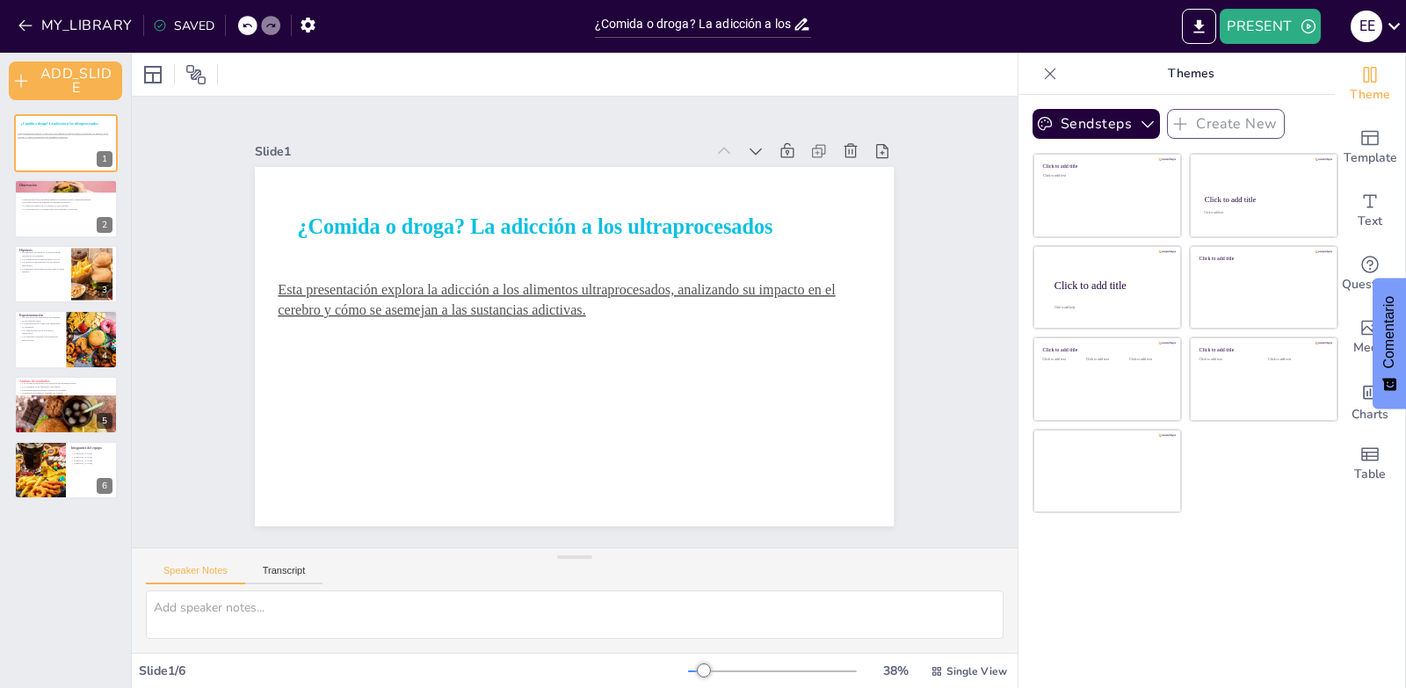
click at [921, 179] on div "Slide 1 ¿Comida o droga? La adicción a los ultraprocesados Esta presentación ex…" at bounding box center [574, 322] width 737 height 409
click at [1043, 62] on div at bounding box center [1050, 74] width 28 height 28
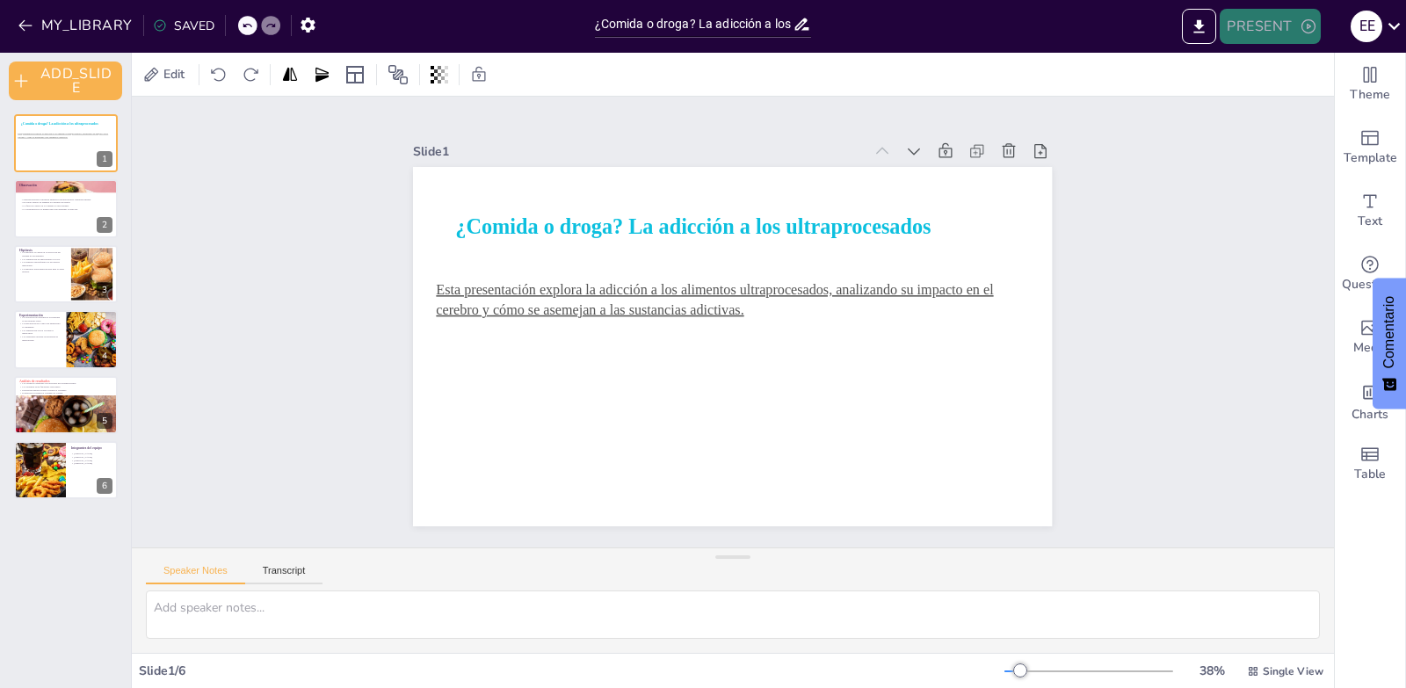
click at [1307, 25] on icon "button" at bounding box center [1308, 26] width 14 height 14
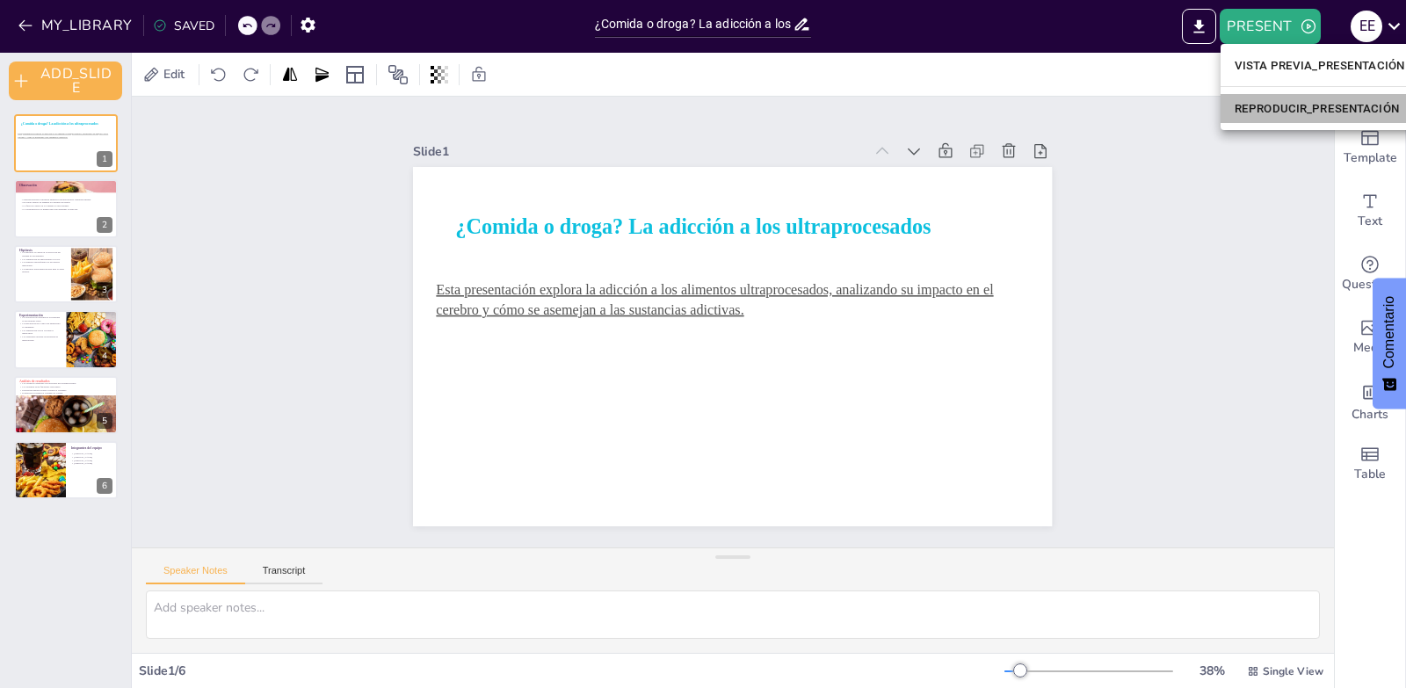
click at [1287, 102] on font "REPRODUCIR_PRESENTACIÓN" at bounding box center [1316, 108] width 164 height 13
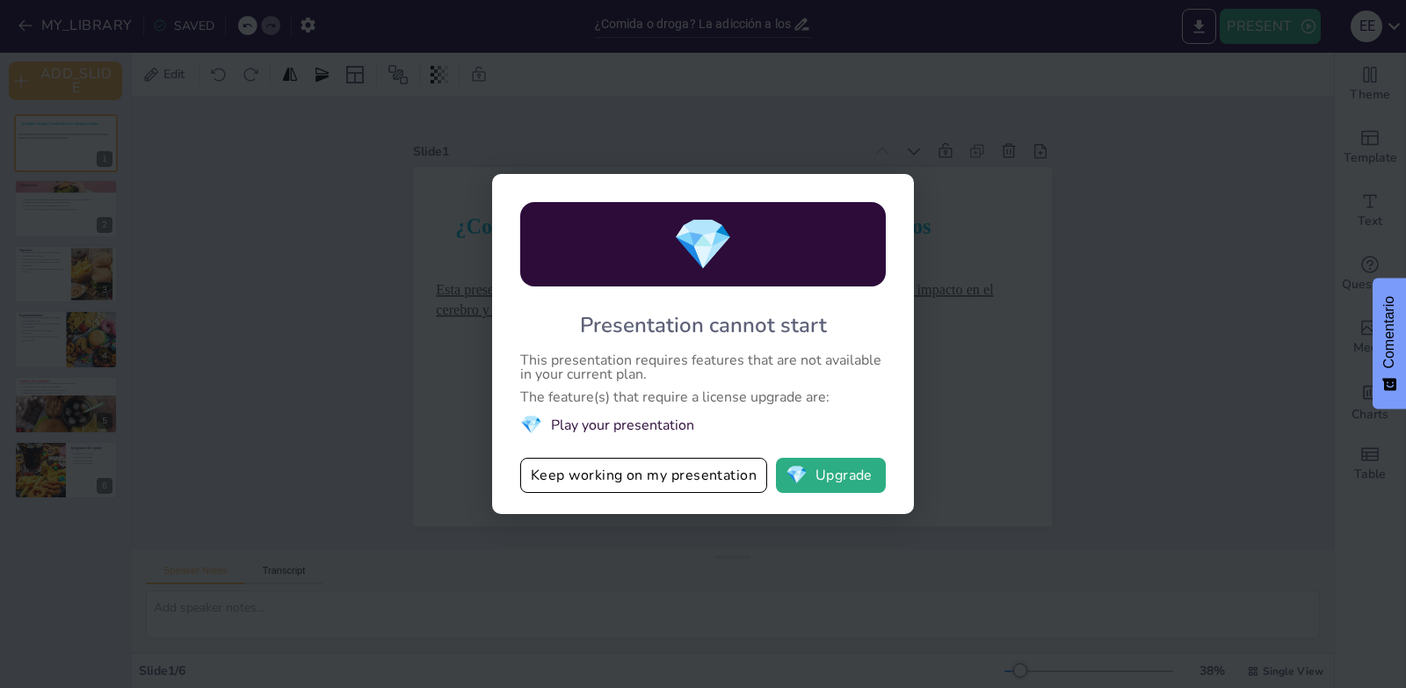
click at [706, 518] on div "💎 Presentation cannot start This presentation requires features that are not av…" at bounding box center [703, 344] width 1406 height 688
click at [709, 491] on button "Keep working on my presentation" at bounding box center [643, 475] width 247 height 35
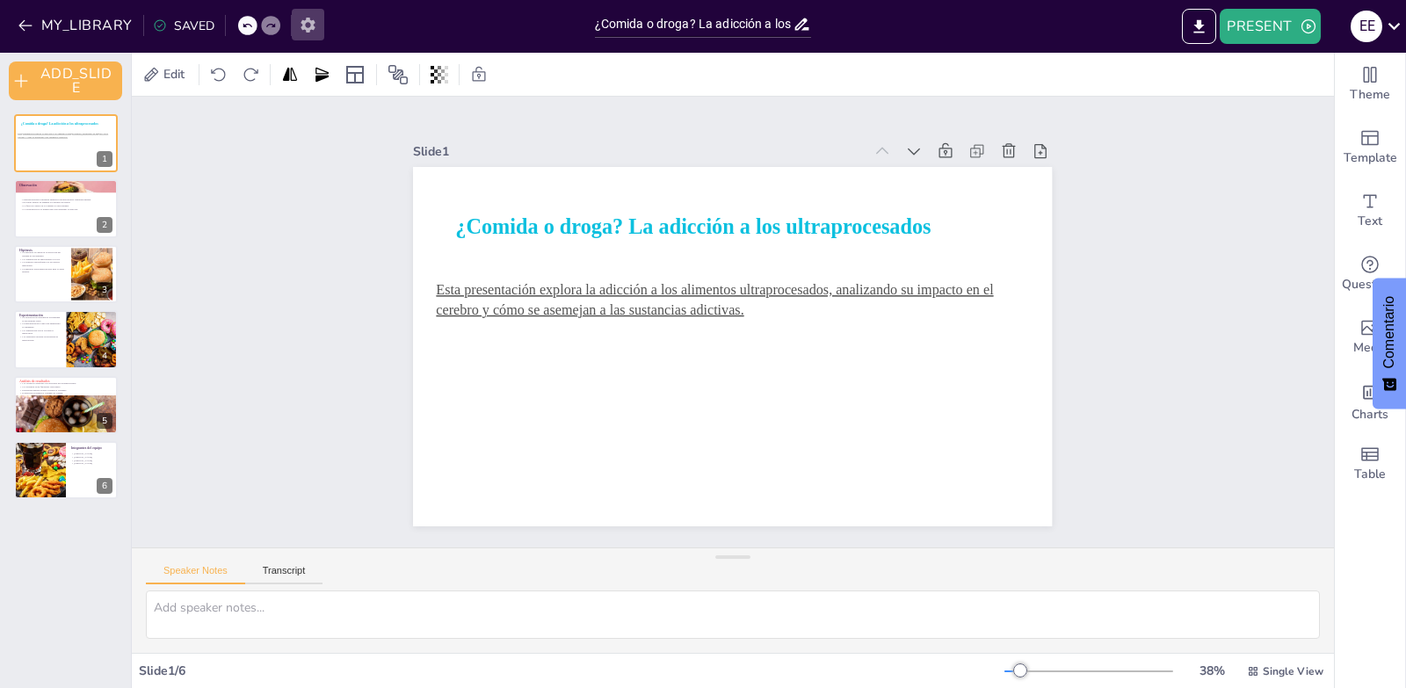
click at [299, 31] on icon "button" at bounding box center [308, 25] width 18 height 18
click at [313, 30] on icon "button" at bounding box center [308, 25] width 18 height 18
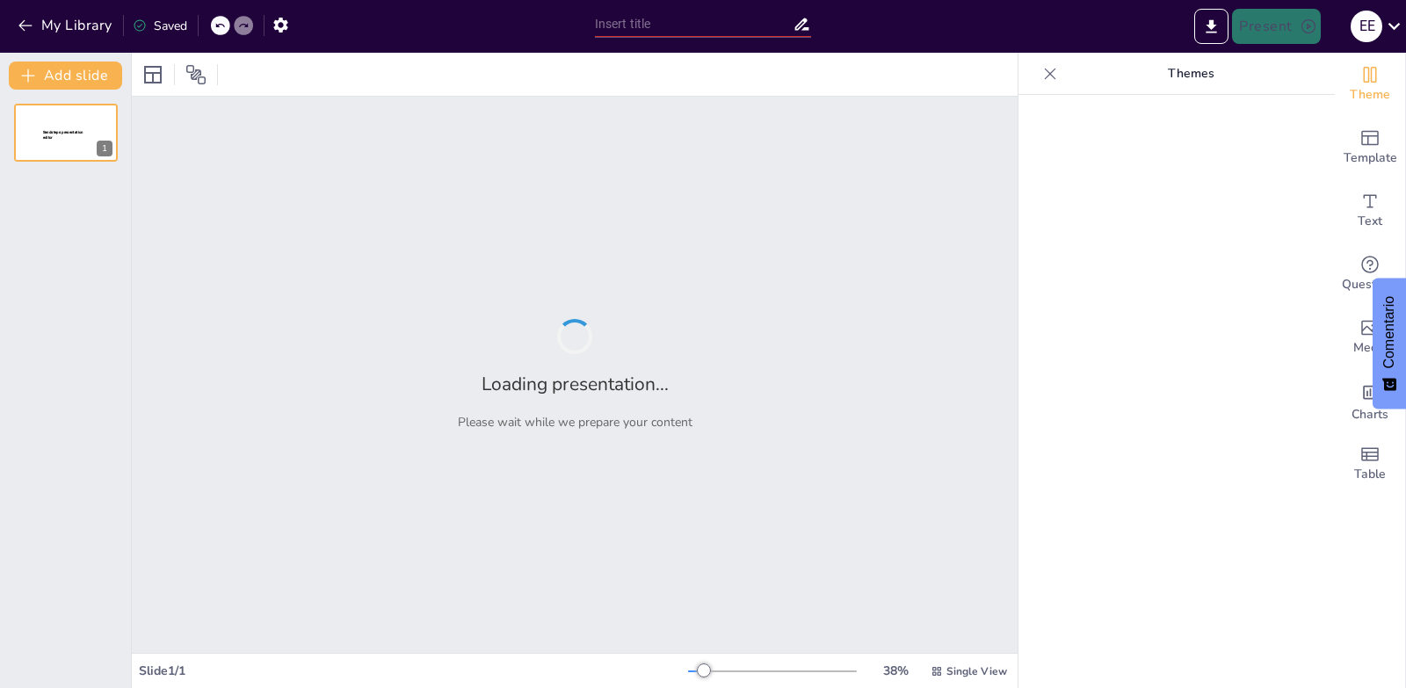
type input "¿Comida o droga? La adicción a los ultraprocesados"
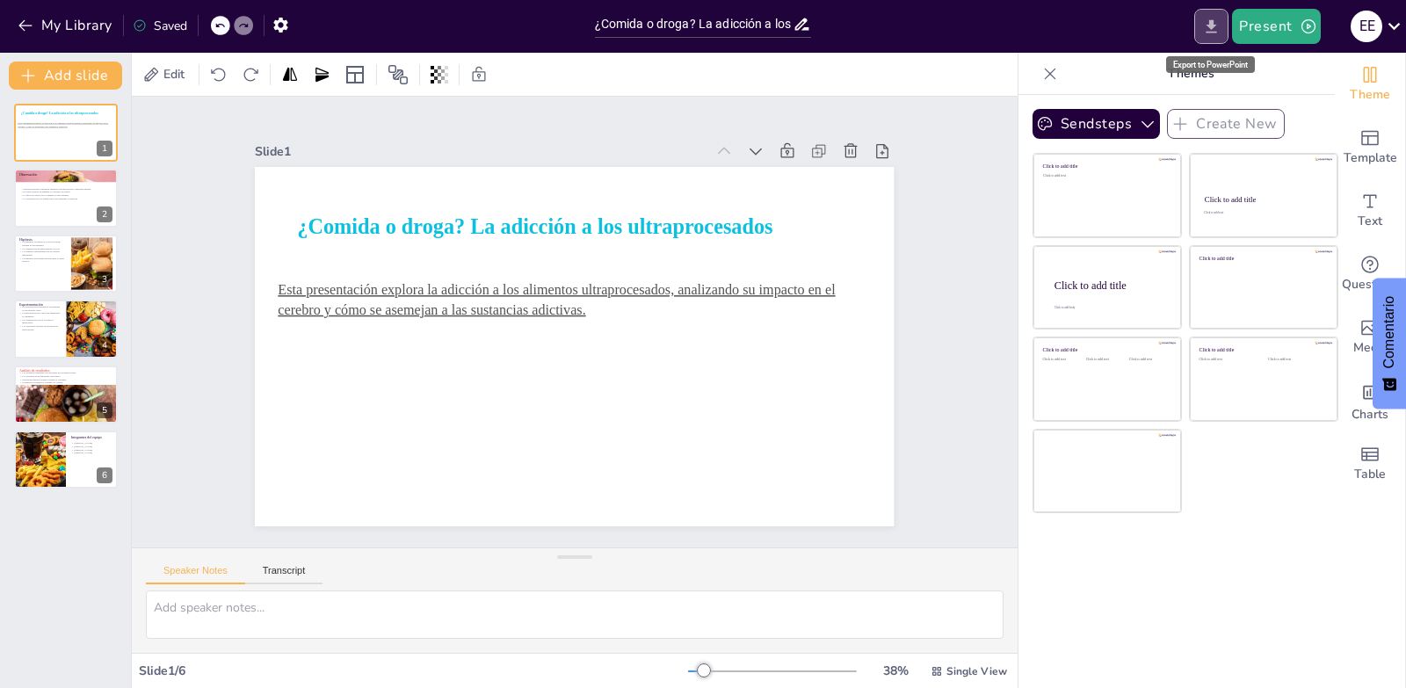
click at [1228, 34] on button "Export to PowerPoint" at bounding box center [1211, 26] width 34 height 35
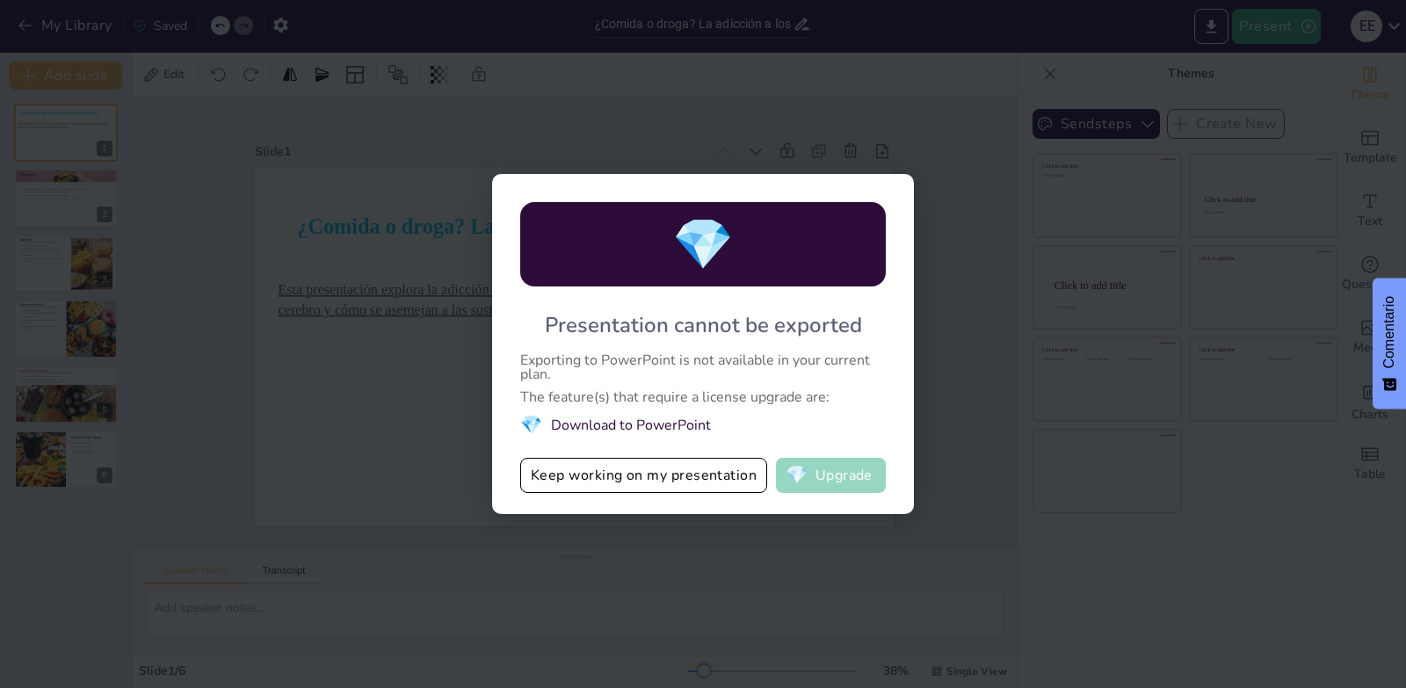
click at [809, 464] on button "💎 Upgrade" at bounding box center [831, 475] width 110 height 35
